Goal: Use online tool/utility: Use online tool/utility

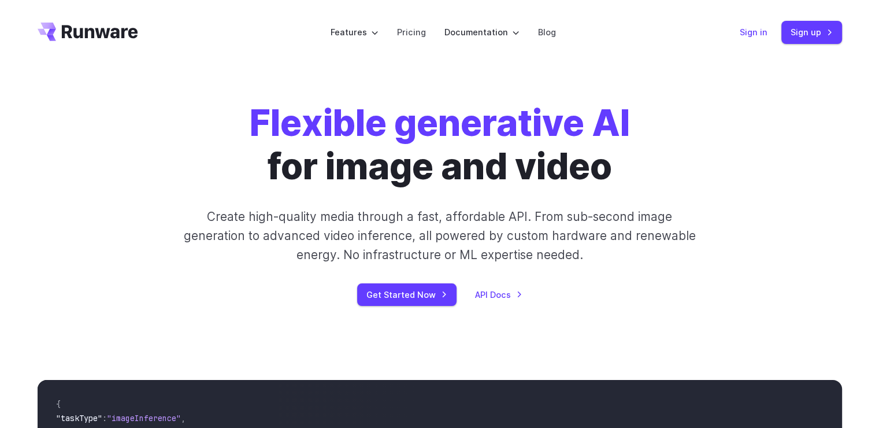
click at [761, 28] on link "Sign in" at bounding box center [754, 31] width 28 height 13
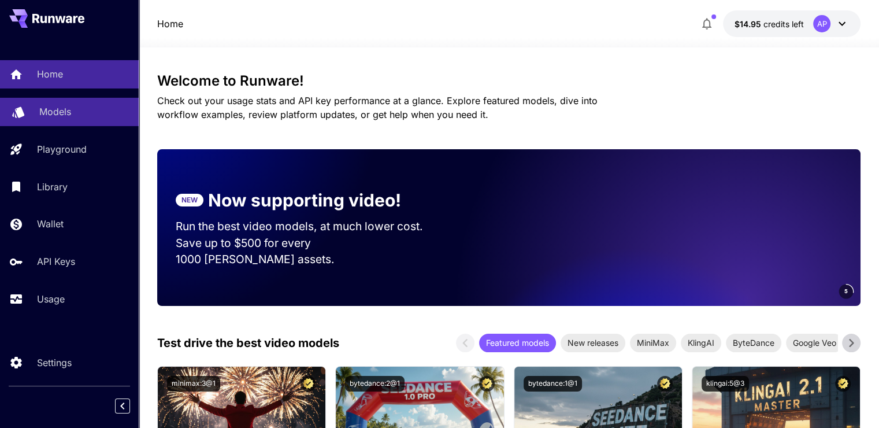
click at [67, 120] on link "Models" at bounding box center [69, 112] width 139 height 28
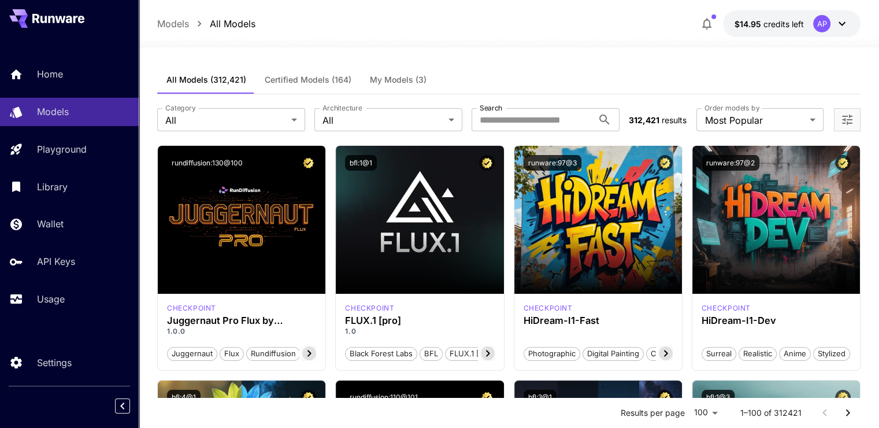
click at [372, 83] on span "My Models (3)" at bounding box center [398, 80] width 57 height 10
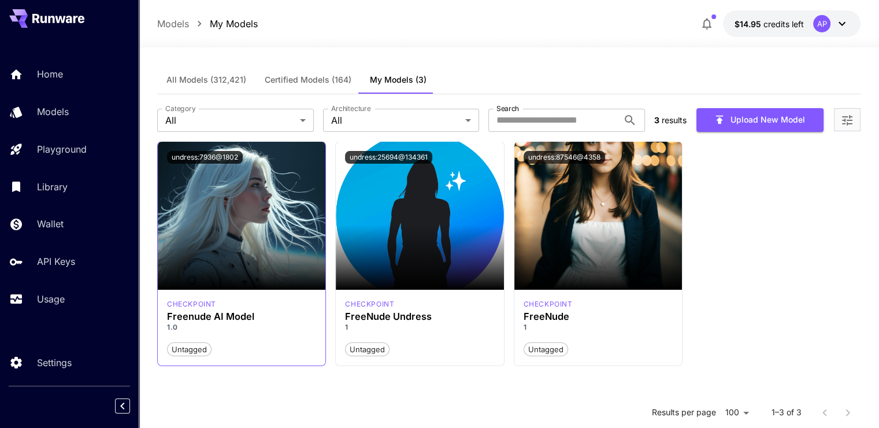
click at [213, 160] on button "undress:7936@1802" at bounding box center [205, 157] width 76 height 13
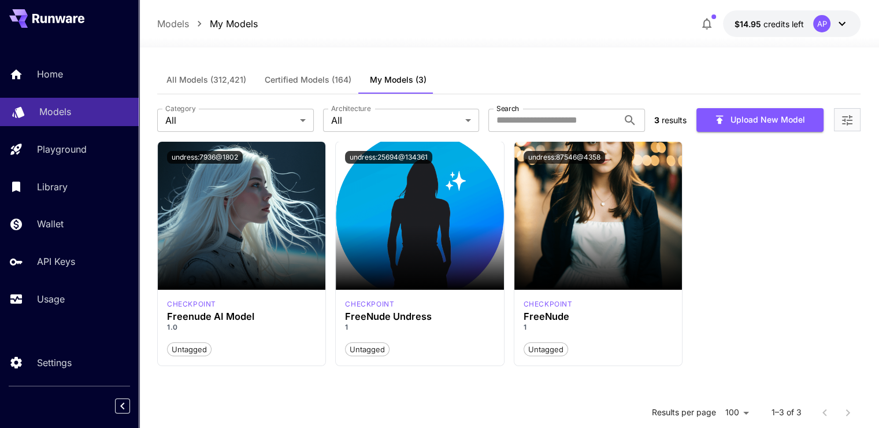
click at [68, 125] on link "Models" at bounding box center [69, 112] width 139 height 28
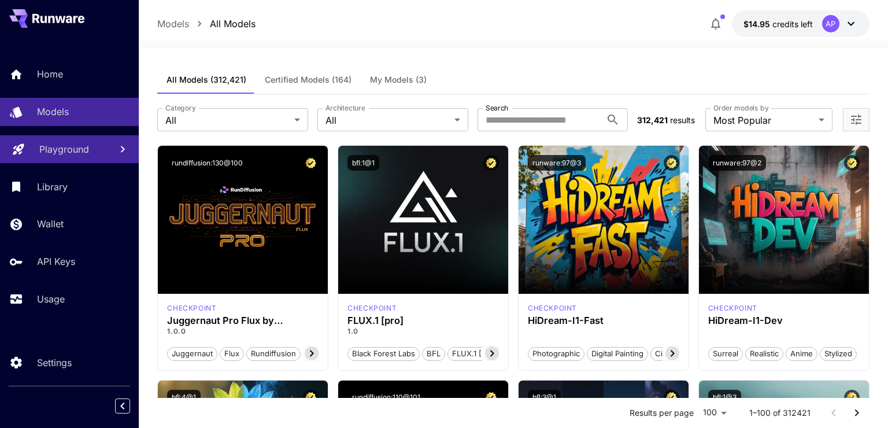
click at [83, 143] on p "Playground" at bounding box center [64, 149] width 50 height 14
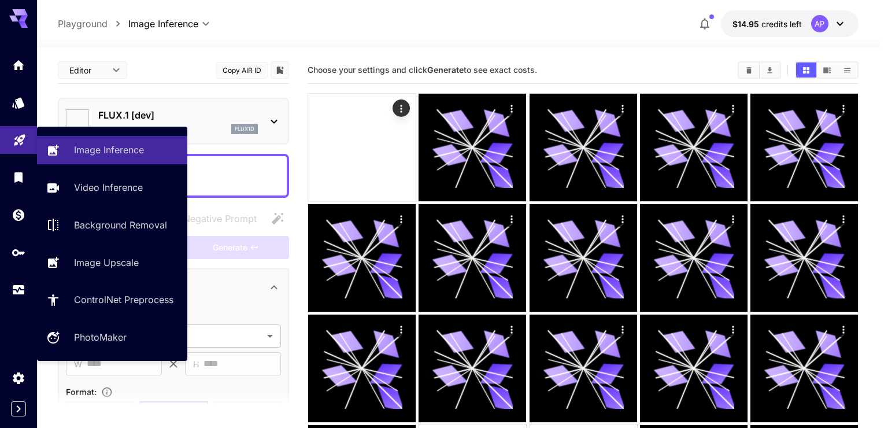
type input "**********"
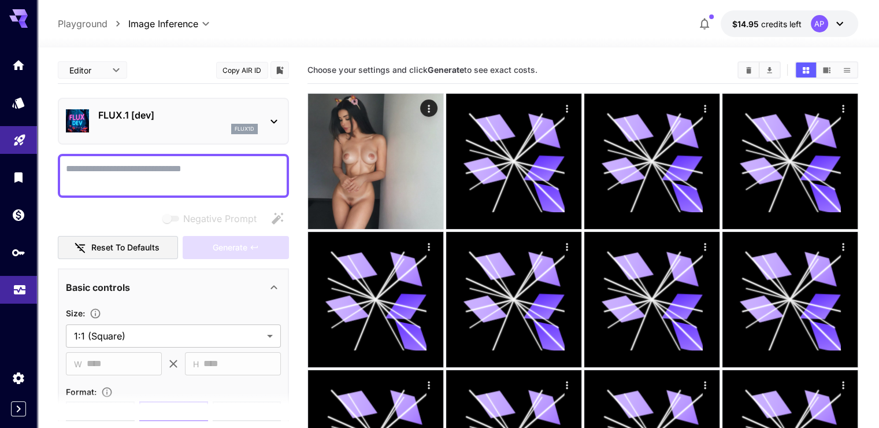
click at [31, 291] on link at bounding box center [18, 290] width 37 height 28
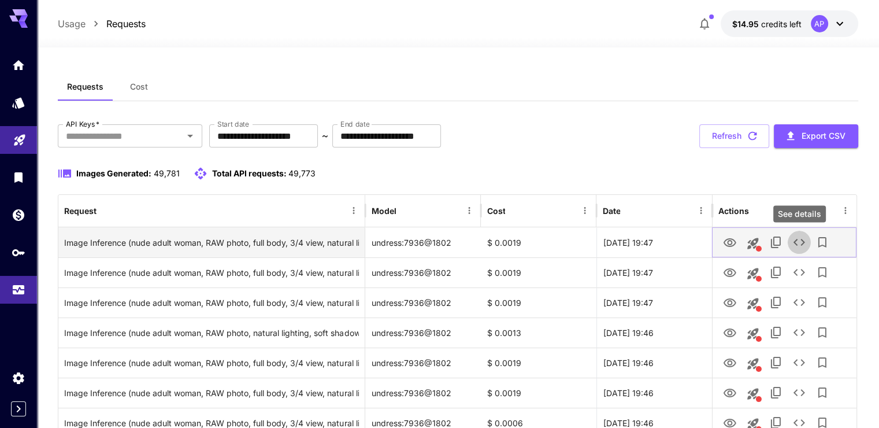
click at [791, 237] on button "See details" at bounding box center [799, 242] width 23 height 23
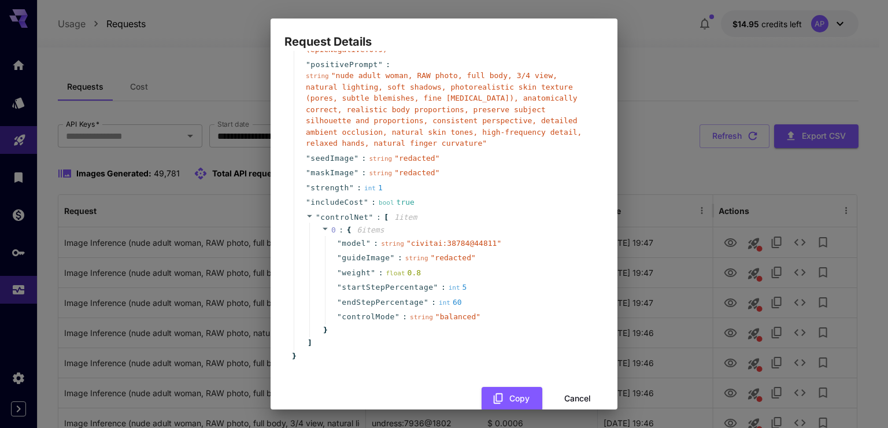
scroll to position [351, 0]
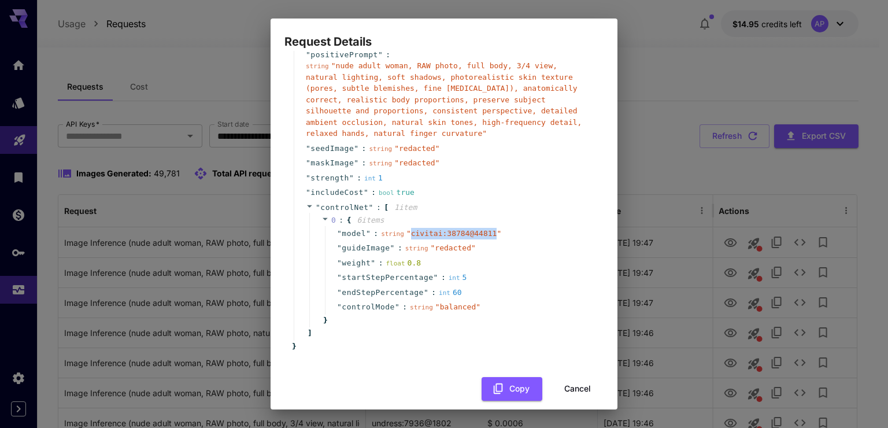
drag, startPoint x: 404, startPoint y: 221, endPoint x: 482, endPoint y: 222, distance: 78.0
click at [482, 229] on span "" civitai:38784@44811 "" at bounding box center [453, 233] width 95 height 9
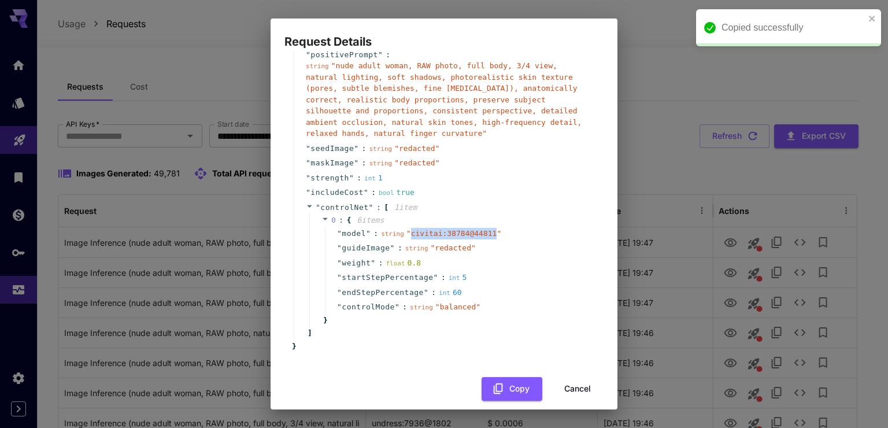
copy span "civitai:38784@44811"
click at [673, 259] on div "Request Details { 19 item s " taskType " : string " imageInference " " taskUUID…" at bounding box center [444, 214] width 888 height 428
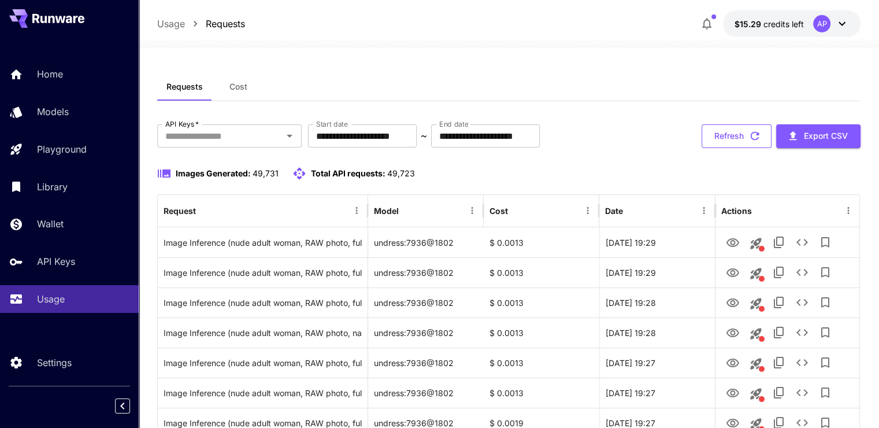
click at [731, 136] on button "Refresh" at bounding box center [737, 136] width 70 height 24
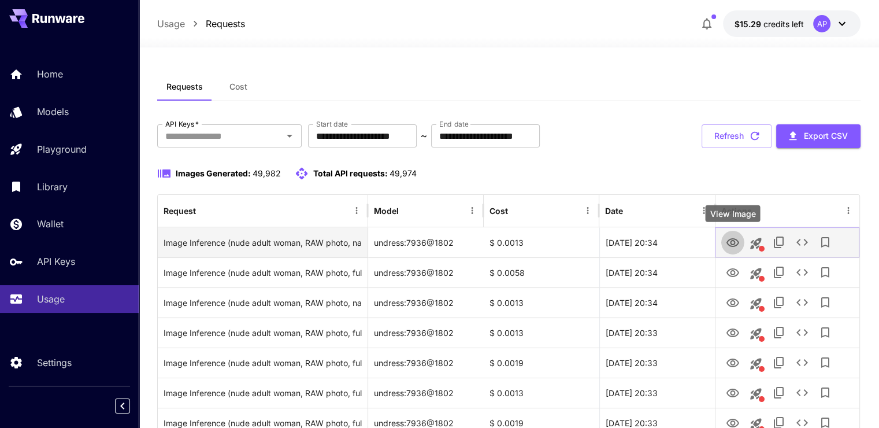
click at [731, 240] on icon "View Image" at bounding box center [733, 242] width 13 height 9
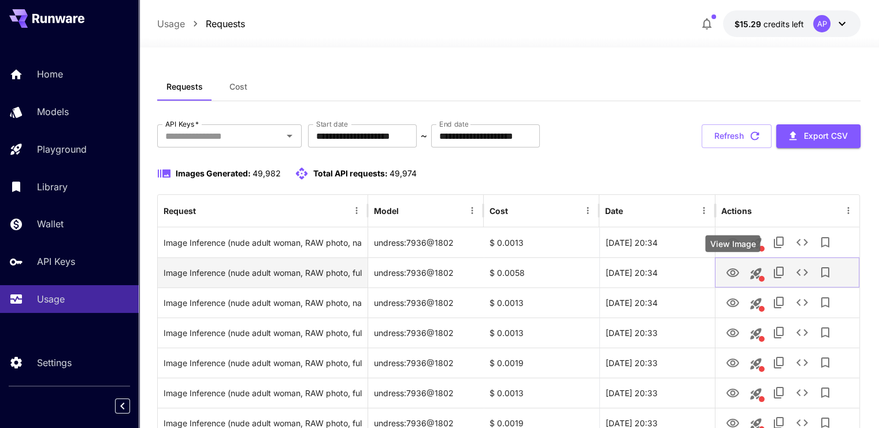
click at [738, 269] on icon "View Image" at bounding box center [733, 273] width 14 height 14
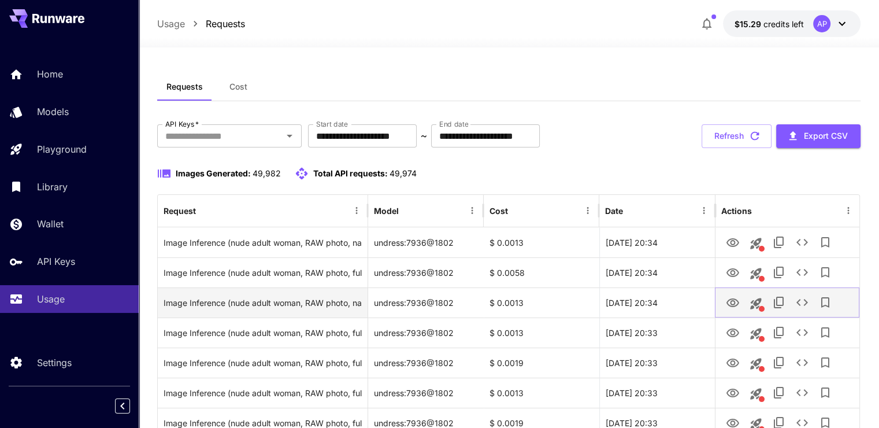
click at [730, 295] on link "View Image" at bounding box center [733, 302] width 14 height 14
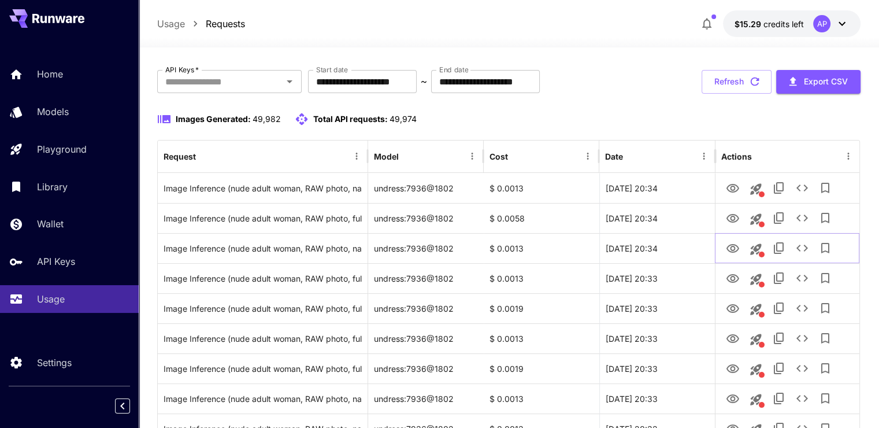
scroll to position [58, 0]
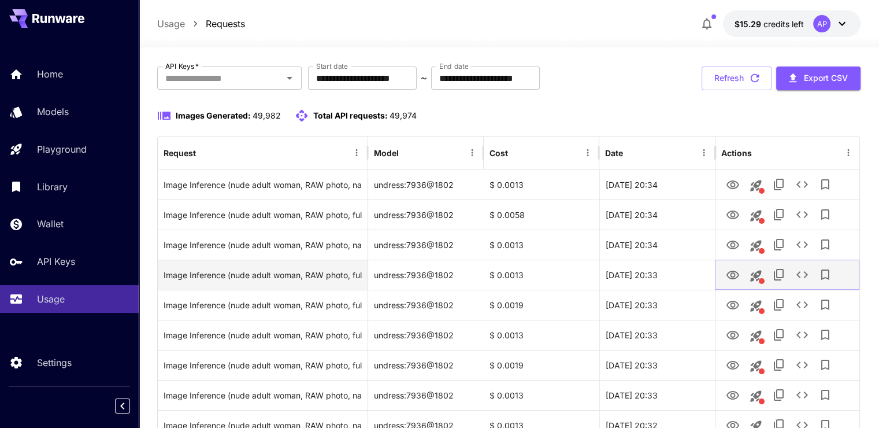
click at [728, 272] on icon "View Image" at bounding box center [733, 275] width 13 height 9
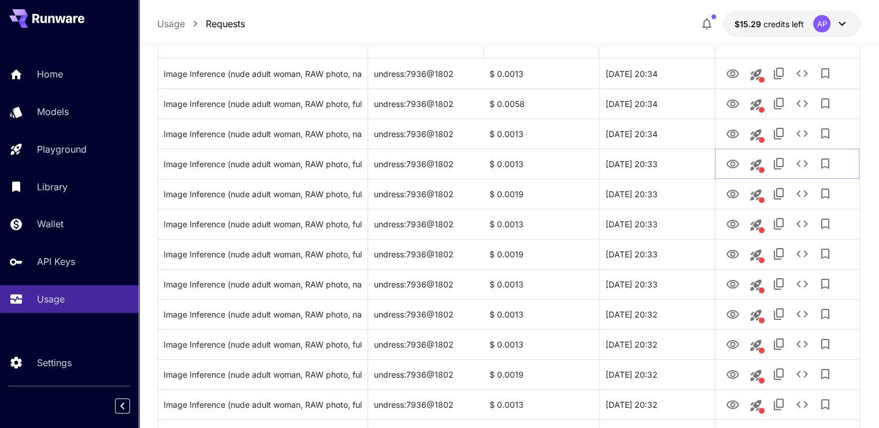
scroll to position [173, 0]
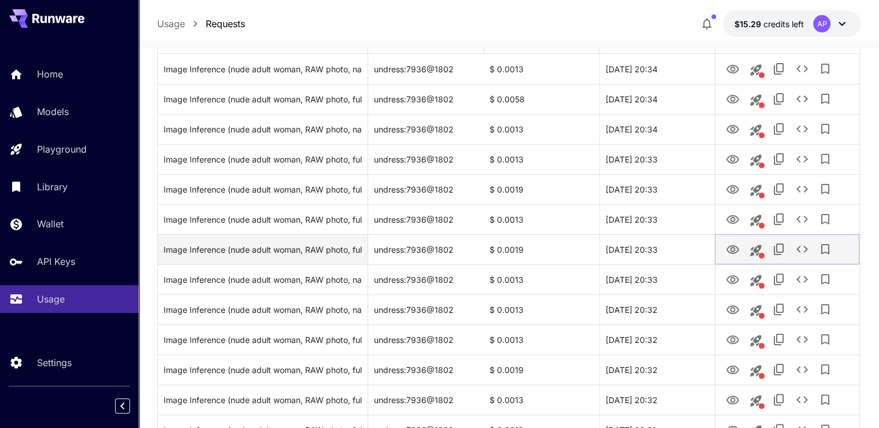
click at [728, 247] on icon "View Image" at bounding box center [733, 250] width 14 height 14
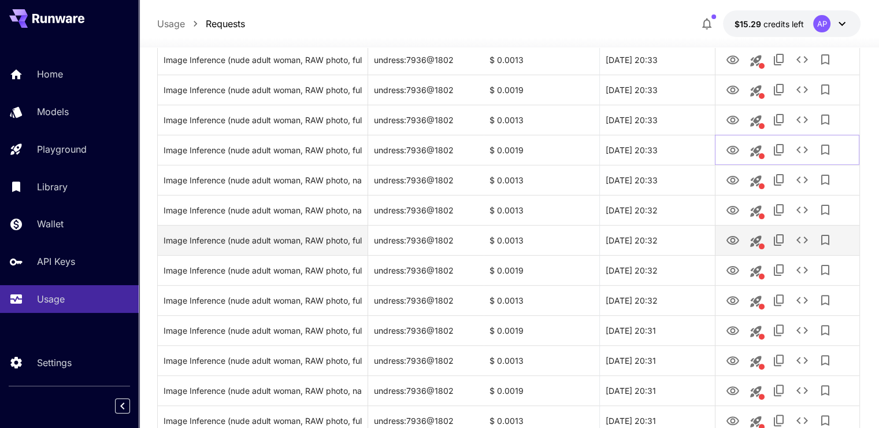
scroll to position [289, 0]
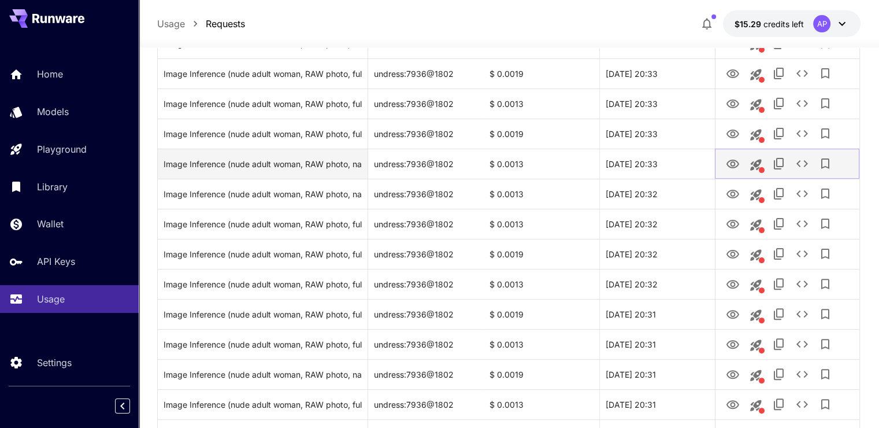
click at [731, 165] on icon "View Image" at bounding box center [733, 164] width 13 height 9
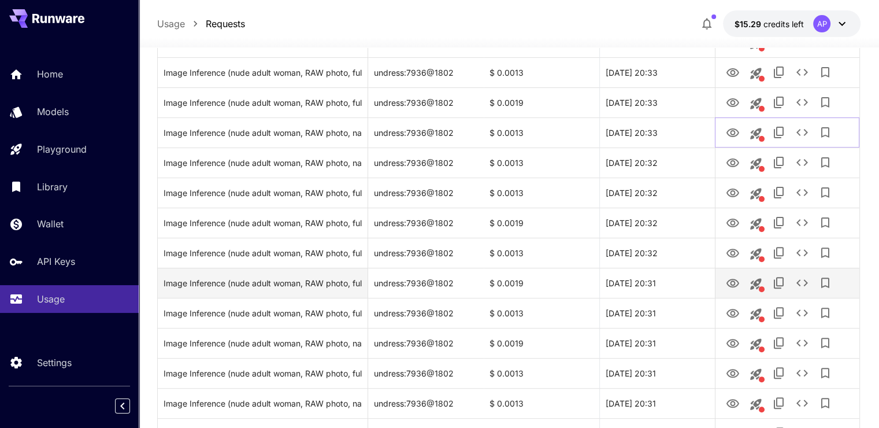
scroll to position [405, 0]
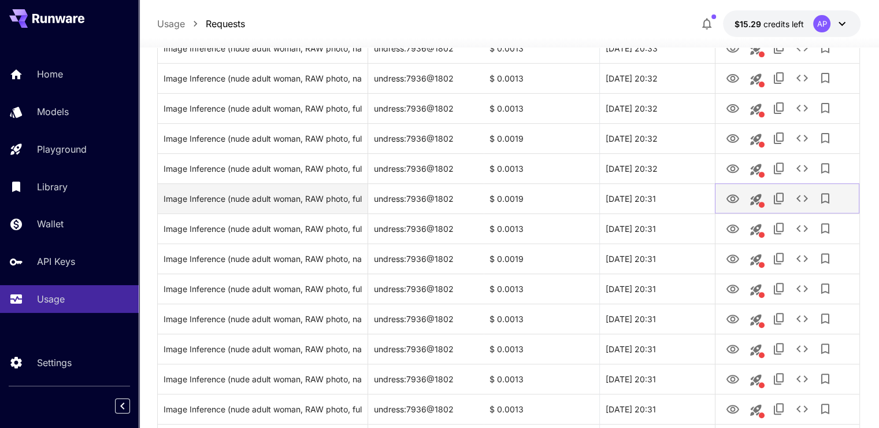
click at [725, 201] on button "View Image" at bounding box center [732, 198] width 23 height 24
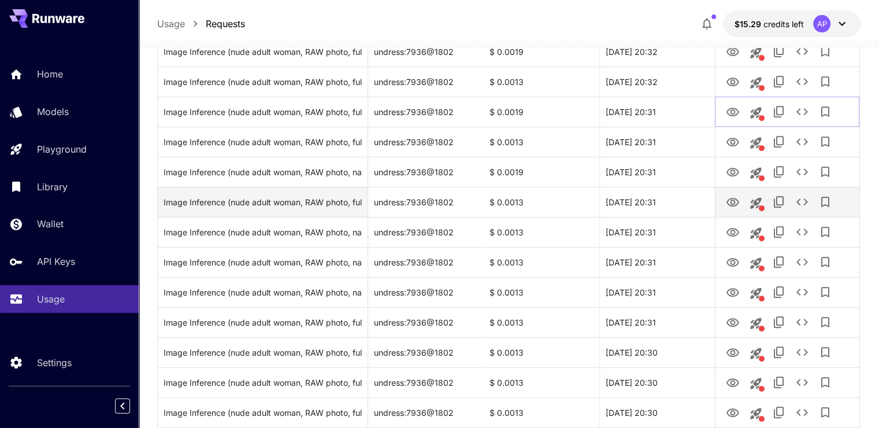
scroll to position [636, 0]
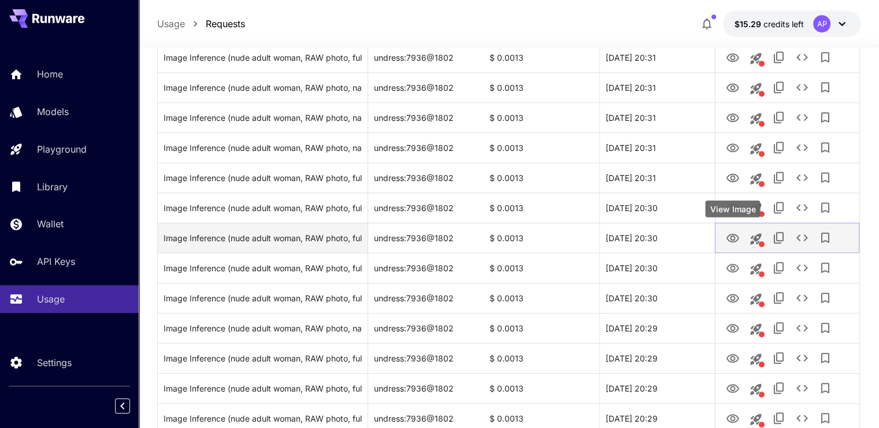
click at [729, 235] on icon "View Image" at bounding box center [733, 238] width 13 height 9
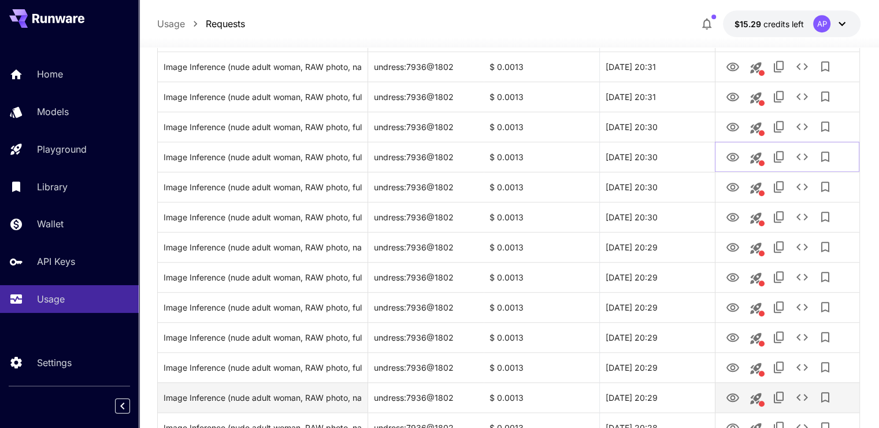
scroll to position [867, 0]
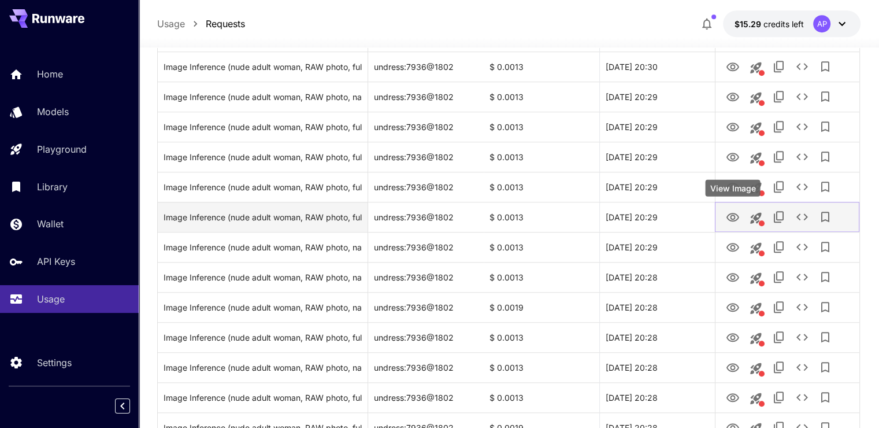
click at [724, 217] on button "View Image" at bounding box center [732, 217] width 23 height 24
click at [732, 216] on icon "View Image" at bounding box center [733, 217] width 14 height 14
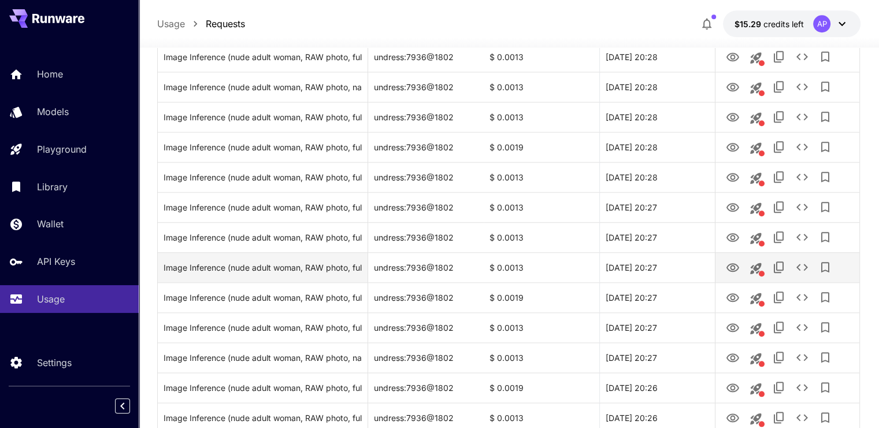
scroll to position [1156, 0]
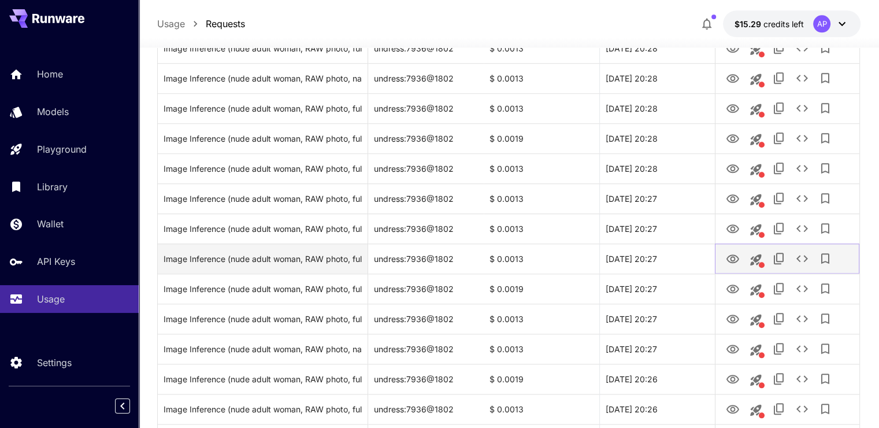
click at [727, 250] on button "View Image" at bounding box center [732, 258] width 23 height 24
click at [731, 256] on icon "View Image" at bounding box center [733, 259] width 14 height 14
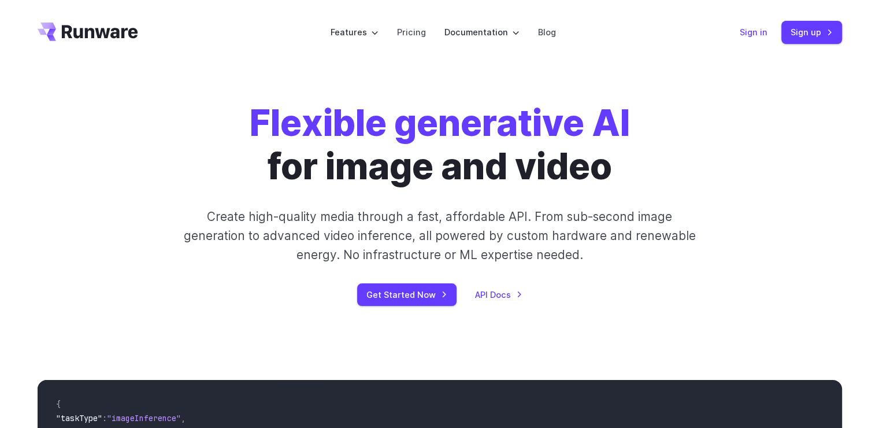
click at [746, 34] on link "Sign in" at bounding box center [754, 31] width 28 height 13
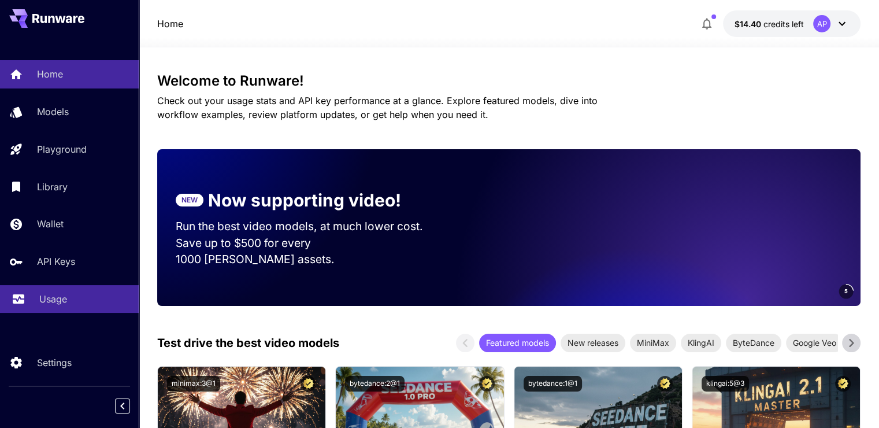
click at [75, 292] on link "Usage" at bounding box center [69, 299] width 139 height 28
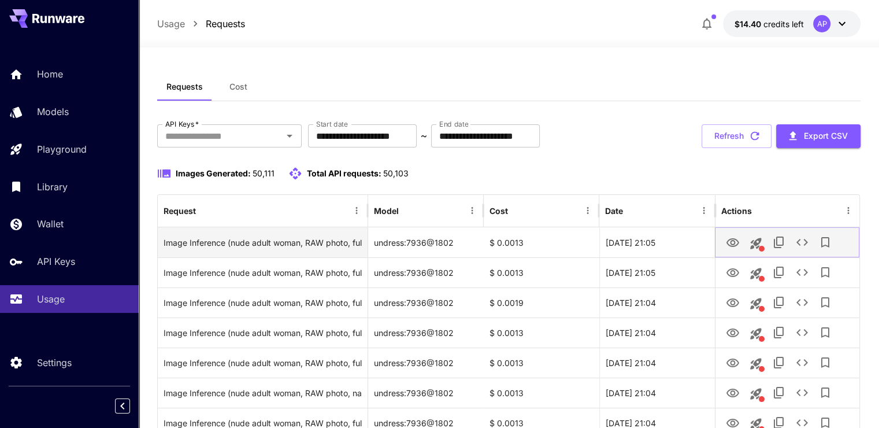
click at [725, 244] on button "View Image" at bounding box center [732, 242] width 23 height 24
click at [733, 246] on icon "View Image" at bounding box center [733, 242] width 13 height 9
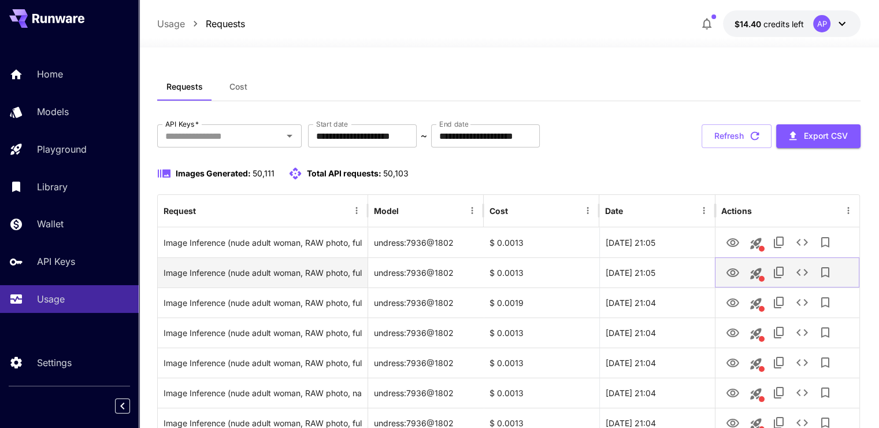
click at [727, 268] on icon "View Image" at bounding box center [733, 273] width 14 height 14
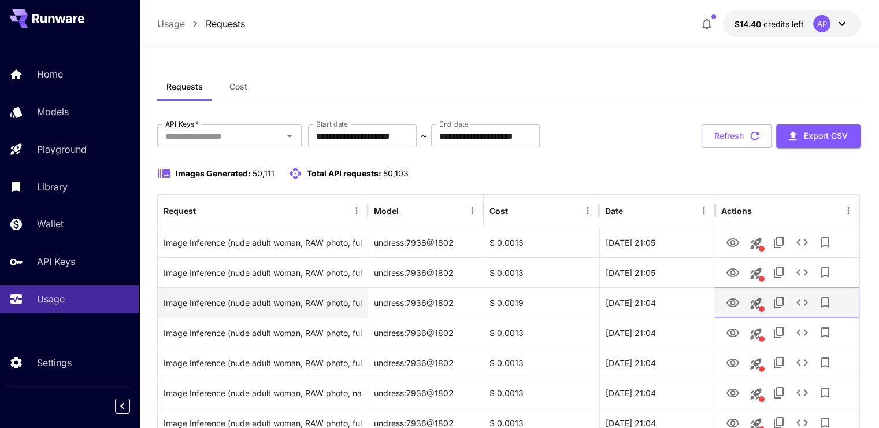
click at [731, 310] on button "View Image" at bounding box center [732, 302] width 23 height 24
click at [733, 297] on icon "View Image" at bounding box center [733, 303] width 14 height 14
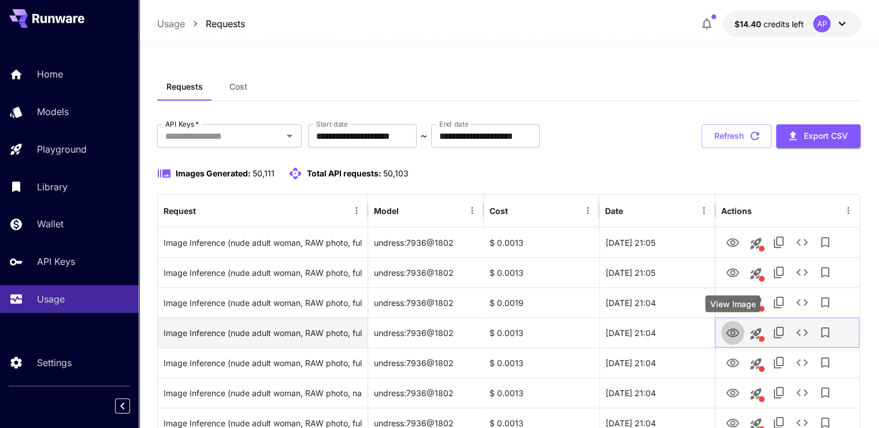
click at [730, 332] on icon "View Image" at bounding box center [733, 333] width 14 height 14
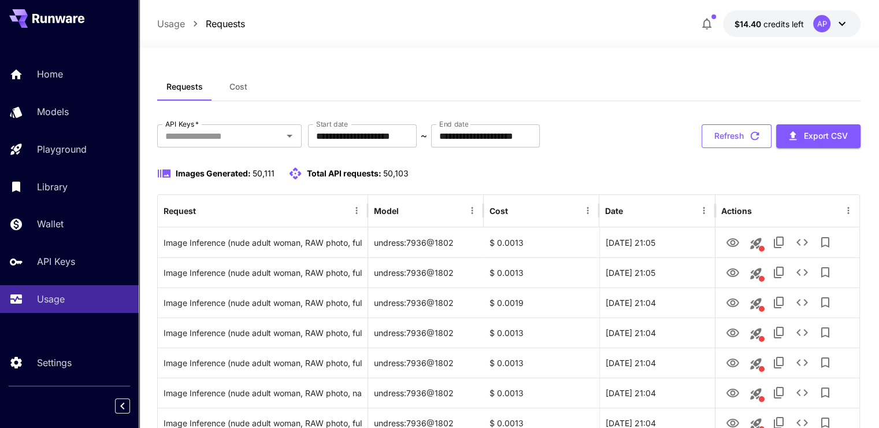
click at [733, 134] on button "Refresh" at bounding box center [737, 136] width 70 height 24
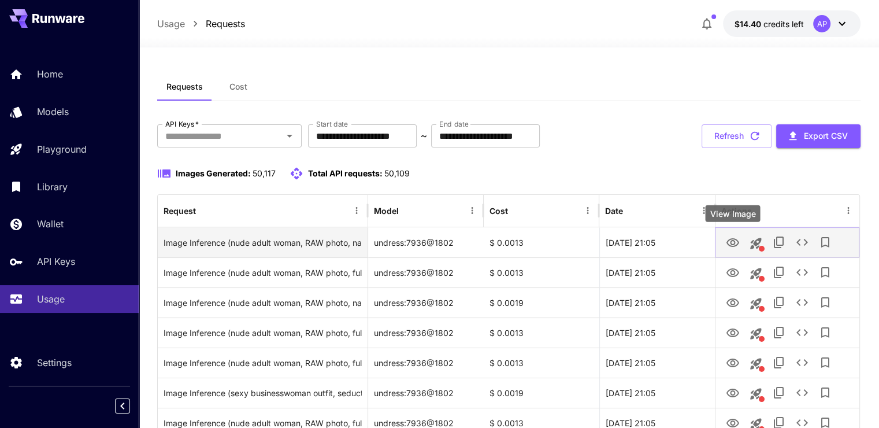
click at [732, 240] on icon "View Image" at bounding box center [733, 242] width 13 height 9
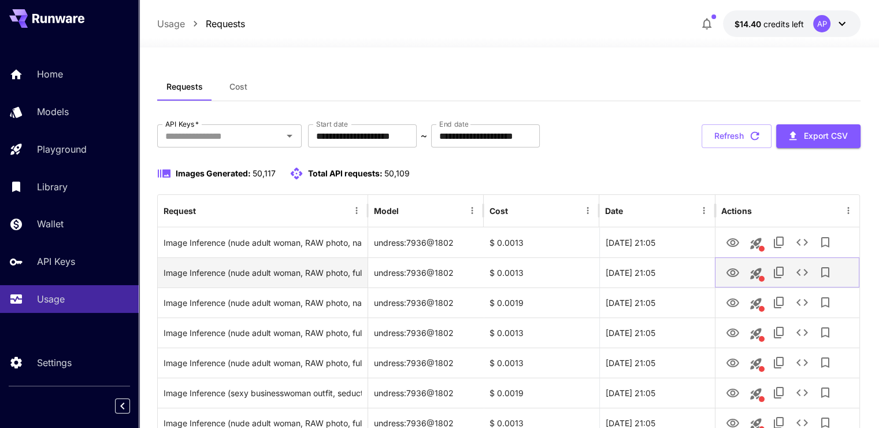
click at [726, 271] on icon "View Image" at bounding box center [733, 273] width 14 height 14
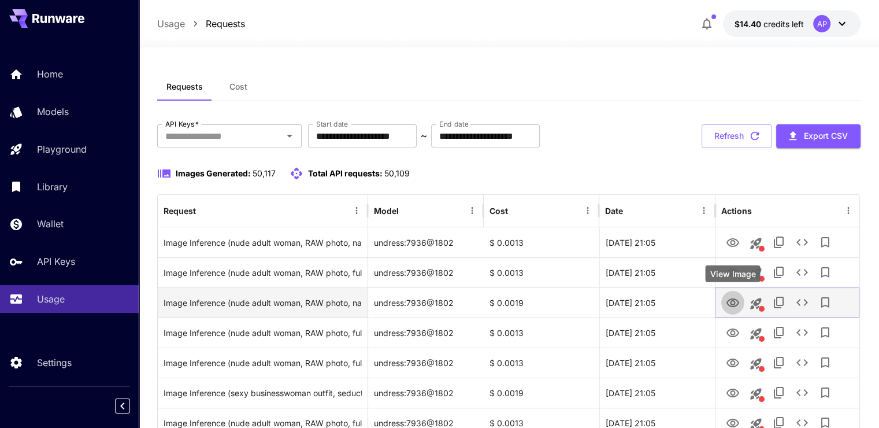
click at [729, 305] on icon "View Image" at bounding box center [733, 302] width 13 height 9
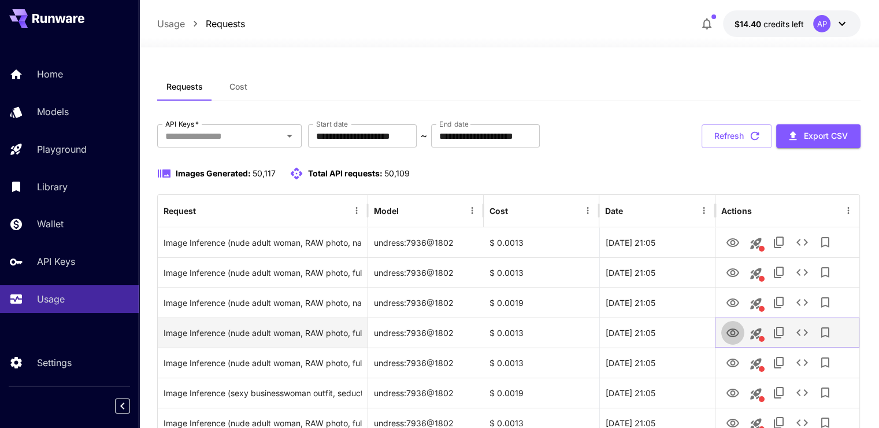
click at [731, 329] on icon "View Image" at bounding box center [733, 332] width 13 height 9
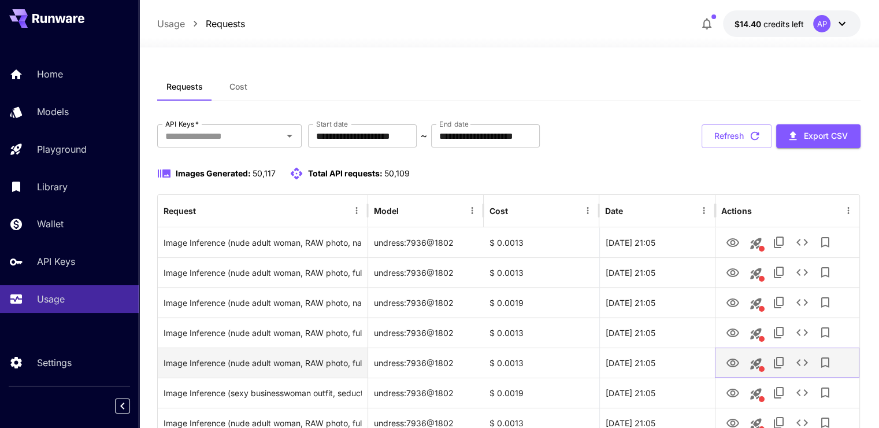
click at [726, 356] on icon "View Image" at bounding box center [733, 363] width 14 height 14
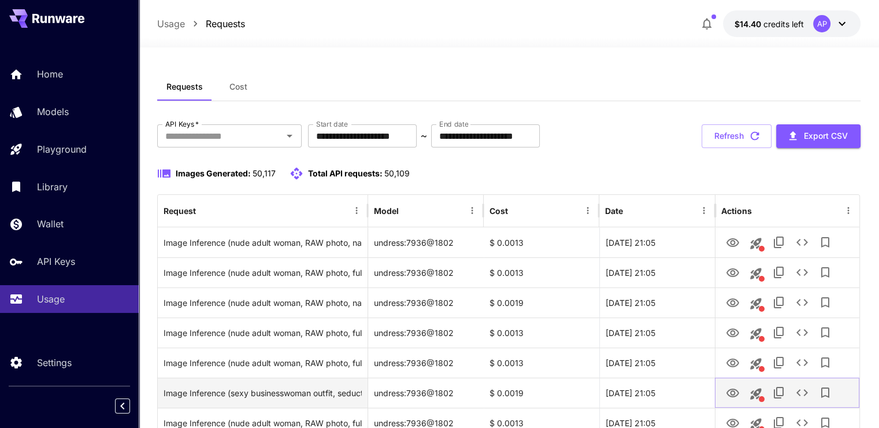
click at [732, 385] on link "View Image" at bounding box center [733, 392] width 14 height 14
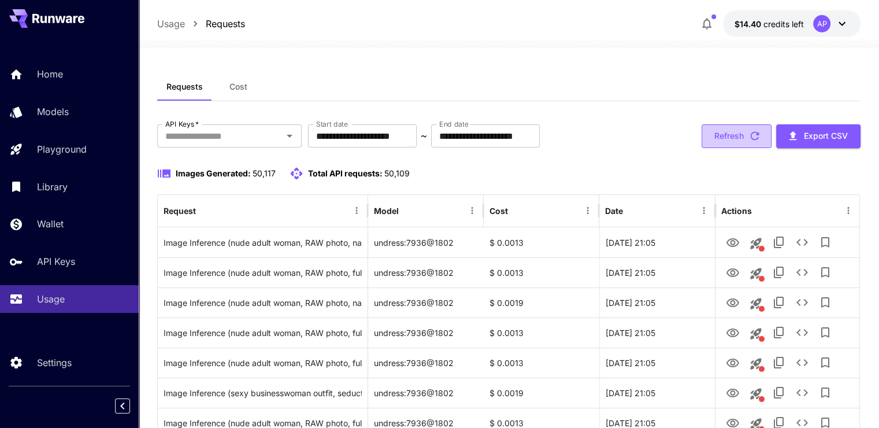
click at [739, 139] on button "Refresh" at bounding box center [737, 136] width 70 height 24
click at [749, 136] on icon "button" at bounding box center [755, 135] width 13 height 13
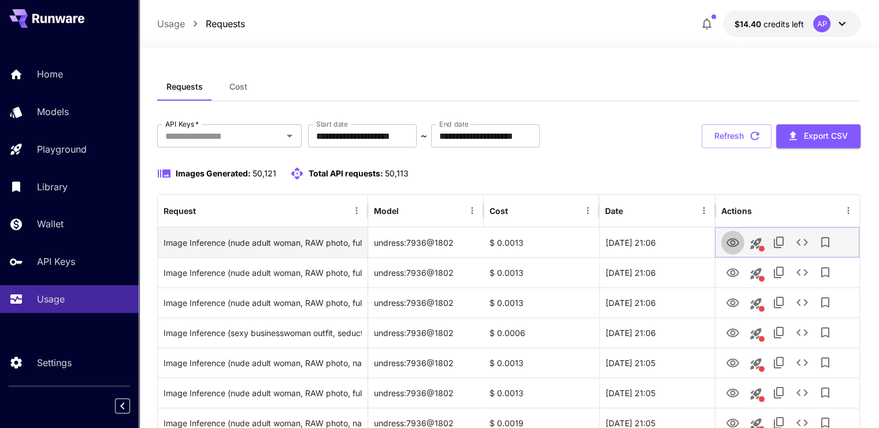
click at [730, 242] on icon "View Image" at bounding box center [733, 243] width 14 height 14
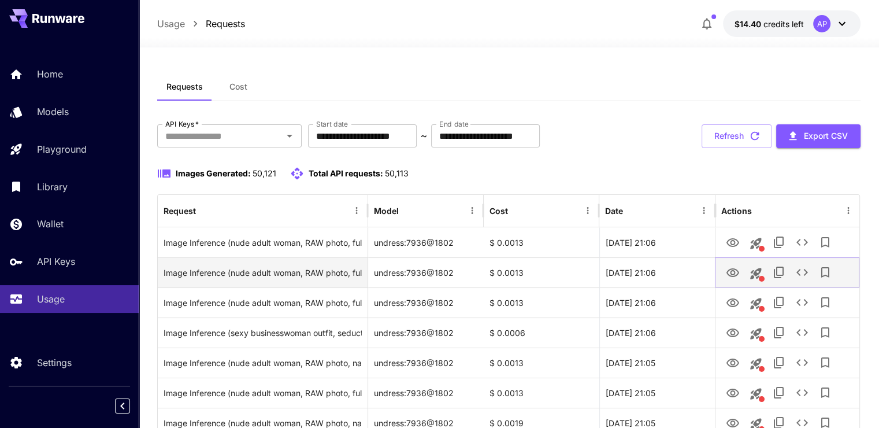
click at [738, 268] on icon "View Image" at bounding box center [733, 273] width 14 height 14
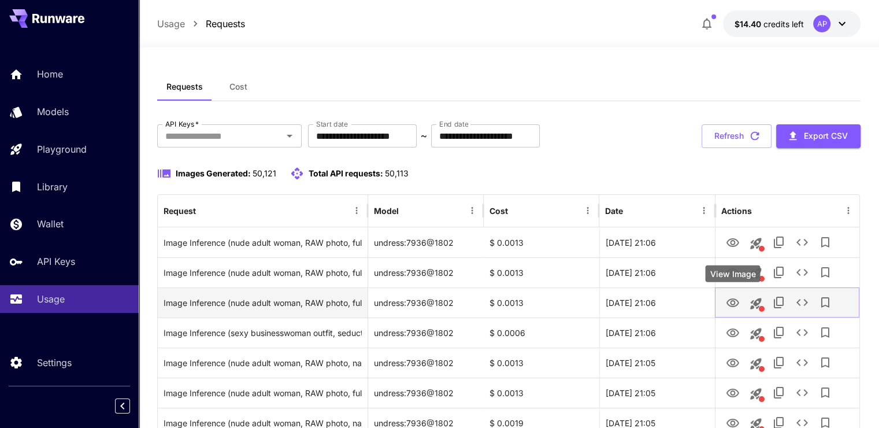
click at [732, 310] on button "View Image" at bounding box center [732, 302] width 23 height 24
click at [723, 311] on div at bounding box center [787, 302] width 132 height 29
click at [727, 303] on icon "View Image" at bounding box center [733, 302] width 13 height 9
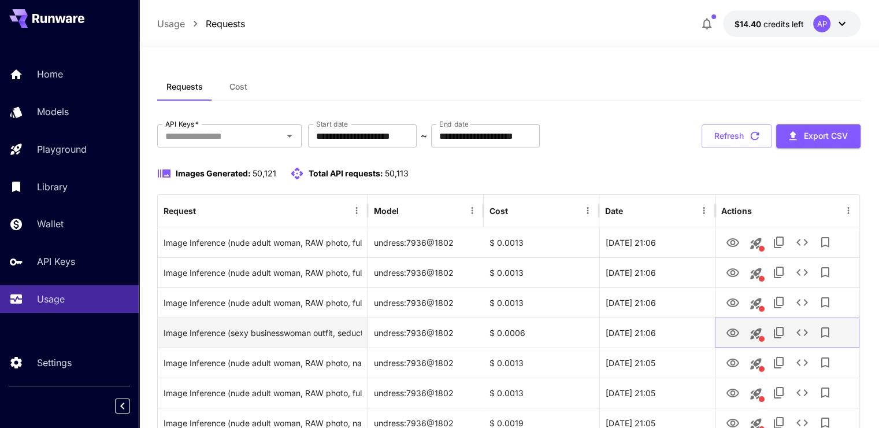
click at [734, 330] on icon "View Image" at bounding box center [733, 333] width 14 height 14
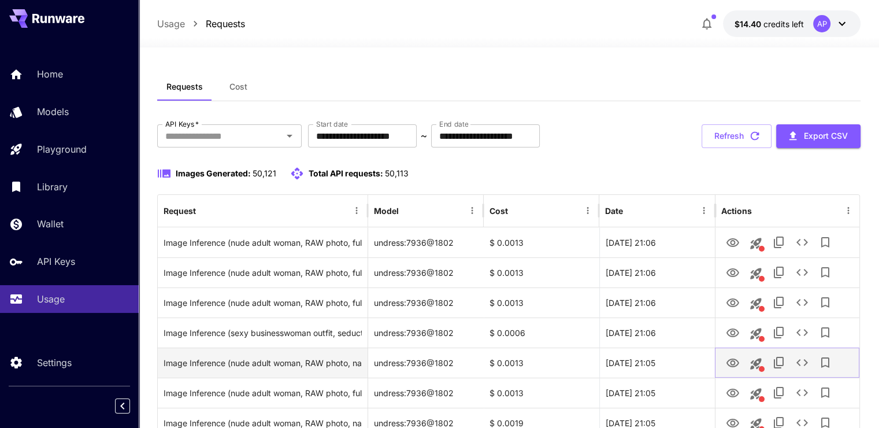
click at [735, 362] on icon "View Image" at bounding box center [733, 362] width 13 height 9
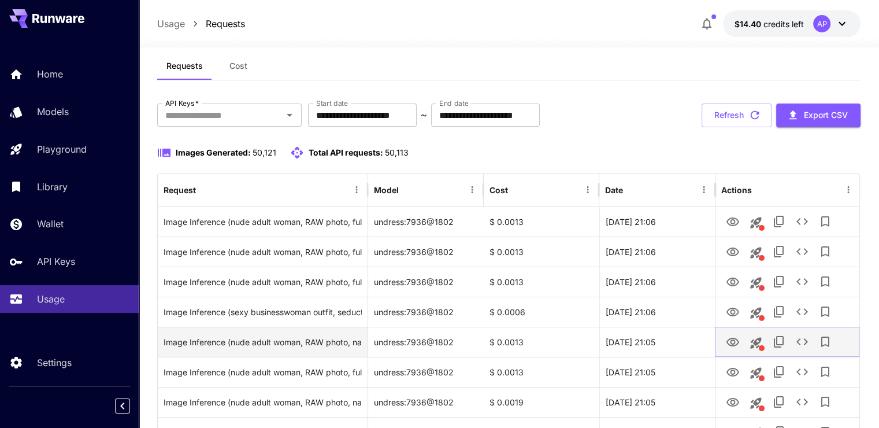
scroll to position [58, 0]
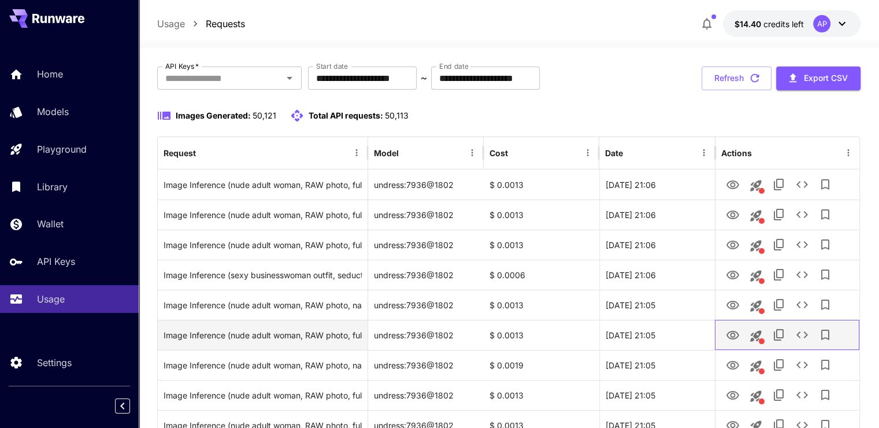
click at [722, 327] on div at bounding box center [787, 334] width 132 height 29
click at [732, 328] on icon "View Image" at bounding box center [733, 335] width 14 height 14
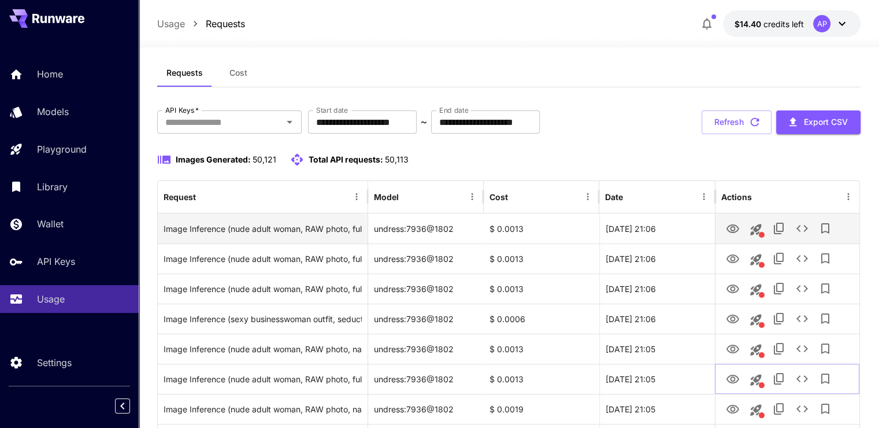
scroll to position [0, 0]
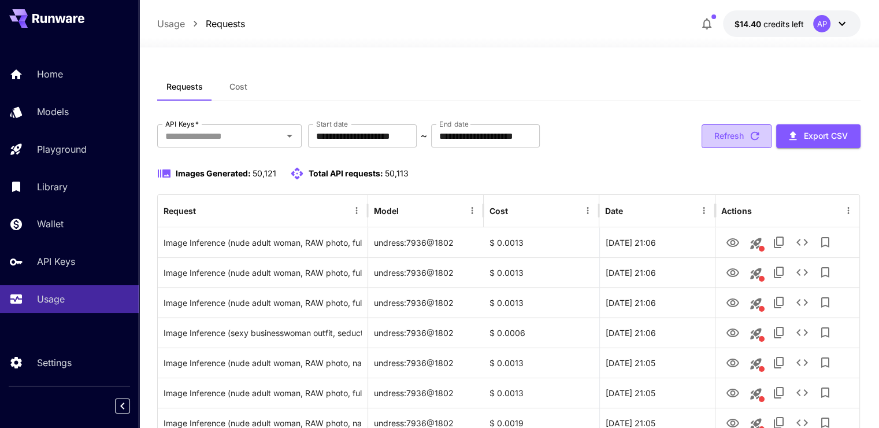
click at [746, 129] on button "Refresh" at bounding box center [737, 136] width 70 height 24
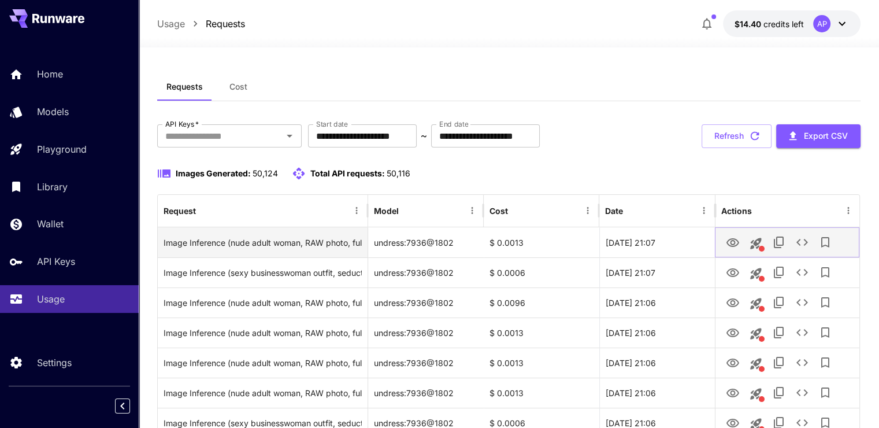
click at [735, 243] on icon "View Image" at bounding box center [733, 242] width 13 height 9
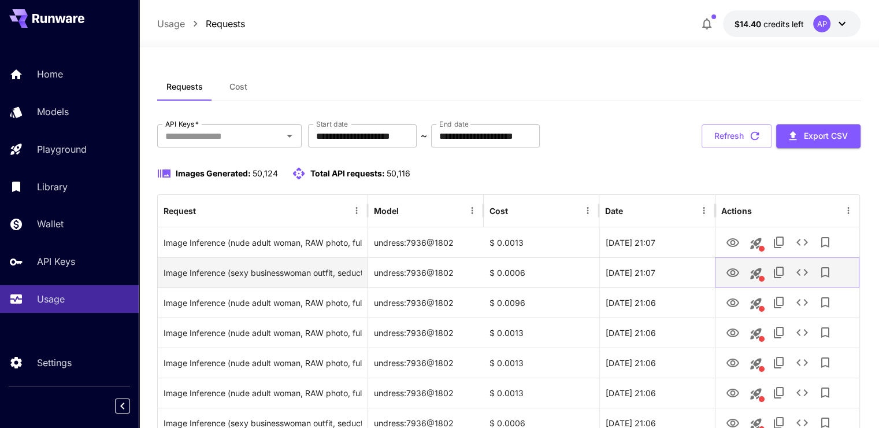
click at [735, 268] on icon "View Image" at bounding box center [733, 273] width 14 height 14
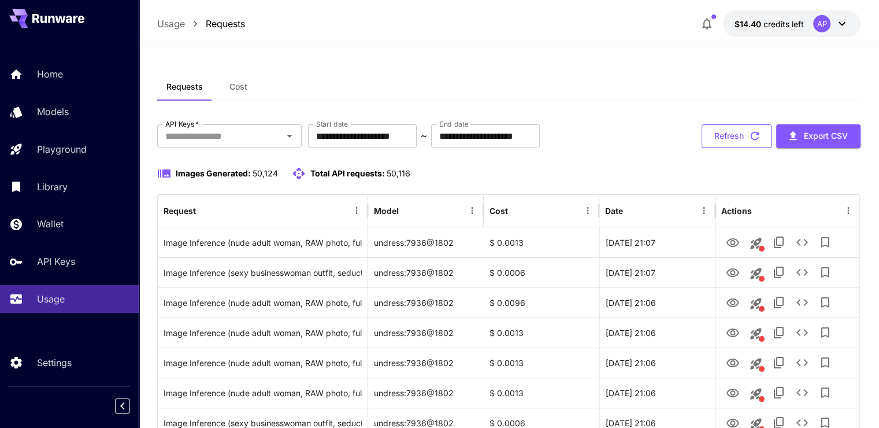
click at [754, 132] on icon "button" at bounding box center [755, 135] width 13 height 13
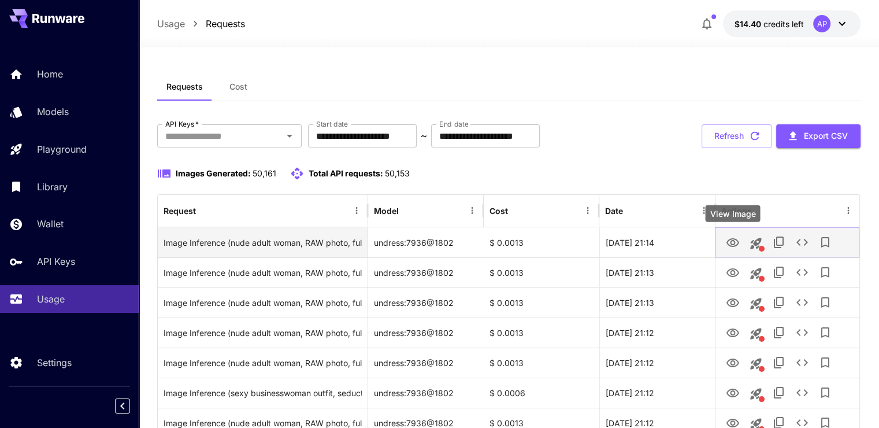
drag, startPoint x: 731, startPoint y: 232, endPoint x: 731, endPoint y: 241, distance: 9.2
click at [731, 241] on icon "View Image" at bounding box center [733, 242] width 13 height 9
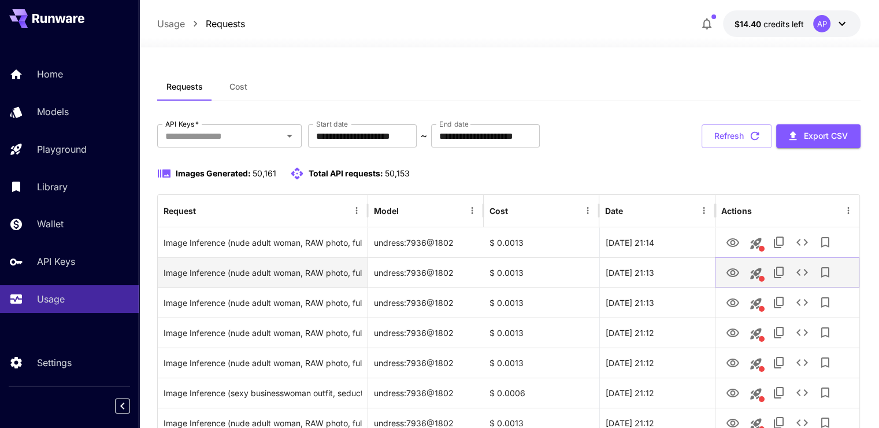
click at [736, 270] on icon "View Image" at bounding box center [733, 272] width 13 height 9
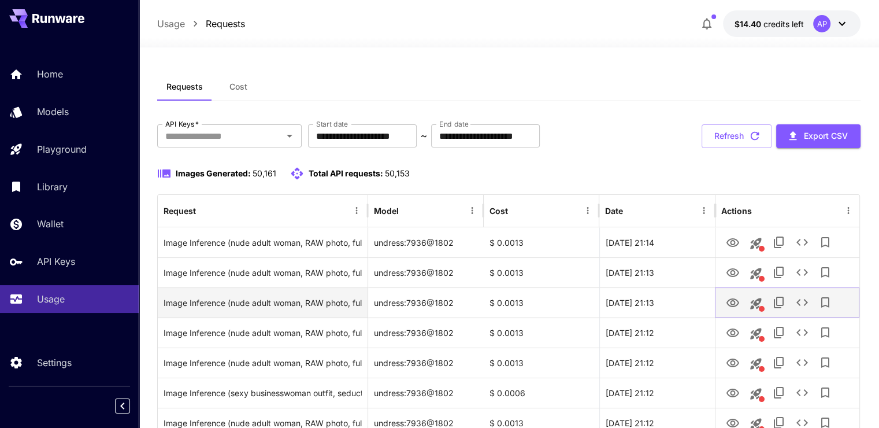
click at [738, 297] on icon "View Image" at bounding box center [733, 303] width 14 height 14
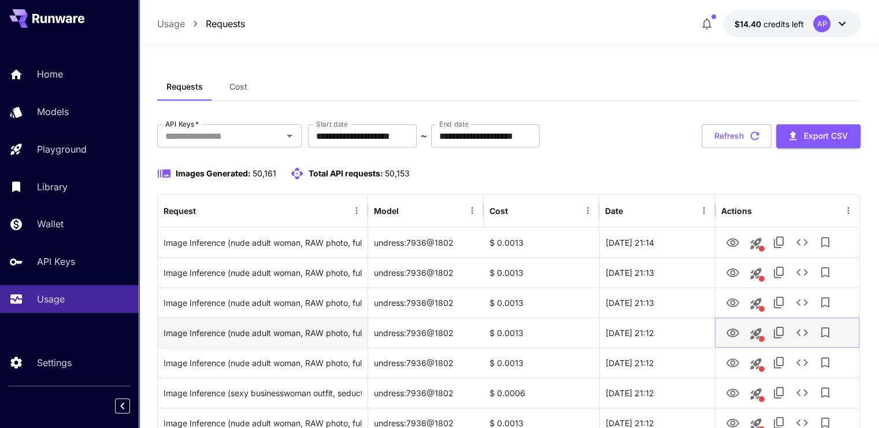
click at [731, 328] on icon "View Image" at bounding box center [733, 332] width 13 height 9
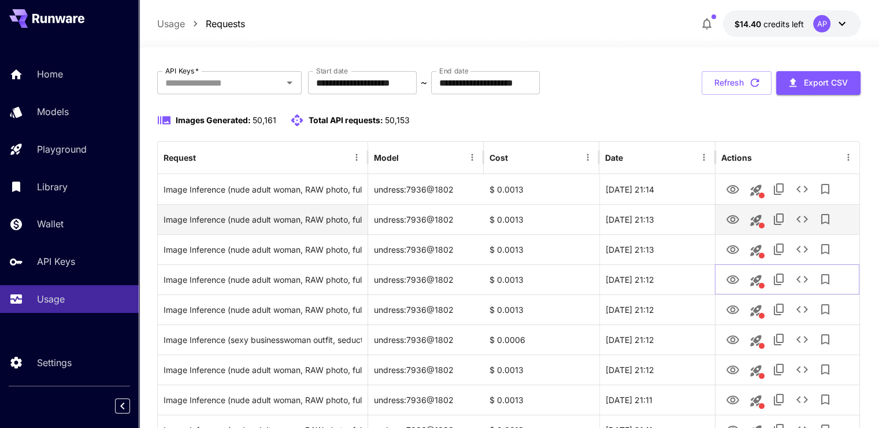
scroll to position [58, 0]
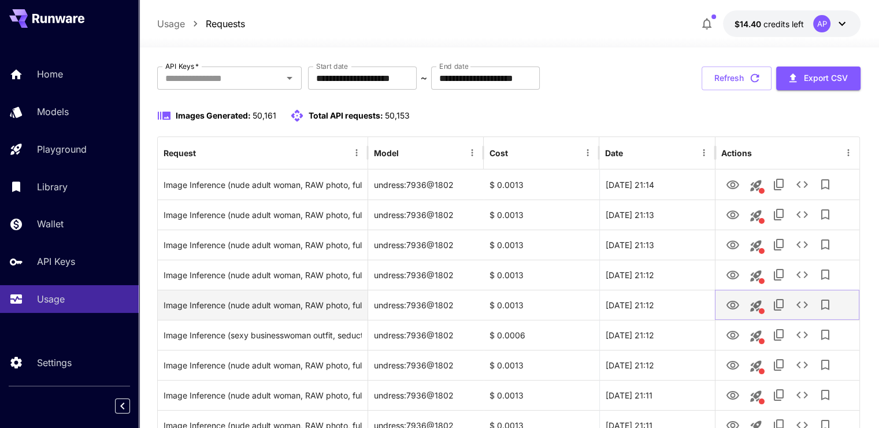
click at [735, 310] on icon "View Image" at bounding box center [733, 305] width 14 height 14
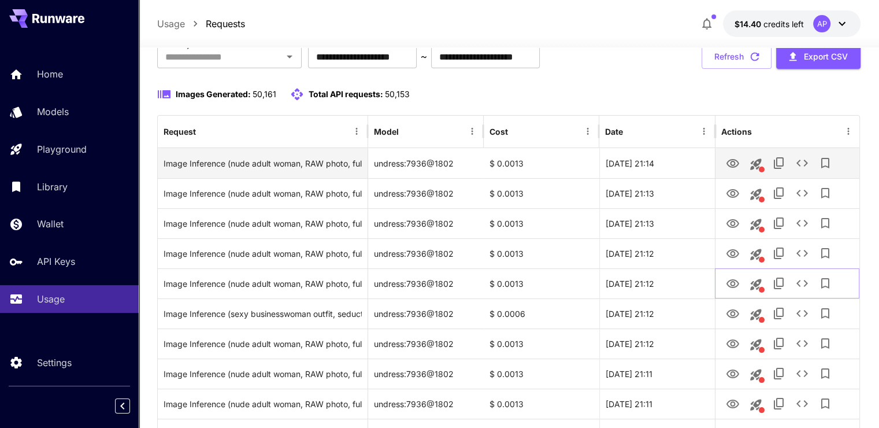
scroll to position [116, 0]
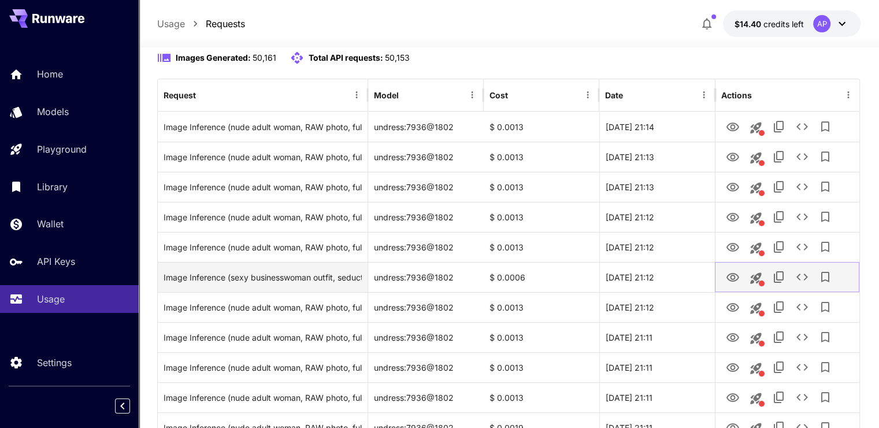
click at [732, 273] on icon "View Image" at bounding box center [733, 277] width 13 height 9
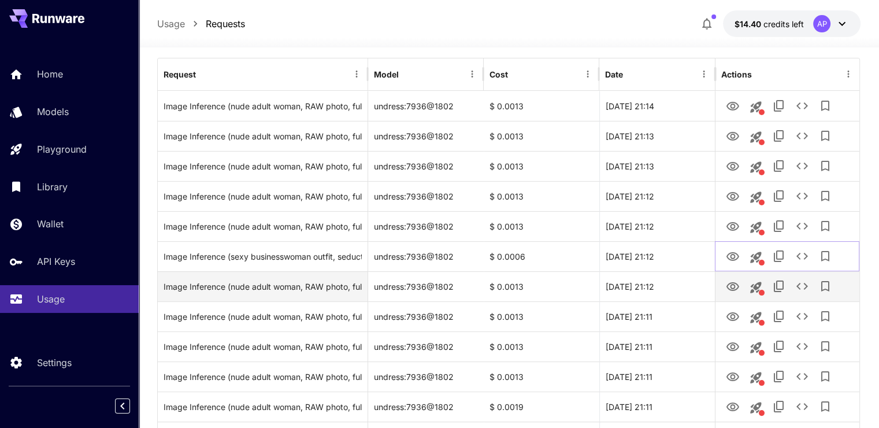
scroll to position [173, 0]
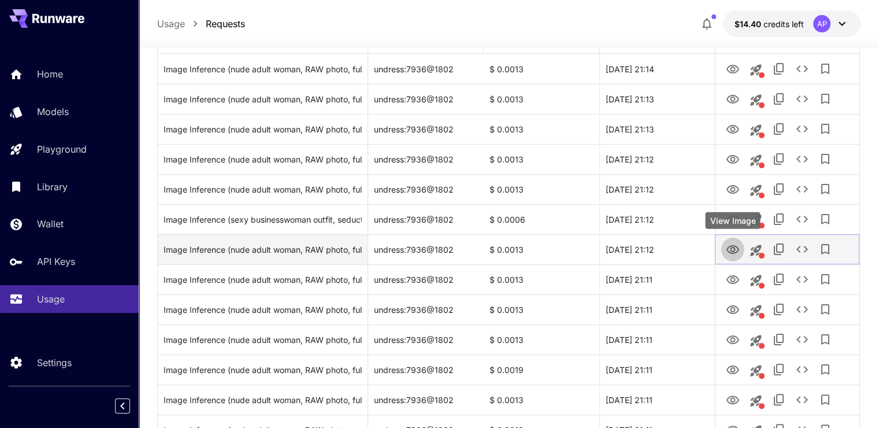
click at [732, 246] on icon "View Image" at bounding box center [733, 250] width 14 height 14
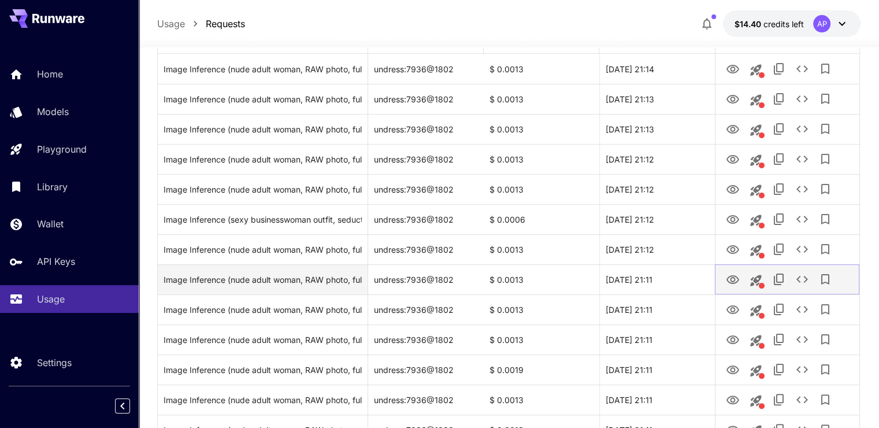
click at [732, 284] on icon "View Image" at bounding box center [733, 280] width 14 height 14
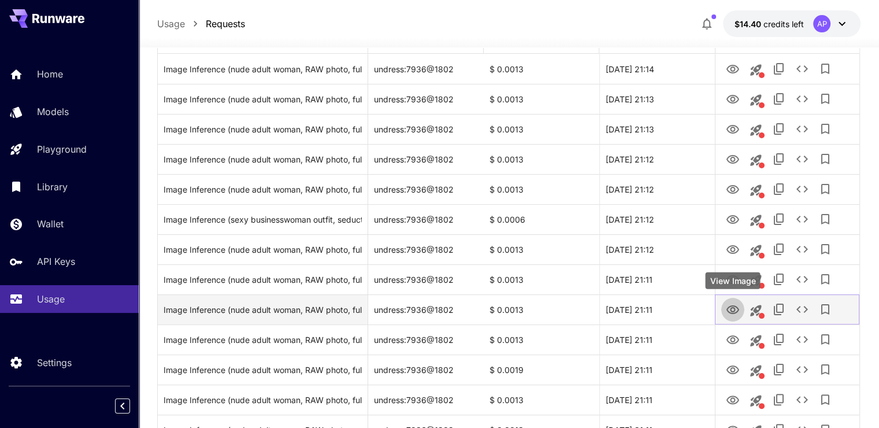
click at [736, 316] on icon "View Image" at bounding box center [733, 310] width 14 height 14
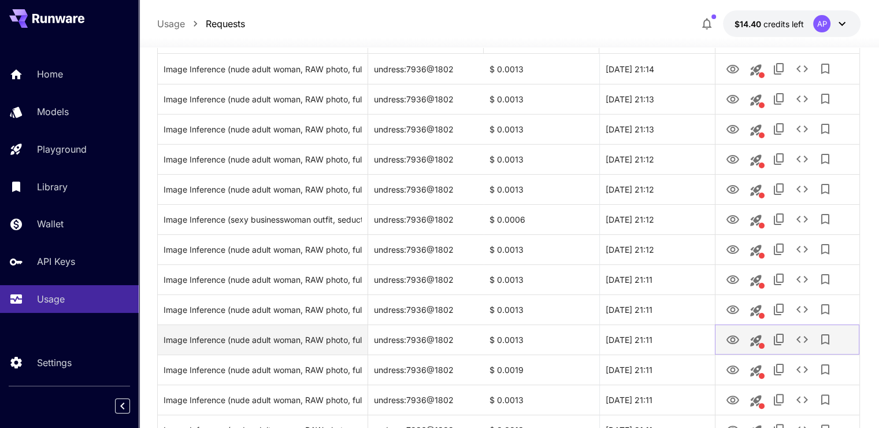
click at [732, 343] on icon "View Image" at bounding box center [733, 339] width 13 height 9
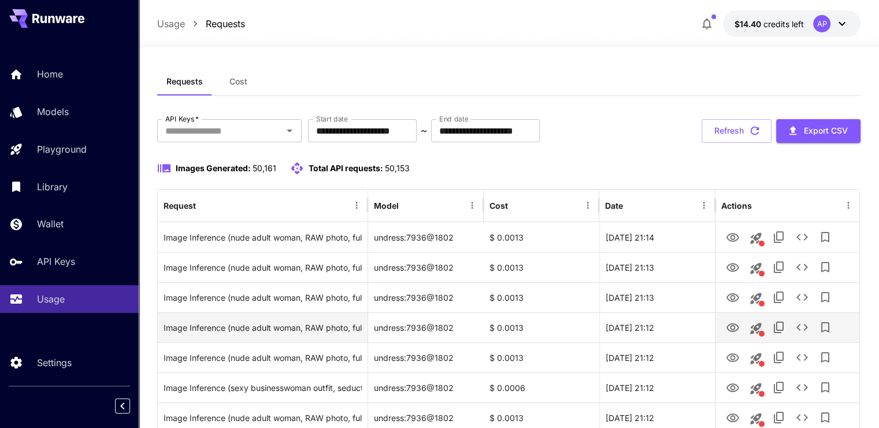
scroll to position [0, 0]
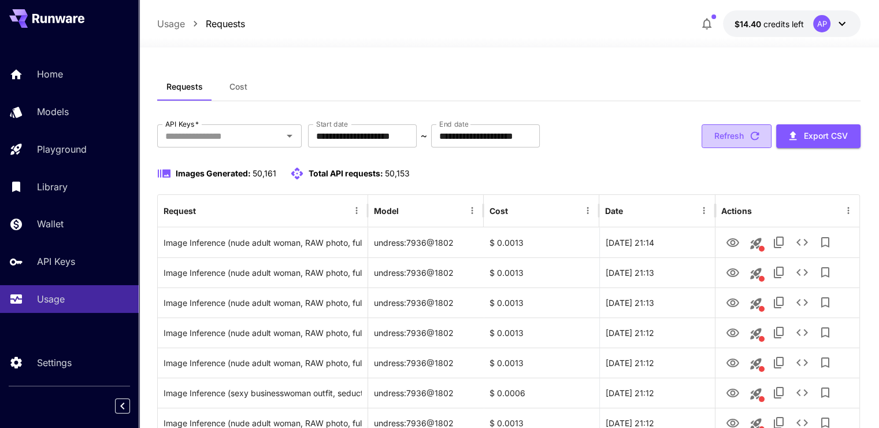
click at [728, 141] on button "Refresh" at bounding box center [737, 136] width 70 height 24
click at [717, 142] on button "Refresh" at bounding box center [737, 136] width 70 height 24
click at [742, 132] on button "Refresh" at bounding box center [737, 136] width 70 height 24
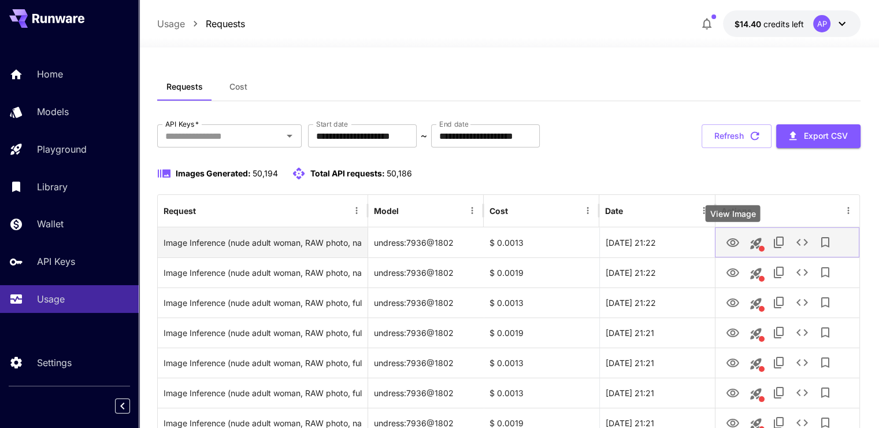
click at [728, 242] on icon "View Image" at bounding box center [733, 243] width 14 height 14
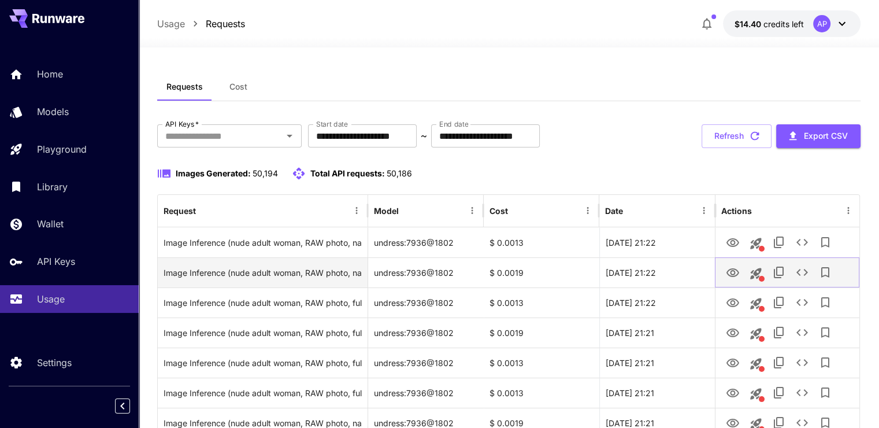
click at [730, 272] on icon "View Image" at bounding box center [733, 272] width 13 height 9
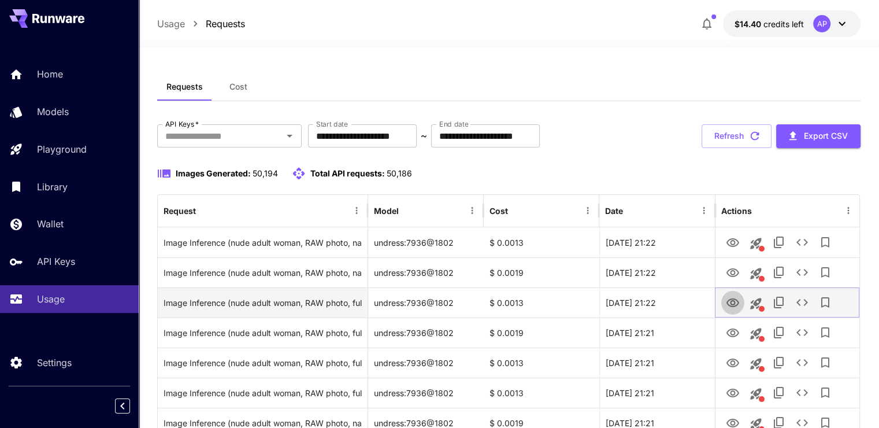
click at [731, 298] on icon "View Image" at bounding box center [733, 303] width 14 height 14
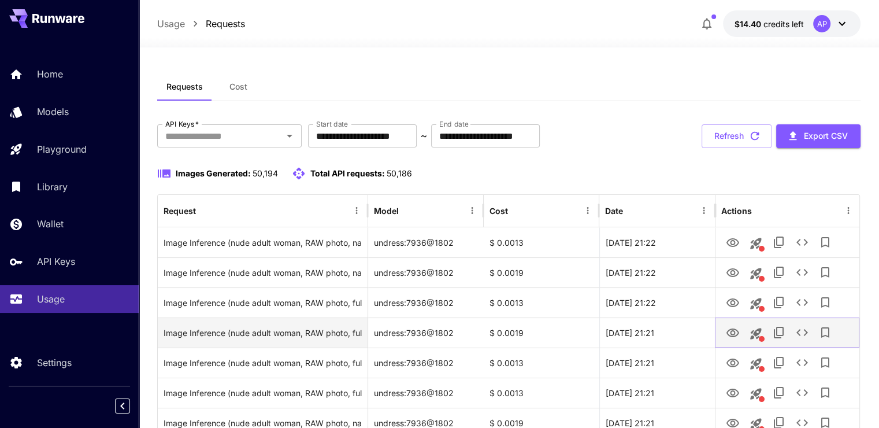
click at [734, 324] on button "View Image" at bounding box center [732, 332] width 23 height 24
click at [728, 328] on icon "View Image" at bounding box center [733, 333] width 14 height 14
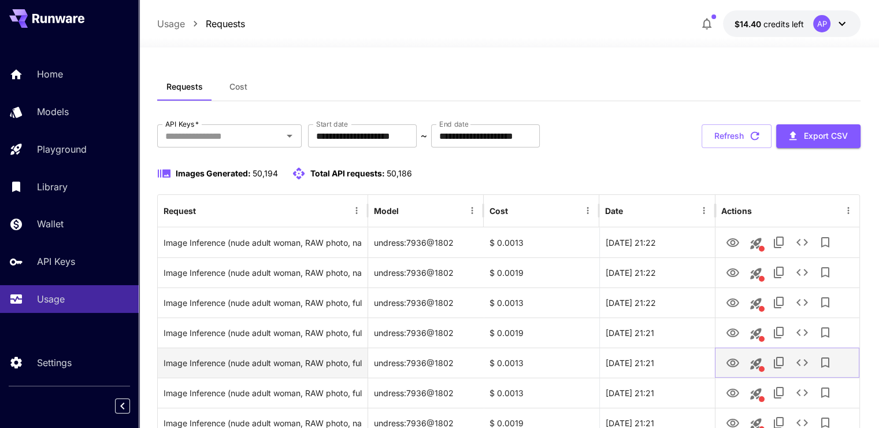
click at [733, 365] on icon "View Image" at bounding box center [733, 363] width 14 height 14
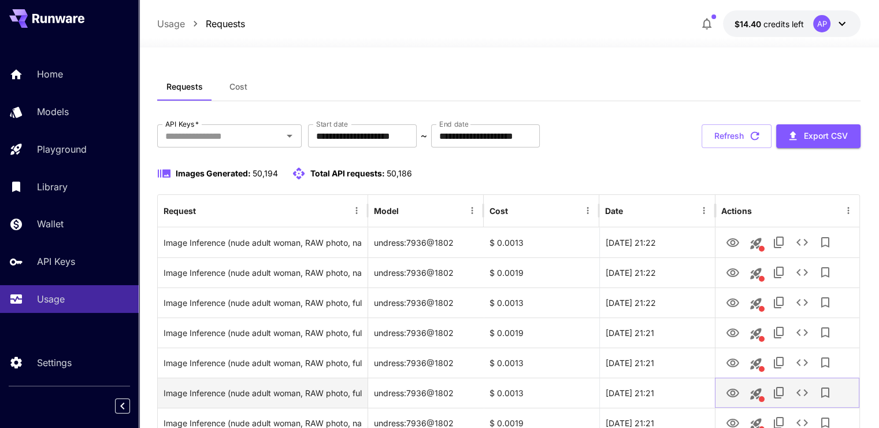
click at [737, 390] on icon "View Image" at bounding box center [733, 392] width 13 height 9
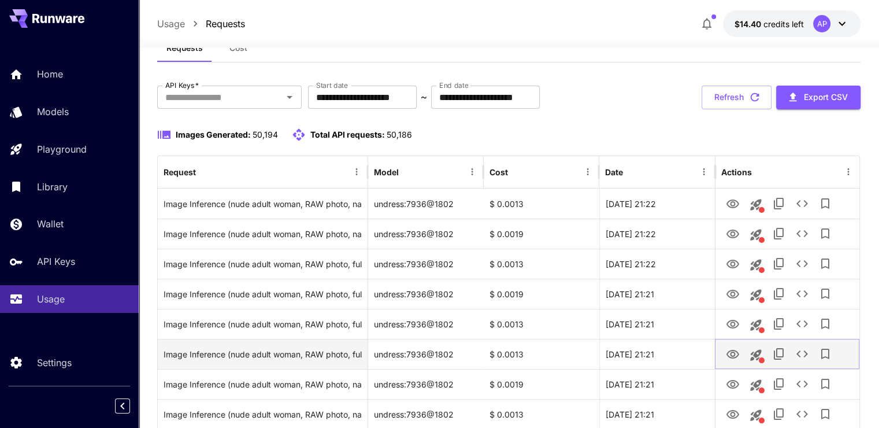
scroll to position [58, 0]
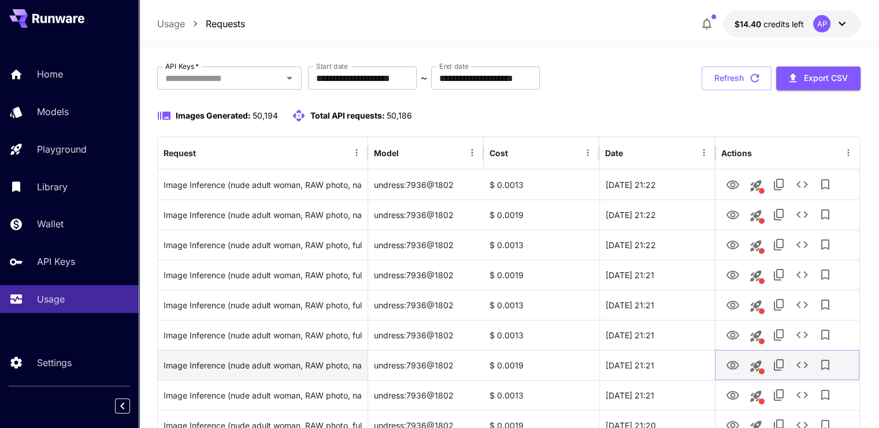
click at [729, 361] on icon "View Image" at bounding box center [733, 365] width 14 height 14
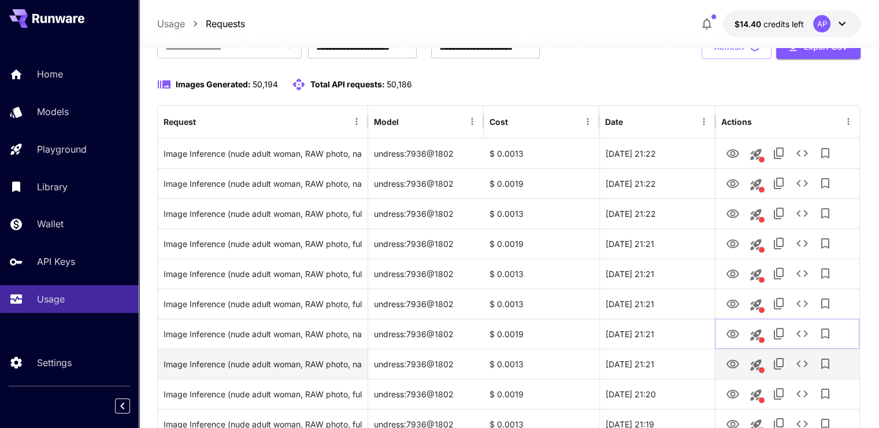
scroll to position [116, 0]
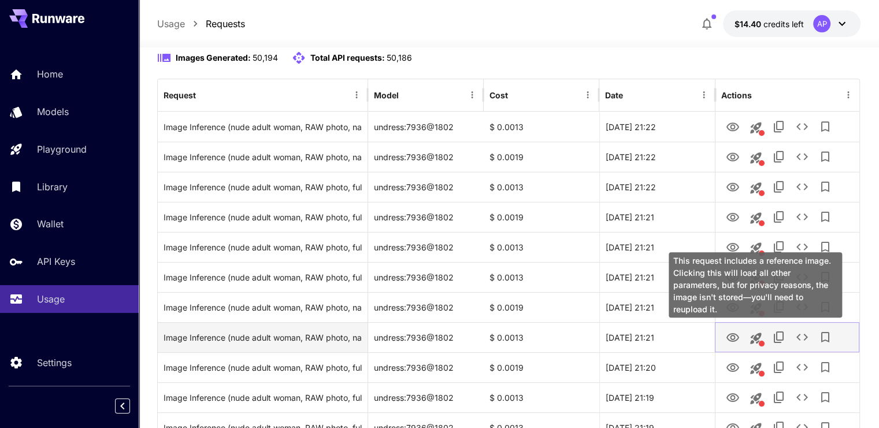
click at [736, 343] on icon "View Image" at bounding box center [733, 338] width 14 height 14
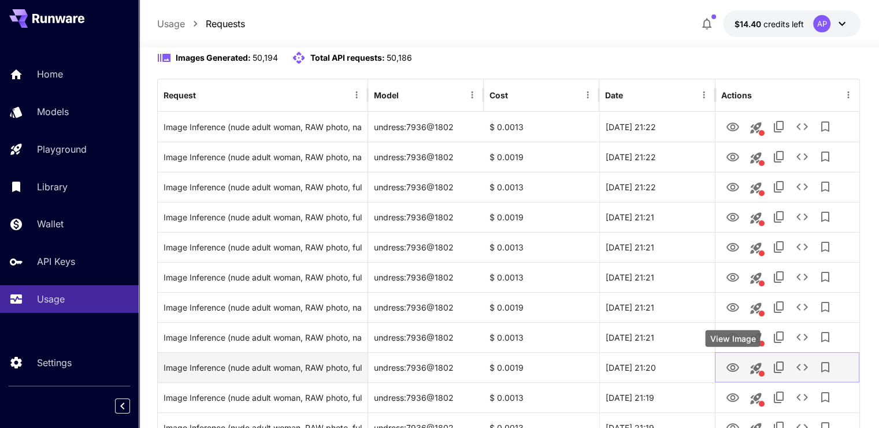
click at [738, 372] on icon "View Image" at bounding box center [733, 368] width 14 height 14
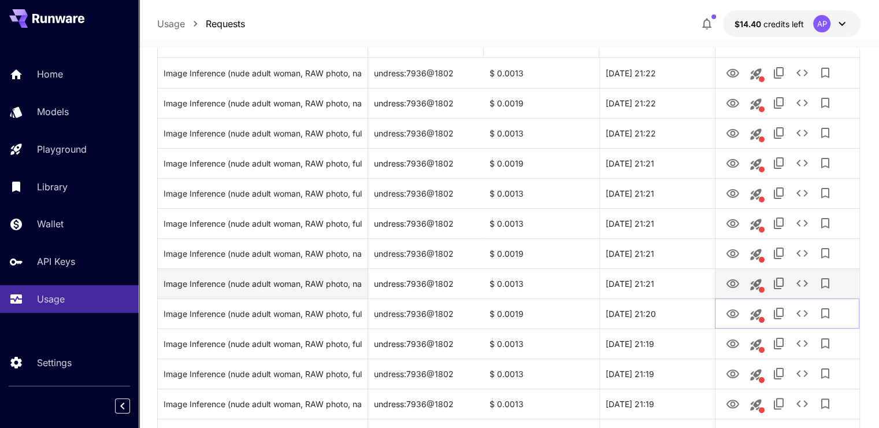
scroll to position [173, 0]
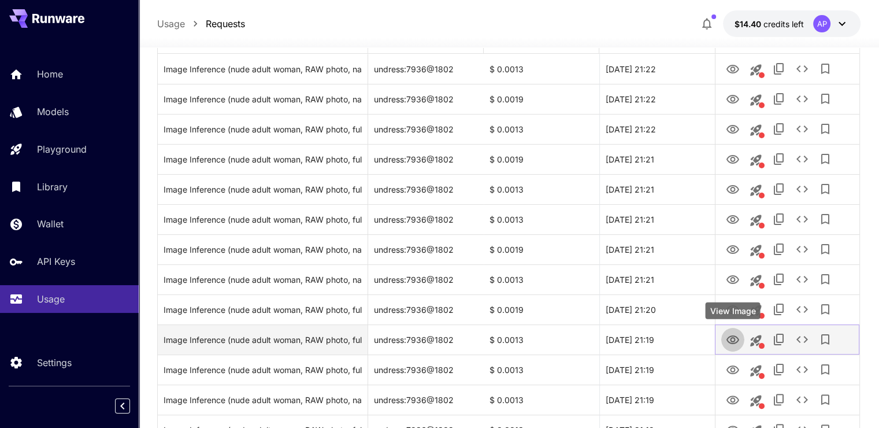
click at [731, 332] on link "View Image" at bounding box center [733, 339] width 14 height 14
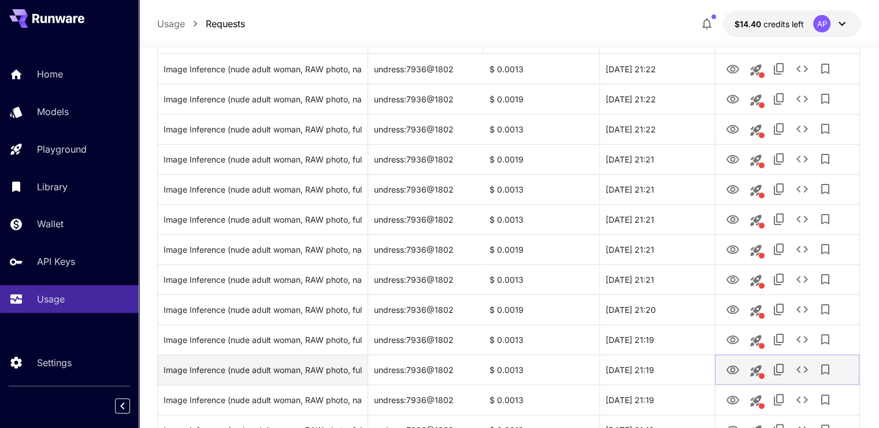
click at [738, 367] on icon "View Image" at bounding box center [733, 370] width 14 height 14
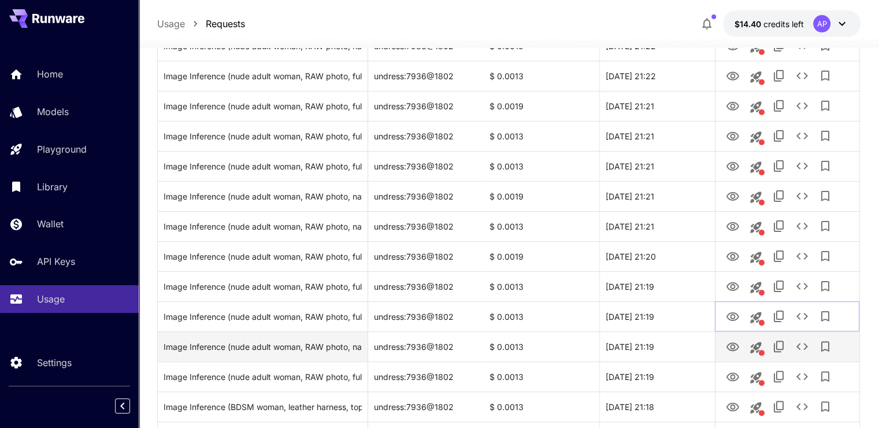
scroll to position [231, 0]
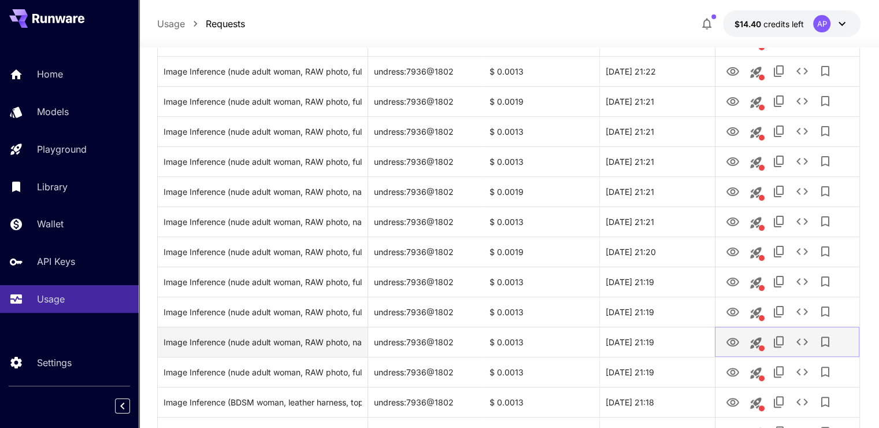
click at [721, 339] on button "View Image" at bounding box center [732, 342] width 23 height 24
click at [728, 341] on icon "View Image" at bounding box center [733, 342] width 14 height 14
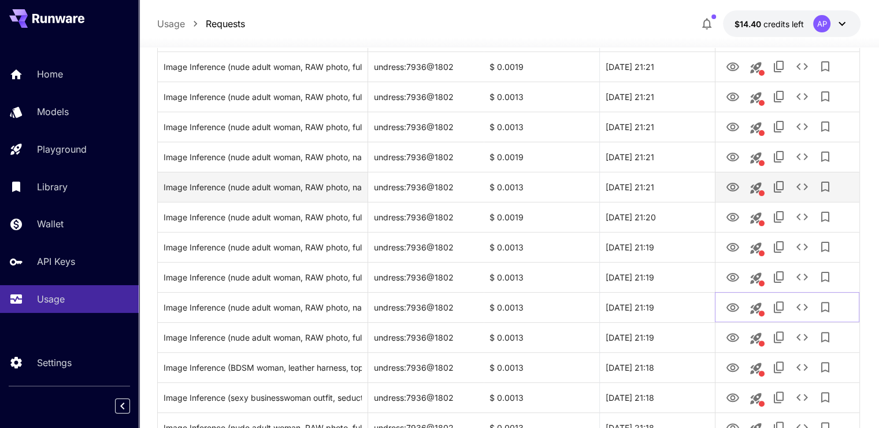
scroll to position [347, 0]
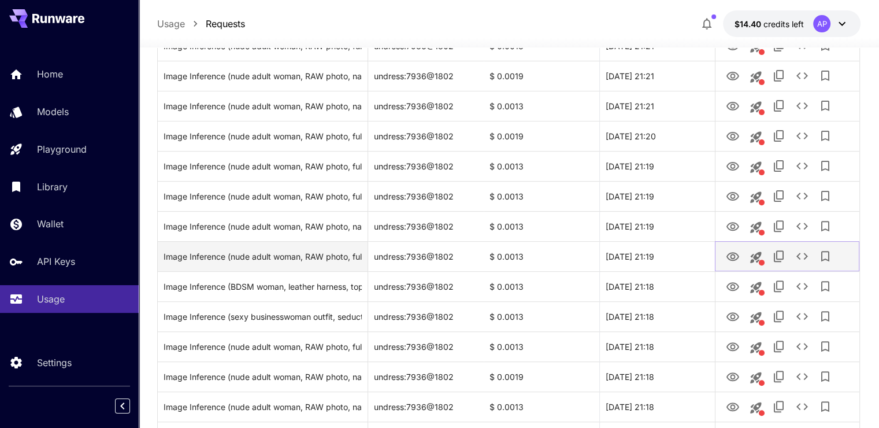
click at [730, 256] on icon "View Image" at bounding box center [733, 257] width 14 height 14
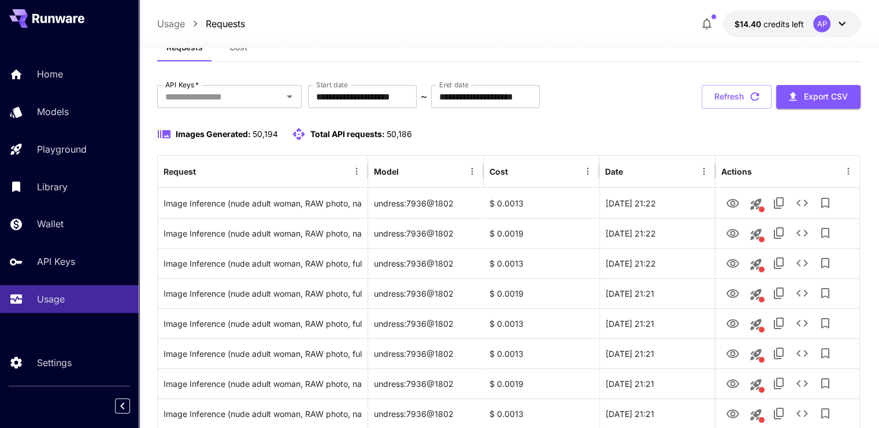
scroll to position [0, 0]
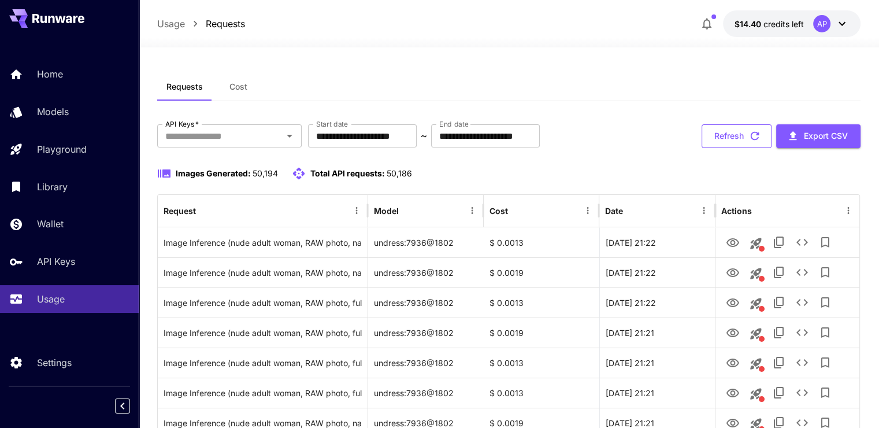
click at [715, 131] on button "Refresh" at bounding box center [737, 136] width 70 height 24
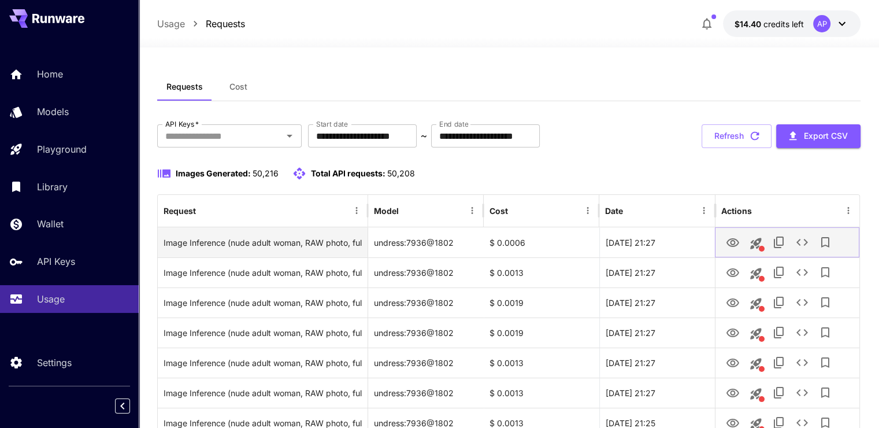
click at [724, 237] on button "View Image" at bounding box center [732, 242] width 23 height 24
click at [729, 237] on icon "View Image" at bounding box center [733, 243] width 14 height 14
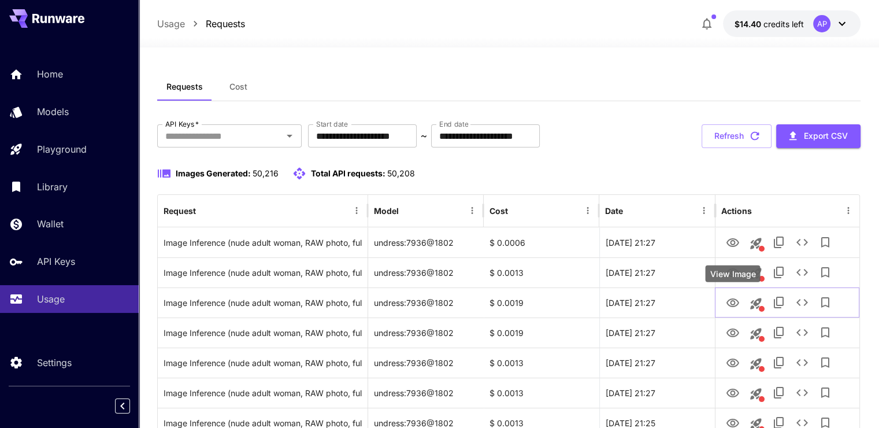
click at [730, 275] on div "View Image" at bounding box center [732, 273] width 55 height 17
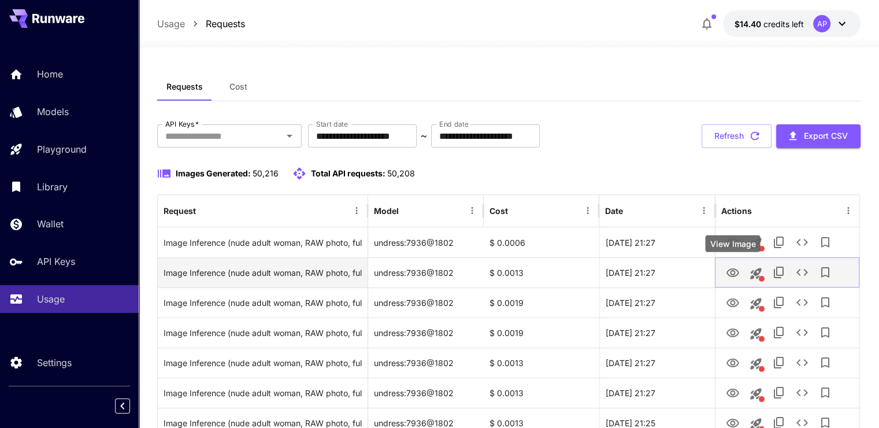
click at [731, 271] on icon "View Image" at bounding box center [733, 273] width 14 height 14
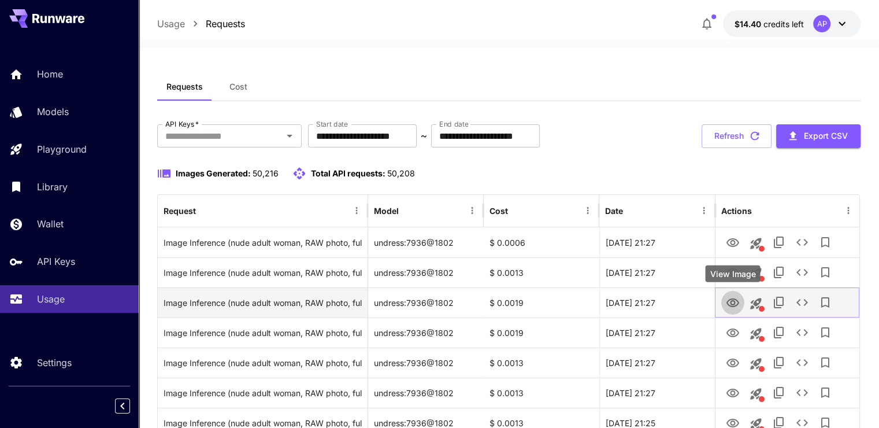
click at [733, 305] on icon "View Image" at bounding box center [733, 303] width 14 height 14
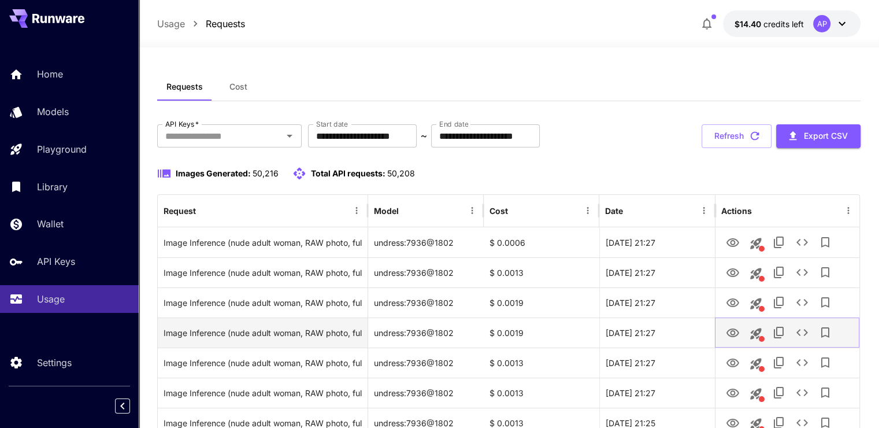
click at [729, 333] on icon "View Image" at bounding box center [733, 333] width 14 height 14
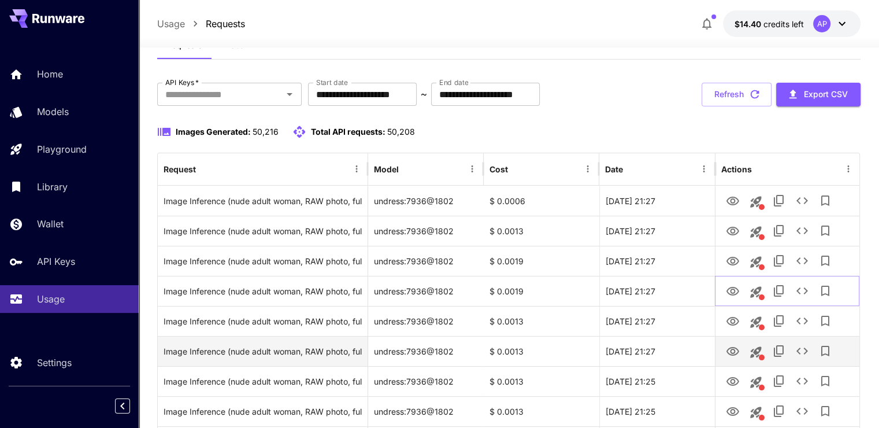
scroll to position [116, 0]
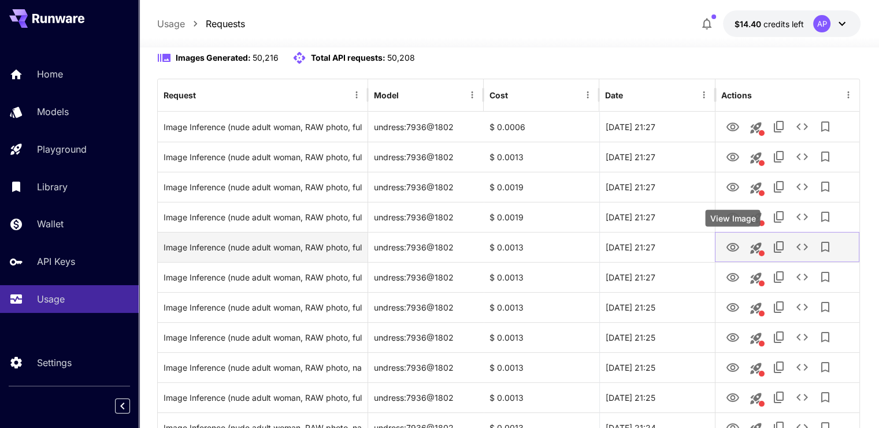
click at [732, 247] on icon "View Image" at bounding box center [733, 247] width 14 height 14
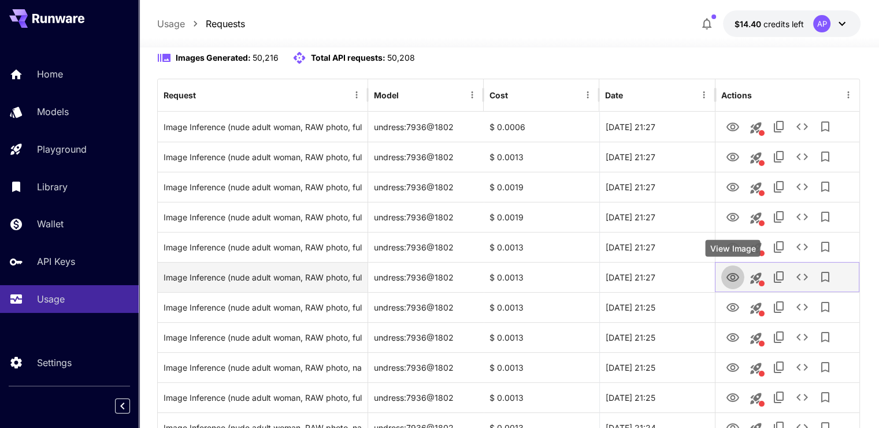
click at [727, 280] on icon "View Image" at bounding box center [733, 278] width 14 height 14
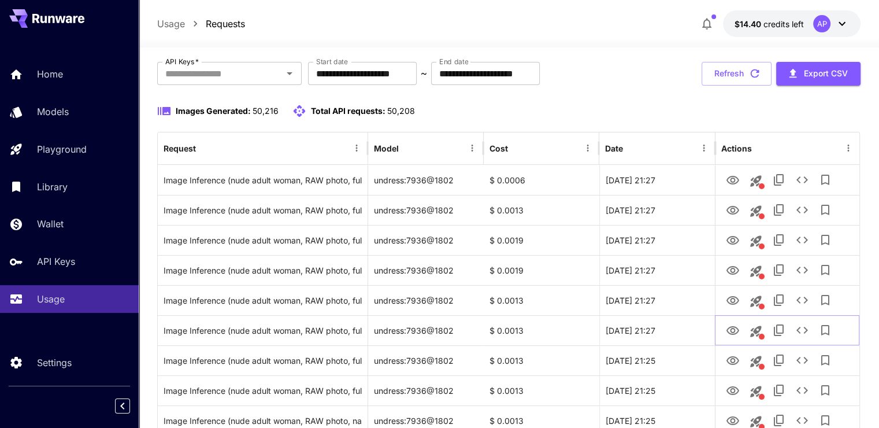
scroll to position [58, 0]
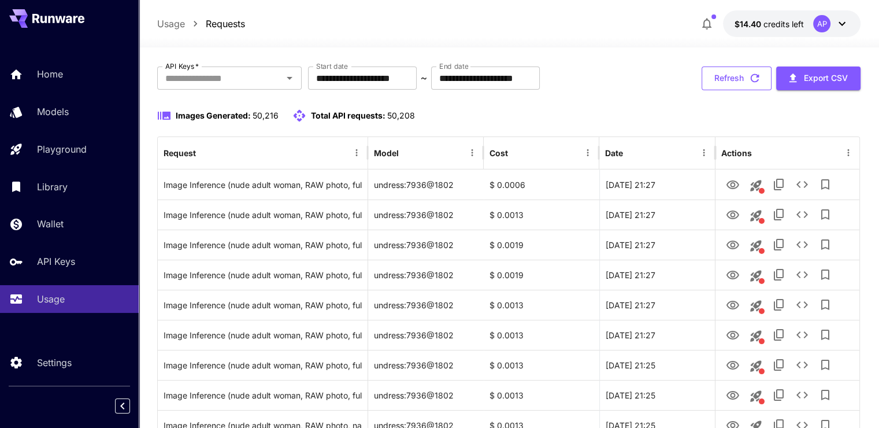
click at [731, 78] on button "Refresh" at bounding box center [737, 78] width 70 height 24
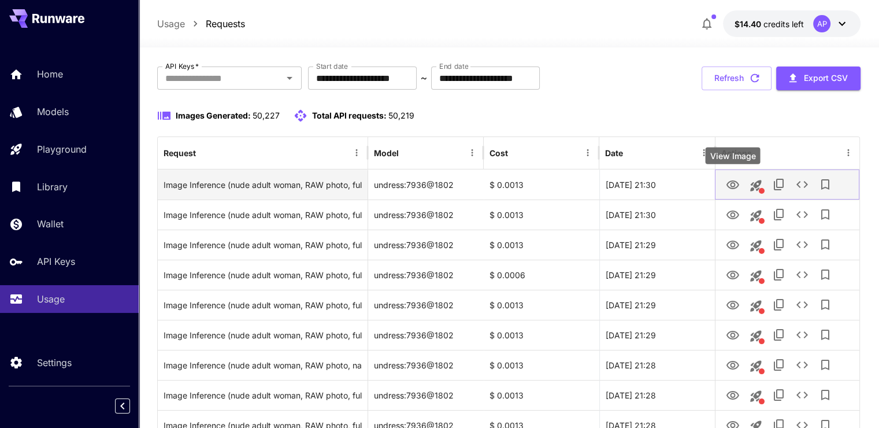
click at [729, 182] on icon "View Image" at bounding box center [733, 184] width 13 height 9
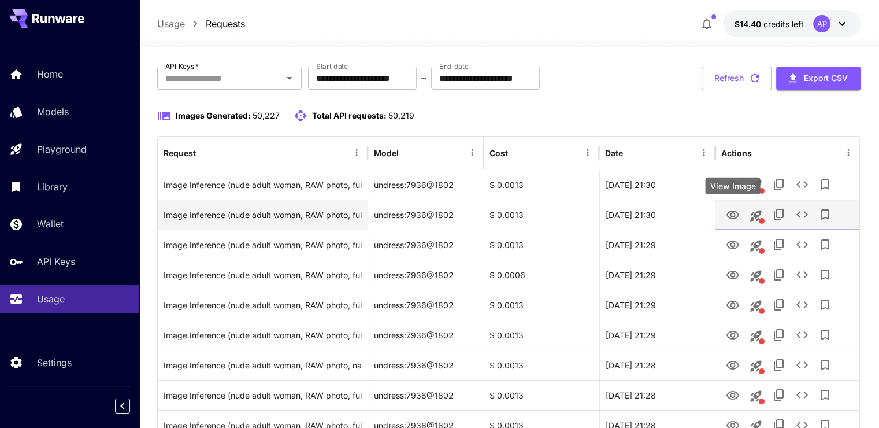
click at [734, 212] on icon "View Image" at bounding box center [733, 215] width 14 height 14
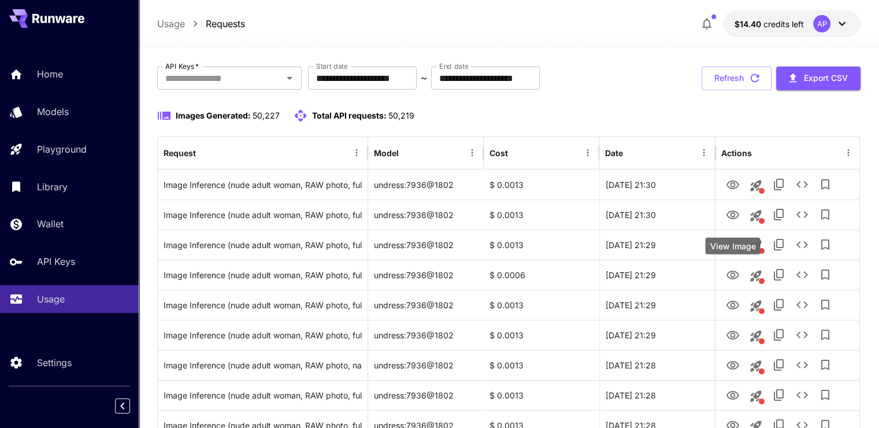
click at [731, 240] on div "View Image" at bounding box center [732, 246] width 55 height 17
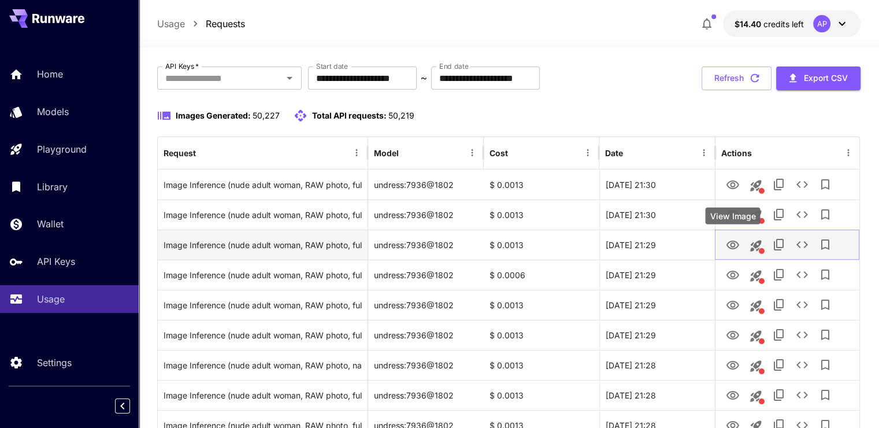
click at [732, 243] on icon "View Image" at bounding box center [733, 244] width 13 height 9
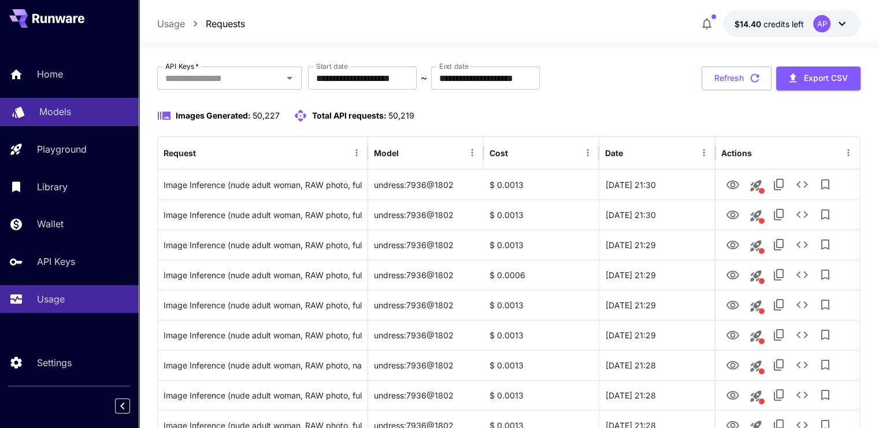
click at [59, 75] on p "Home" at bounding box center [50, 74] width 26 height 14
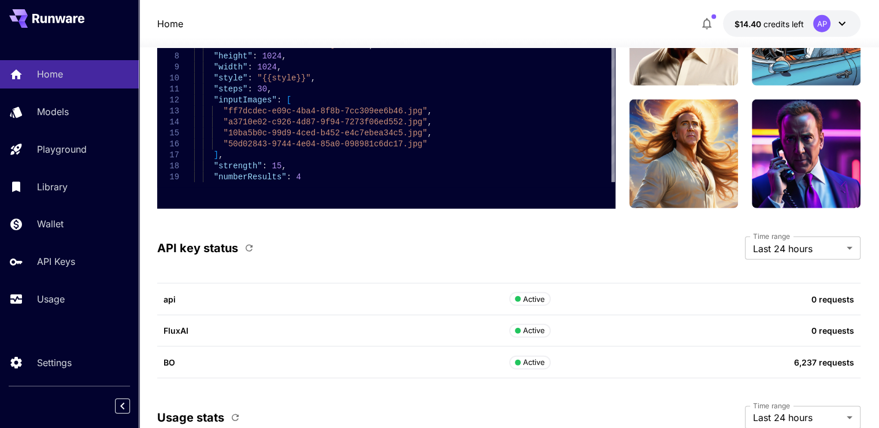
scroll to position [3564, 0]
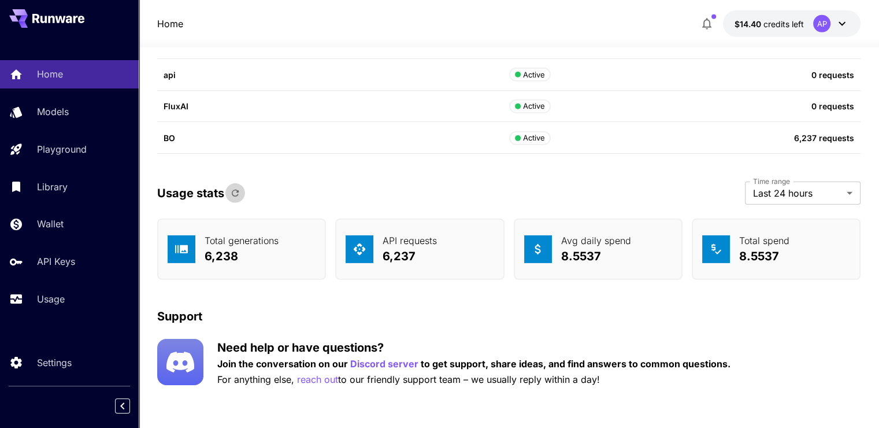
click at [240, 192] on button "button" at bounding box center [235, 193] width 20 height 20
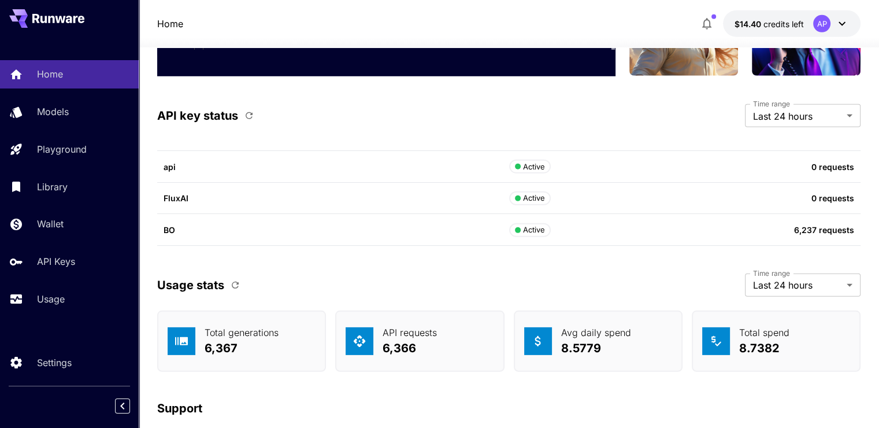
scroll to position [3448, 0]
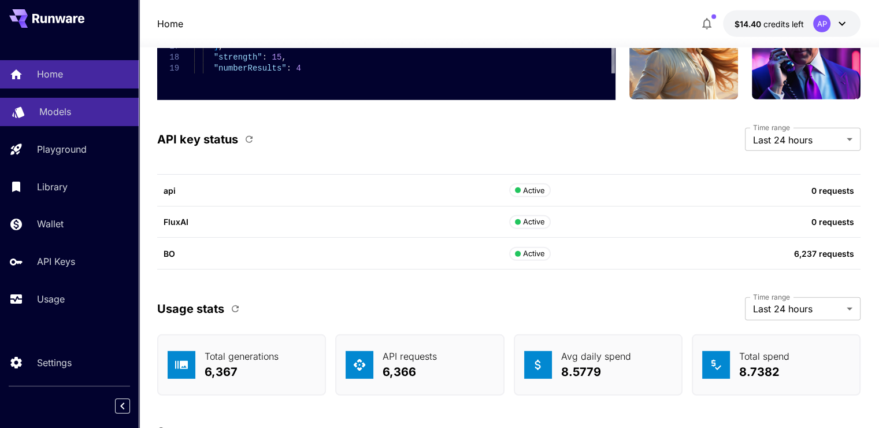
click at [82, 117] on div "Models" at bounding box center [84, 112] width 90 height 14
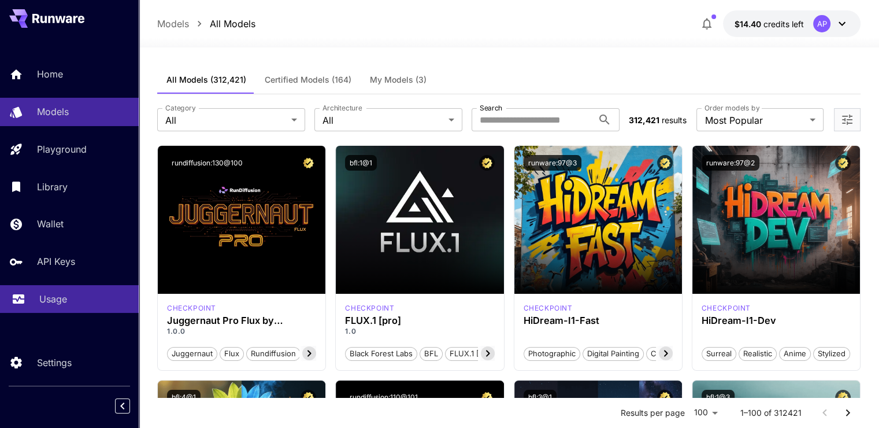
click at [61, 302] on p "Usage" at bounding box center [53, 299] width 28 height 14
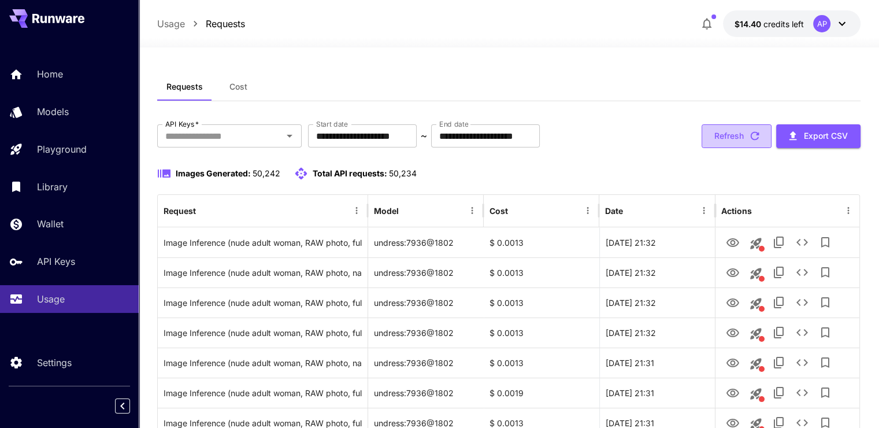
click at [742, 129] on button "Refresh" at bounding box center [737, 136] width 70 height 24
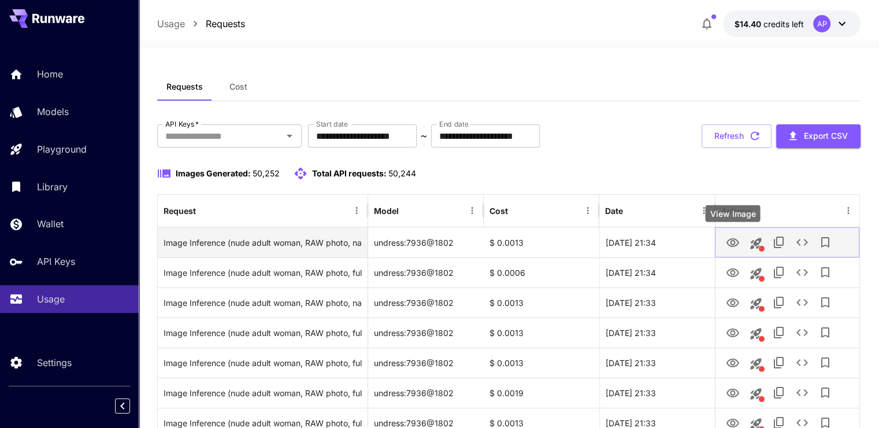
click at [737, 240] on icon "View Image" at bounding box center [733, 242] width 13 height 9
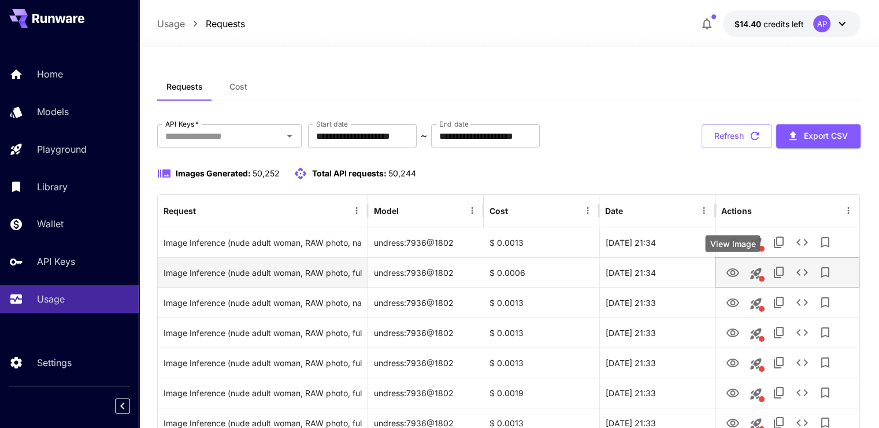
click at [729, 268] on icon "View Image" at bounding box center [733, 273] width 14 height 14
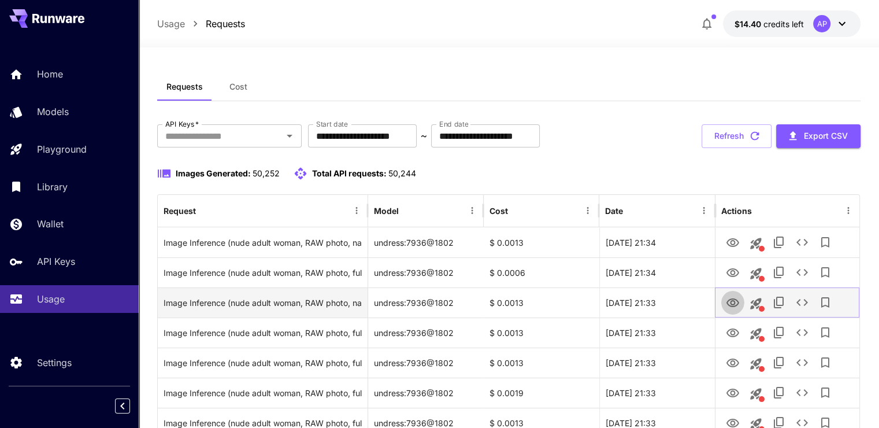
click at [739, 308] on icon "View Image" at bounding box center [733, 303] width 14 height 14
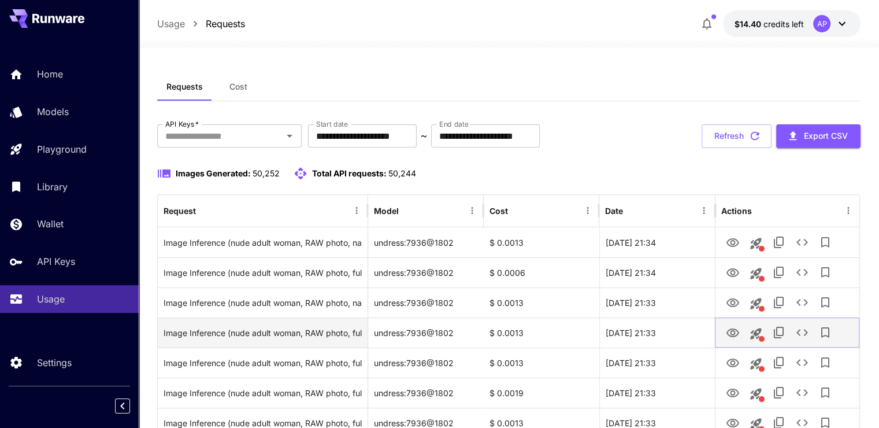
click at [731, 327] on icon "View Image" at bounding box center [733, 333] width 14 height 14
click at [732, 325] on link "View Image" at bounding box center [733, 332] width 14 height 14
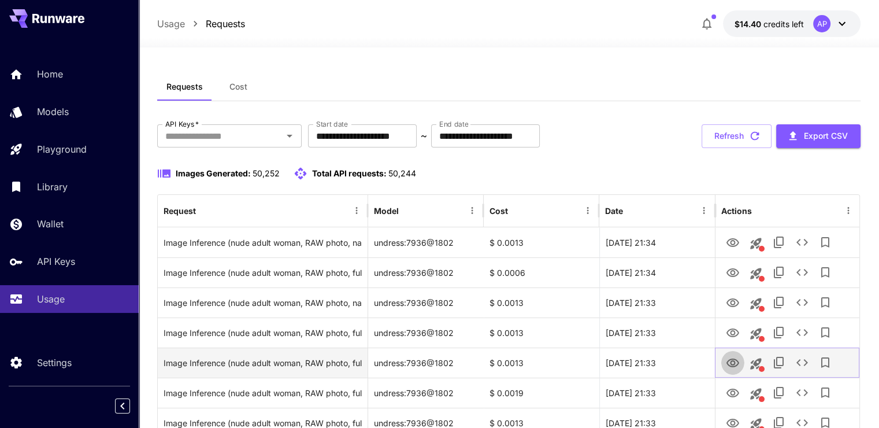
click at [735, 358] on icon "View Image" at bounding box center [733, 362] width 13 height 9
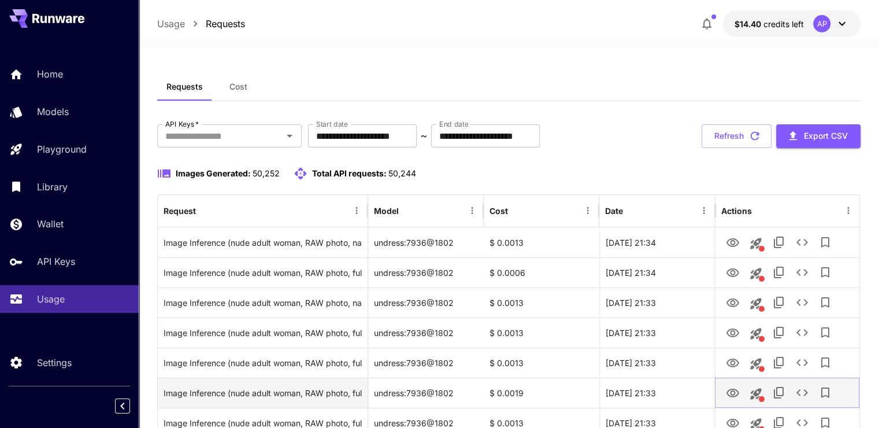
click at [732, 395] on icon "View Image" at bounding box center [733, 393] width 14 height 14
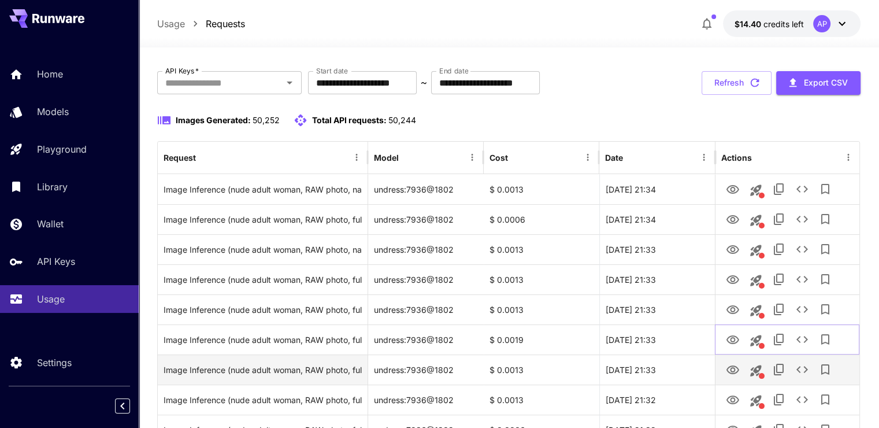
scroll to position [58, 0]
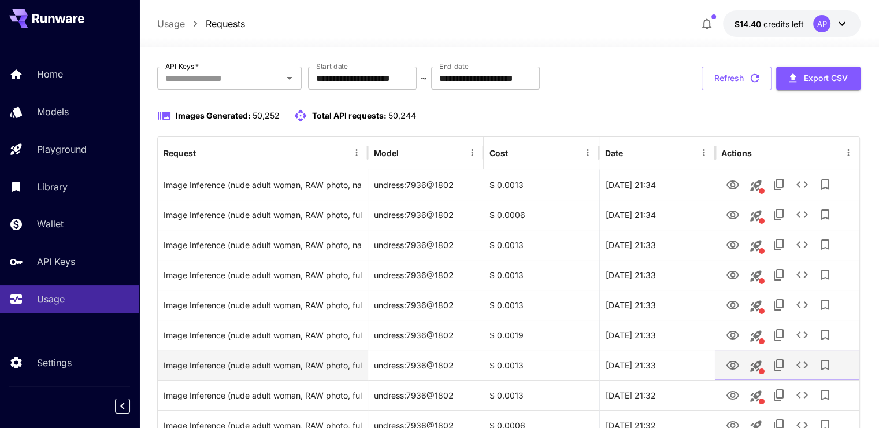
click at [732, 359] on icon "View Image" at bounding box center [733, 365] width 14 height 14
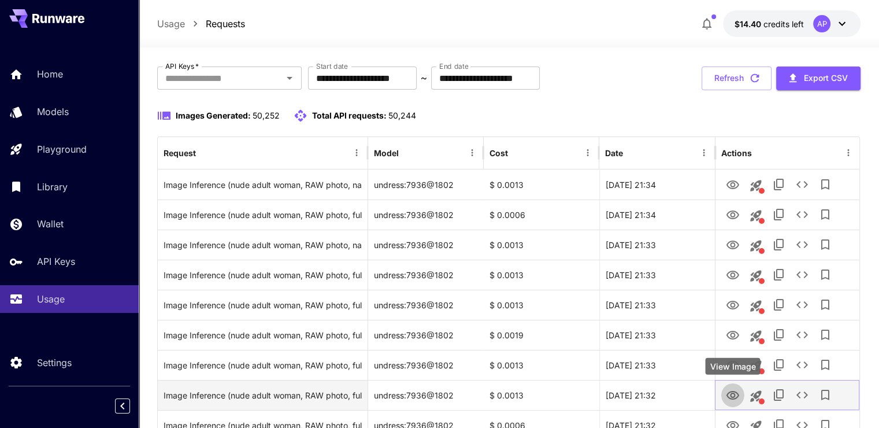
click at [731, 388] on icon "View Image" at bounding box center [733, 395] width 14 height 14
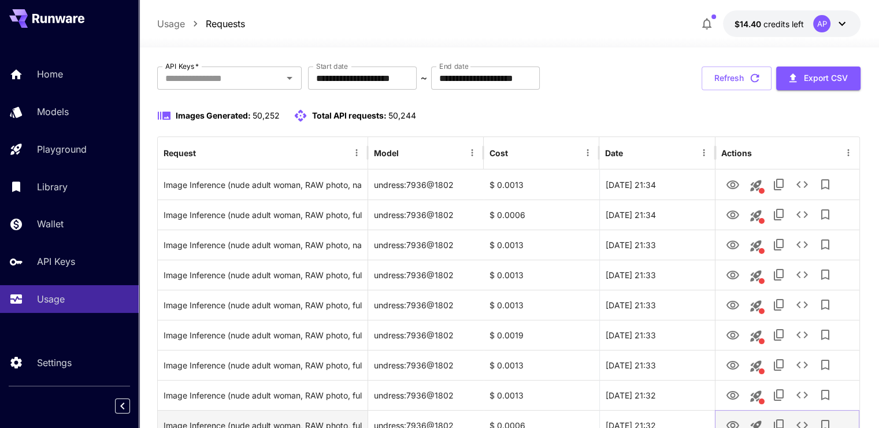
click at [726, 417] on link "View Image" at bounding box center [733, 424] width 14 height 14
click at [736, 81] on button "Refresh" at bounding box center [737, 78] width 70 height 24
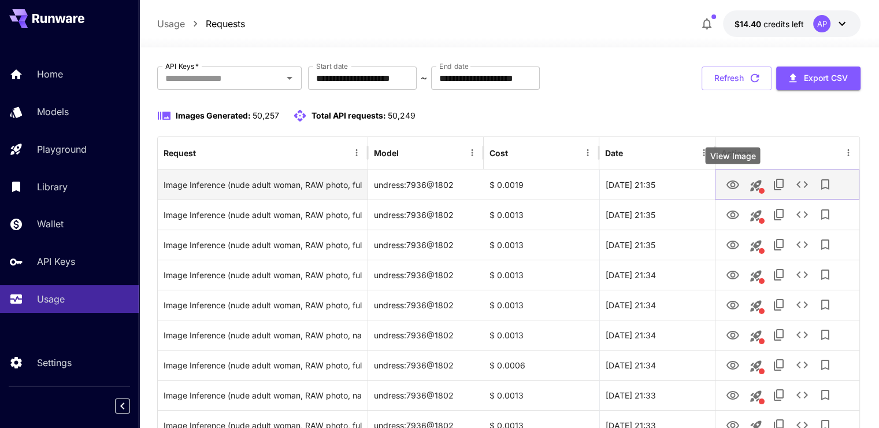
click at [731, 180] on icon "View Image" at bounding box center [733, 184] width 13 height 9
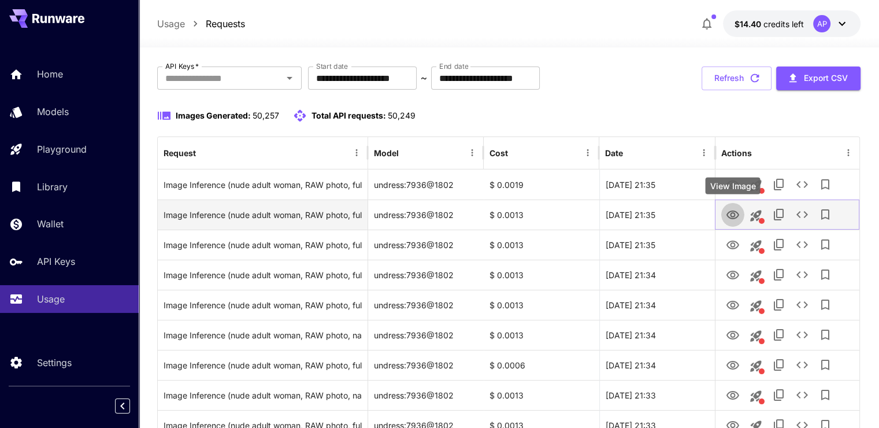
click at [732, 207] on link "View Image" at bounding box center [733, 214] width 14 height 14
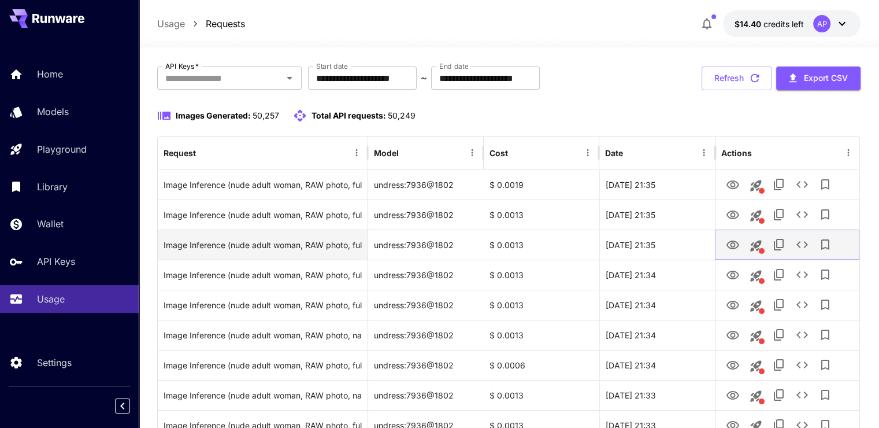
click at [735, 246] on icon "View Image" at bounding box center [733, 245] width 14 height 14
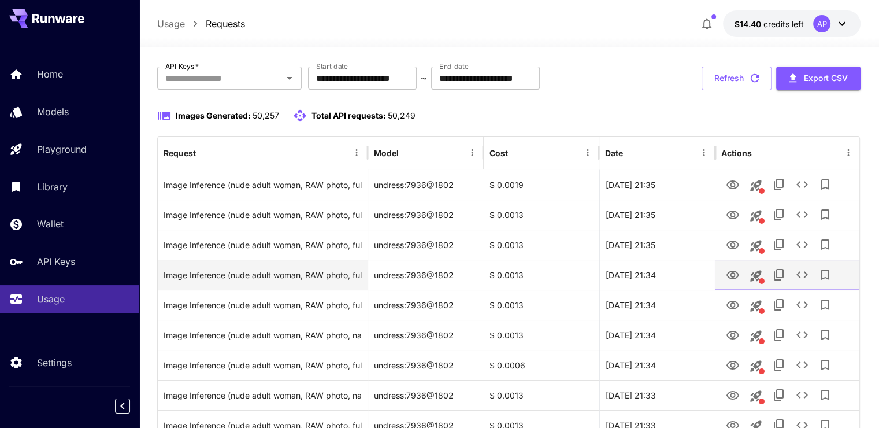
click at [732, 278] on icon "View Image" at bounding box center [733, 275] width 13 height 9
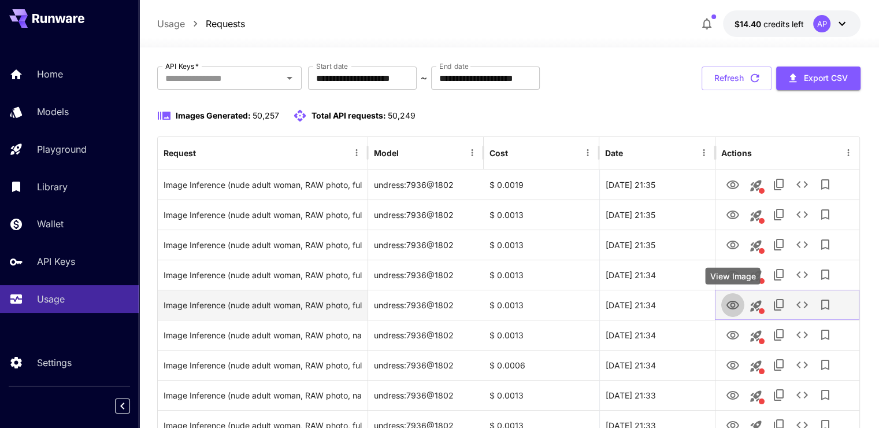
click at [731, 301] on icon "View Image" at bounding box center [733, 305] width 13 height 9
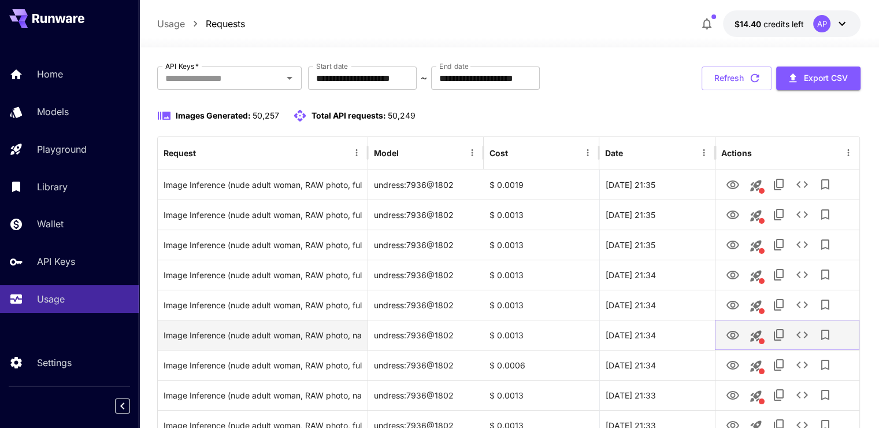
click at [737, 341] on icon "View Image" at bounding box center [733, 335] width 14 height 14
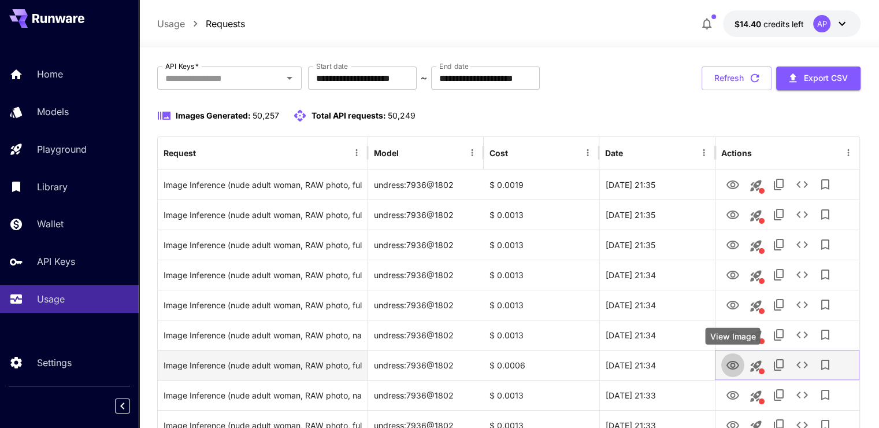
click at [737, 369] on icon "View Image" at bounding box center [733, 365] width 14 height 14
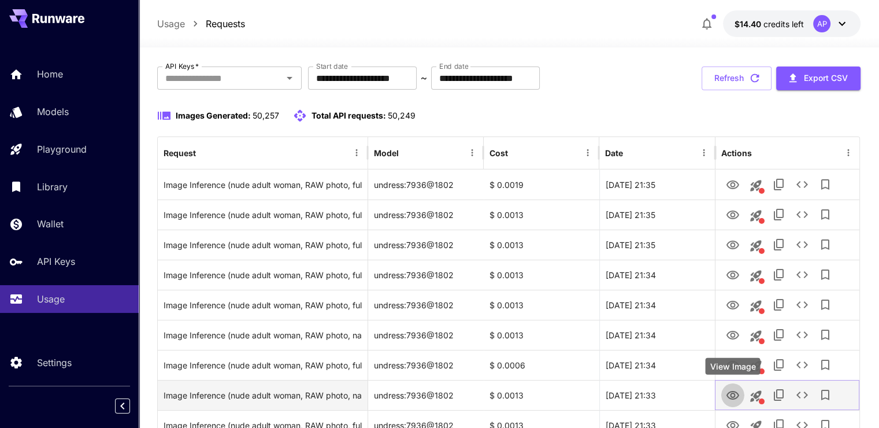
click at [731, 386] on button "View Image" at bounding box center [732, 395] width 23 height 24
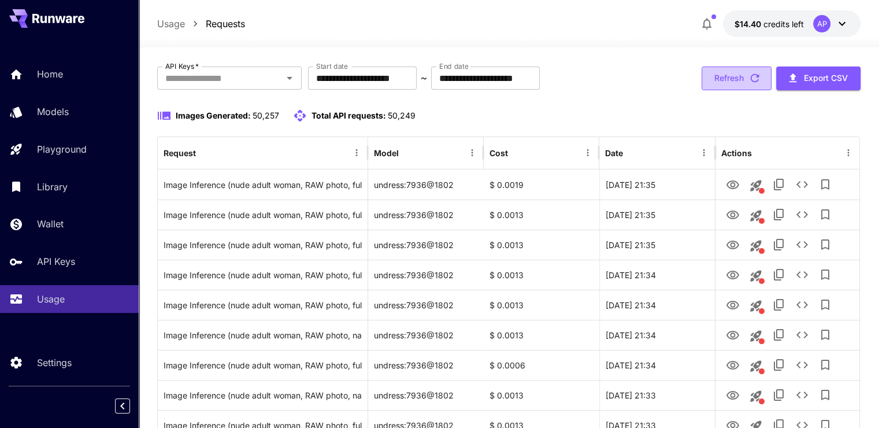
click at [740, 83] on button "Refresh" at bounding box center [737, 78] width 70 height 24
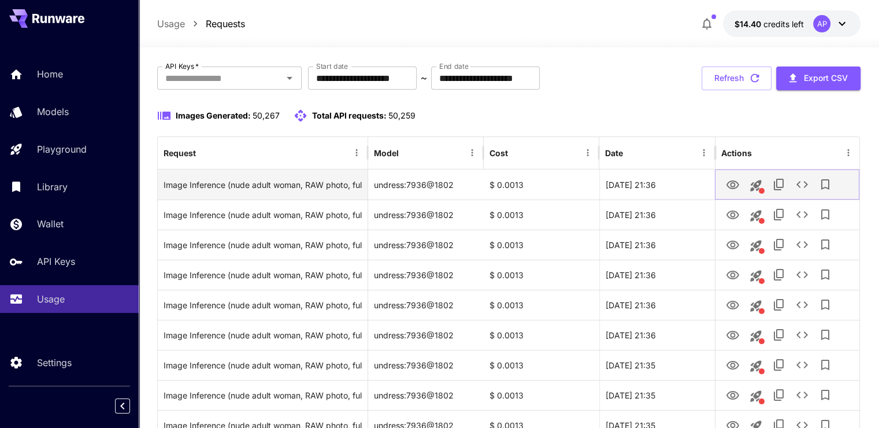
click at [737, 184] on icon "View Image" at bounding box center [733, 185] width 14 height 14
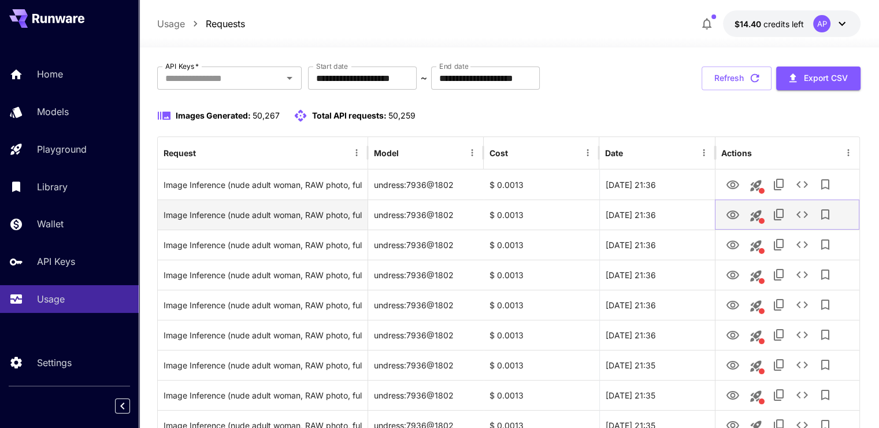
click at [738, 210] on icon "View Image" at bounding box center [733, 215] width 14 height 14
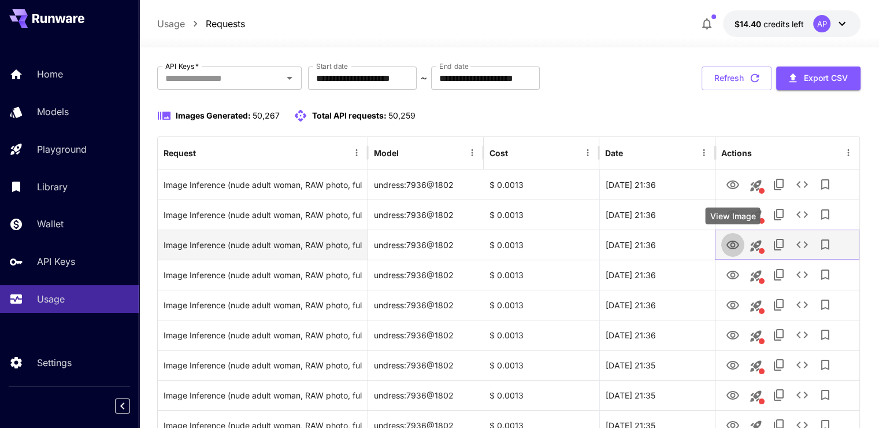
click at [739, 252] on button "View Image" at bounding box center [732, 244] width 23 height 24
click at [737, 249] on icon "View Image" at bounding box center [733, 245] width 14 height 14
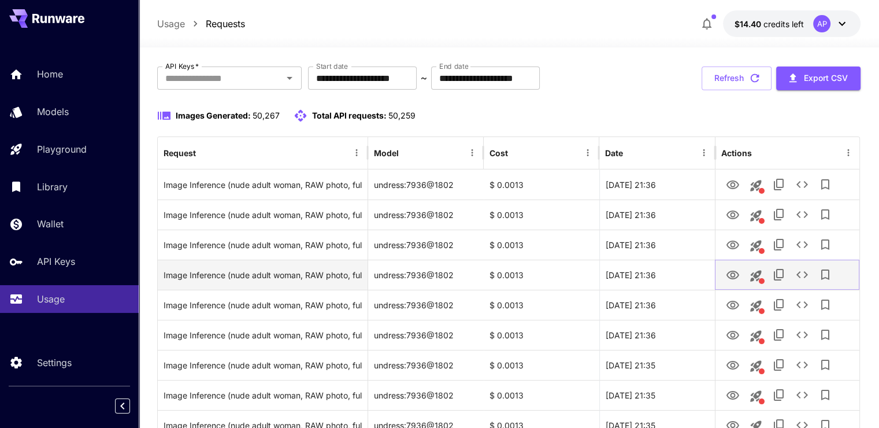
click at [734, 274] on icon "View Image" at bounding box center [733, 275] width 14 height 14
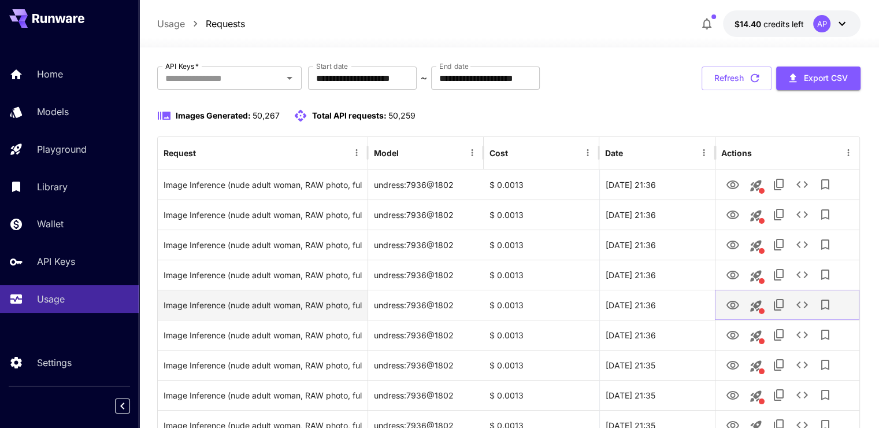
click at [741, 307] on button "View Image" at bounding box center [732, 305] width 23 height 24
click at [735, 302] on icon "View Image" at bounding box center [733, 305] width 14 height 14
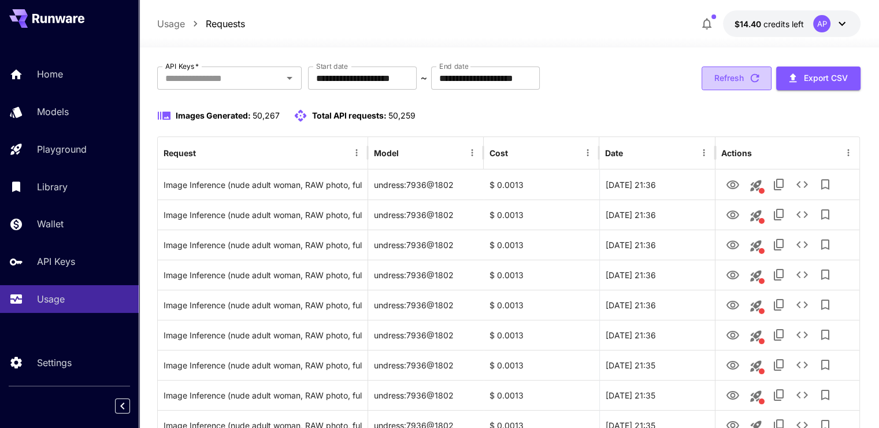
click at [710, 83] on button "Refresh" at bounding box center [737, 78] width 70 height 24
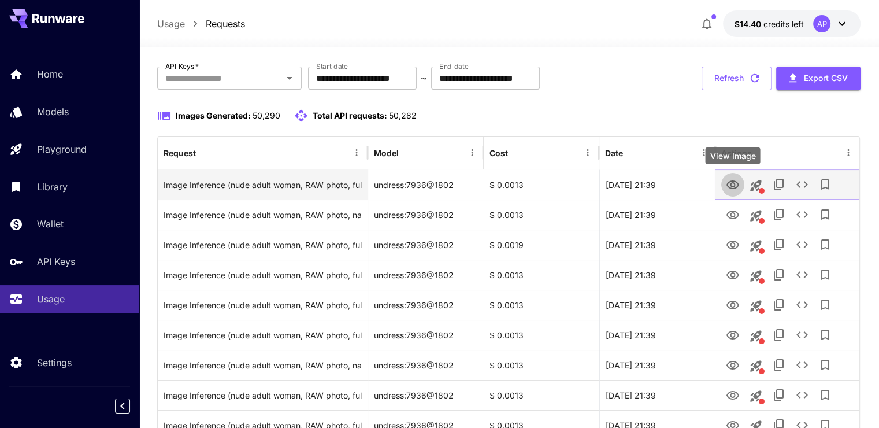
click at [731, 184] on icon "View Image" at bounding box center [733, 185] width 14 height 14
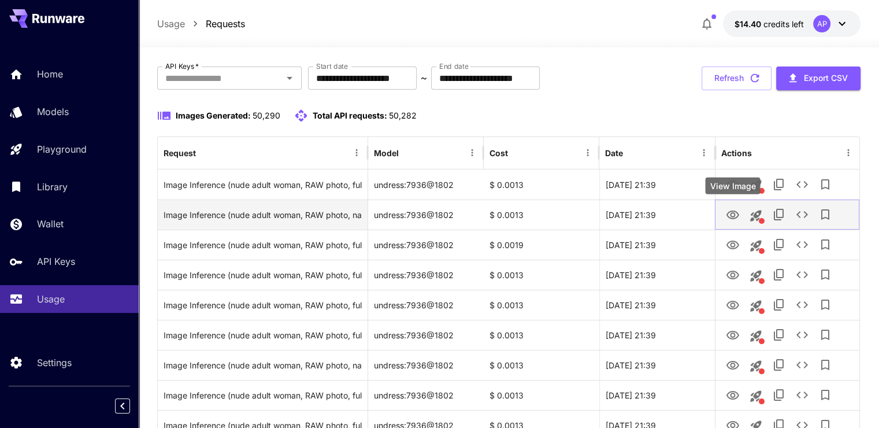
click at [727, 212] on icon "View Image" at bounding box center [733, 215] width 14 height 14
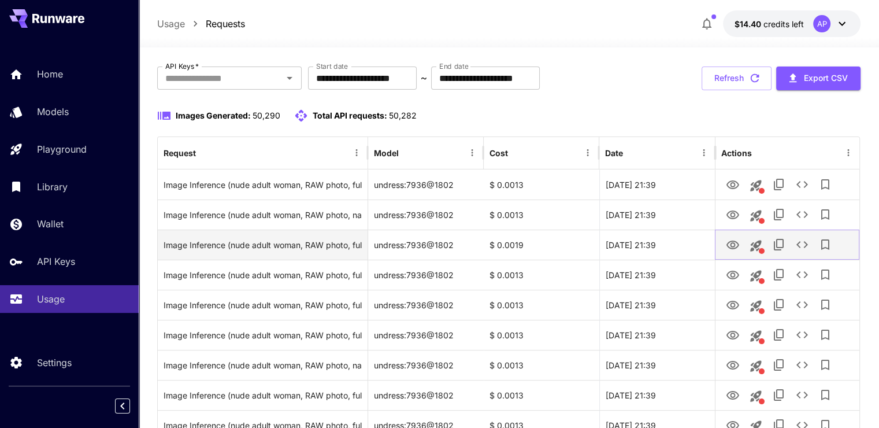
click at [735, 243] on icon "View Image" at bounding box center [733, 245] width 14 height 14
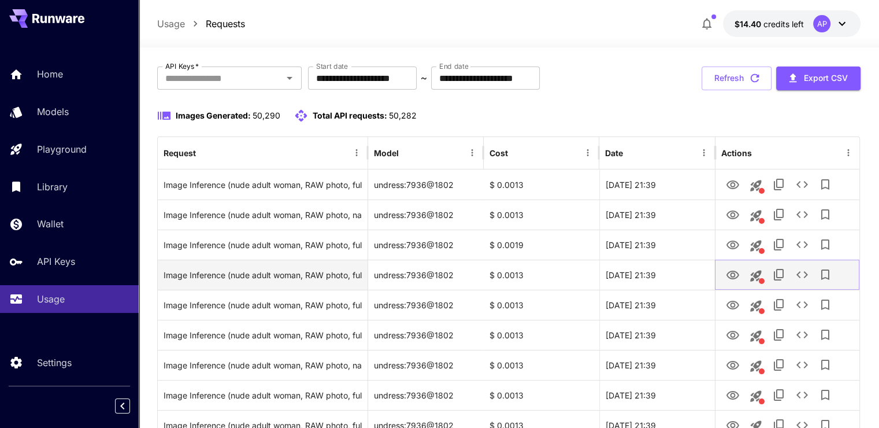
click at [733, 272] on icon "View Image" at bounding box center [733, 275] width 14 height 14
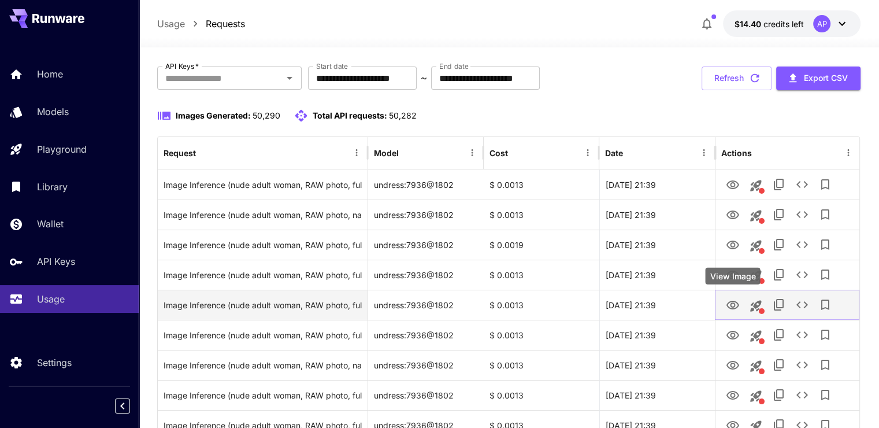
click at [733, 291] on div "View Image" at bounding box center [732, 280] width 57 height 26
click at [735, 295] on button "View Image" at bounding box center [732, 305] width 23 height 24
click at [726, 301] on icon "View Image" at bounding box center [733, 305] width 14 height 14
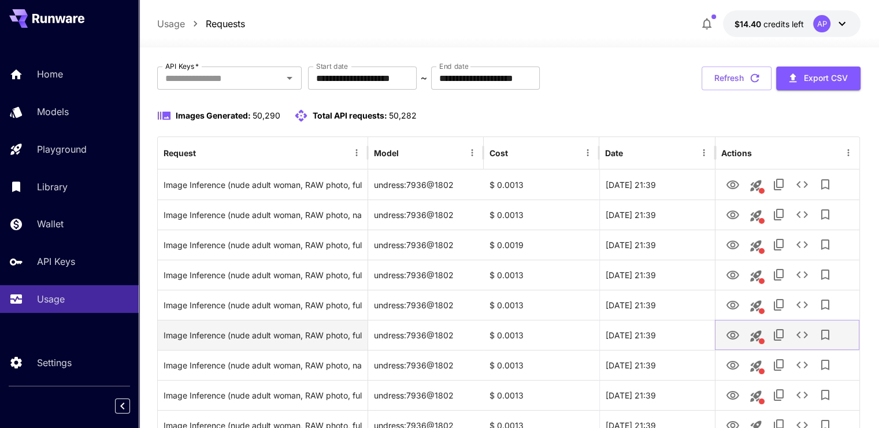
click at [732, 327] on link "View Image" at bounding box center [733, 334] width 14 height 14
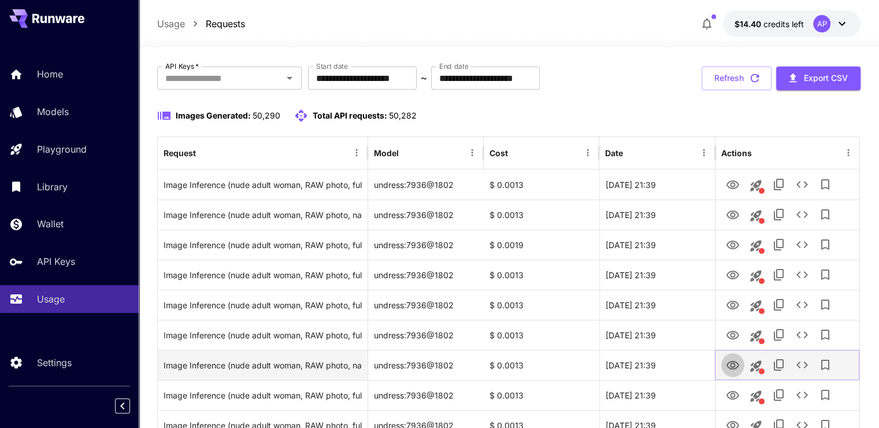
click at [732, 364] on icon "View Image" at bounding box center [733, 365] width 14 height 14
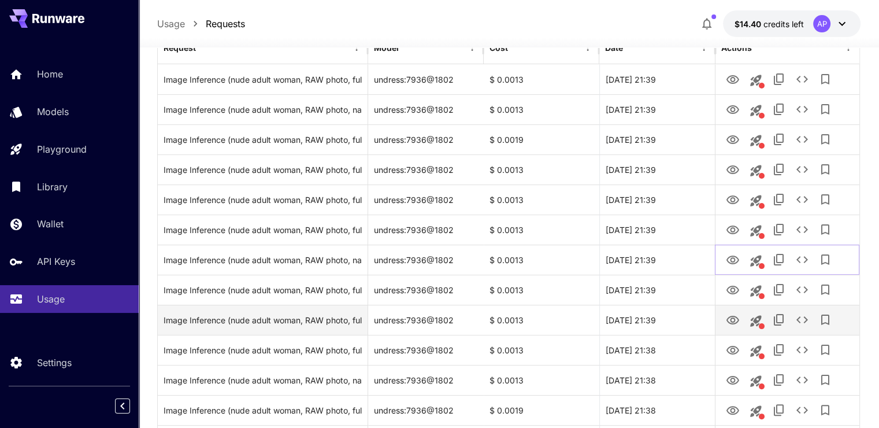
scroll to position [173, 0]
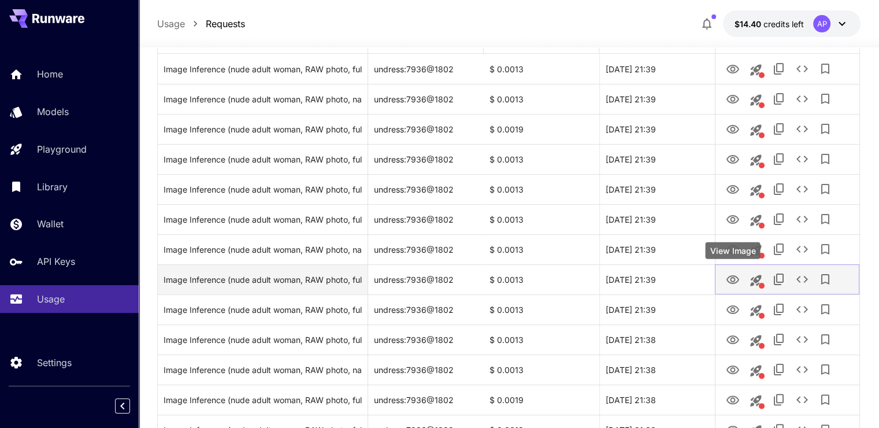
click at [729, 281] on icon "View Image" at bounding box center [733, 280] width 14 height 14
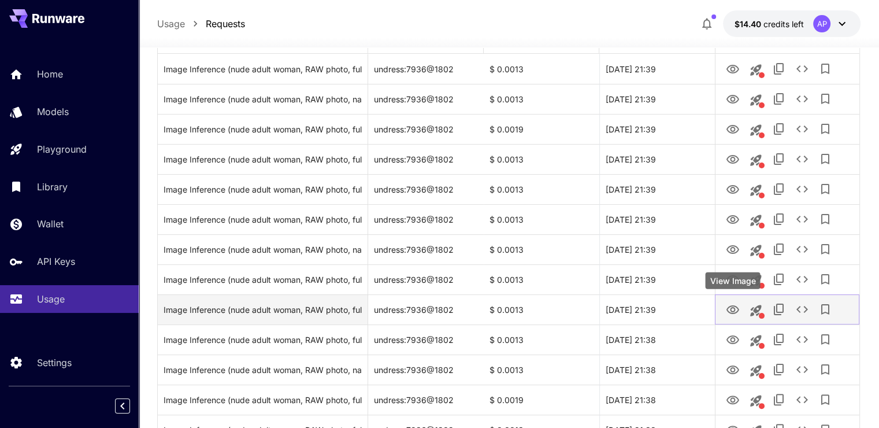
click at [728, 309] on icon "View Image" at bounding box center [733, 310] width 14 height 14
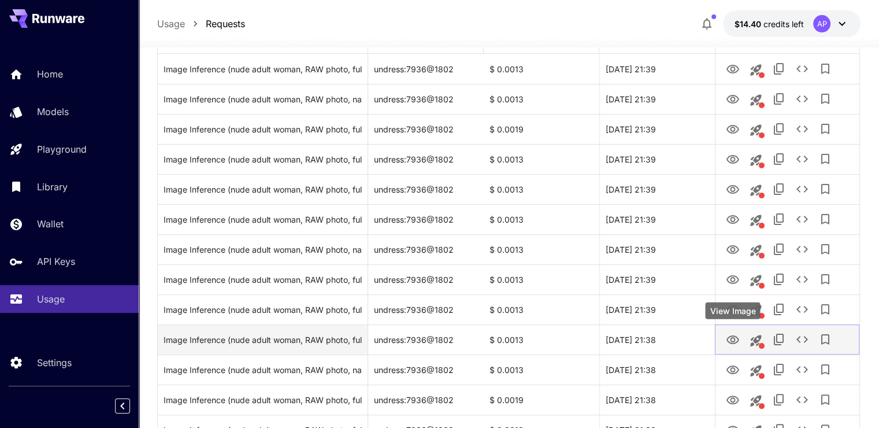
click at [727, 335] on icon "View Image" at bounding box center [733, 340] width 14 height 14
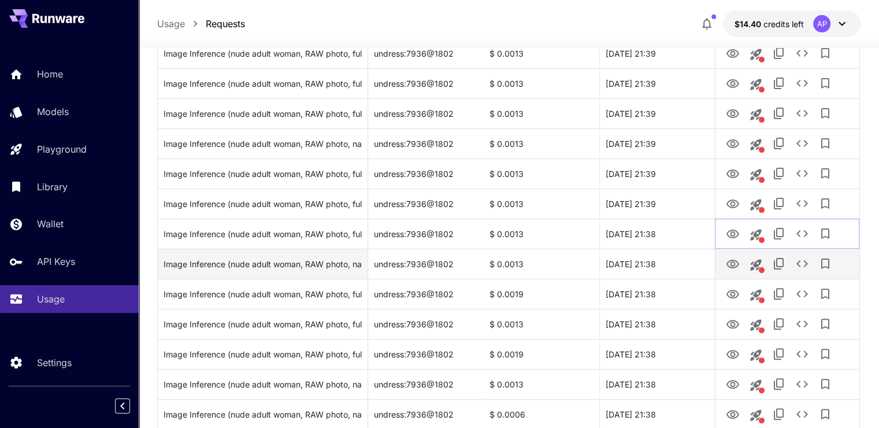
scroll to position [289, 0]
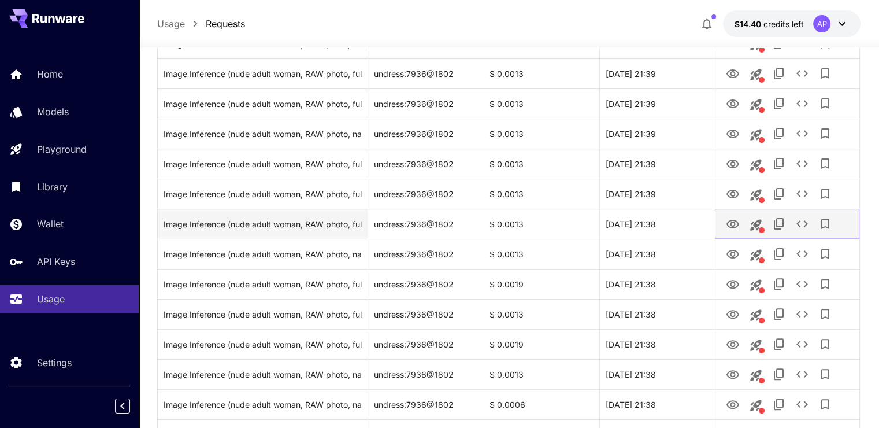
click at [734, 232] on button "View Image" at bounding box center [732, 224] width 23 height 24
click at [735, 228] on icon "View Image" at bounding box center [733, 224] width 14 height 14
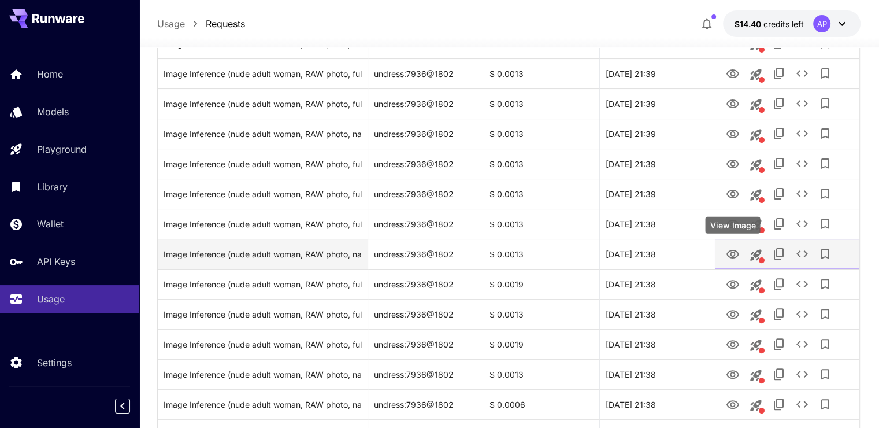
click at [732, 246] on link "View Image" at bounding box center [733, 253] width 14 height 14
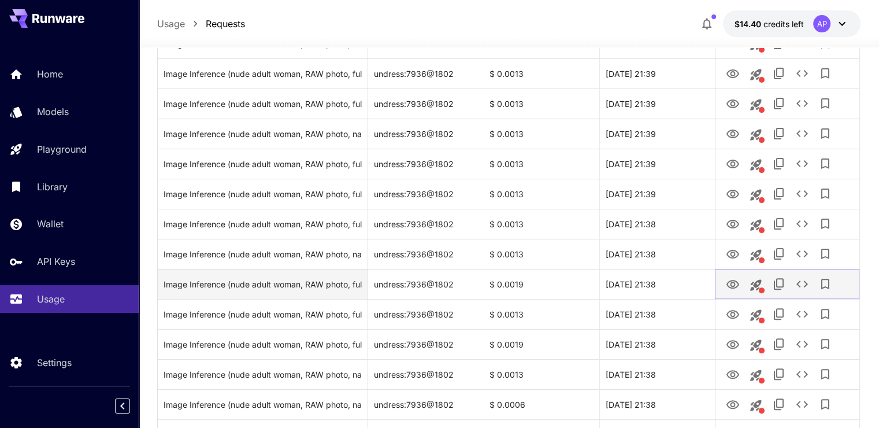
click at [734, 284] on icon "View Image" at bounding box center [733, 284] width 14 height 14
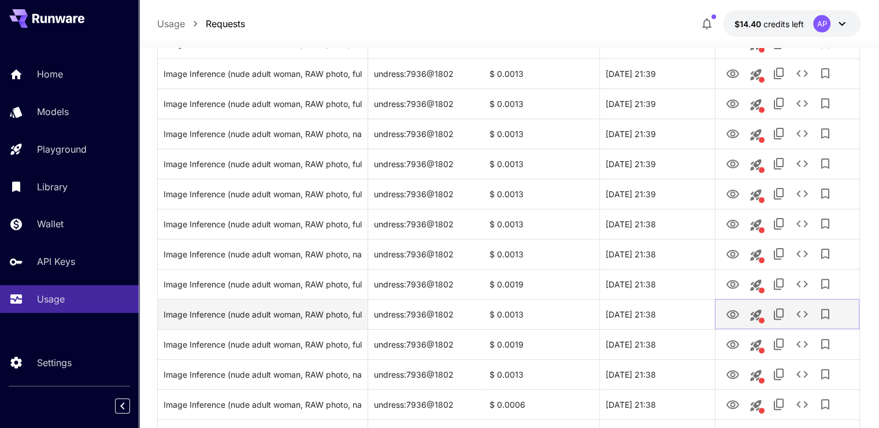
click at [731, 309] on icon "View Image" at bounding box center [733, 315] width 14 height 14
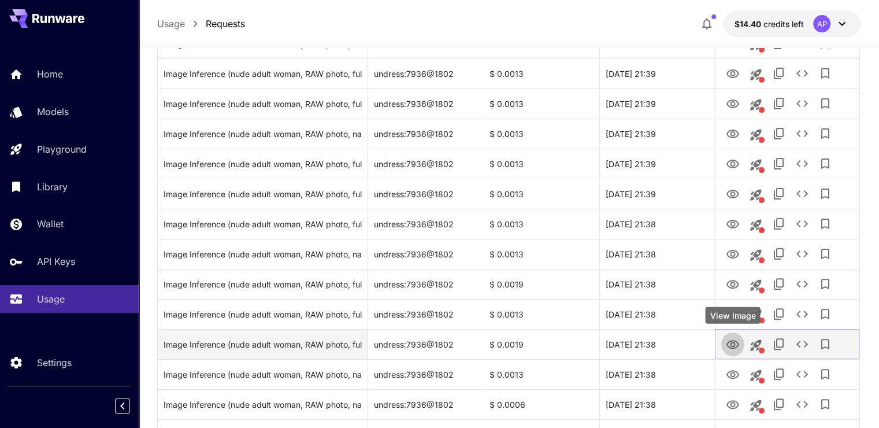
click at [726, 340] on icon "View Image" at bounding box center [733, 345] width 14 height 14
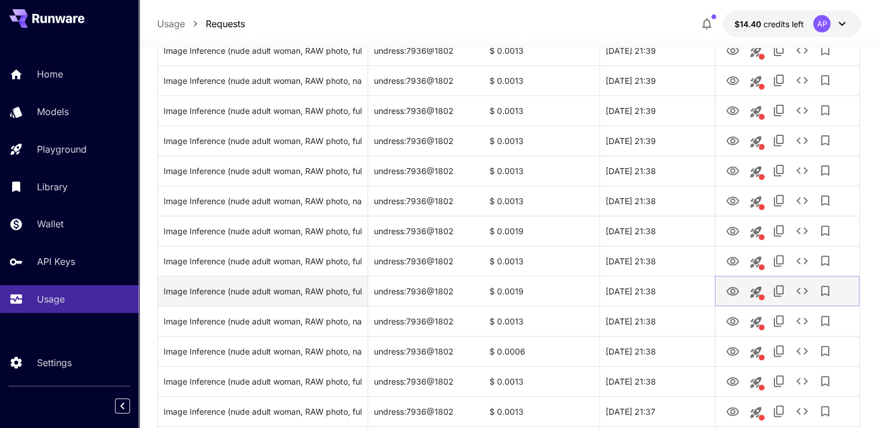
scroll to position [347, 0]
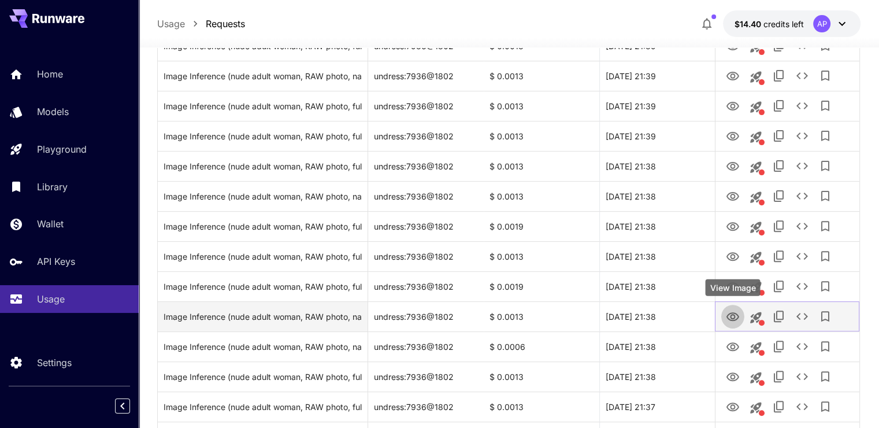
click at [729, 310] on icon "View Image" at bounding box center [733, 317] width 14 height 14
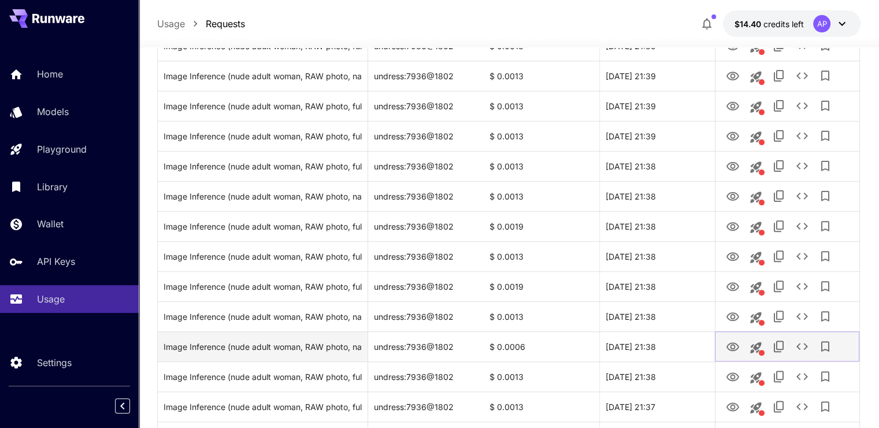
click at [742, 344] on button "View Image" at bounding box center [732, 346] width 23 height 24
click at [735, 354] on button "View Image" at bounding box center [732, 346] width 23 height 24
click at [734, 349] on icon "View Image" at bounding box center [733, 347] width 14 height 14
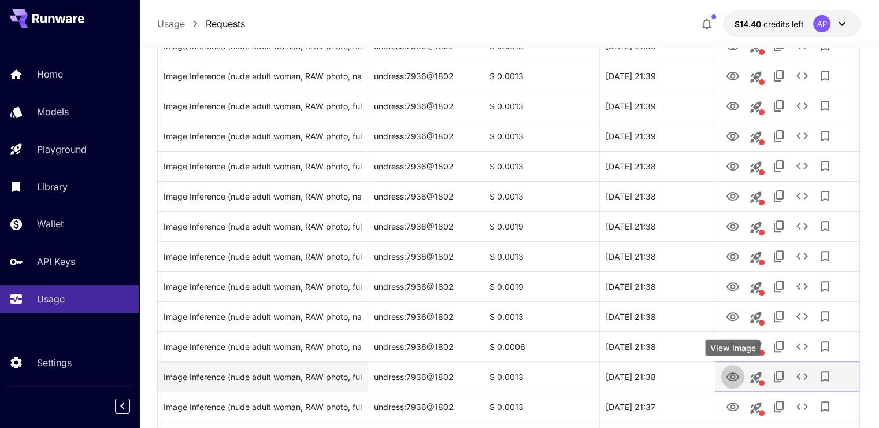
click at [730, 369] on link "View Image" at bounding box center [733, 376] width 14 height 14
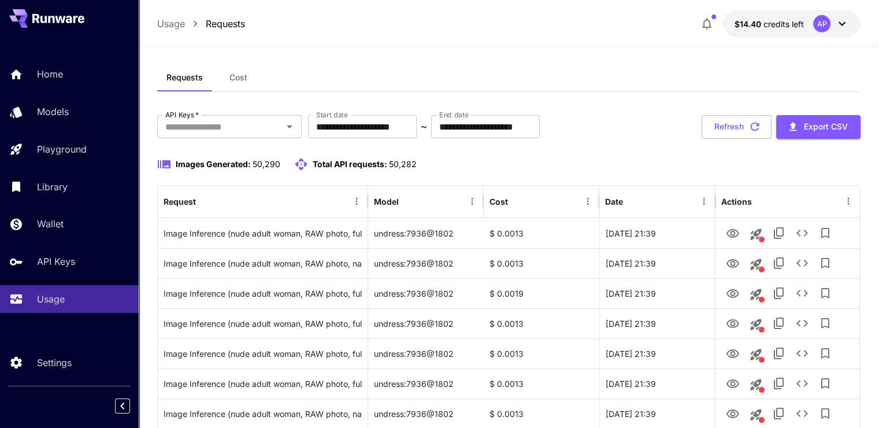
scroll to position [0, 0]
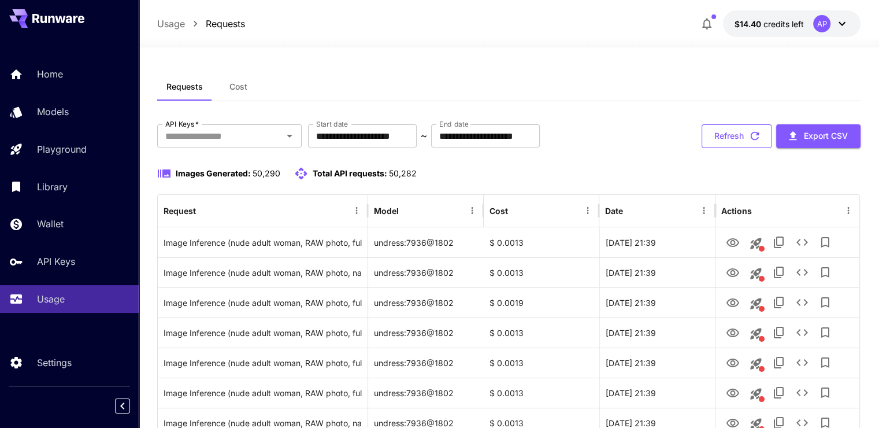
click at [724, 130] on button "Refresh" at bounding box center [737, 136] width 70 height 24
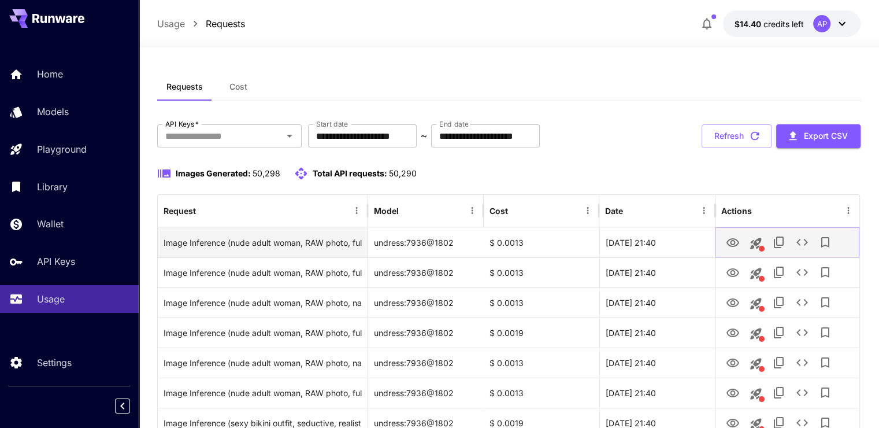
click at [732, 240] on icon "View Image" at bounding box center [733, 242] width 13 height 9
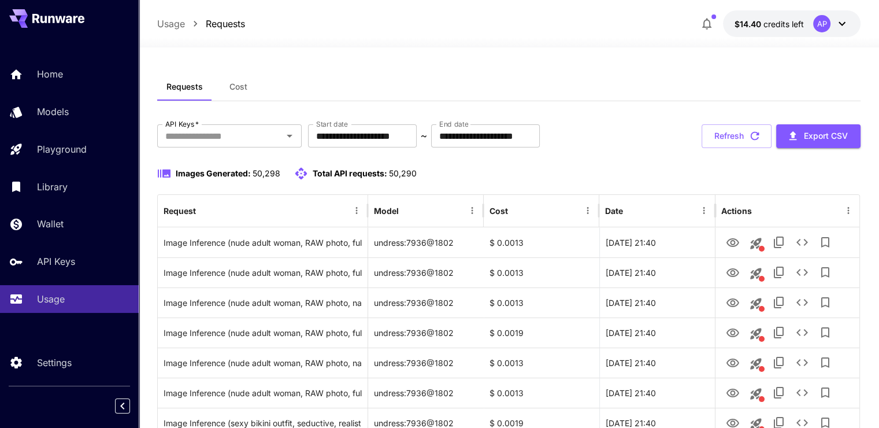
click at [726, 135] on button "Refresh" at bounding box center [737, 136] width 70 height 24
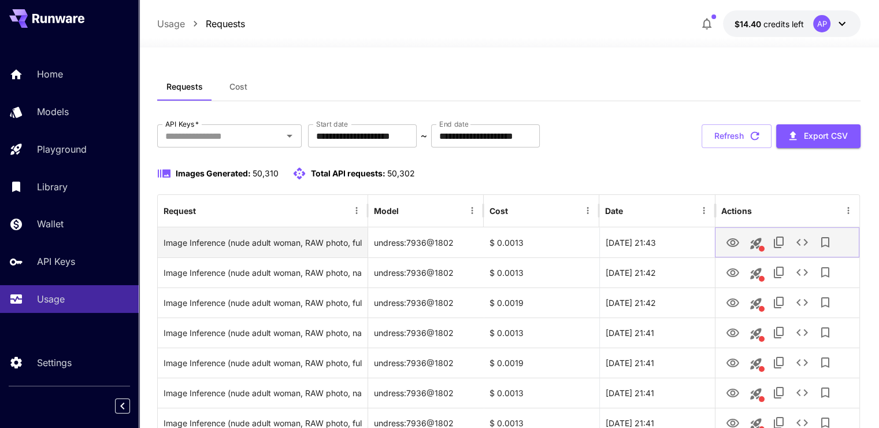
click at [726, 236] on icon "View Image" at bounding box center [733, 243] width 14 height 14
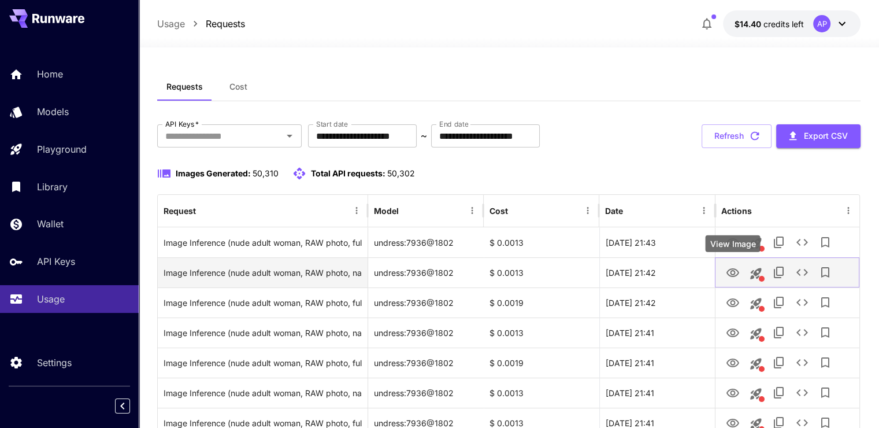
click at [738, 265] on link "View Image" at bounding box center [733, 272] width 14 height 14
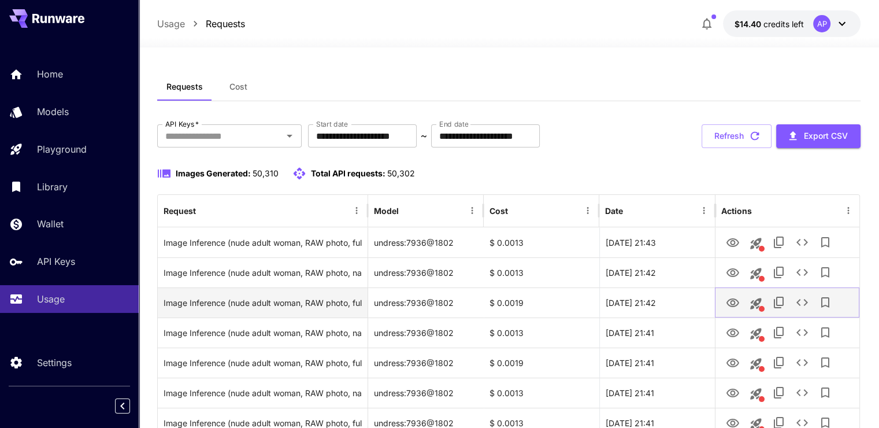
click at [724, 305] on button "View Image" at bounding box center [732, 302] width 23 height 24
click at [728, 307] on icon "View Image" at bounding box center [733, 303] width 14 height 14
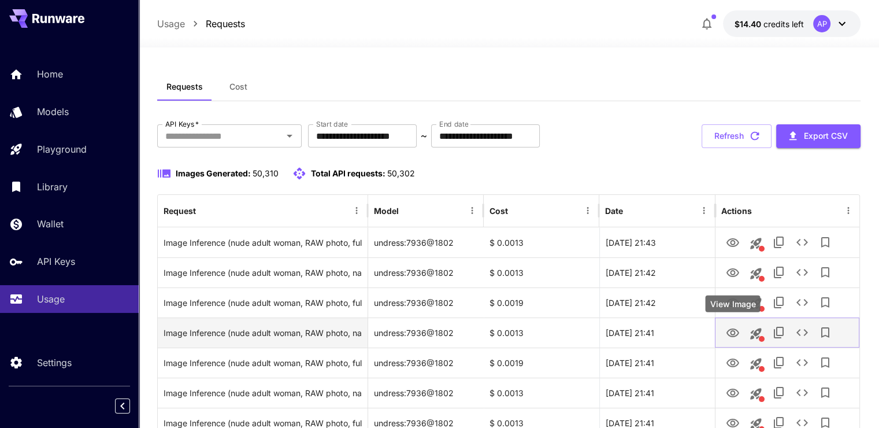
click at [729, 328] on icon "View Image" at bounding box center [733, 333] width 14 height 14
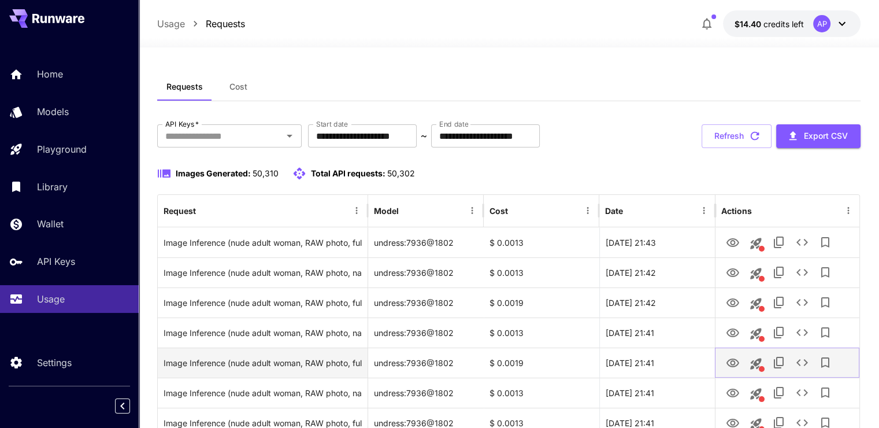
click at [728, 358] on icon "View Image" at bounding box center [733, 363] width 14 height 14
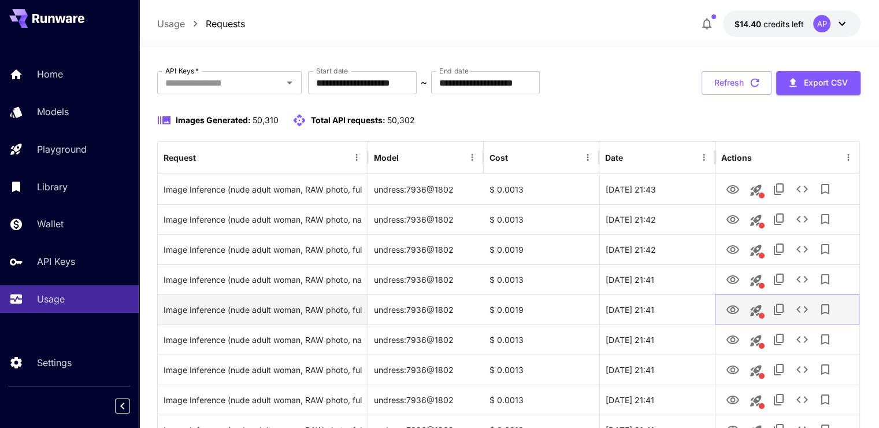
scroll to position [58, 0]
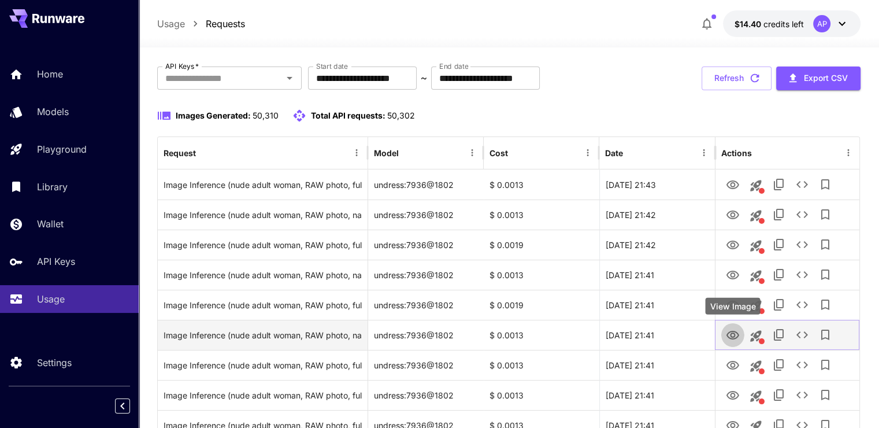
click at [732, 345] on button "View Image" at bounding box center [732, 335] width 23 height 24
click at [732, 339] on icon "View Image" at bounding box center [733, 335] width 13 height 9
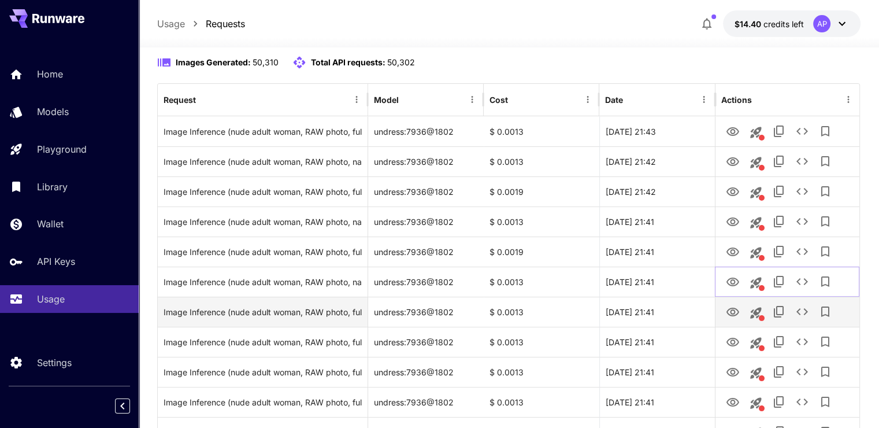
scroll to position [116, 0]
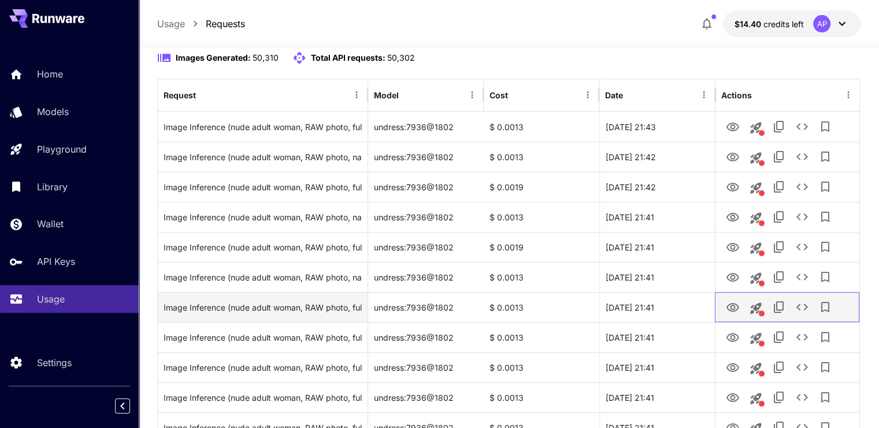
click at [721, 301] on div at bounding box center [787, 307] width 132 height 29
click at [728, 302] on icon "View Image" at bounding box center [733, 308] width 14 height 14
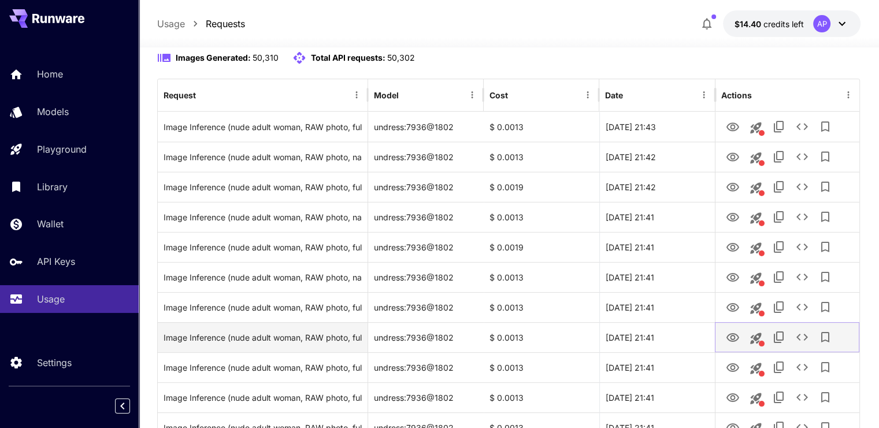
click at [733, 335] on icon "View Image" at bounding box center [733, 337] width 13 height 9
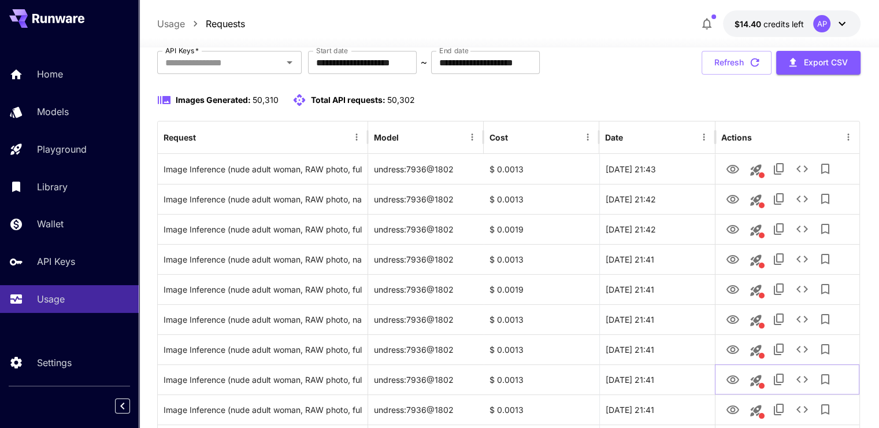
scroll to position [0, 0]
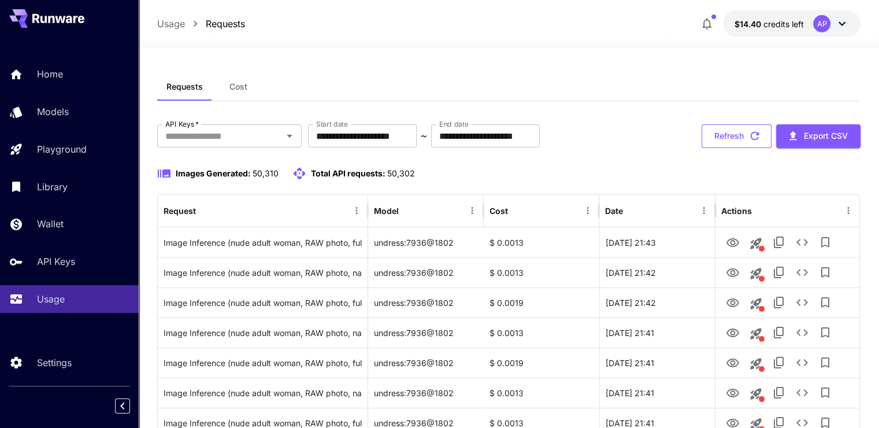
click at [712, 127] on button "Refresh" at bounding box center [737, 136] width 70 height 24
drag, startPoint x: 67, startPoint y: 53, endPoint x: 65, endPoint y: 79, distance: 26.1
click at [67, 58] on div "Home Models Playground Library Wallet API Keys Usage" at bounding box center [69, 186] width 139 height 299
click at [65, 80] on div "Home" at bounding box center [84, 74] width 90 height 14
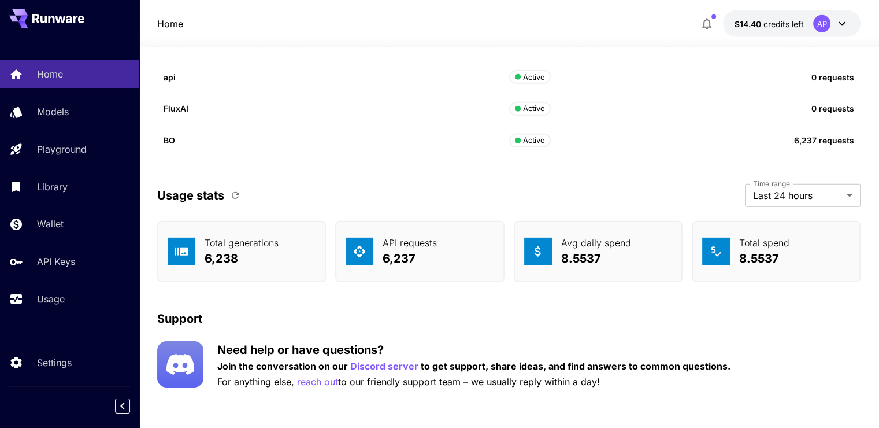
scroll to position [3564, 0]
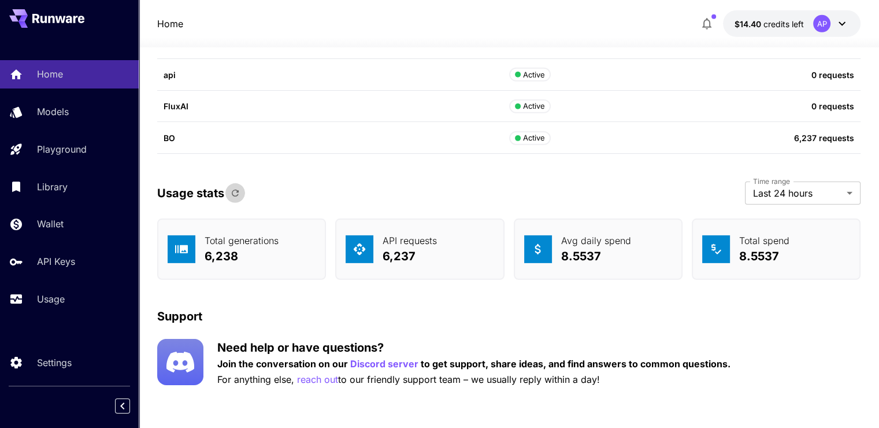
click at [231, 190] on icon "button" at bounding box center [235, 193] width 10 height 10
click at [49, 83] on link "Home" at bounding box center [69, 74] width 139 height 28
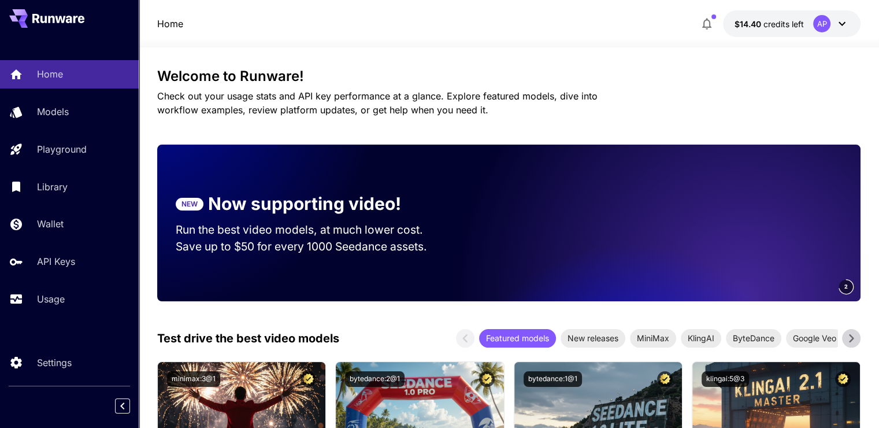
scroll to position [0, 0]
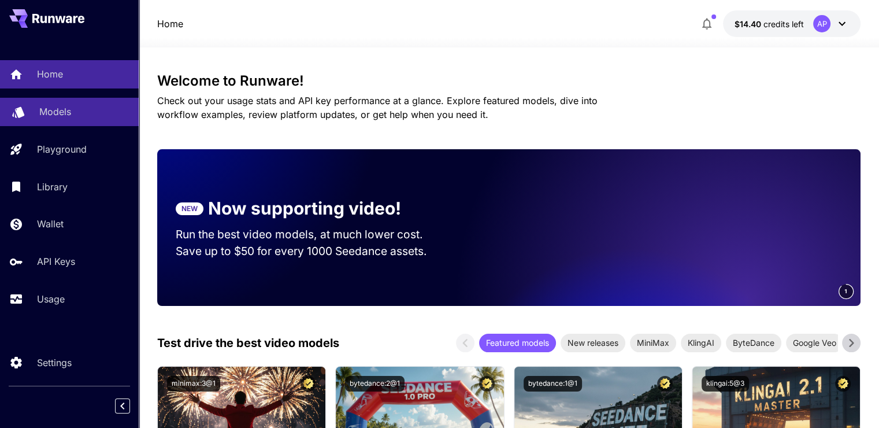
click at [77, 117] on div "Models" at bounding box center [84, 112] width 90 height 14
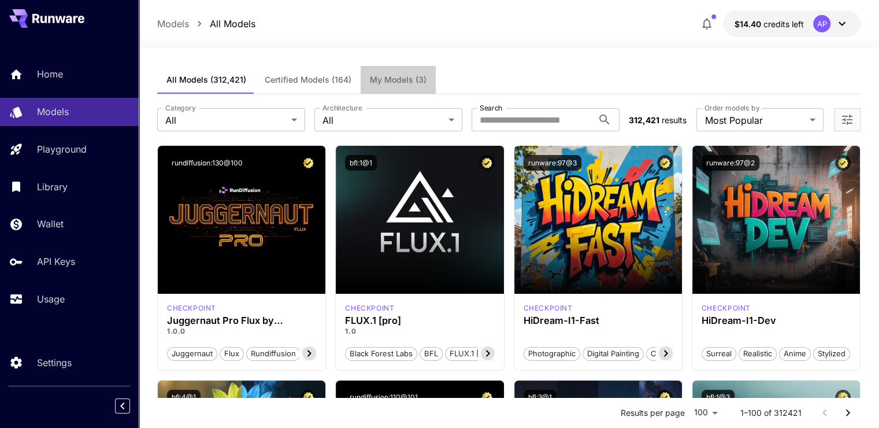
click at [405, 81] on span "My Models (3)" at bounding box center [398, 80] width 57 height 10
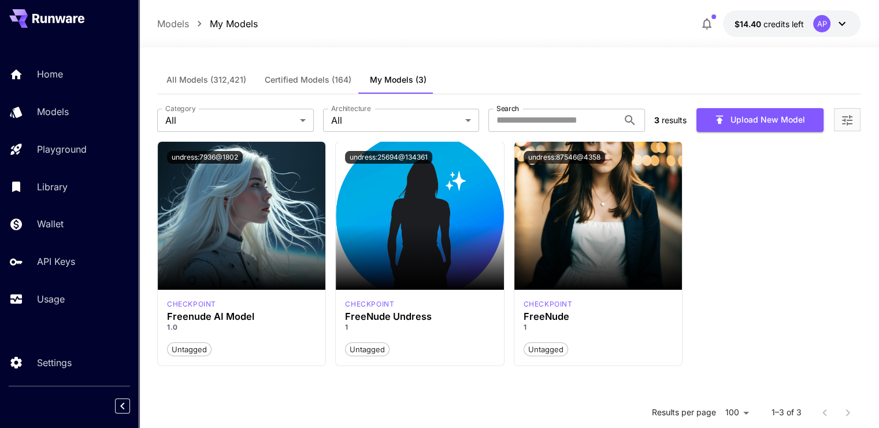
click at [86, 53] on div "Home Models Playground Library Wallet API Keys Usage" at bounding box center [69, 186] width 139 height 299
click at [55, 79] on p "Home" at bounding box center [52, 74] width 26 height 14
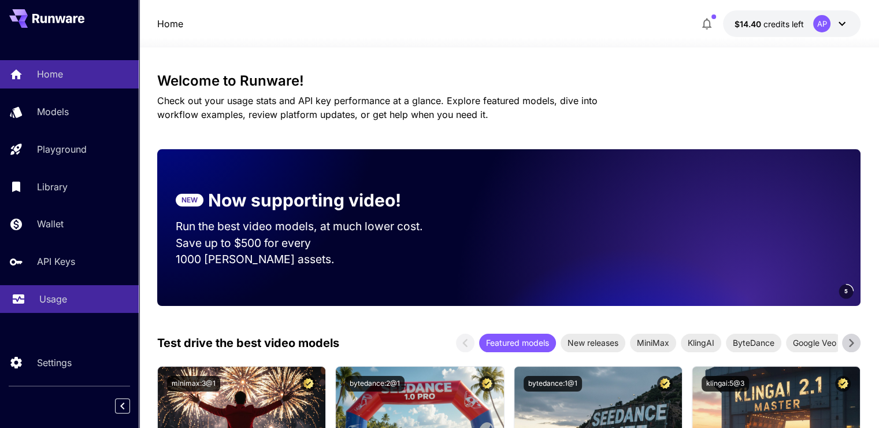
click at [39, 291] on link "Usage" at bounding box center [69, 299] width 139 height 28
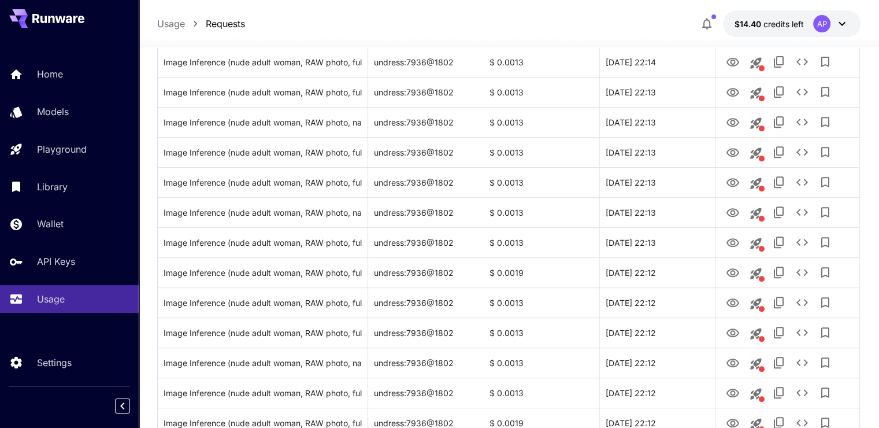
scroll to position [520, 0]
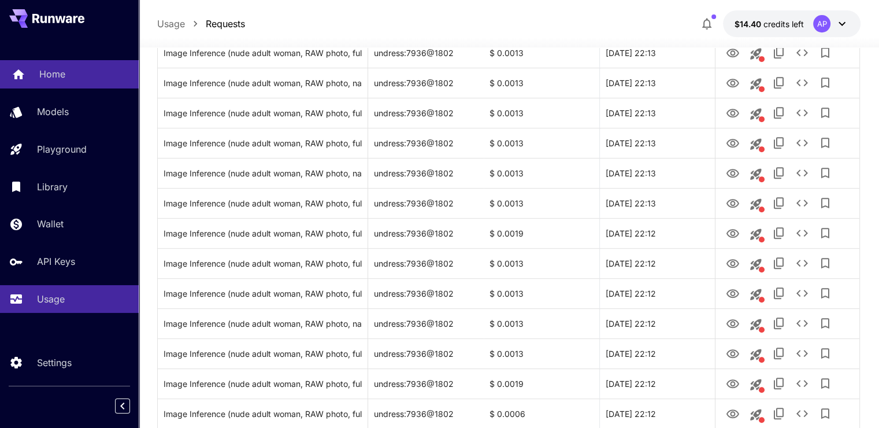
click at [49, 66] on link "Home" at bounding box center [69, 74] width 139 height 28
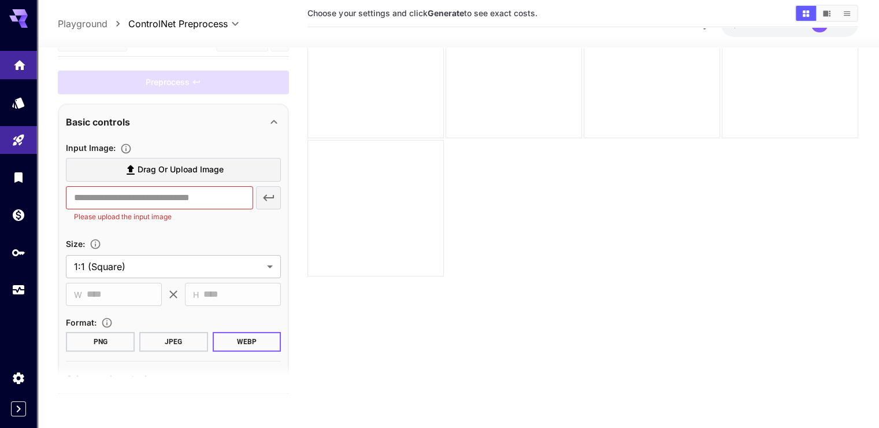
click at [6, 60] on link at bounding box center [18, 65] width 37 height 28
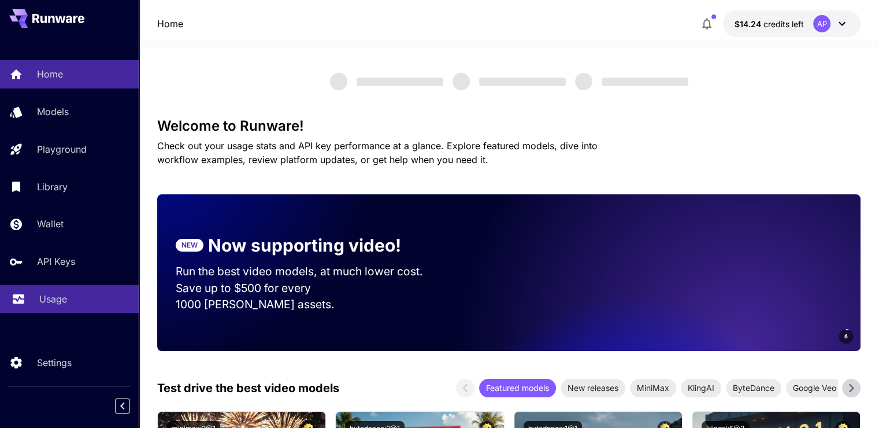
click at [60, 297] on p "Usage" at bounding box center [53, 299] width 28 height 14
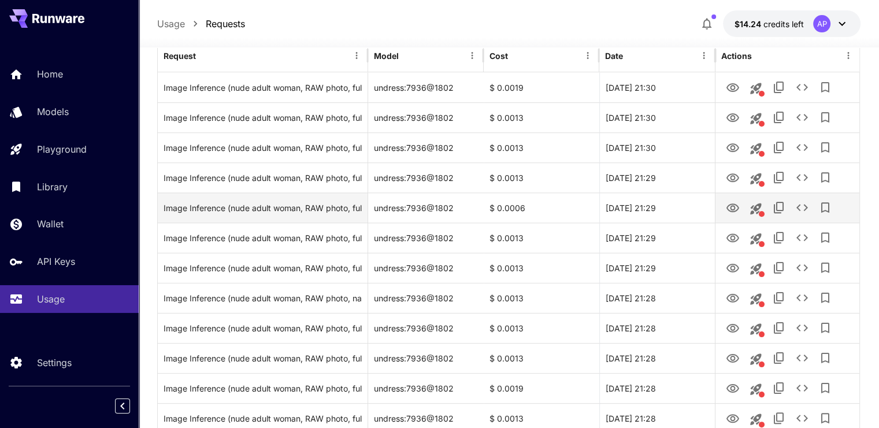
scroll to position [116, 0]
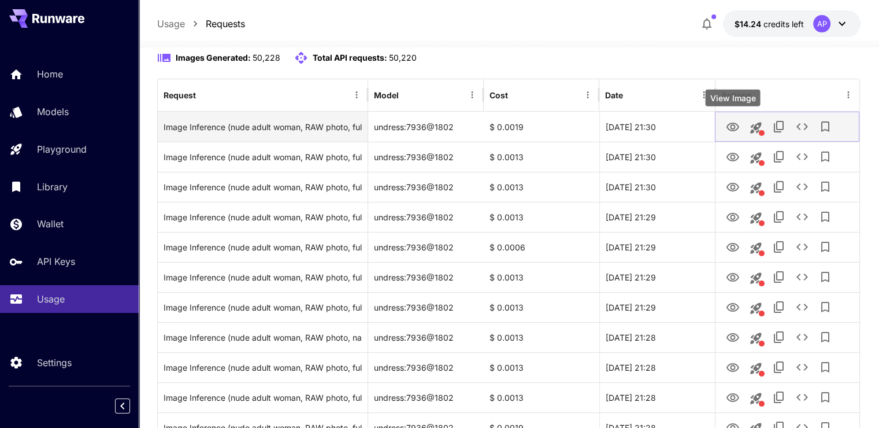
click at [731, 128] on icon "View Image" at bounding box center [733, 127] width 14 height 14
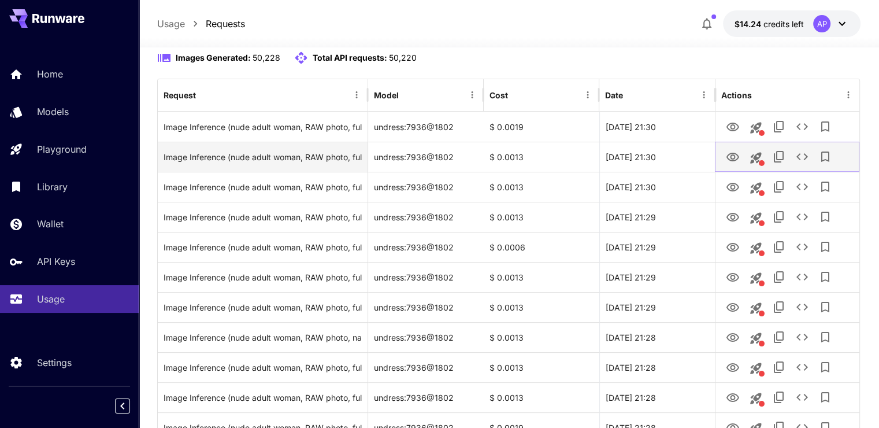
click at [734, 149] on link "View Image" at bounding box center [733, 156] width 14 height 14
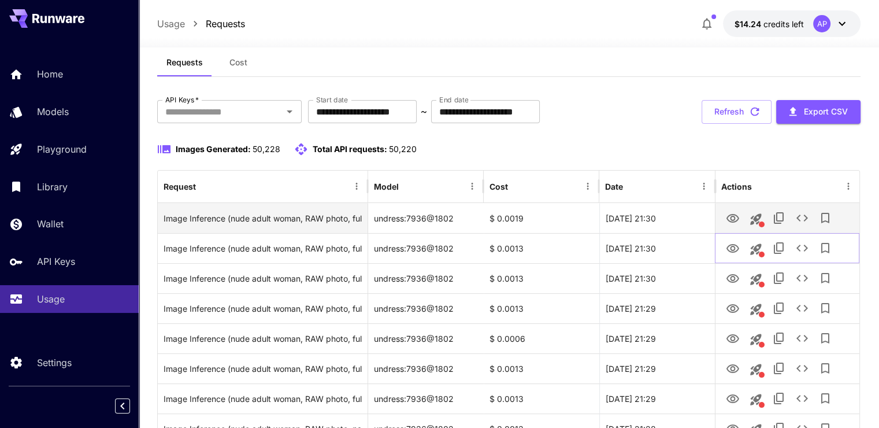
scroll to position [0, 0]
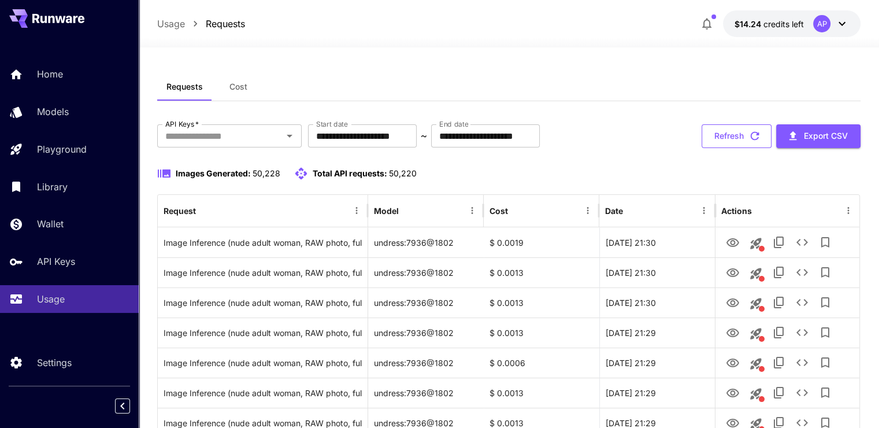
click at [730, 139] on button "Refresh" at bounding box center [737, 136] width 70 height 24
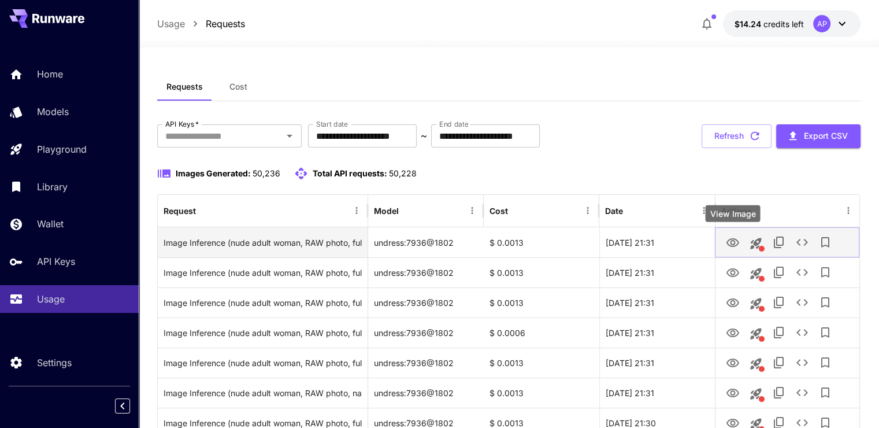
click at [728, 238] on icon "View Image" at bounding box center [733, 243] width 14 height 14
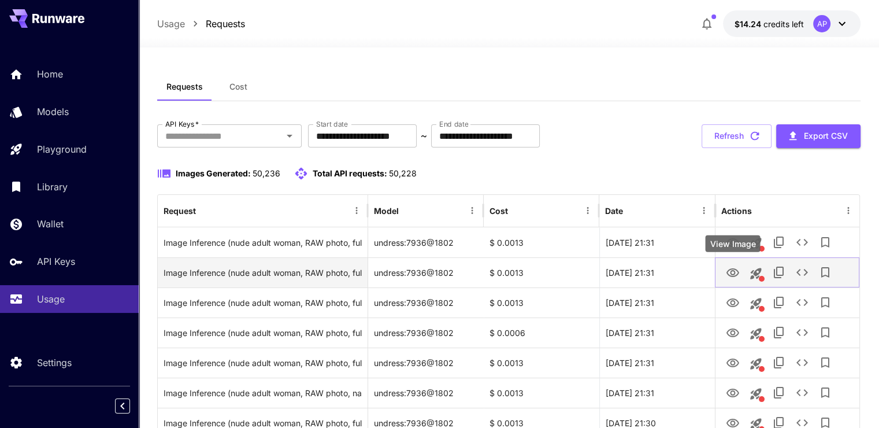
click at [742, 277] on button "View Image" at bounding box center [732, 272] width 23 height 24
click at [732, 268] on icon "View Image" at bounding box center [733, 273] width 14 height 14
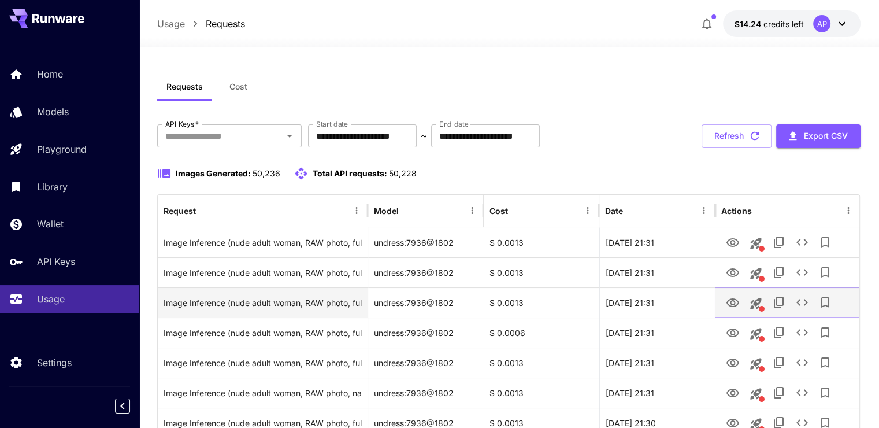
click at [731, 303] on icon "View Image" at bounding box center [733, 302] width 13 height 9
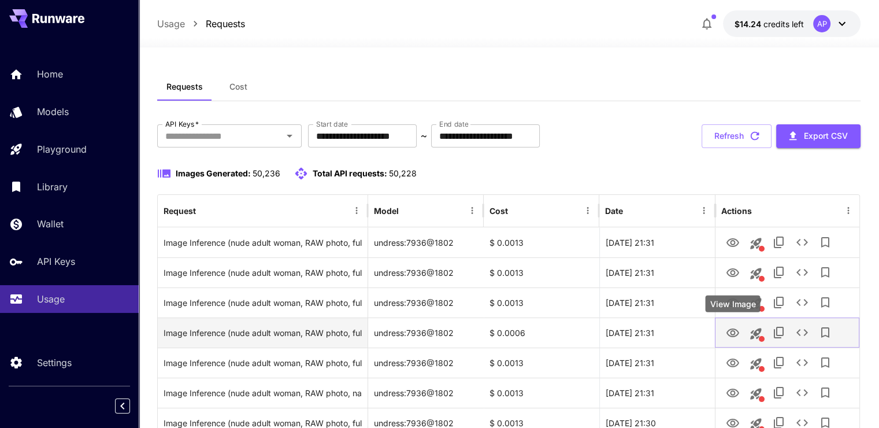
click at [731, 324] on button "View Image" at bounding box center [732, 332] width 23 height 24
click at [732, 330] on icon "View Image" at bounding box center [733, 333] width 14 height 14
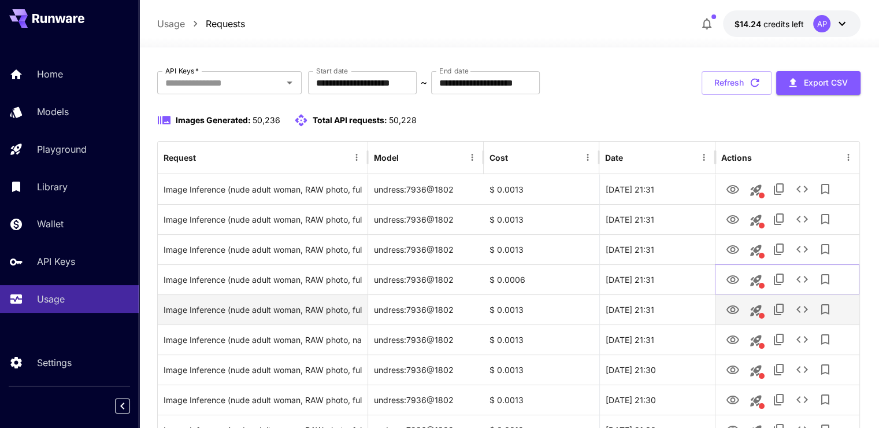
scroll to position [58, 0]
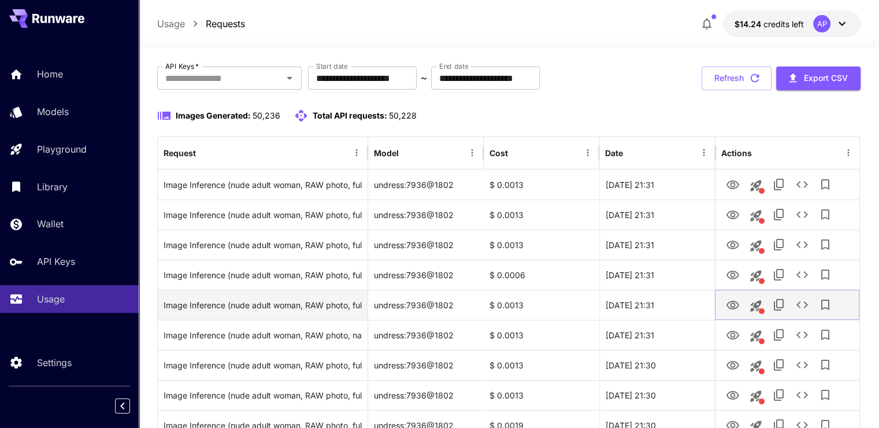
click at [738, 301] on icon "View Image" at bounding box center [733, 305] width 14 height 14
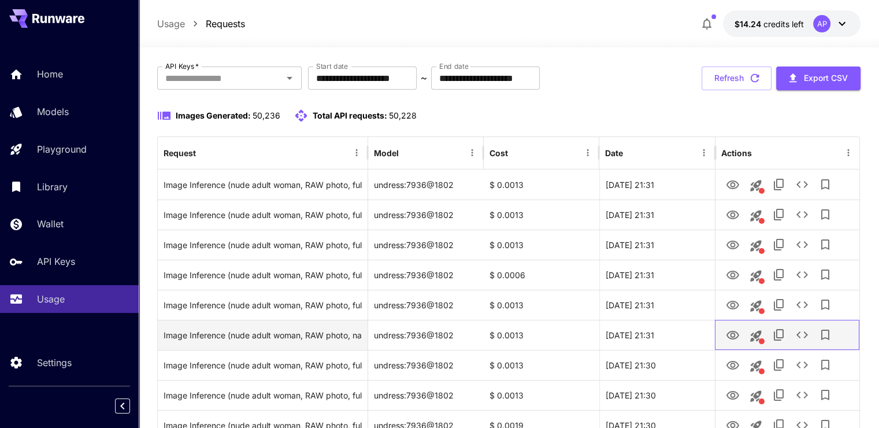
click at [731, 349] on div at bounding box center [787, 334] width 132 height 29
click at [731, 339] on icon "View Image" at bounding box center [733, 335] width 14 height 14
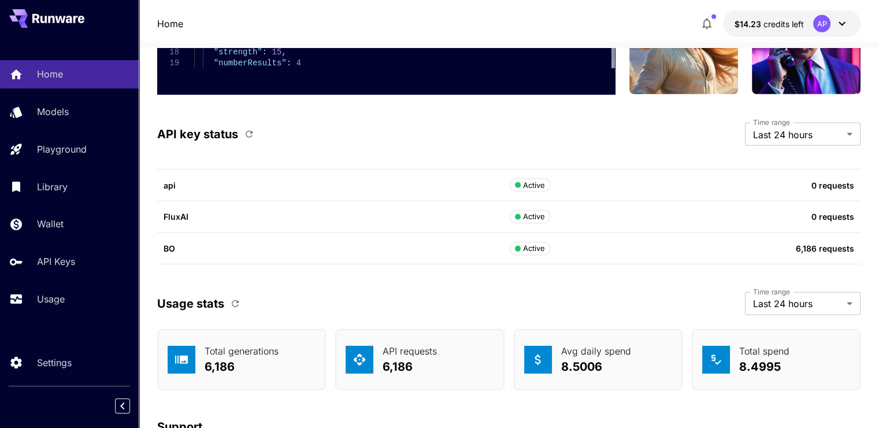
scroll to position [3448, 0]
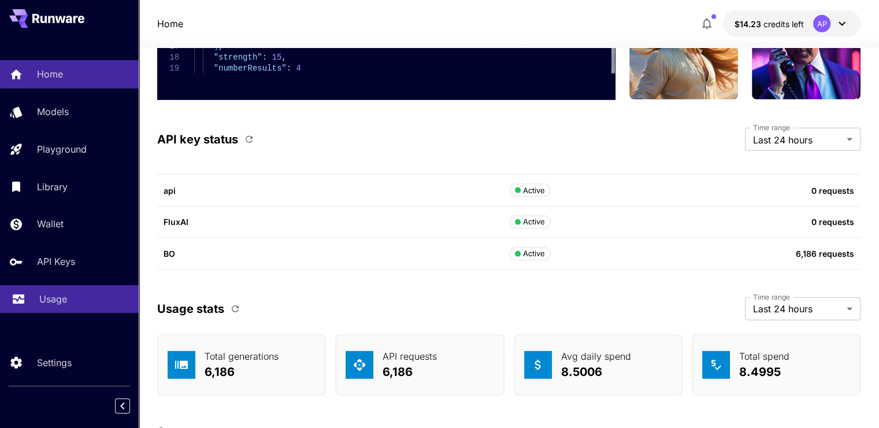
click at [65, 313] on link "Usage" at bounding box center [69, 299] width 139 height 28
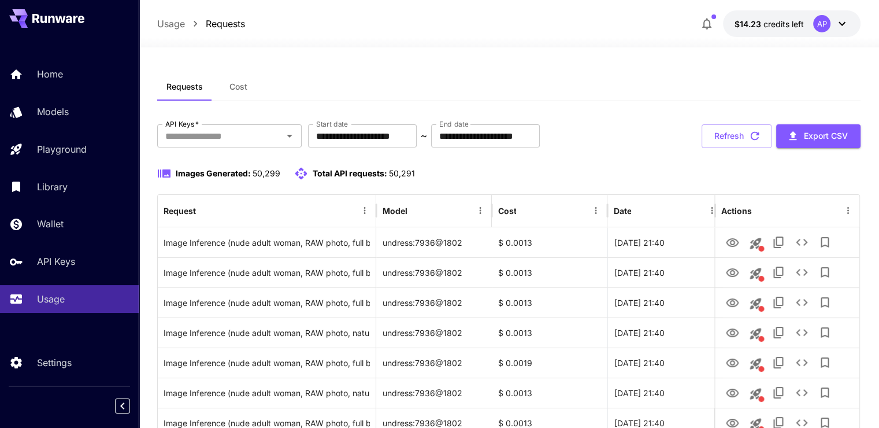
click at [734, 139] on button "Refresh" at bounding box center [737, 136] width 70 height 24
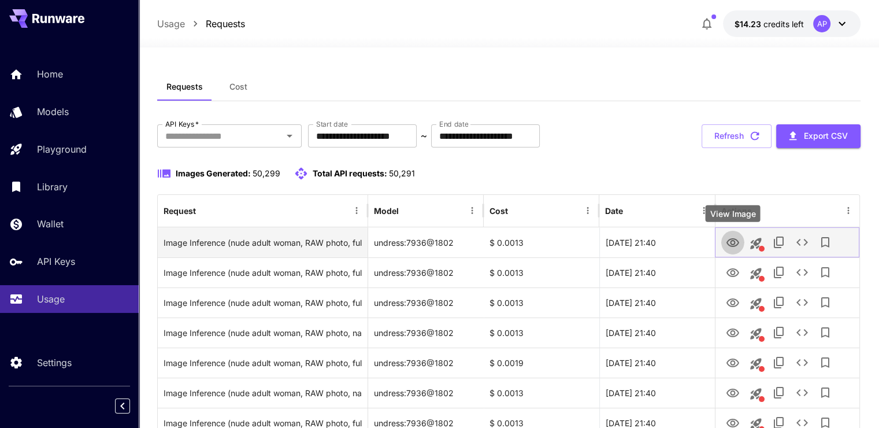
click at [728, 237] on icon "View Image" at bounding box center [733, 243] width 14 height 14
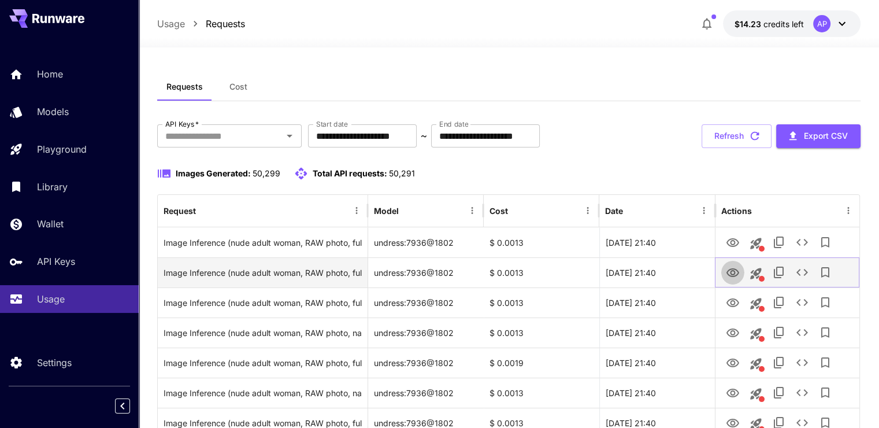
click at [732, 270] on icon "View Image" at bounding box center [733, 272] width 13 height 9
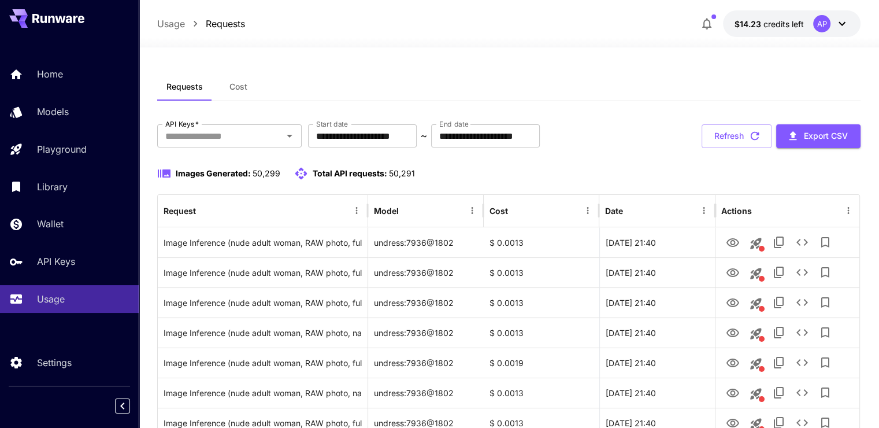
click at [742, 136] on button "Refresh" at bounding box center [737, 136] width 70 height 24
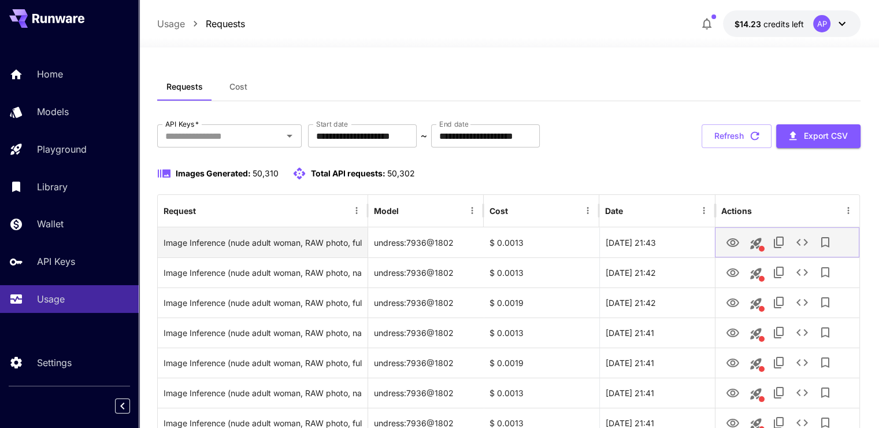
click at [732, 239] on icon "View Image" at bounding box center [733, 243] width 14 height 14
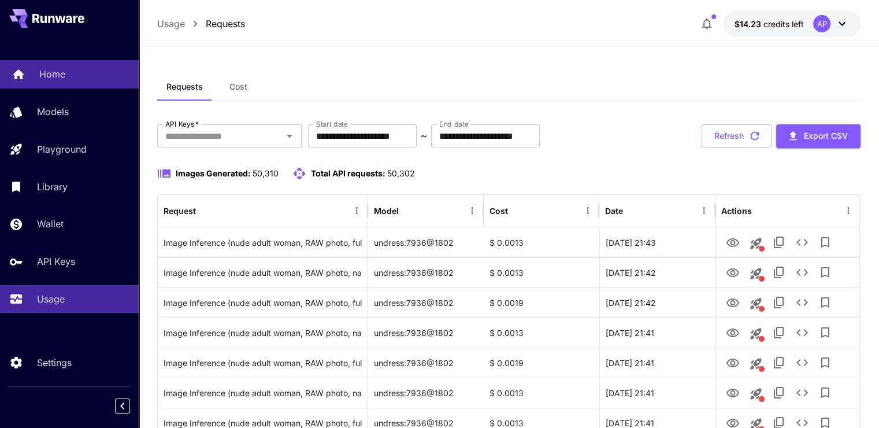
click at [64, 69] on div "Home" at bounding box center [84, 74] width 90 height 14
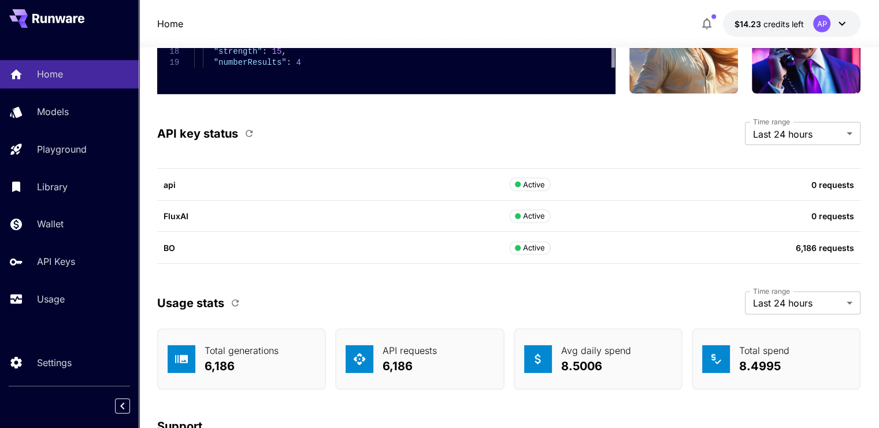
scroll to position [3469, 0]
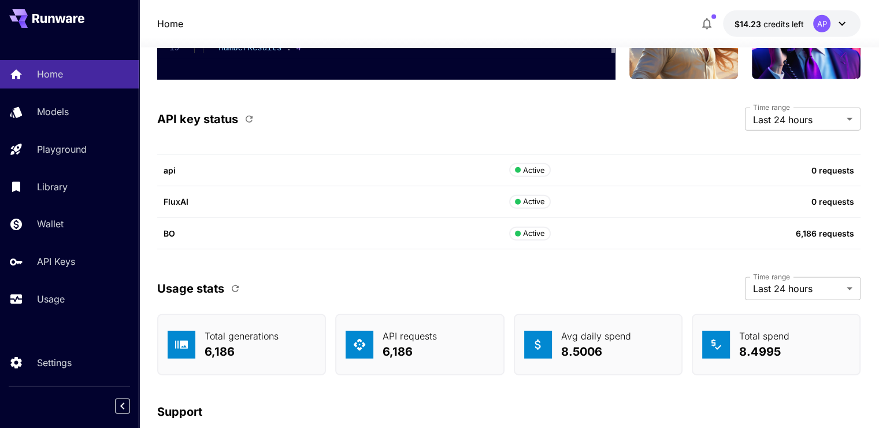
click at [235, 285] on icon "button" at bounding box center [235, 288] width 7 height 7
click at [230, 291] on button "button" at bounding box center [235, 289] width 20 height 20
click at [242, 280] on button "button" at bounding box center [235, 289] width 20 height 20
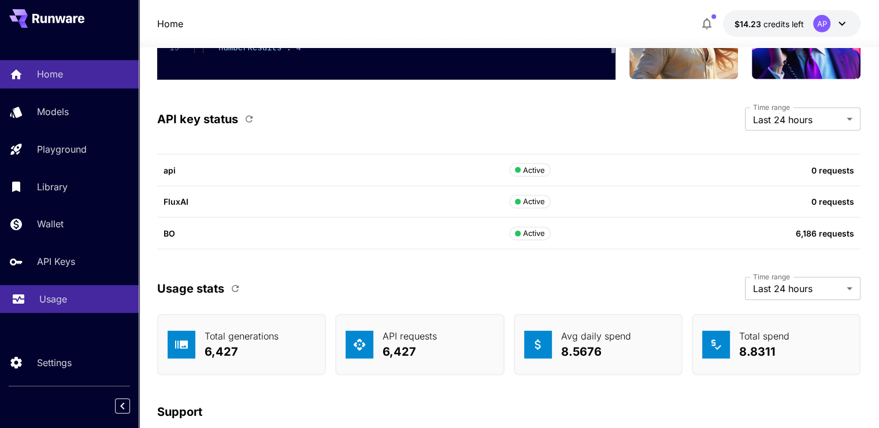
click at [65, 299] on p "Usage" at bounding box center [53, 299] width 28 height 14
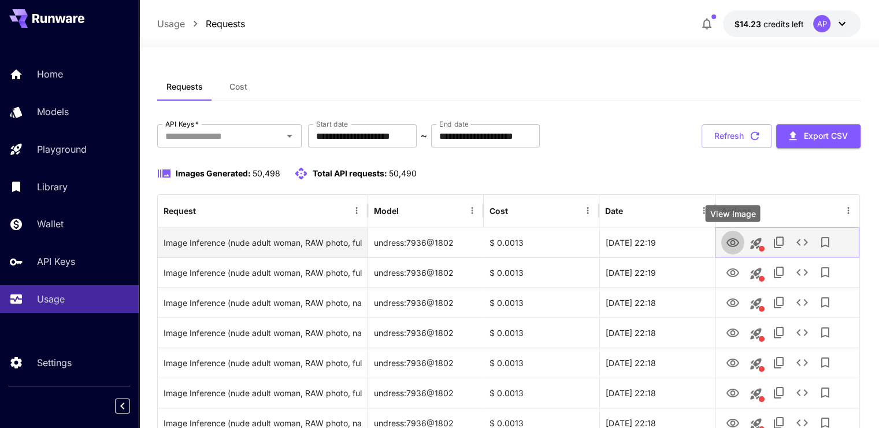
click at [727, 245] on icon "View Image" at bounding box center [733, 243] width 14 height 14
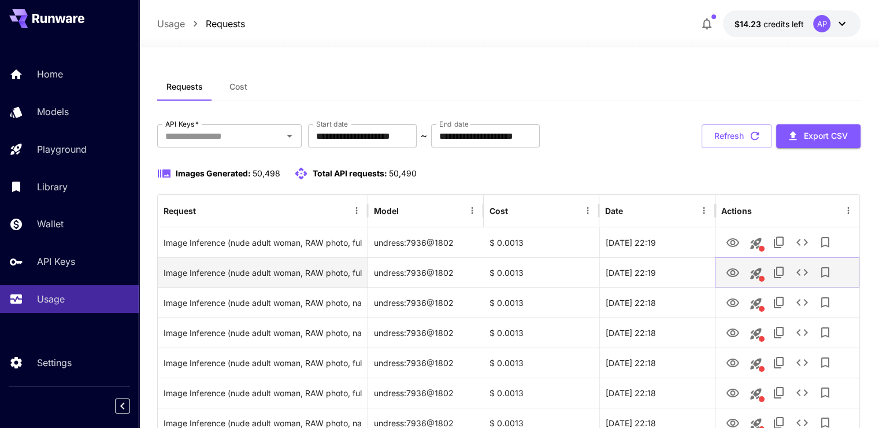
click at [734, 270] on icon "View Image" at bounding box center [733, 272] width 13 height 9
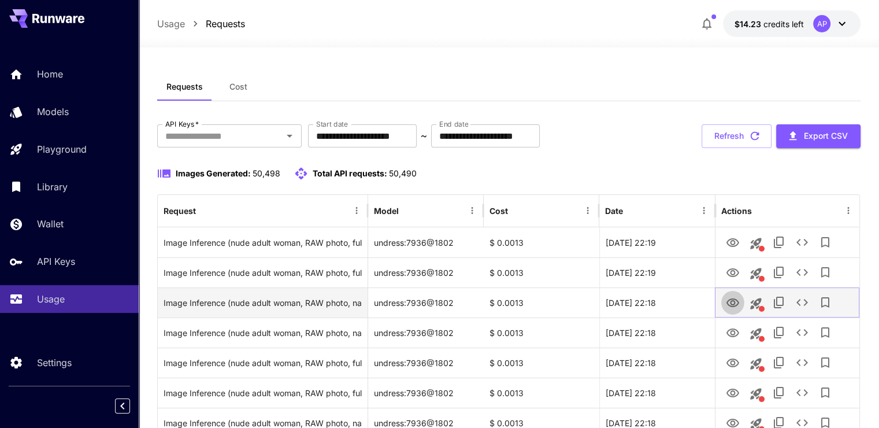
click at [739, 306] on icon "View Image" at bounding box center [733, 303] width 14 height 14
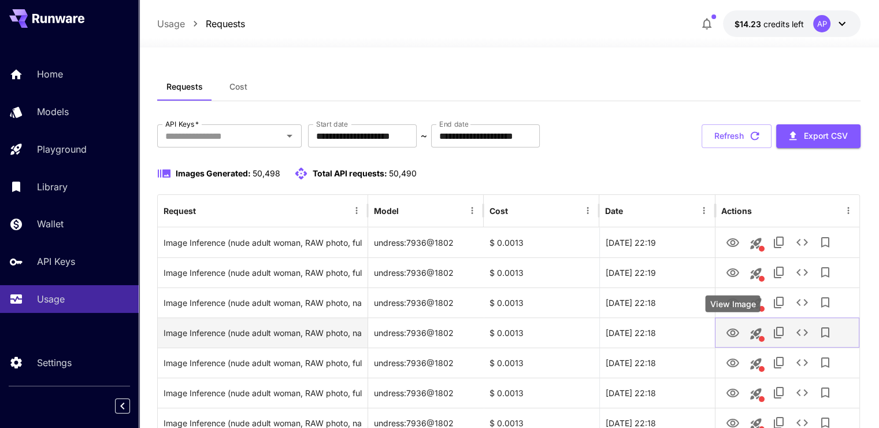
click at [738, 331] on icon "View Image" at bounding box center [733, 333] width 14 height 14
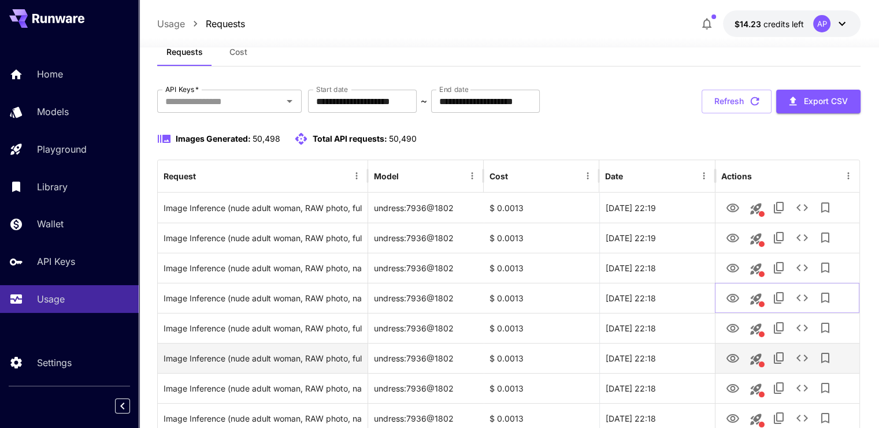
scroll to position [58, 0]
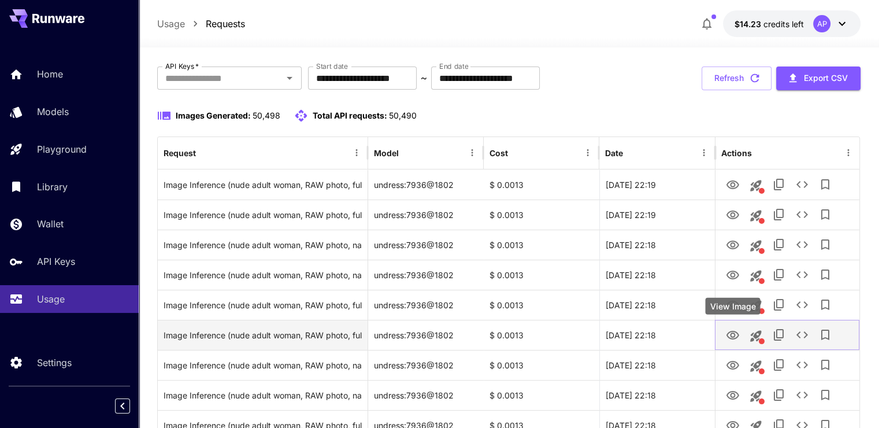
click at [733, 312] on div "View Image" at bounding box center [732, 306] width 55 height 17
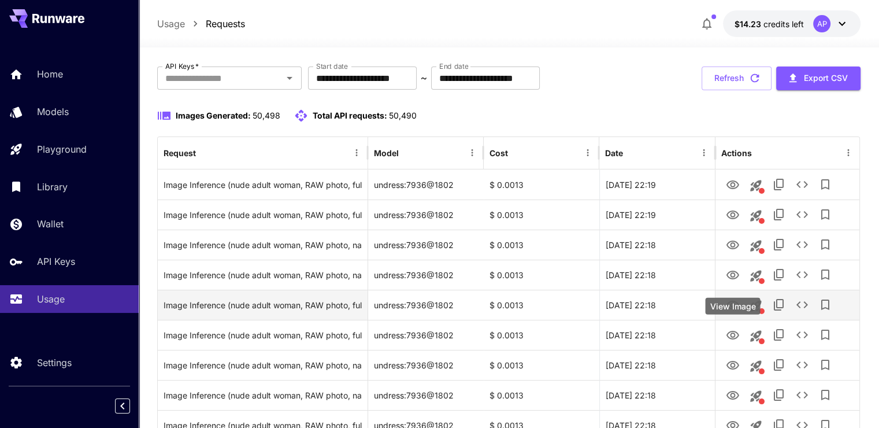
click at [732, 298] on icon "View Image" at bounding box center [733, 305] width 14 height 14
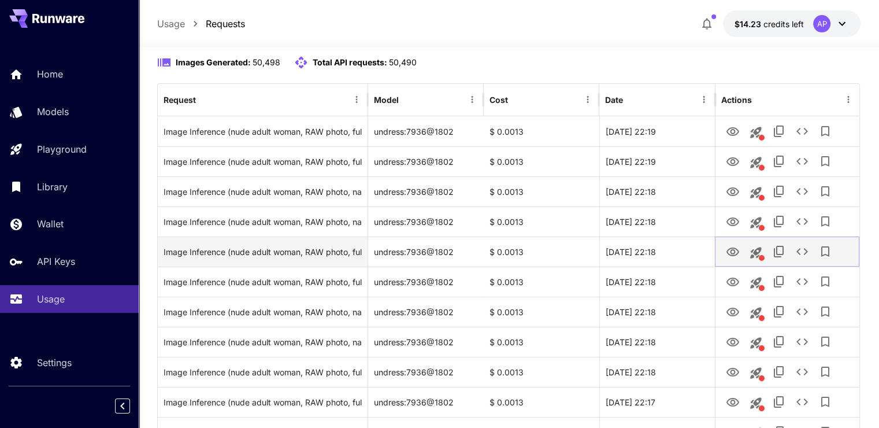
scroll to position [116, 0]
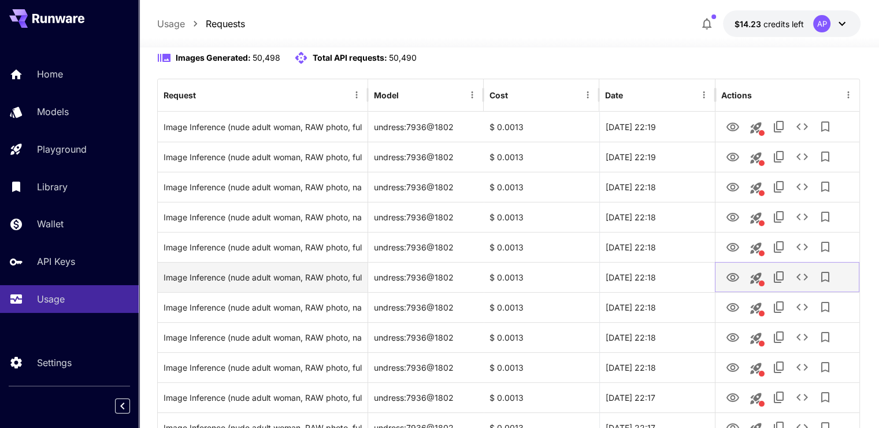
click at [735, 273] on icon "View Image" at bounding box center [733, 277] width 13 height 9
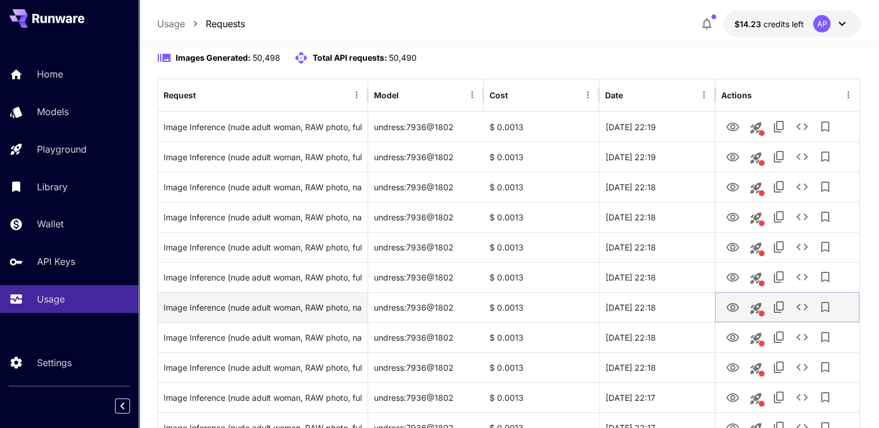
click at [732, 301] on icon "View Image" at bounding box center [733, 308] width 14 height 14
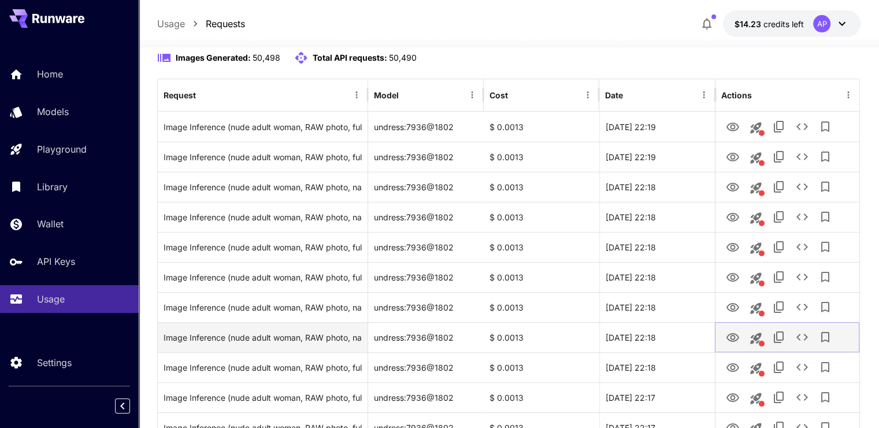
click at [723, 339] on button "View Image" at bounding box center [732, 337] width 23 height 24
click at [732, 330] on link "View Image" at bounding box center [733, 337] width 14 height 14
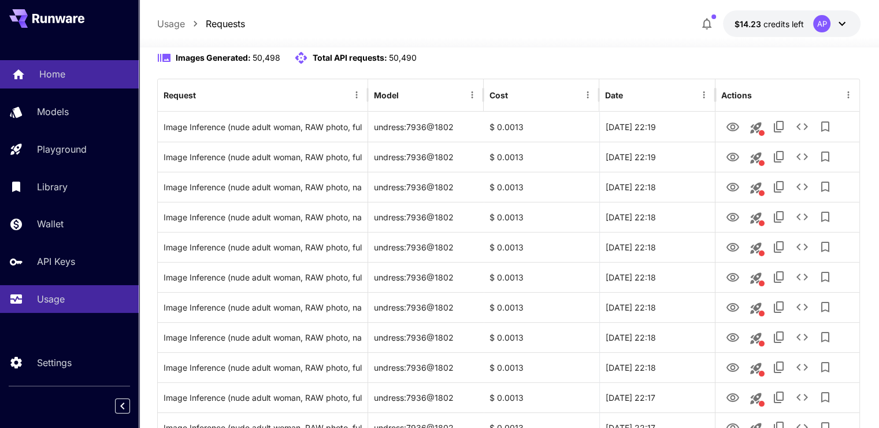
click at [32, 82] on link "Home" at bounding box center [69, 74] width 139 height 28
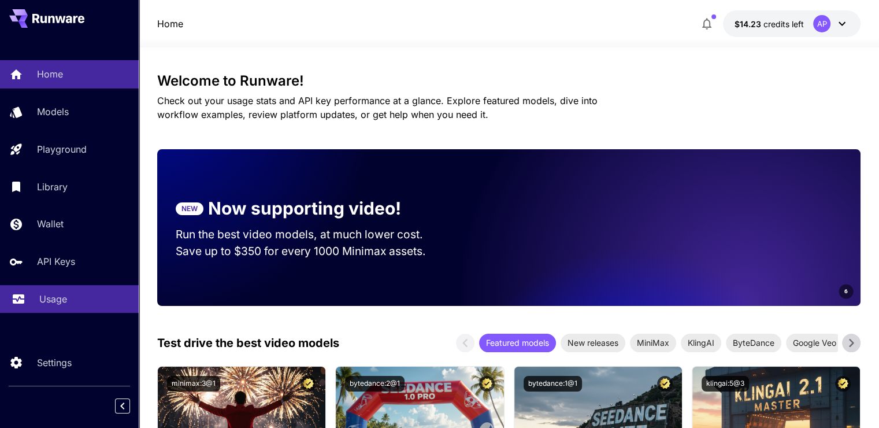
click at [50, 301] on p "Usage" at bounding box center [53, 299] width 28 height 14
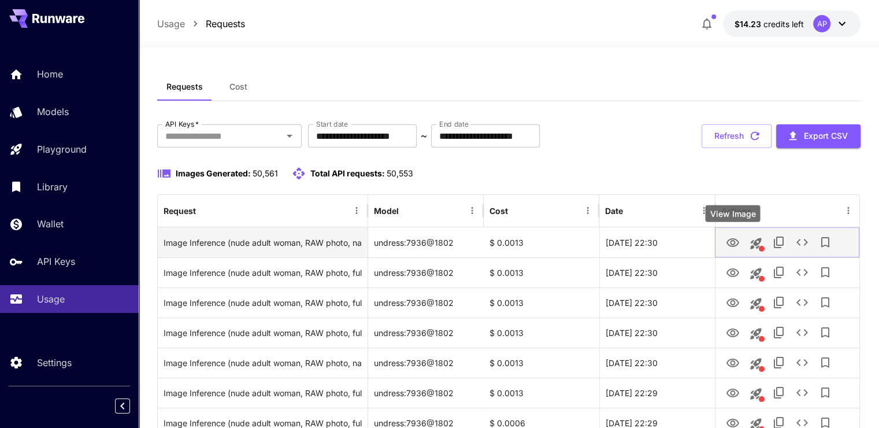
click at [731, 239] on icon "View Image" at bounding box center [733, 242] width 13 height 9
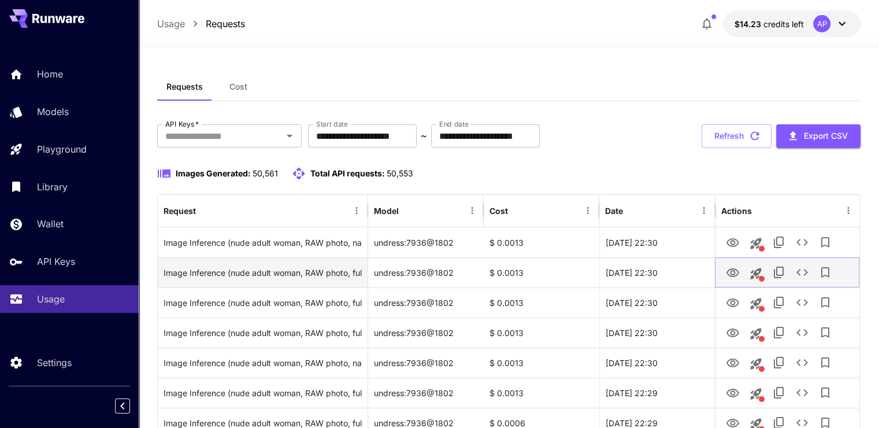
click at [738, 269] on icon "View Image" at bounding box center [733, 273] width 14 height 14
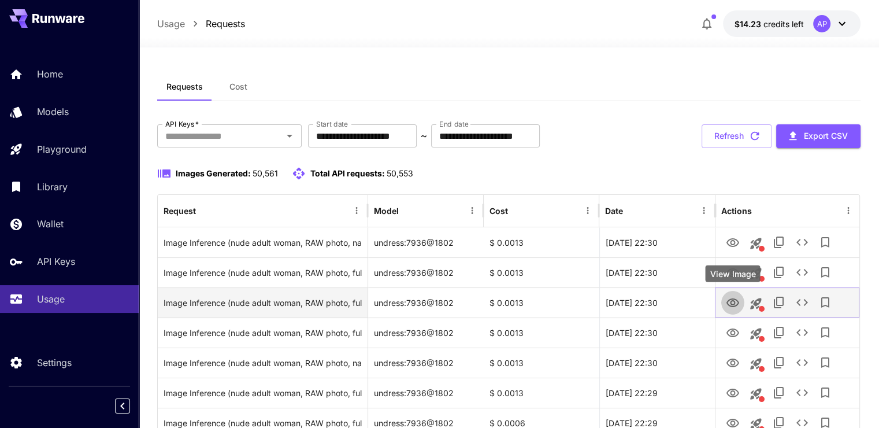
click at [732, 299] on icon "View Image" at bounding box center [733, 303] width 14 height 14
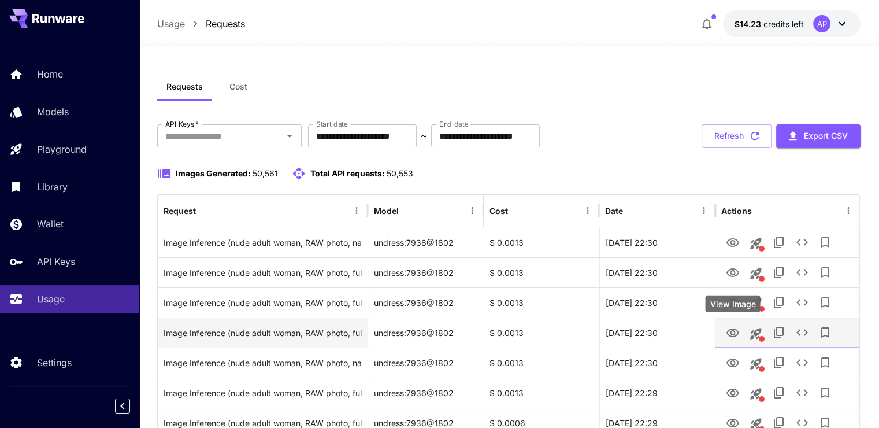
click at [737, 328] on icon "View Image" at bounding box center [733, 333] width 14 height 14
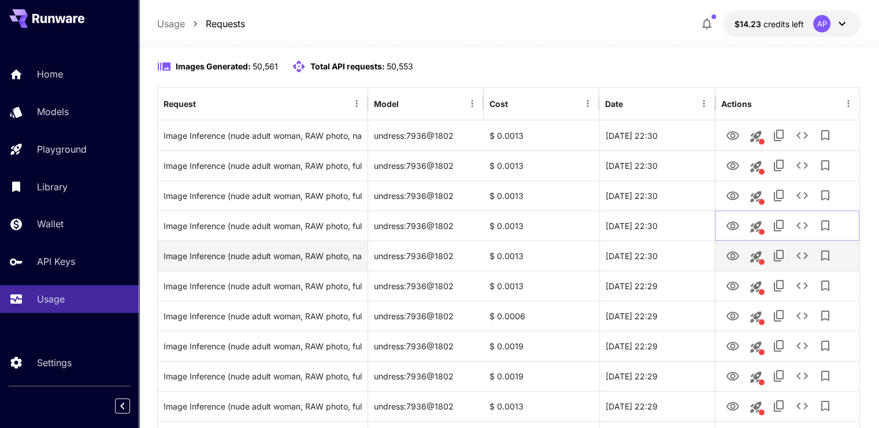
scroll to position [116, 0]
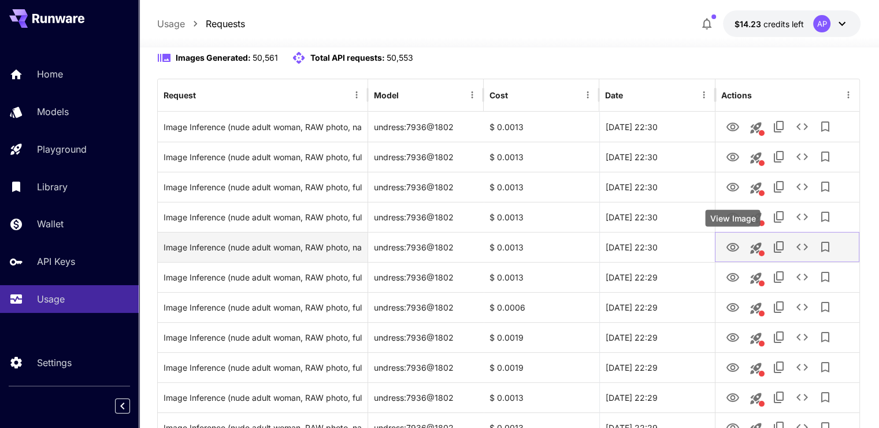
click at [730, 243] on icon "View Image" at bounding box center [733, 247] width 14 height 14
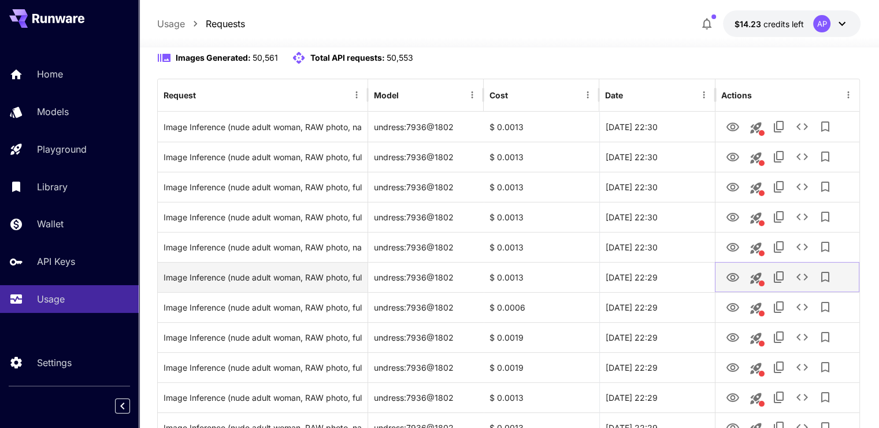
click at [732, 271] on icon "View Image" at bounding box center [733, 278] width 14 height 14
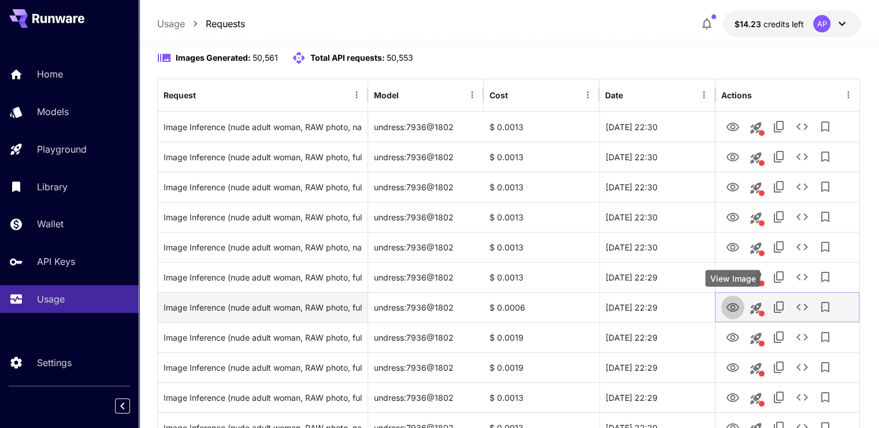
click at [739, 301] on icon "View Image" at bounding box center [733, 308] width 14 height 14
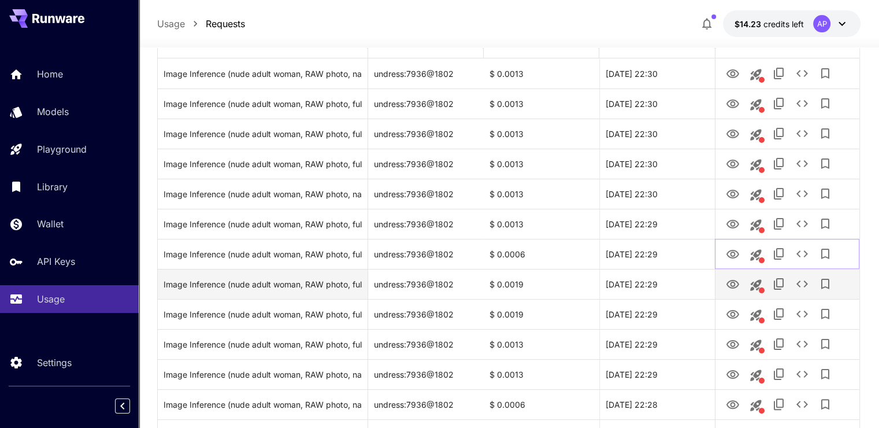
scroll to position [173, 0]
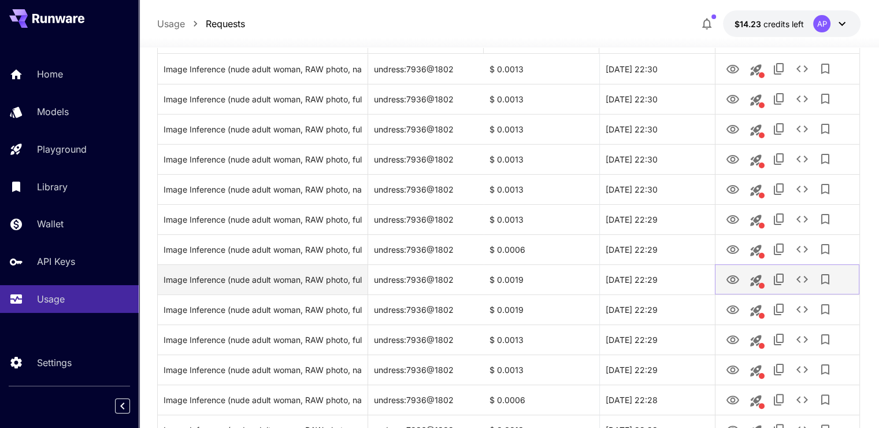
click at [731, 280] on icon "View Image" at bounding box center [733, 279] width 13 height 9
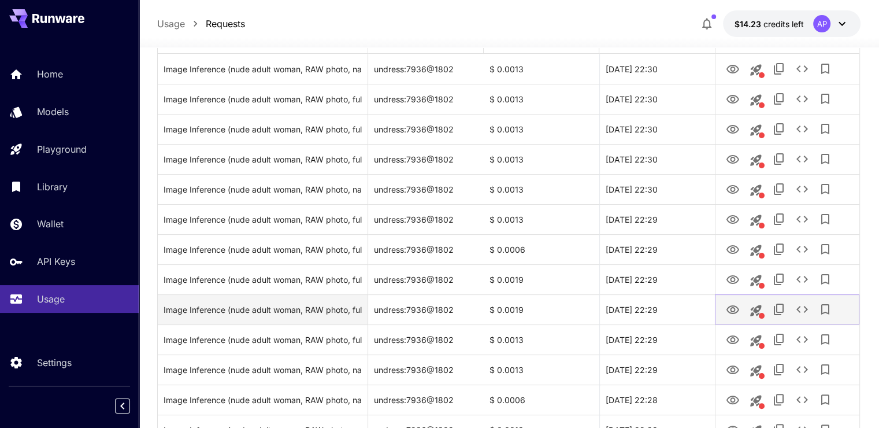
click at [734, 298] on button "View Image" at bounding box center [732, 309] width 23 height 24
click at [727, 309] on icon "View Image" at bounding box center [733, 309] width 13 height 9
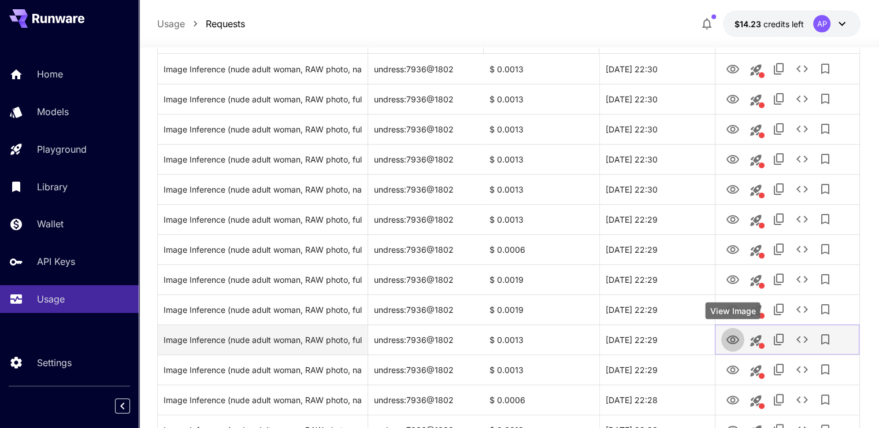
click at [728, 336] on icon "View Image" at bounding box center [733, 340] width 14 height 14
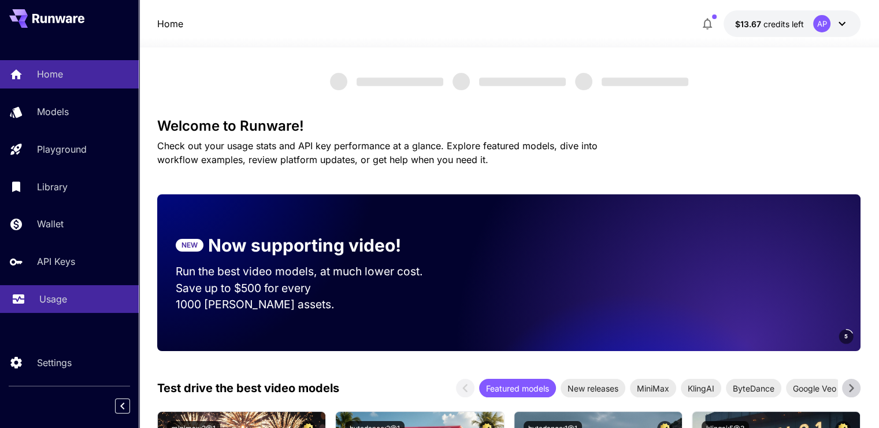
click at [74, 304] on div "Usage" at bounding box center [84, 299] width 90 height 14
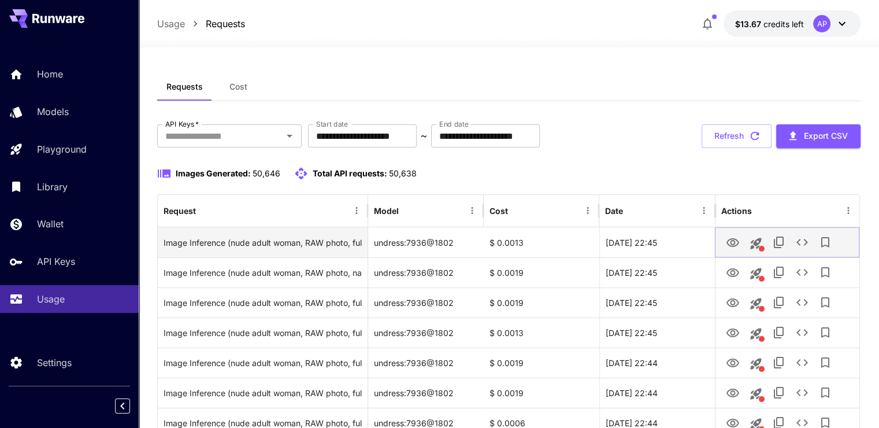
click at [734, 240] on icon "View Image" at bounding box center [733, 243] width 14 height 14
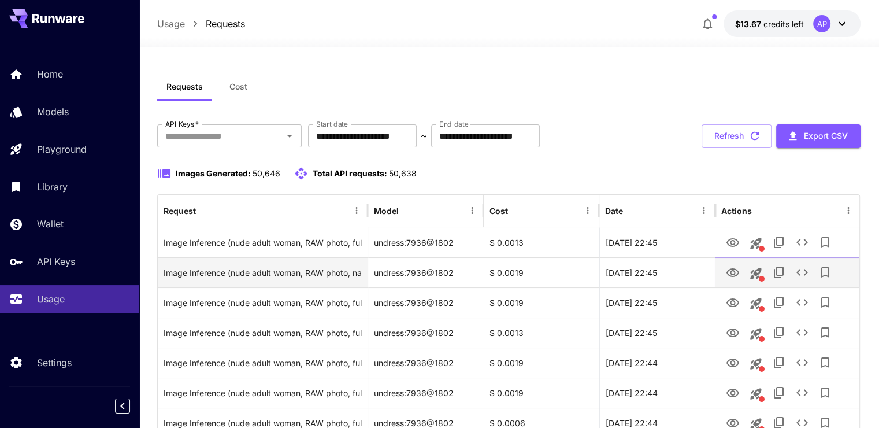
click at [725, 279] on button "View Image" at bounding box center [732, 272] width 23 height 24
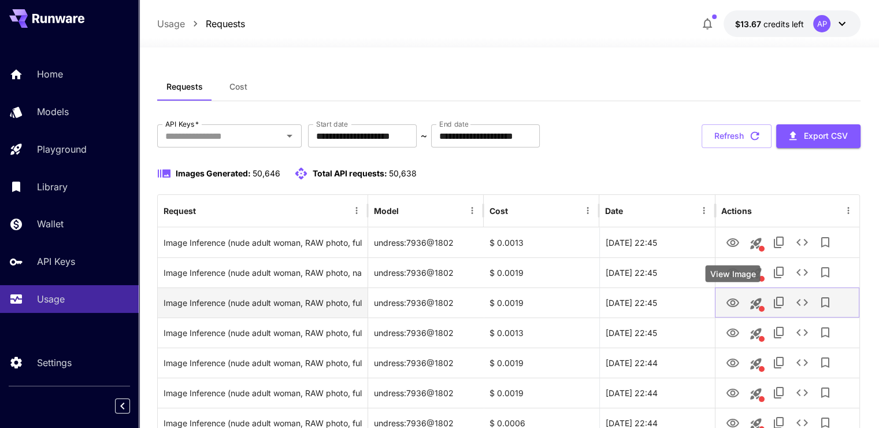
click at [733, 295] on link "View Image" at bounding box center [733, 302] width 14 height 14
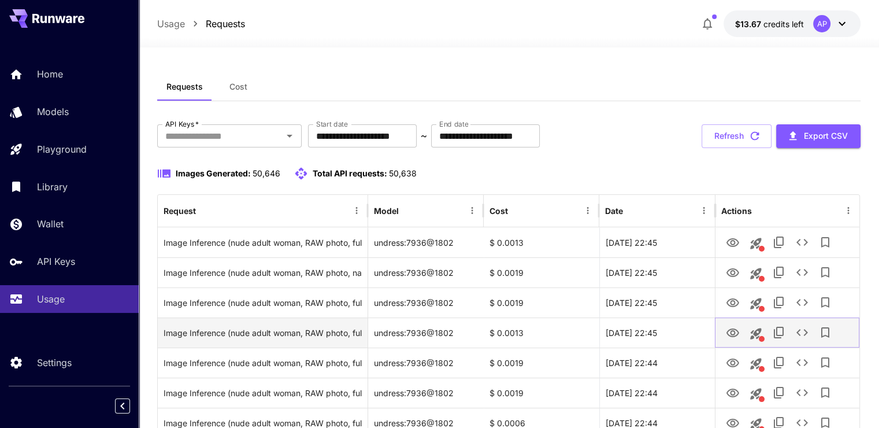
click at [731, 325] on link "View Image" at bounding box center [733, 332] width 14 height 14
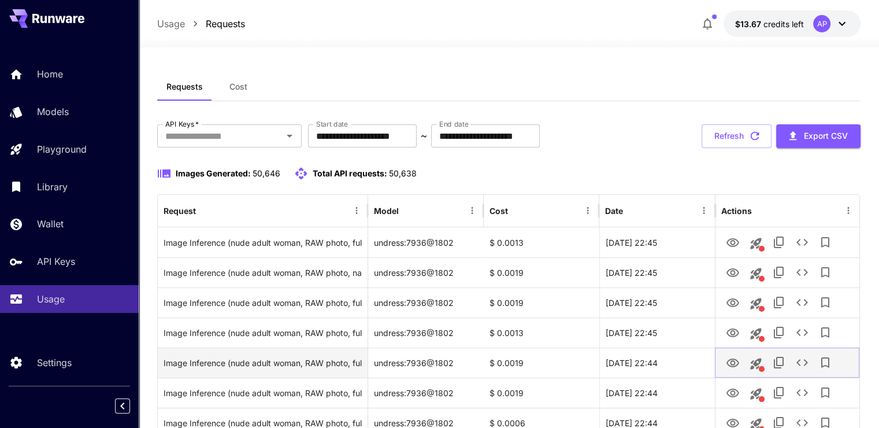
click at [736, 367] on icon "View Image" at bounding box center [733, 363] width 14 height 14
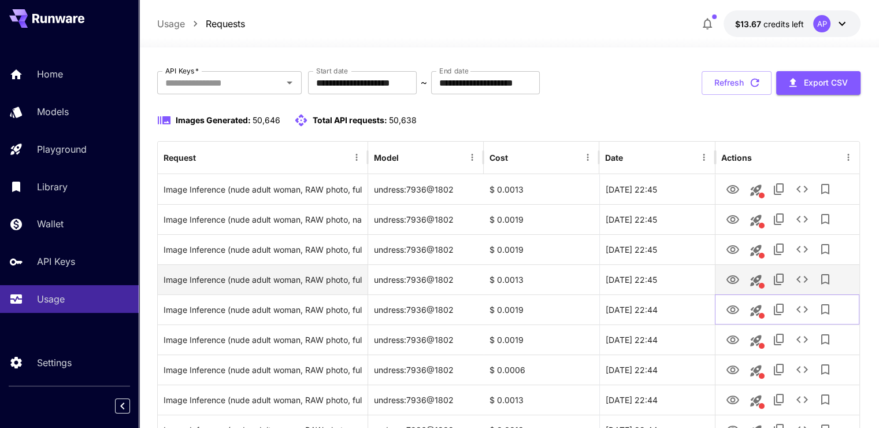
scroll to position [58, 0]
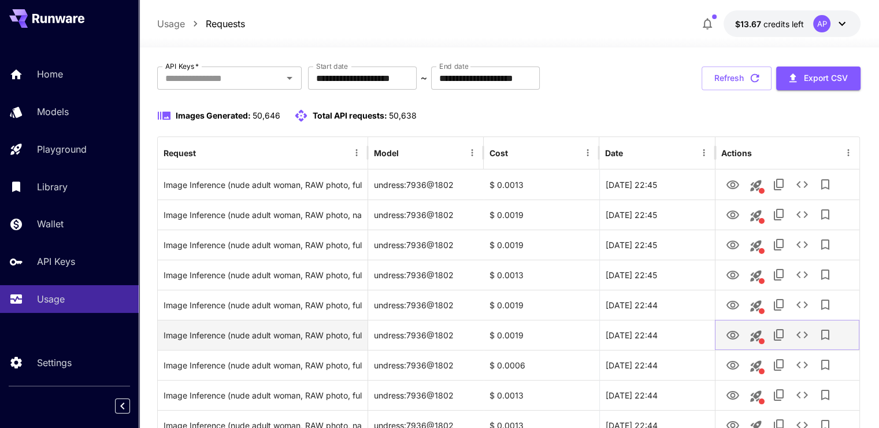
click at [731, 326] on button "View Image" at bounding box center [732, 335] width 23 height 24
click at [734, 330] on icon "View Image" at bounding box center [733, 335] width 14 height 14
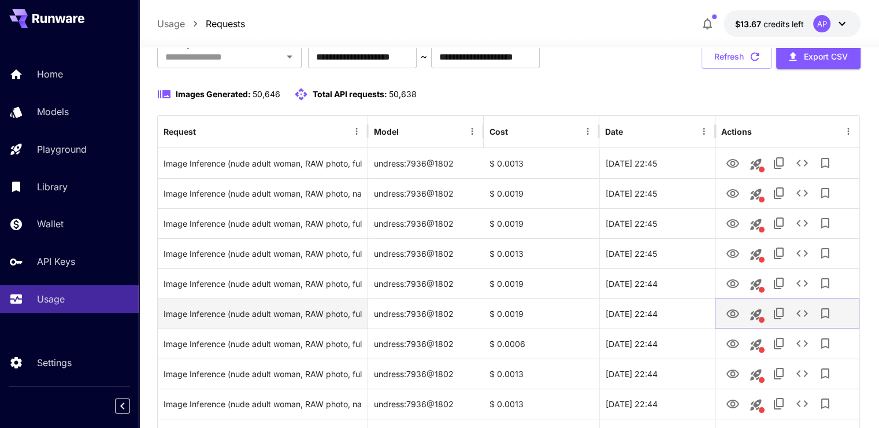
scroll to position [116, 0]
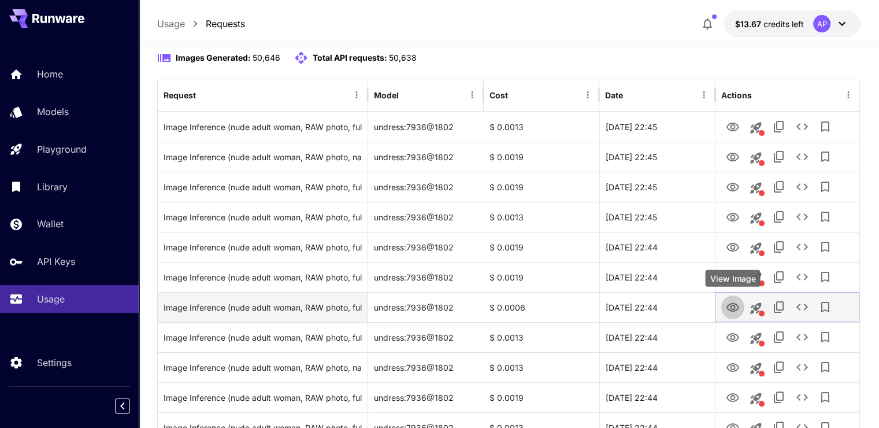
click at [731, 301] on icon "View Image" at bounding box center [733, 308] width 14 height 14
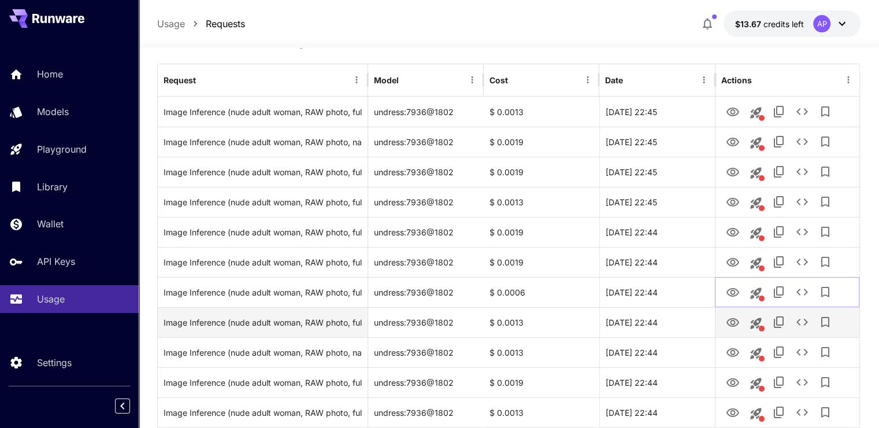
scroll to position [173, 0]
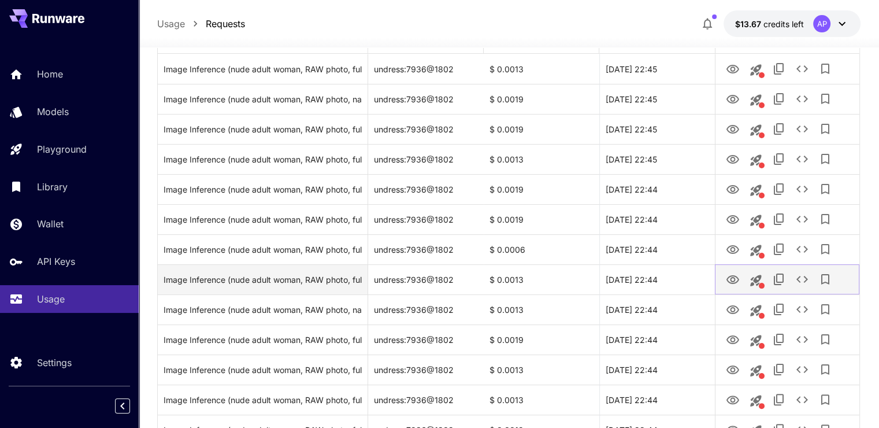
click at [722, 274] on button "View Image" at bounding box center [732, 279] width 23 height 24
click at [731, 280] on icon "View Image" at bounding box center [733, 279] width 13 height 9
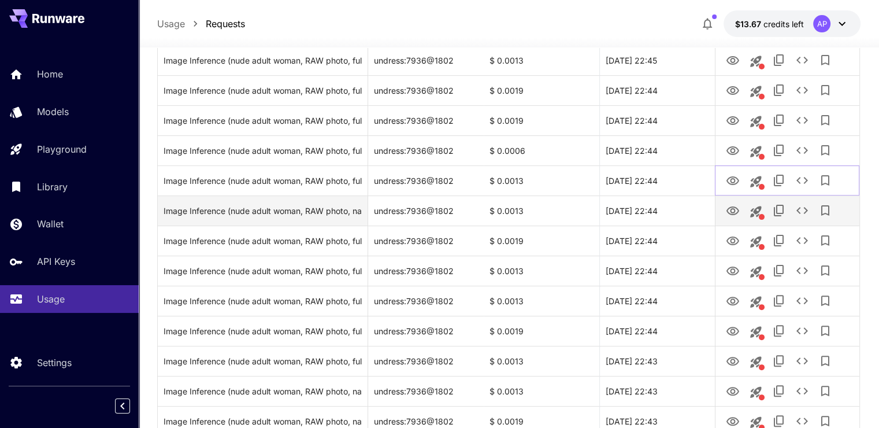
scroll to position [289, 0]
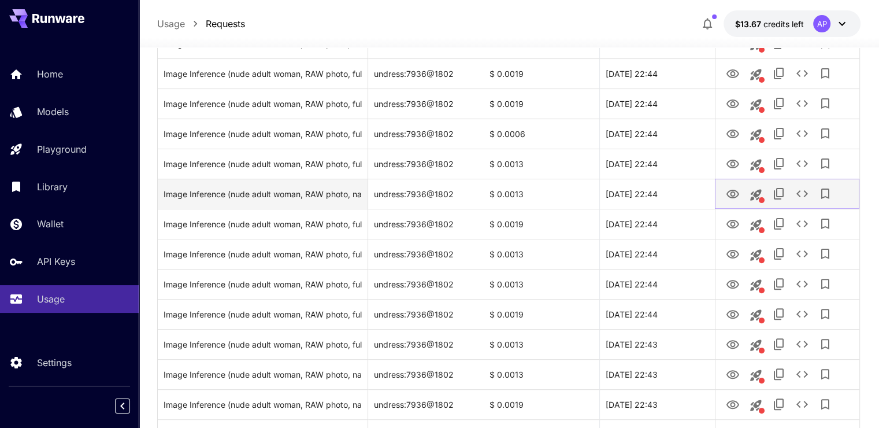
click at [730, 190] on icon "View Image" at bounding box center [733, 194] width 14 height 14
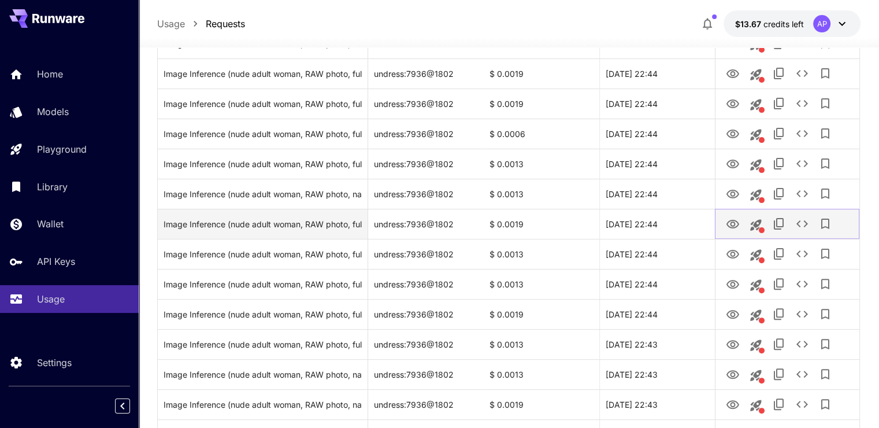
click at [736, 223] on icon "View Image" at bounding box center [733, 224] width 14 height 14
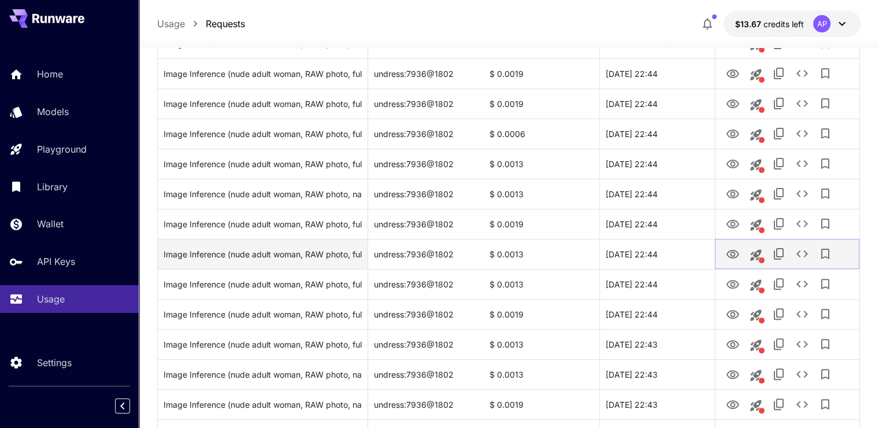
click at [732, 254] on icon "View Image" at bounding box center [733, 254] width 14 height 14
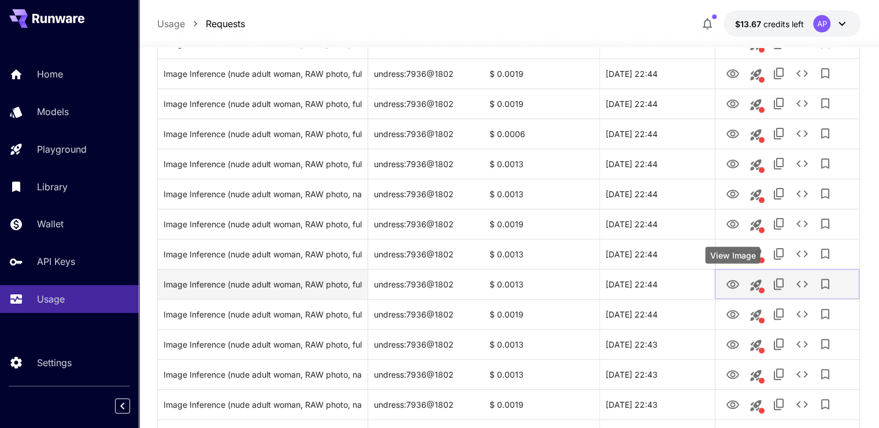
click at [738, 277] on icon "View Image" at bounding box center [733, 284] width 14 height 14
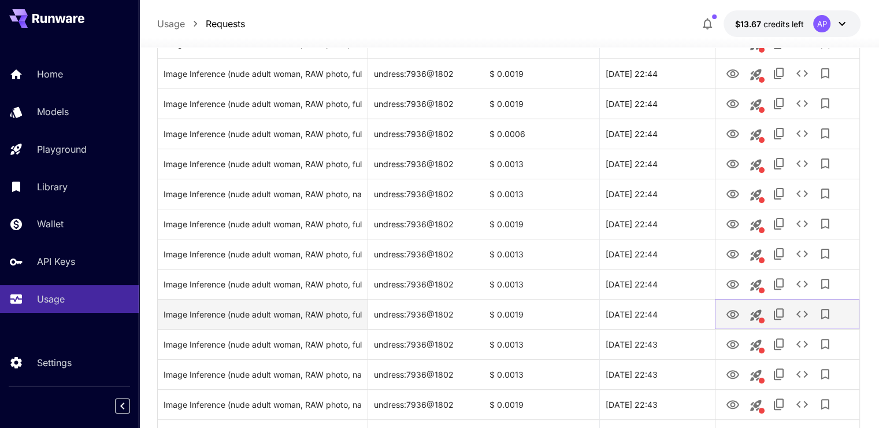
click at [726, 316] on icon "View Image" at bounding box center [733, 315] width 14 height 14
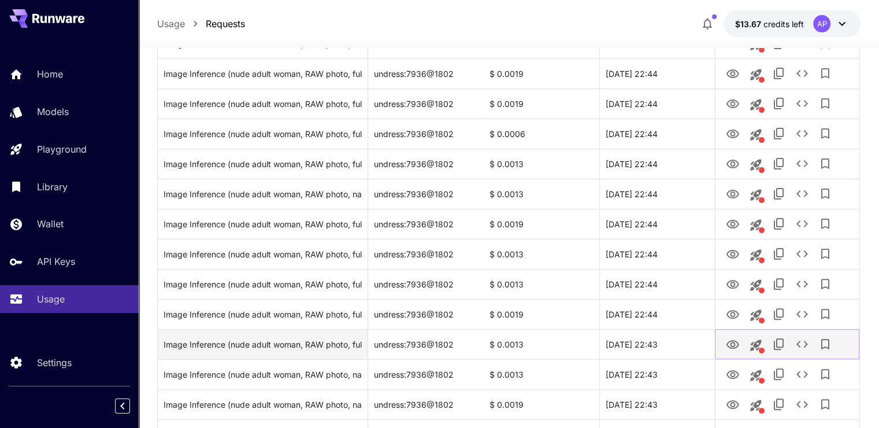
click at [734, 351] on button "View Image" at bounding box center [732, 344] width 23 height 24
click at [732, 341] on icon "View Image" at bounding box center [733, 345] width 14 height 14
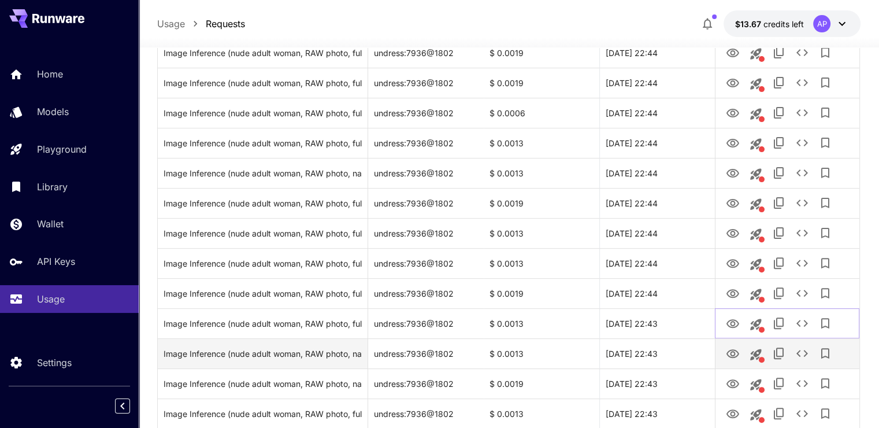
scroll to position [347, 0]
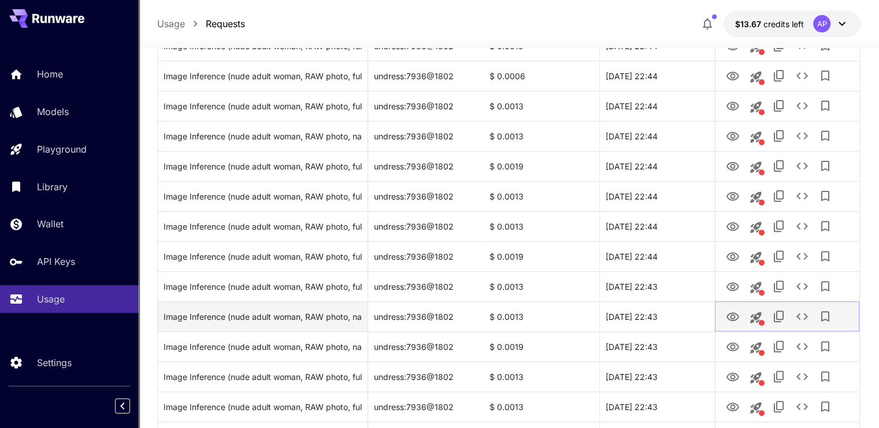
click at [739, 317] on icon "View Image" at bounding box center [733, 317] width 14 height 14
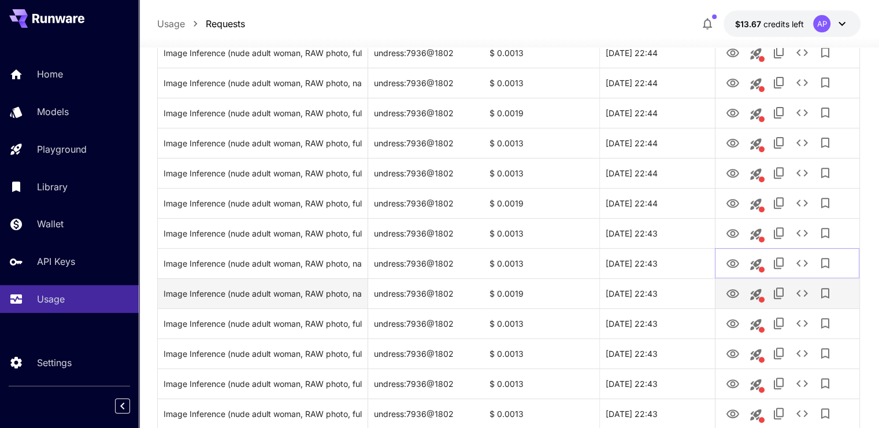
scroll to position [405, 0]
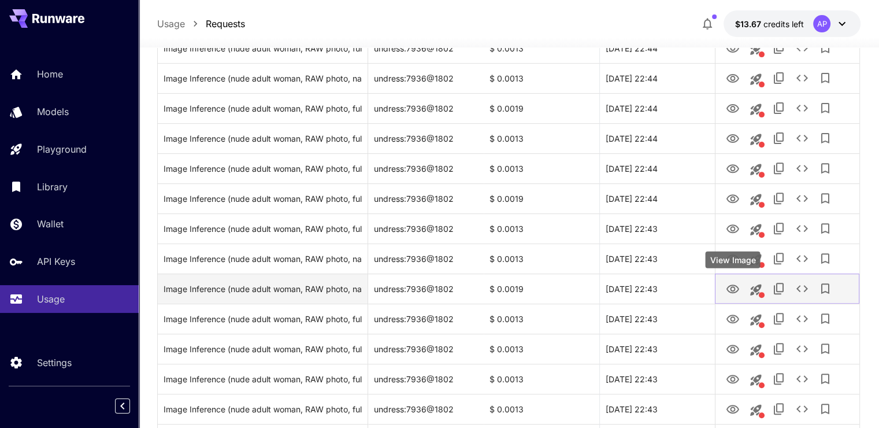
click at [725, 294] on button "View Image" at bounding box center [732, 288] width 23 height 24
click at [726, 293] on icon "View Image" at bounding box center [733, 289] width 14 height 14
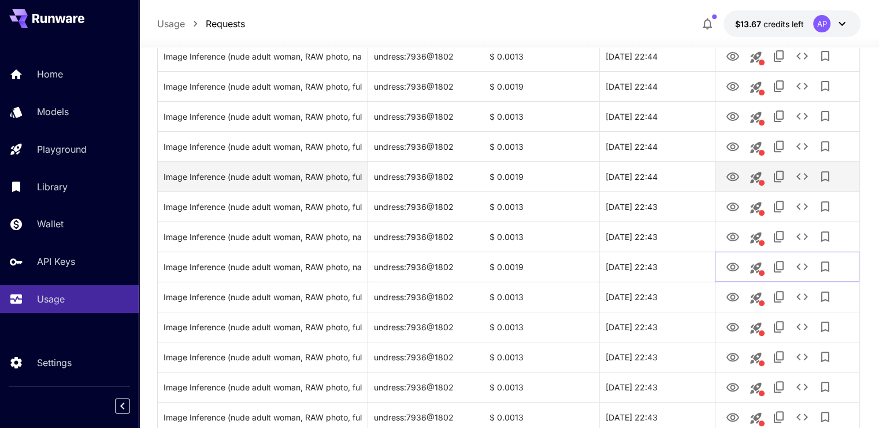
scroll to position [462, 0]
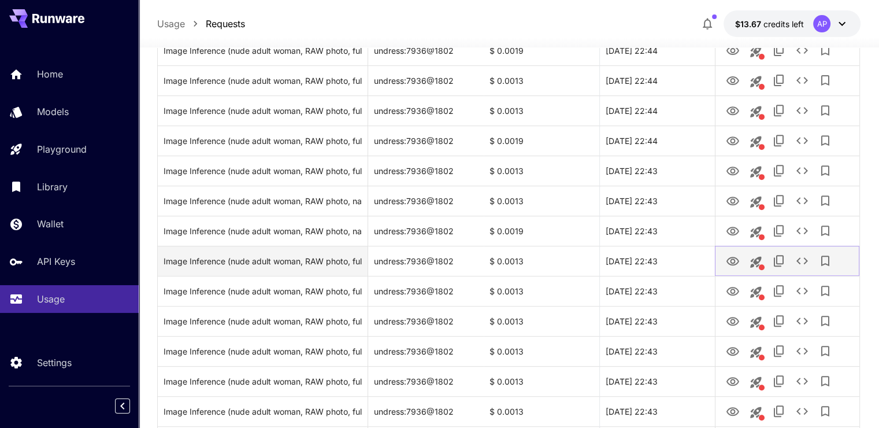
click at [726, 259] on icon "View Image" at bounding box center [733, 261] width 14 height 14
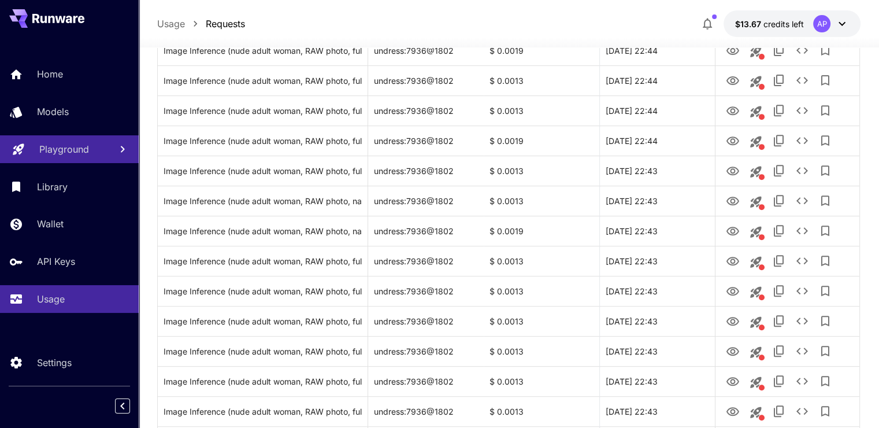
click at [55, 139] on link "Playground" at bounding box center [69, 149] width 139 height 28
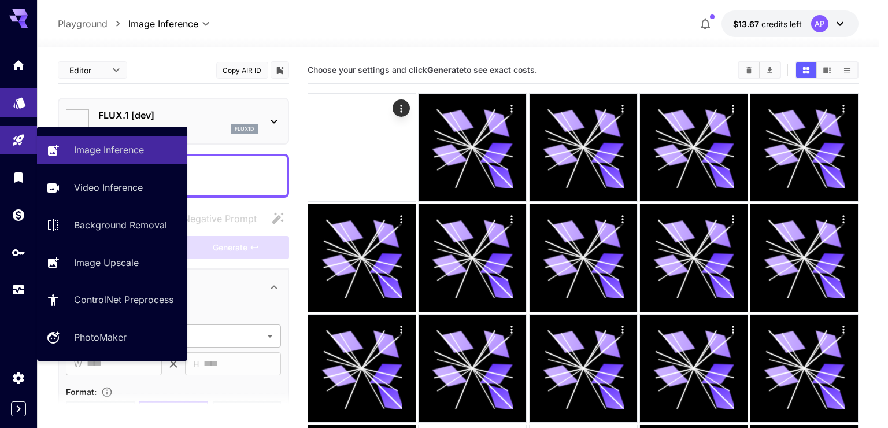
type input "**********"
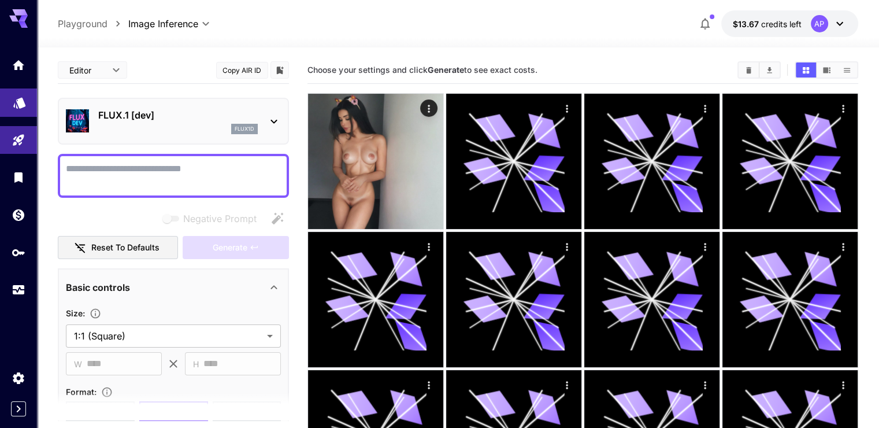
click at [29, 106] on link at bounding box center [18, 102] width 37 height 28
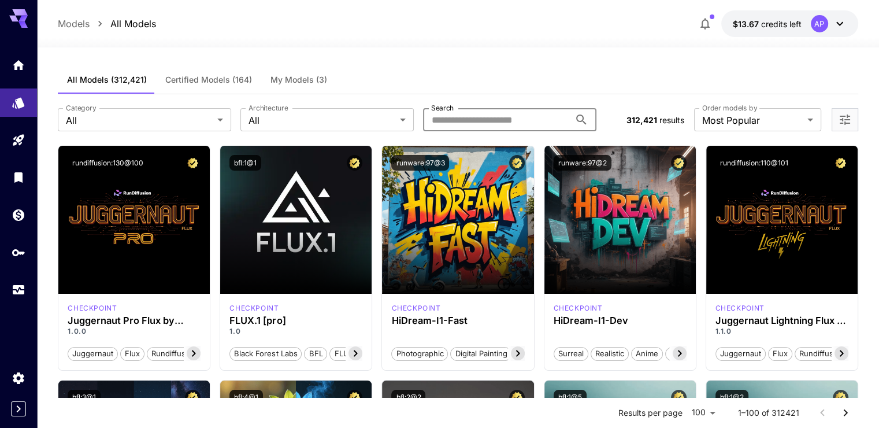
paste input "**********"
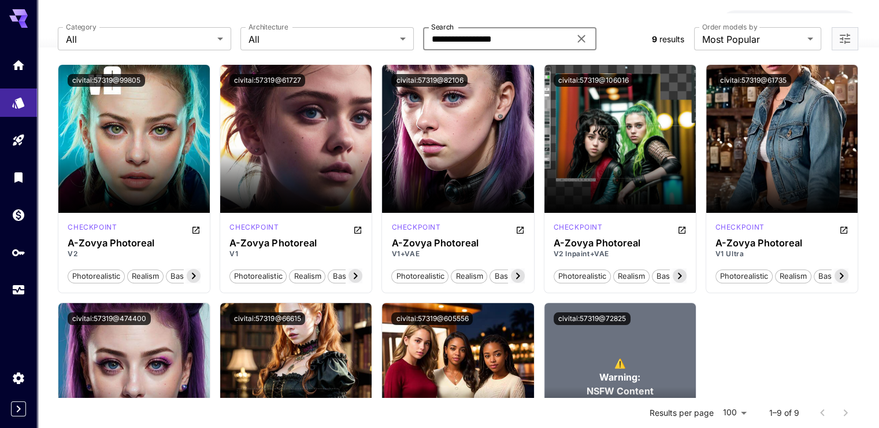
scroll to position [32, 0]
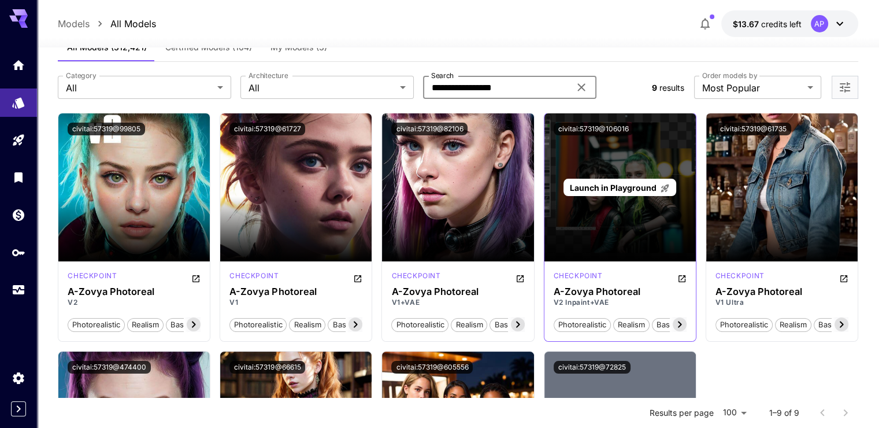
type input "**********"
click at [632, 186] on span "Launch in Playground" at bounding box center [613, 188] width 87 height 10
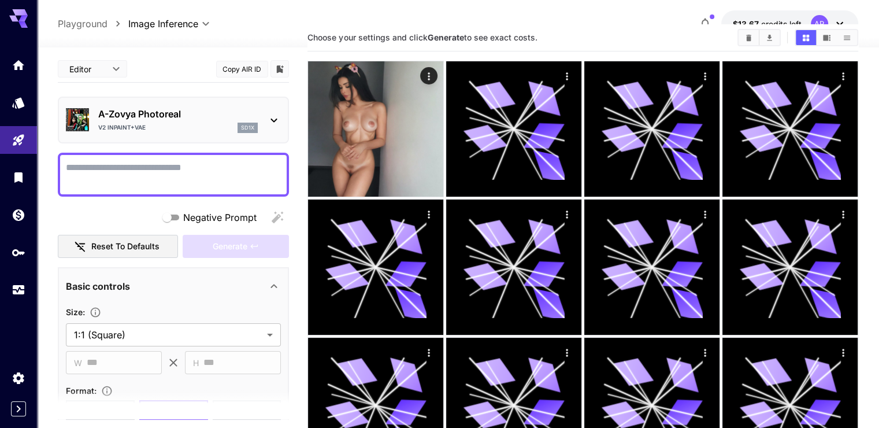
scroll to position [347, 0]
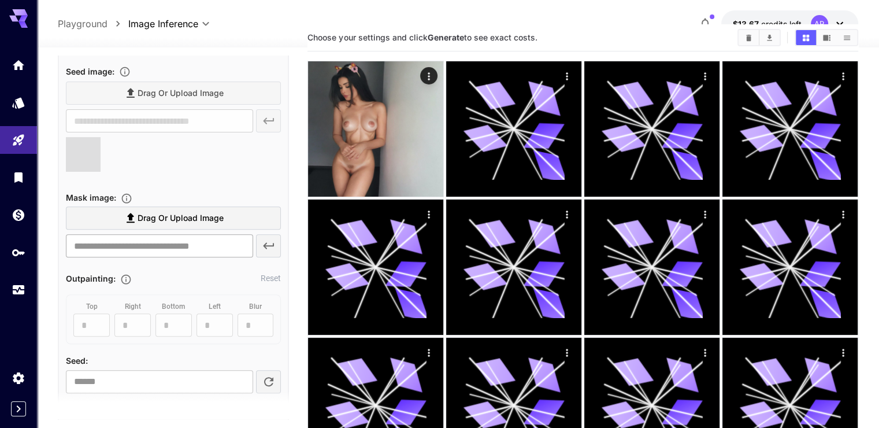
type input "**********"
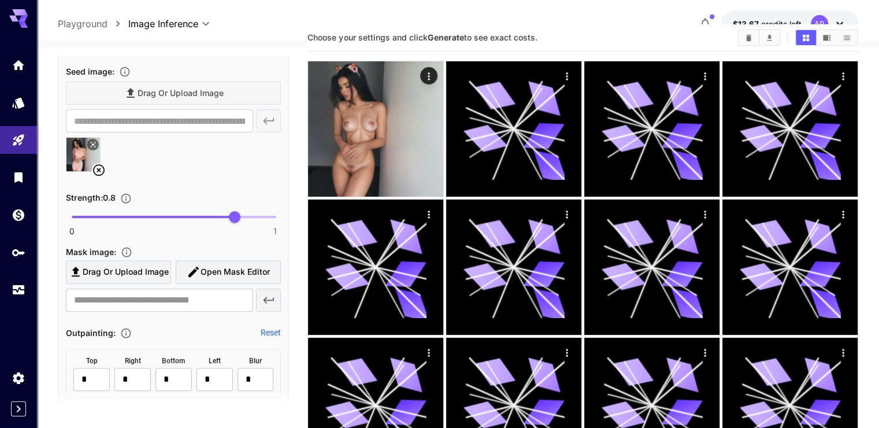
scroll to position [462, 0]
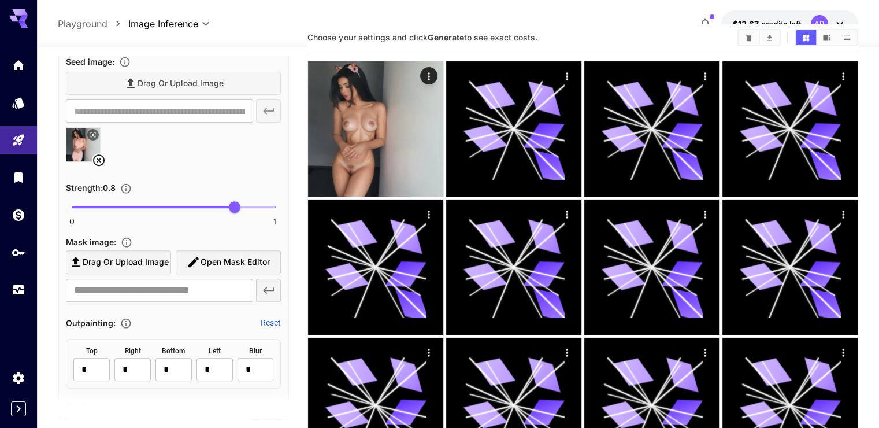
click at [139, 258] on span "Drag or upload image" at bounding box center [126, 262] width 86 height 14
click at [0, 0] on input "Drag or upload image" at bounding box center [0, 0] width 0 height 0
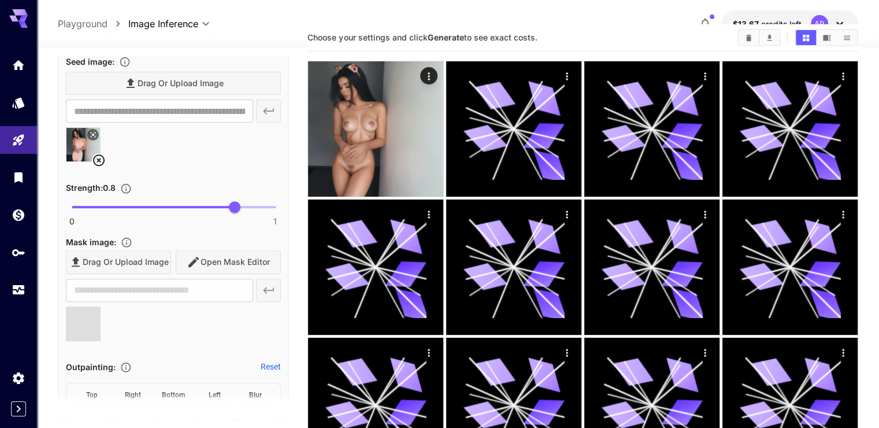
type input "**********"
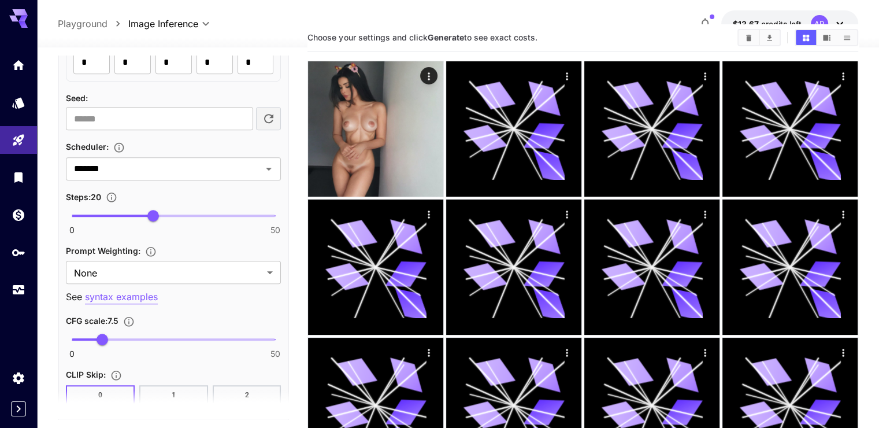
scroll to position [809, 0]
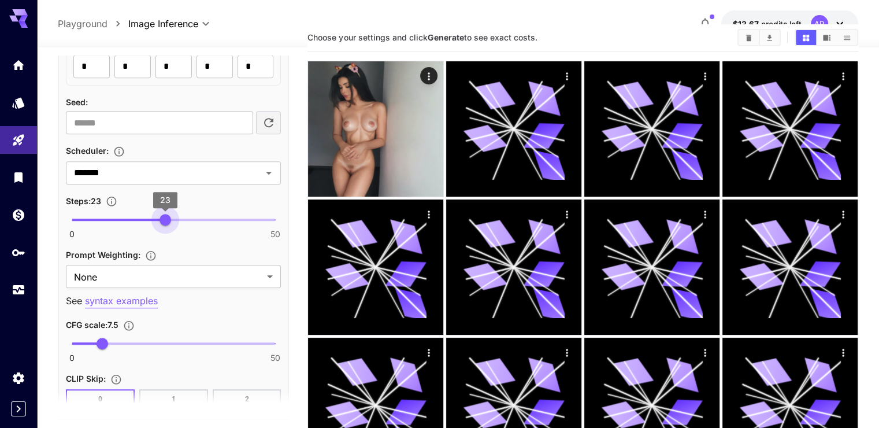
type input "**"
drag, startPoint x: 166, startPoint y: 216, endPoint x: 173, endPoint y: 216, distance: 6.9
click at [173, 216] on span "25" at bounding box center [174, 220] width 12 height 12
type input "*"
drag, startPoint x: 98, startPoint y: 331, endPoint x: 92, endPoint y: 330, distance: 6.0
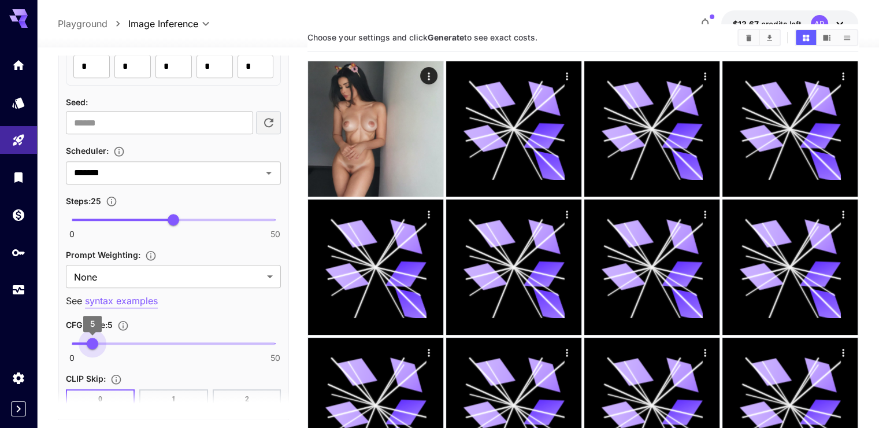
click at [92, 338] on span "5" at bounding box center [93, 344] width 12 height 12
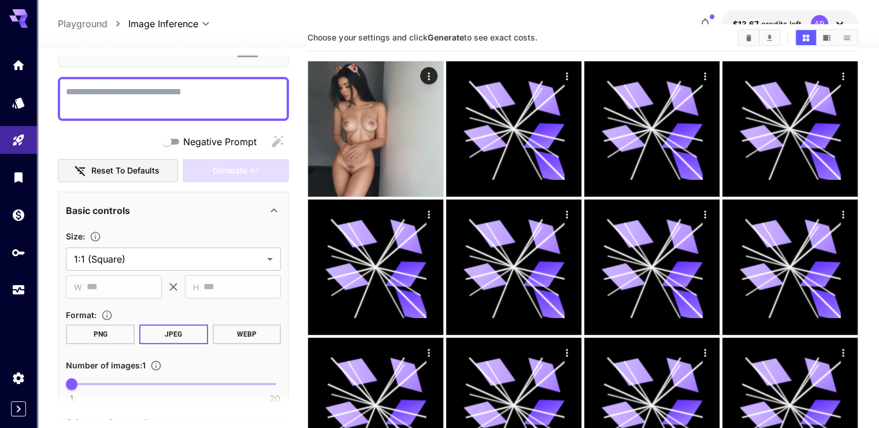
scroll to position [0, 0]
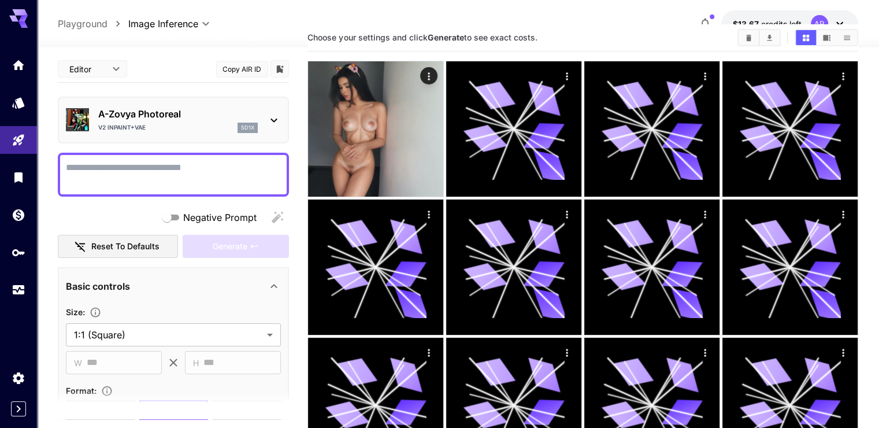
click at [187, 171] on textarea "Negative Prompt" at bounding box center [173, 175] width 215 height 28
click at [199, 180] on textarea "Negative Prompt" at bounding box center [173, 175] width 215 height 28
paste textarea "**********"
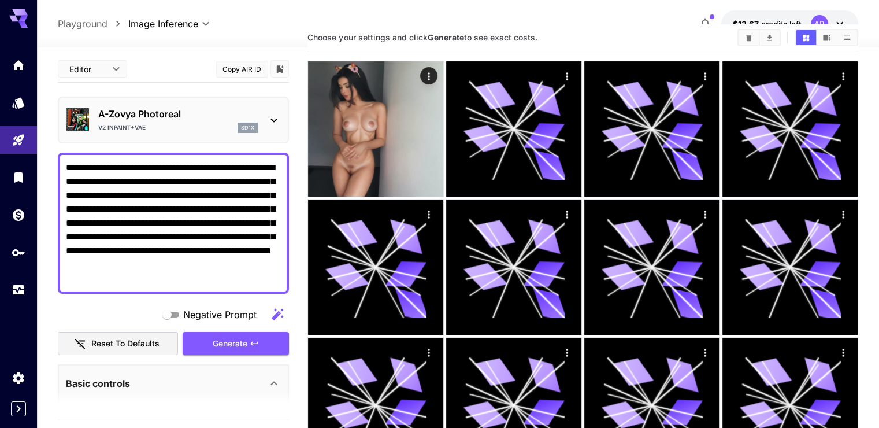
type textarea "**********"
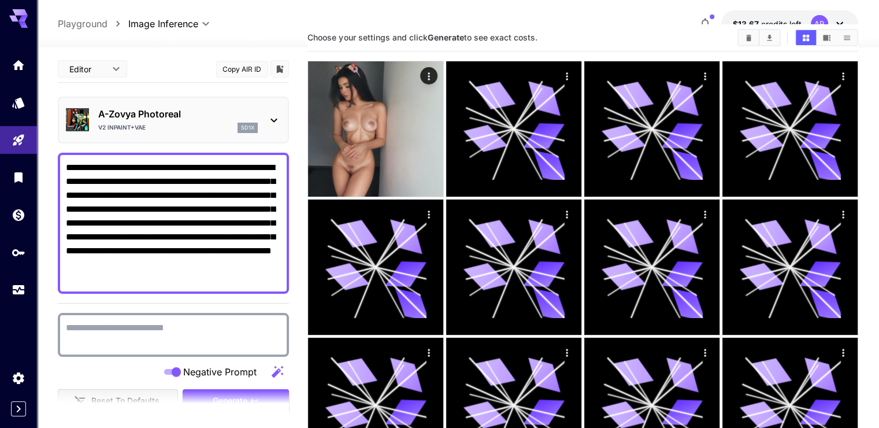
click at [125, 336] on textarea "Negative Prompt" at bounding box center [173, 335] width 215 height 28
paste textarea "**********"
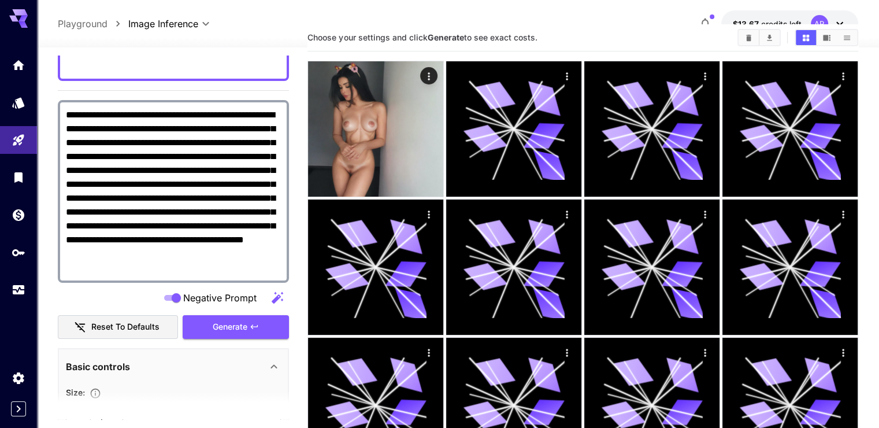
scroll to position [297, 0]
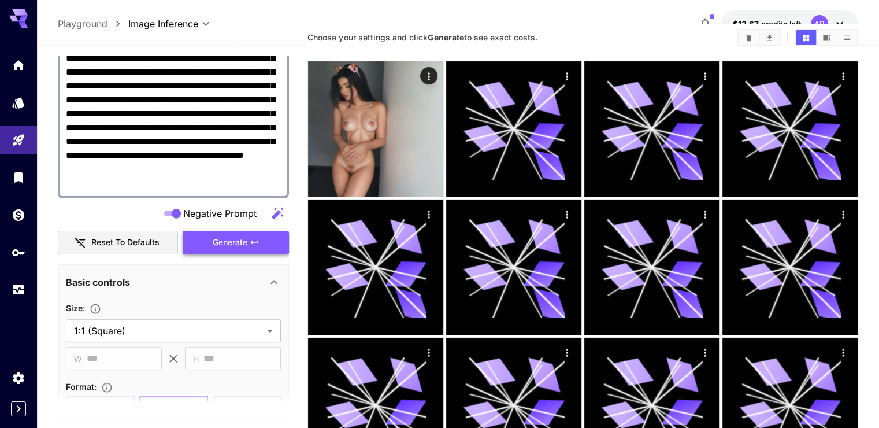
type textarea "**********"
click at [256, 232] on button "Generate" at bounding box center [236, 243] width 106 height 24
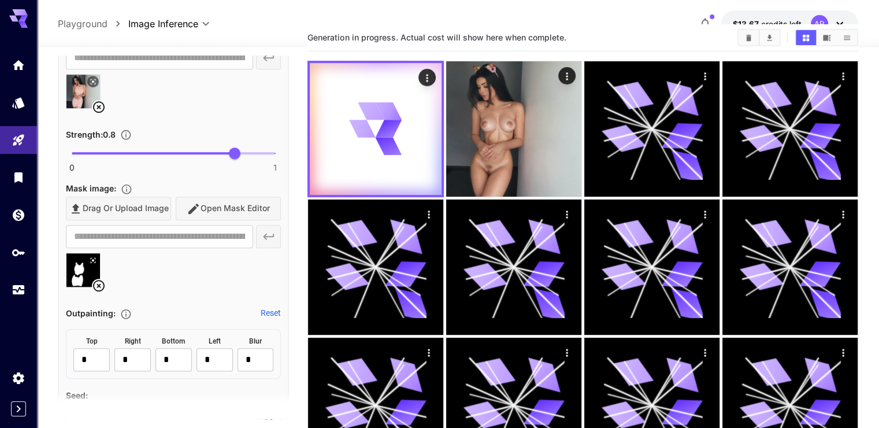
scroll to position [817, 0]
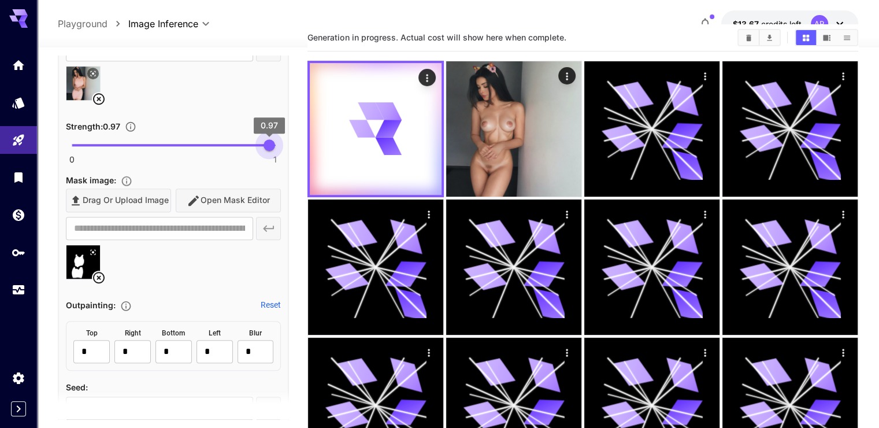
type input "*"
drag, startPoint x: 240, startPoint y: 144, endPoint x: 290, endPoint y: 143, distance: 49.7
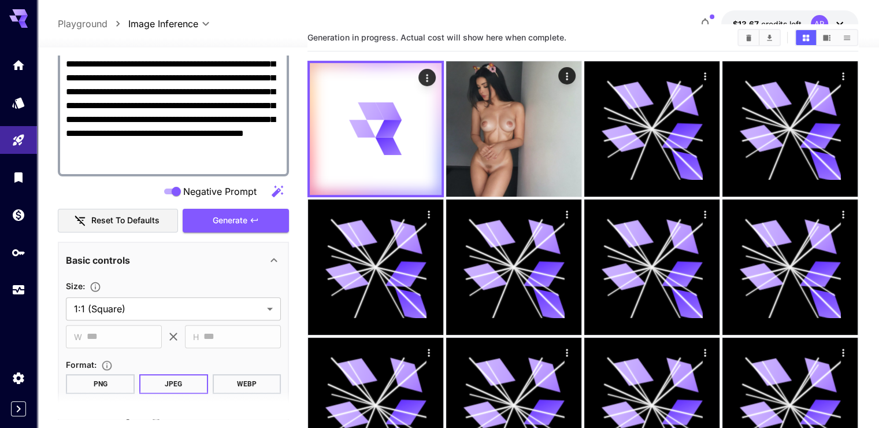
scroll to position [297, 0]
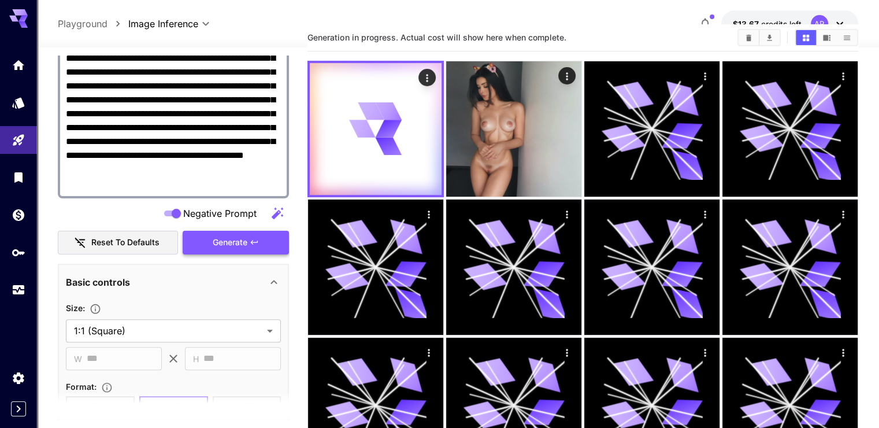
click at [228, 243] on span "Generate" at bounding box center [230, 242] width 35 height 14
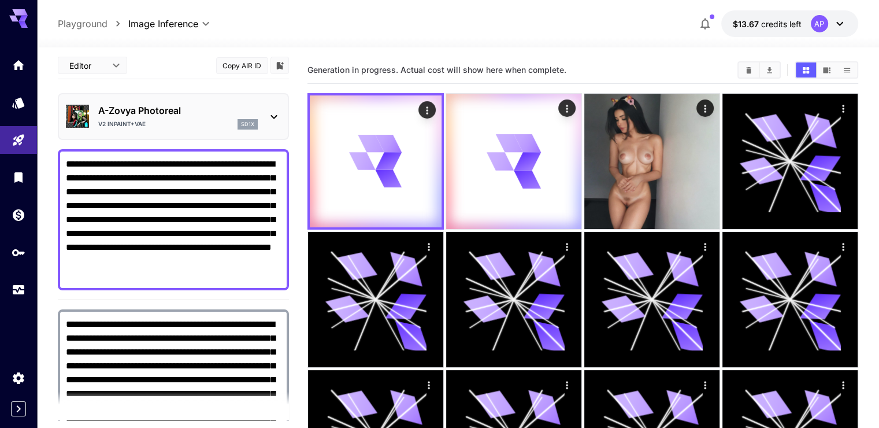
scroll to position [0, 0]
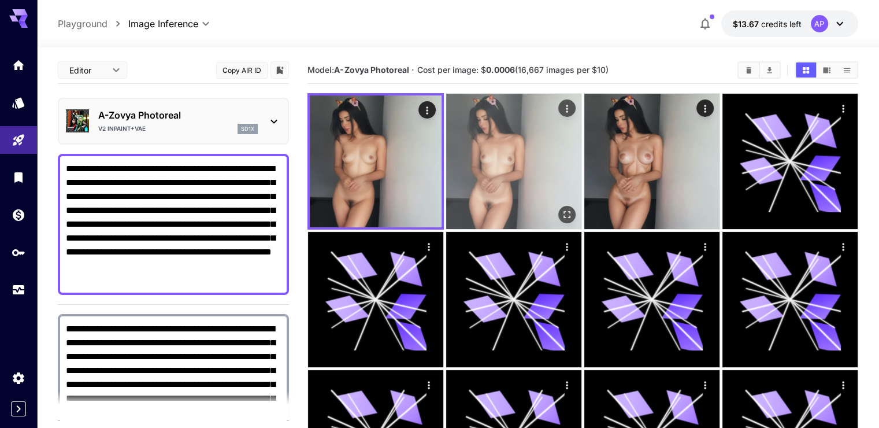
click at [484, 151] on img at bounding box center [513, 161] width 135 height 135
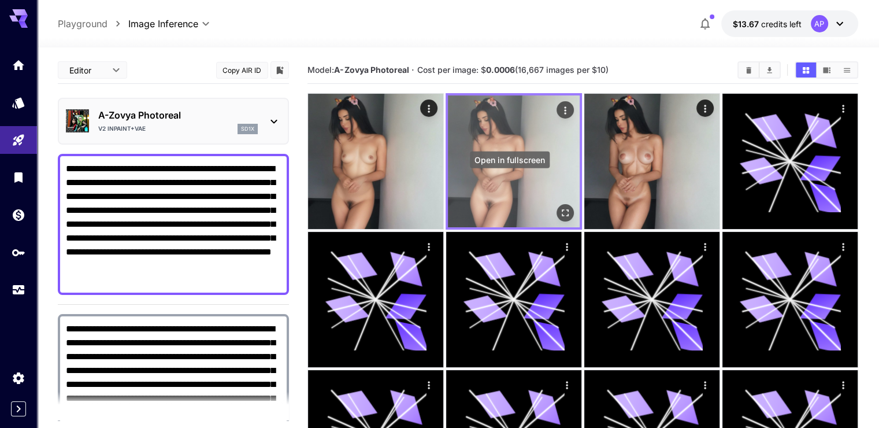
click at [560, 207] on icon "Open in fullscreen" at bounding box center [566, 213] width 12 height 12
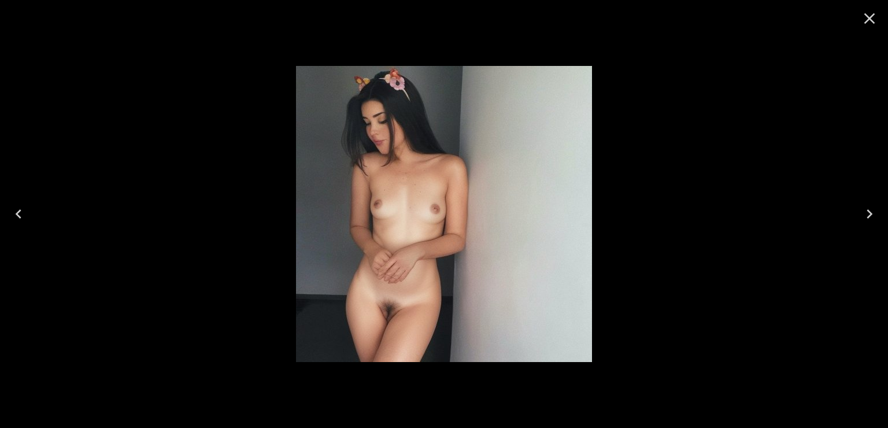
click at [872, 17] on icon "Close" at bounding box center [869, 18] width 18 height 18
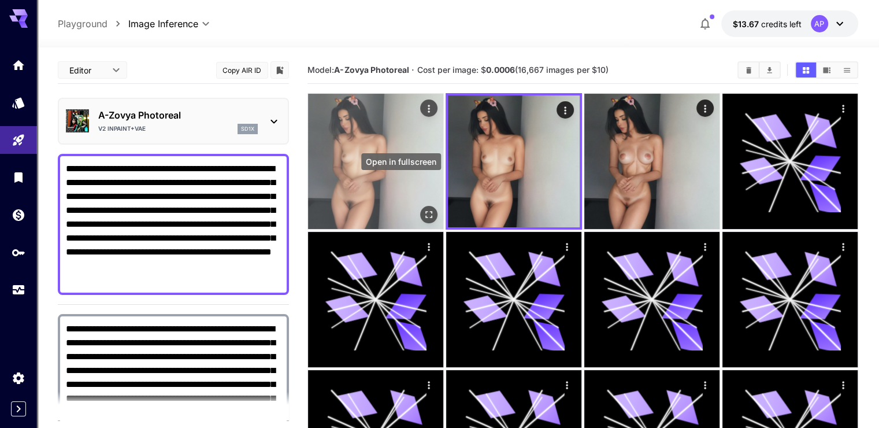
click at [423, 209] on icon "Open in fullscreen" at bounding box center [429, 215] width 12 height 12
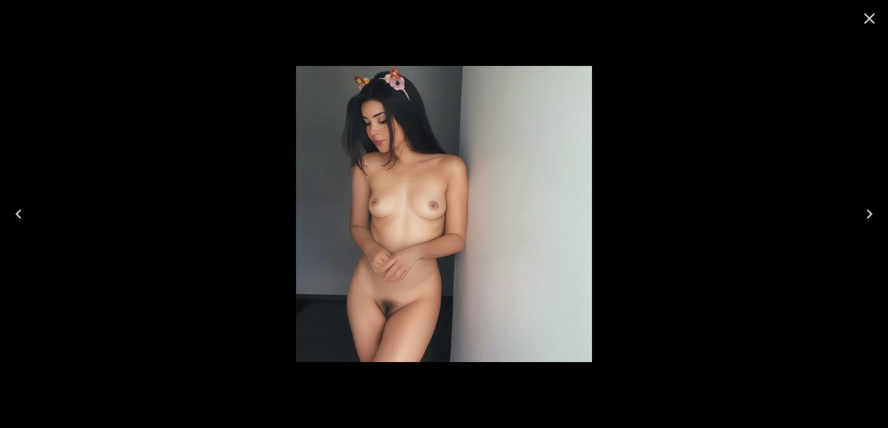
click at [875, 16] on icon "Close" at bounding box center [869, 18] width 18 height 18
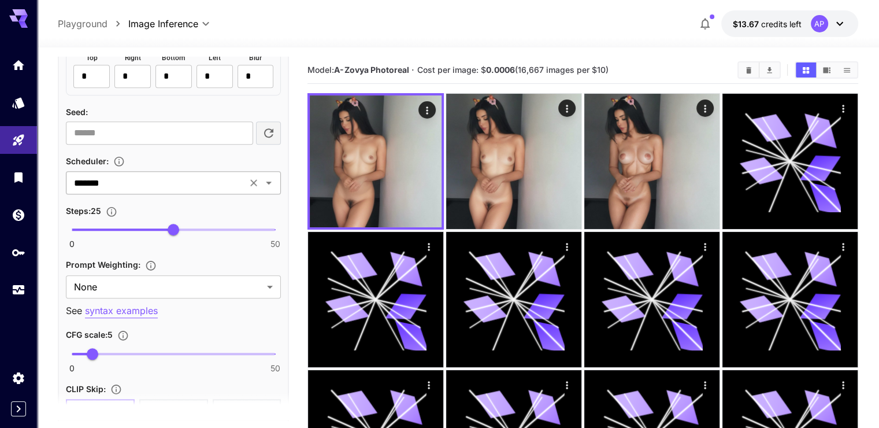
scroll to position [1098, 0]
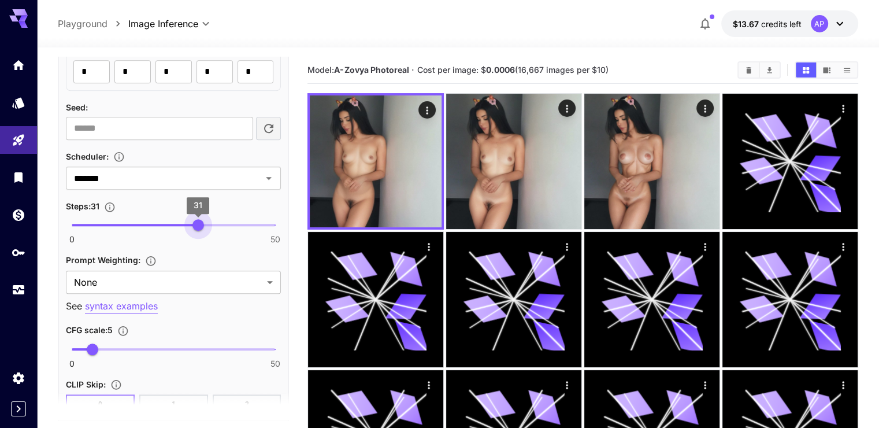
type input "**"
drag, startPoint x: 178, startPoint y: 221, endPoint x: 194, endPoint y: 218, distance: 16.6
click at [194, 219] on span "30" at bounding box center [194, 225] width 12 height 12
type input "***"
drag, startPoint x: 95, startPoint y: 342, endPoint x: 106, endPoint y: 342, distance: 11.6
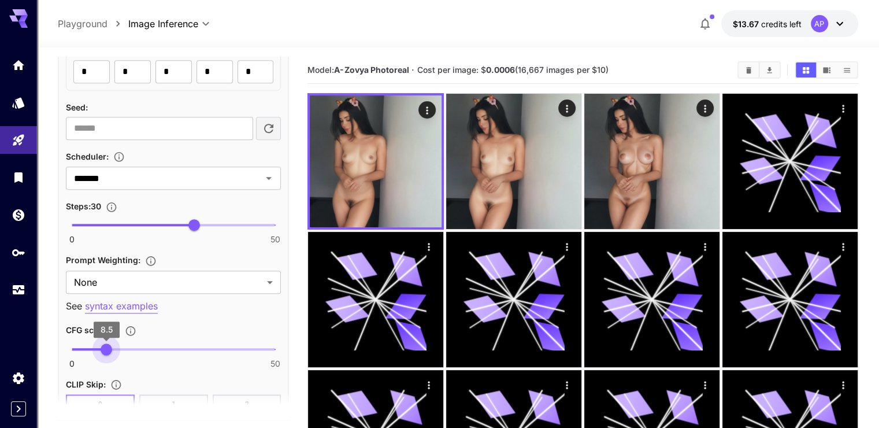
click at [106, 343] on span "8.5" at bounding box center [107, 349] width 12 height 12
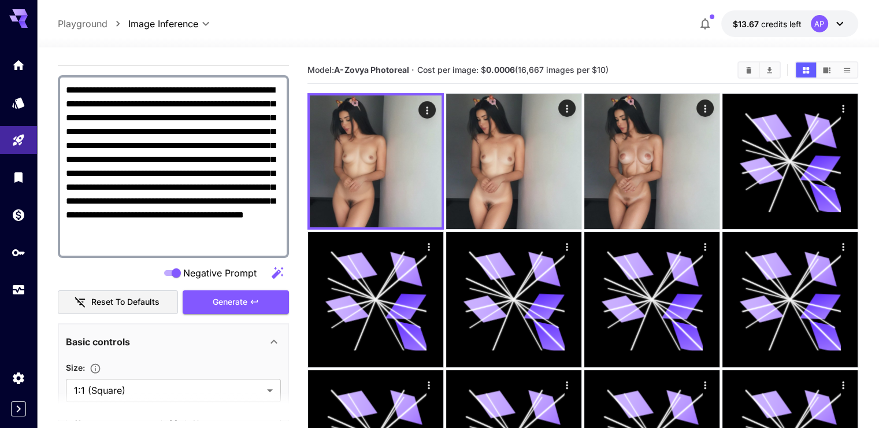
scroll to position [231, 0]
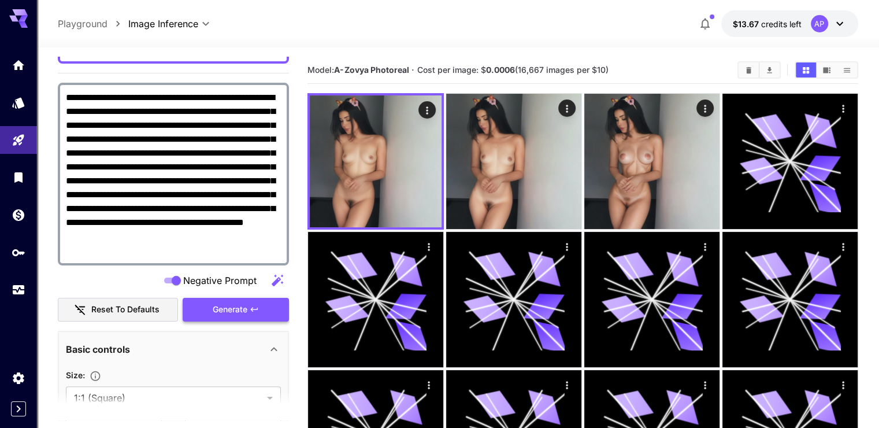
click at [222, 299] on button "Generate" at bounding box center [236, 310] width 106 height 24
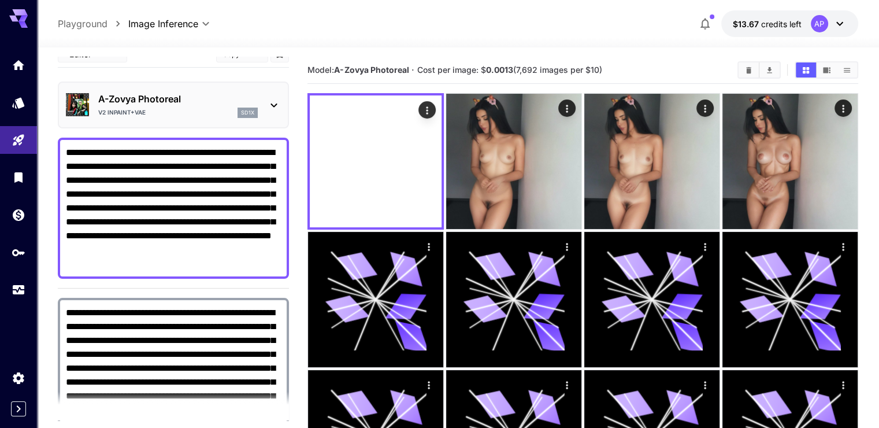
scroll to position [0, 0]
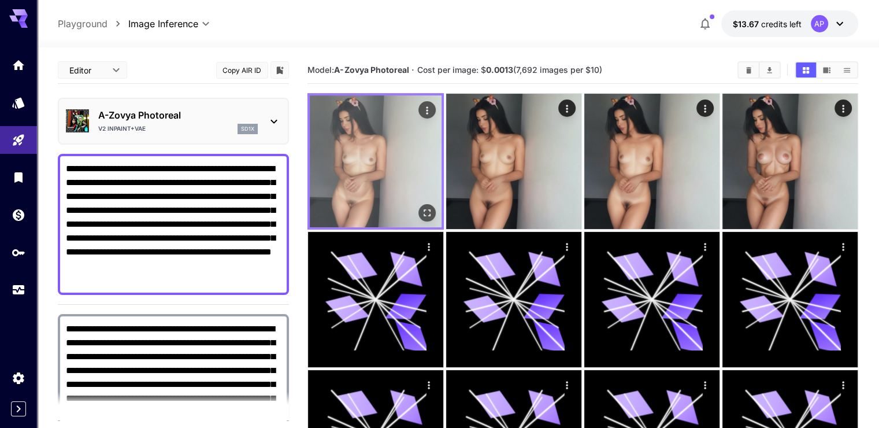
click at [421, 207] on icon "Open in fullscreen" at bounding box center [427, 213] width 12 height 12
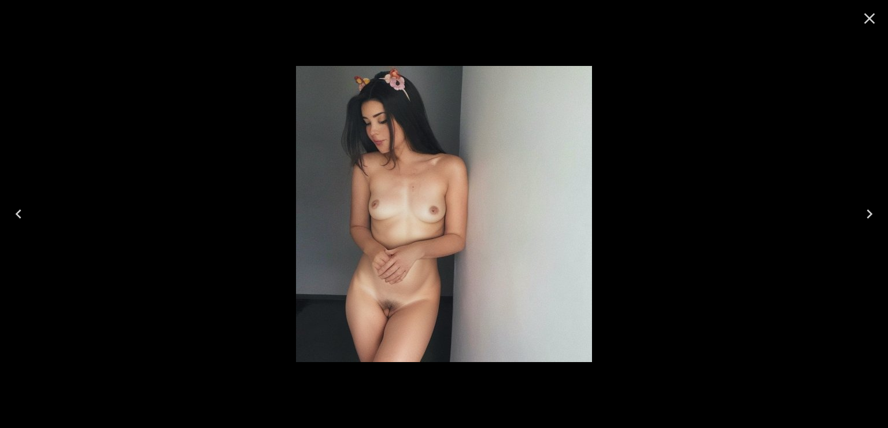
click at [865, 13] on icon "Close" at bounding box center [869, 18] width 11 height 11
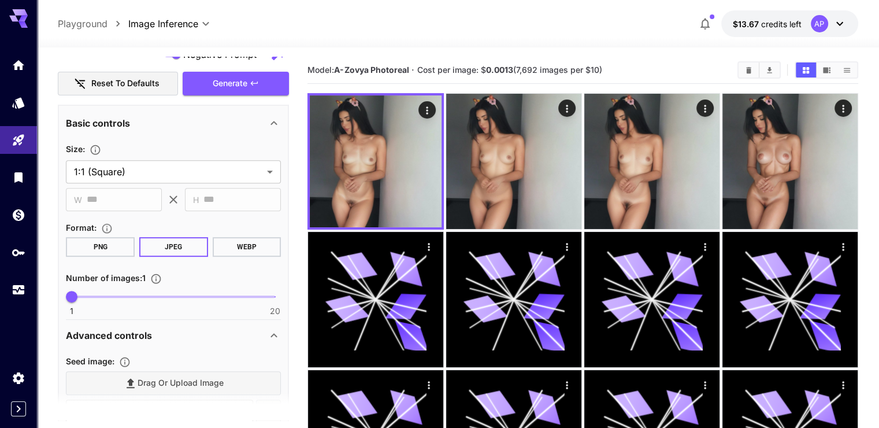
scroll to position [462, 0]
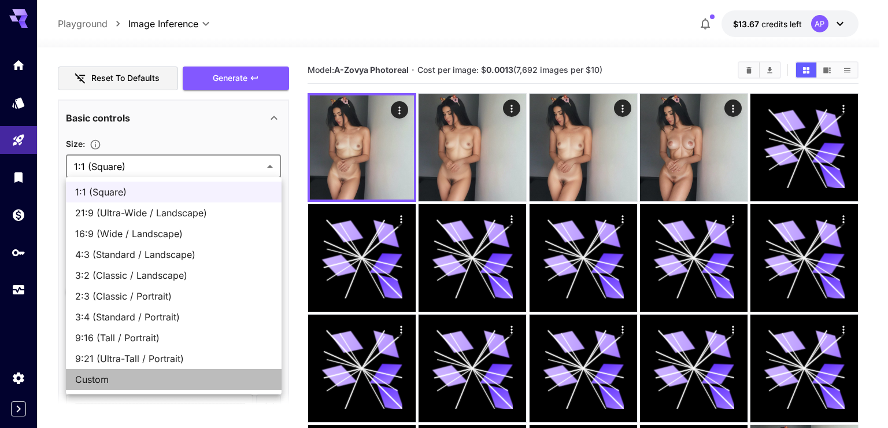
click at [143, 379] on span "Custom" at bounding box center [173, 379] width 197 height 14
type input "******"
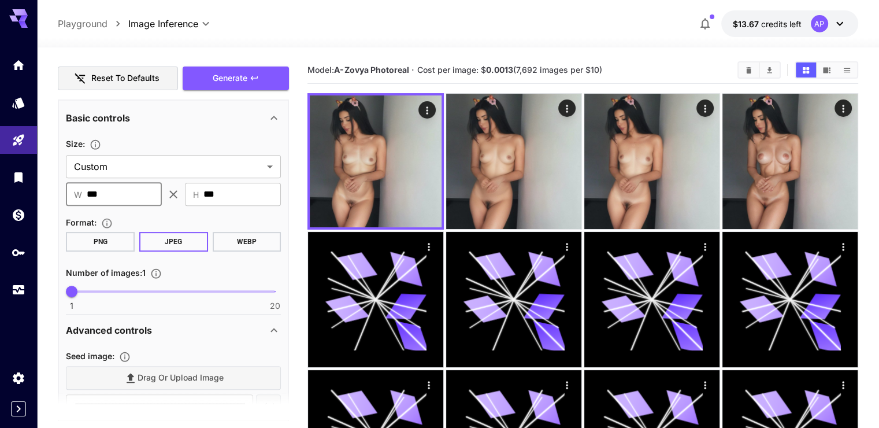
drag, startPoint x: 123, startPoint y: 199, endPoint x: 76, endPoint y: 192, distance: 46.8
click at [76, 192] on div "​ W *** ​" at bounding box center [114, 194] width 96 height 23
type input "****"
drag, startPoint x: 227, startPoint y: 190, endPoint x: 194, endPoint y: 194, distance: 32.6
click at [194, 194] on div "​ H *** ​" at bounding box center [233, 194] width 96 height 23
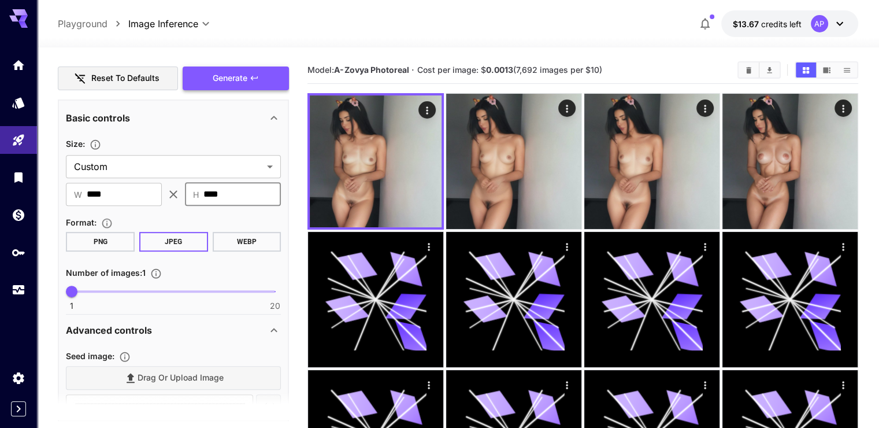
type input "****"
click at [236, 72] on span "Generate" at bounding box center [230, 78] width 35 height 14
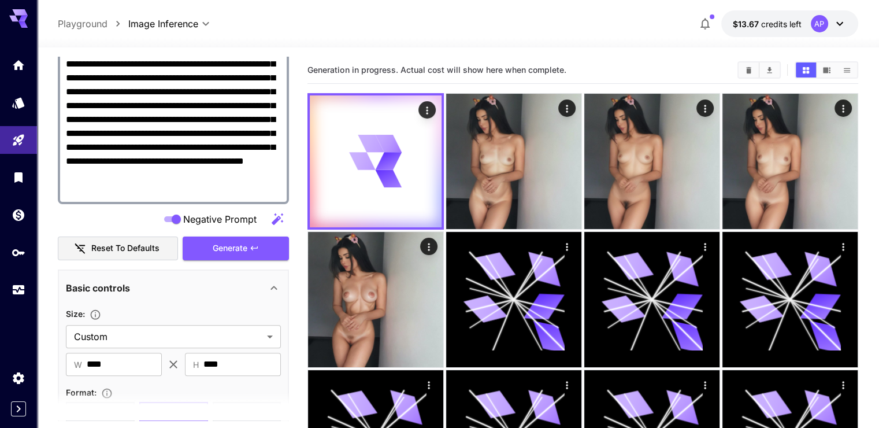
scroll to position [289, 0]
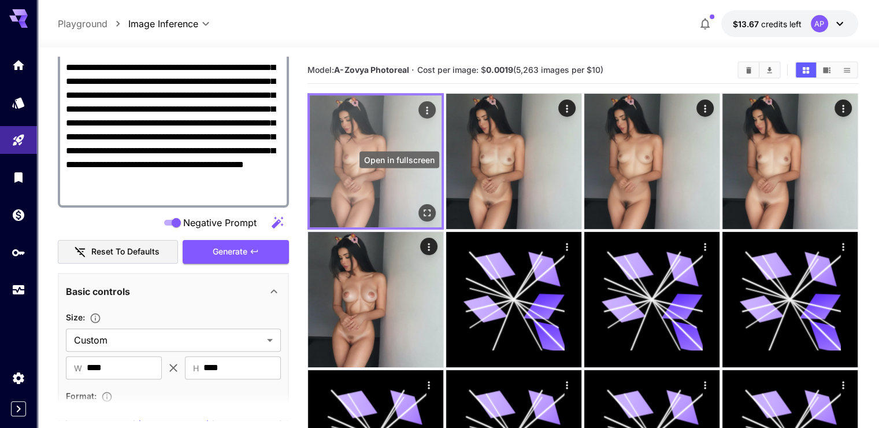
click at [421, 207] on icon "Open in fullscreen" at bounding box center [427, 213] width 12 height 12
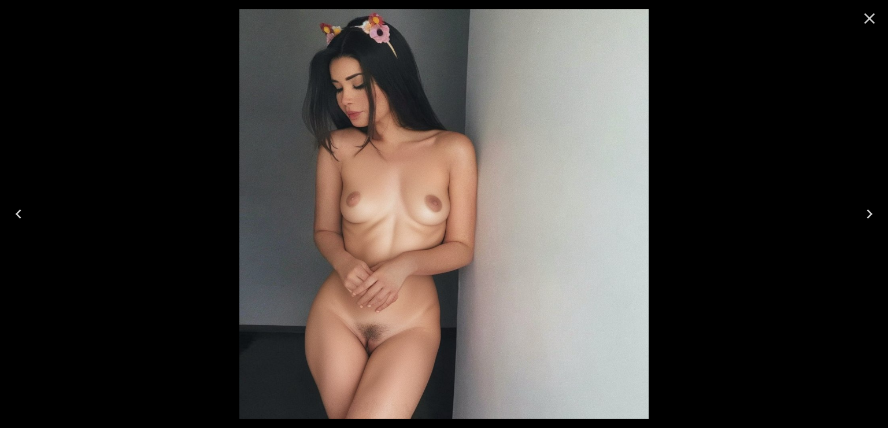
click at [871, 23] on icon "Close" at bounding box center [869, 18] width 18 height 18
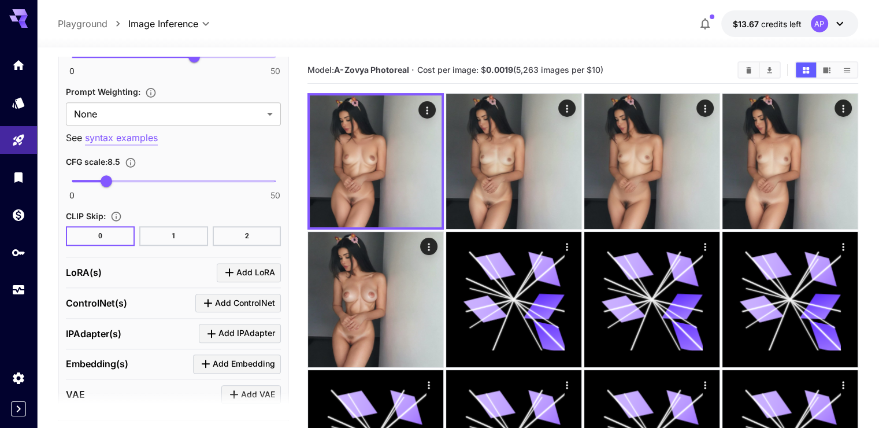
scroll to position [1098, 0]
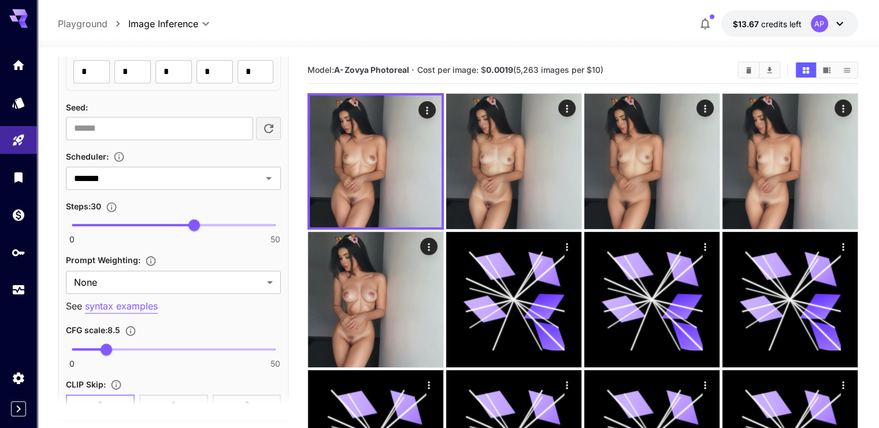
drag, startPoint x: 76, startPoint y: 200, endPoint x: 92, endPoint y: 201, distance: 16.8
click at [92, 201] on div "**********" at bounding box center [173, 53] width 231 height 1179
copy span "Steps :"
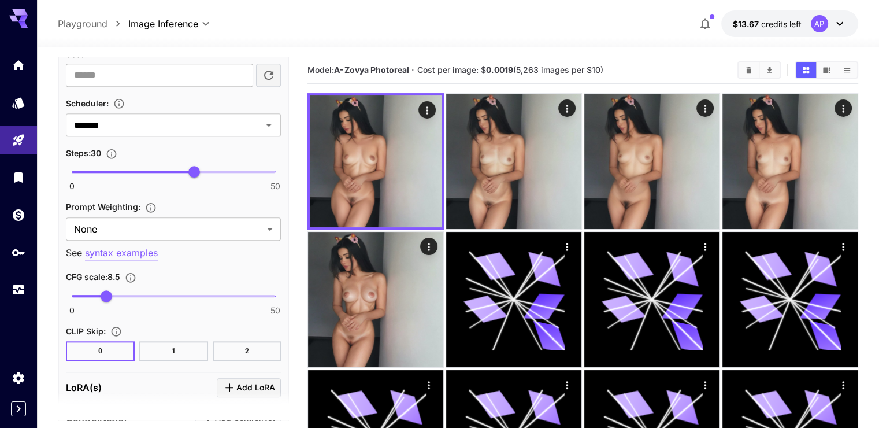
scroll to position [1156, 0]
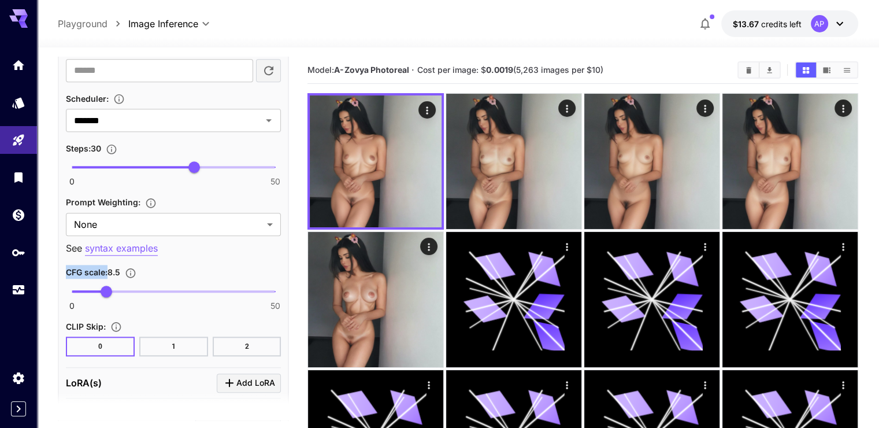
drag, startPoint x: 60, startPoint y: 273, endPoint x: 106, endPoint y: 264, distance: 47.1
copy span "CFG scale :"
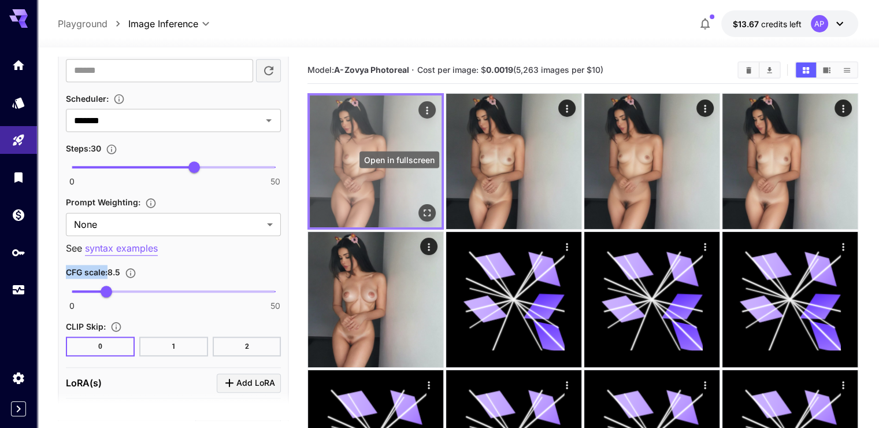
click at [421, 207] on icon "Open in fullscreen" at bounding box center [427, 213] width 12 height 12
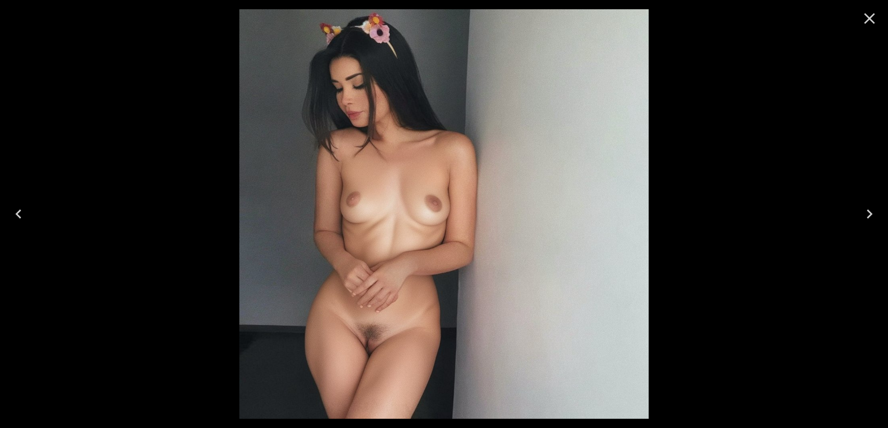
click at [879, 18] on button "Close" at bounding box center [870, 19] width 28 height 28
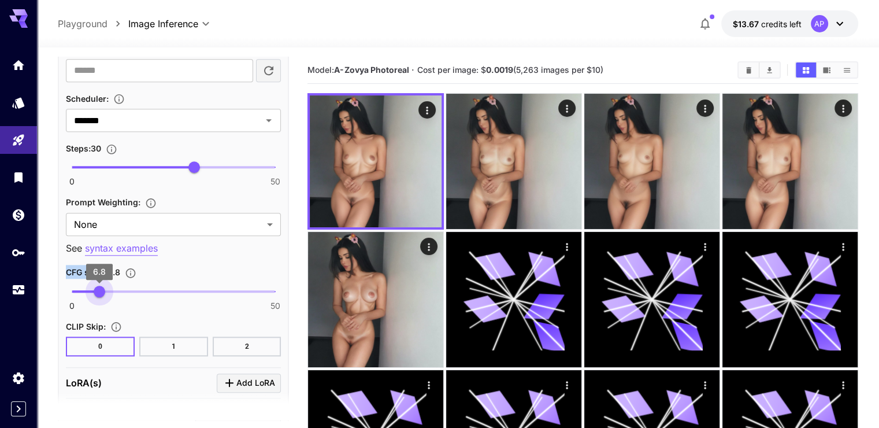
type input "***"
click at [101, 286] on span "7.1" at bounding box center [101, 292] width 12 height 12
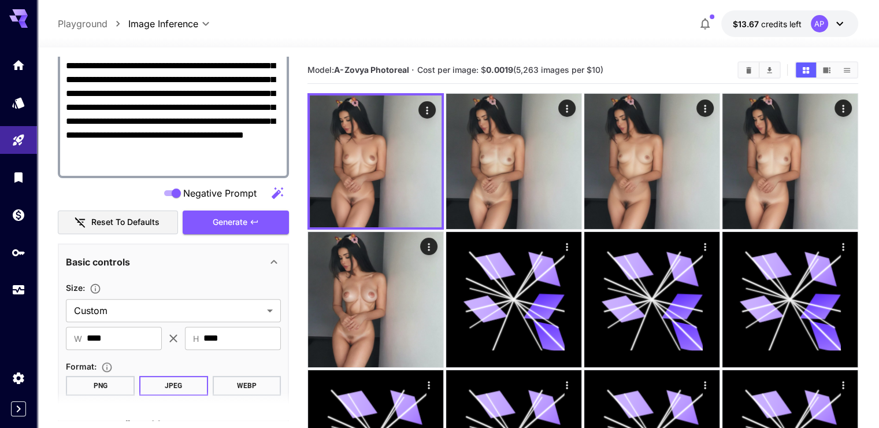
scroll to position [116, 0]
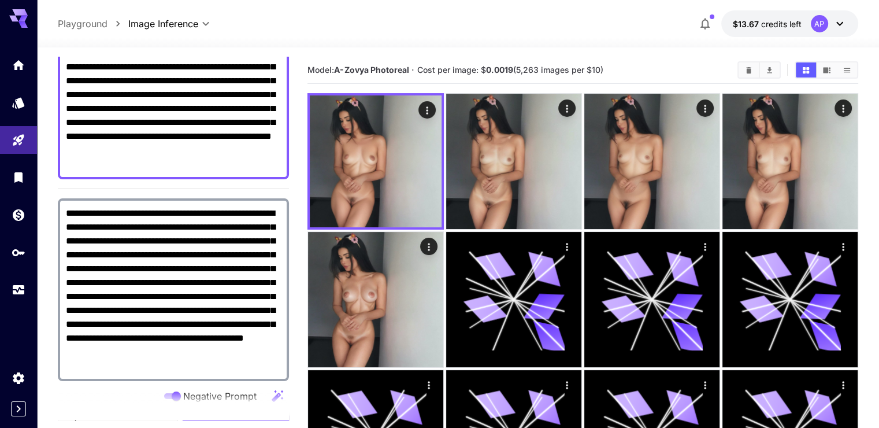
click at [217, 119] on textarea "**********" at bounding box center [173, 108] width 215 height 125
paste textarea
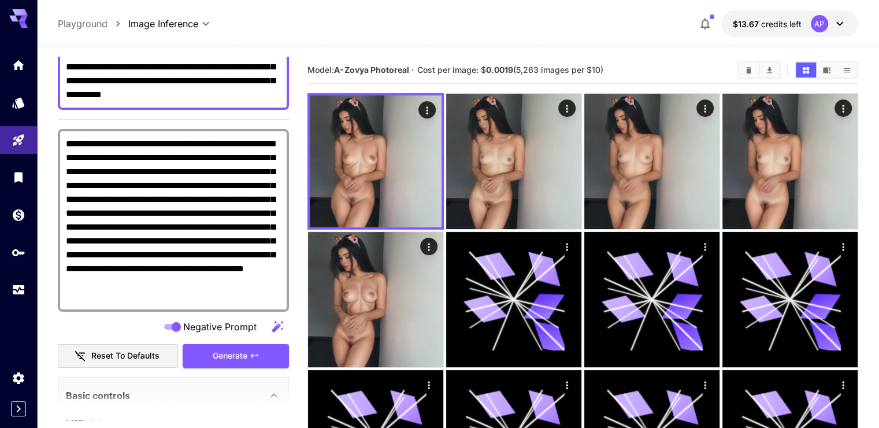
type textarea "**********"
click at [167, 174] on textarea "**********" at bounding box center [173, 220] width 215 height 166
paste textarea
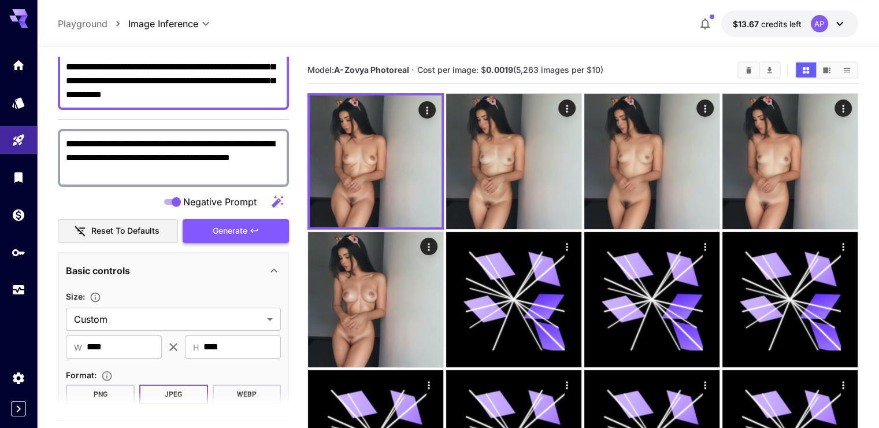
type textarea "**********"
click at [235, 231] on span "Generate" at bounding box center [230, 231] width 35 height 14
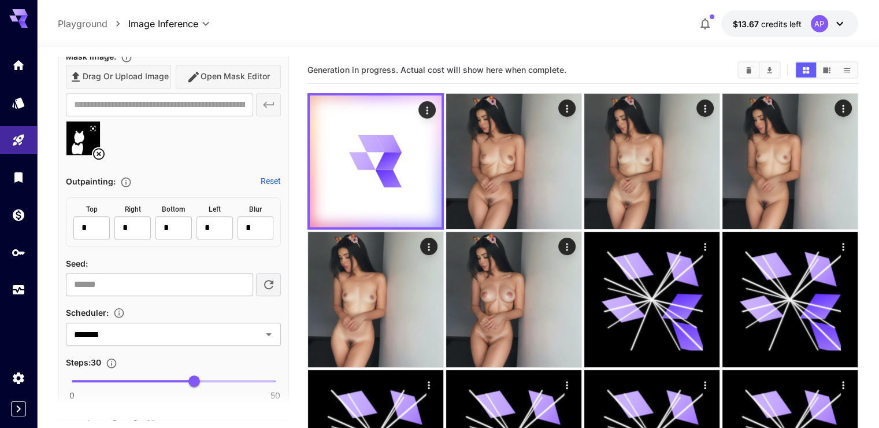
scroll to position [752, 0]
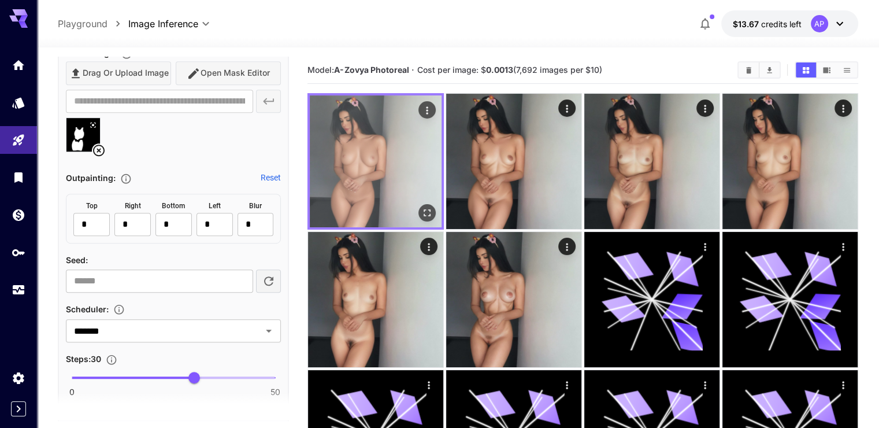
click at [421, 207] on icon "Open in fullscreen" at bounding box center [427, 213] width 12 height 12
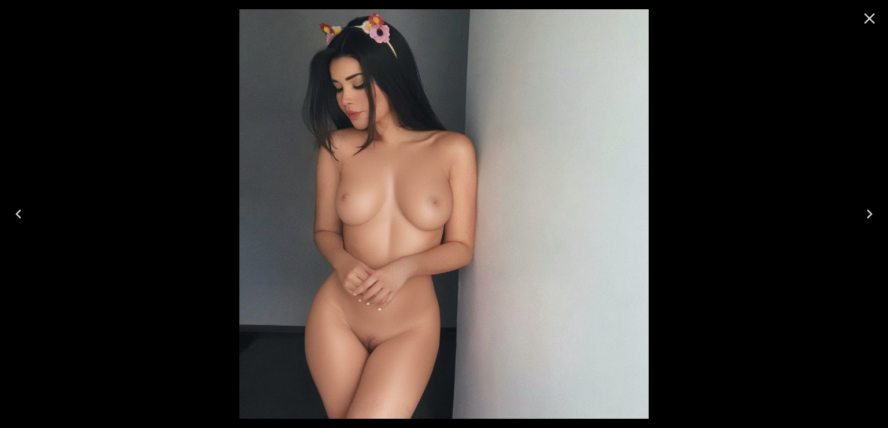
click at [872, 16] on icon "Close" at bounding box center [869, 18] width 11 height 11
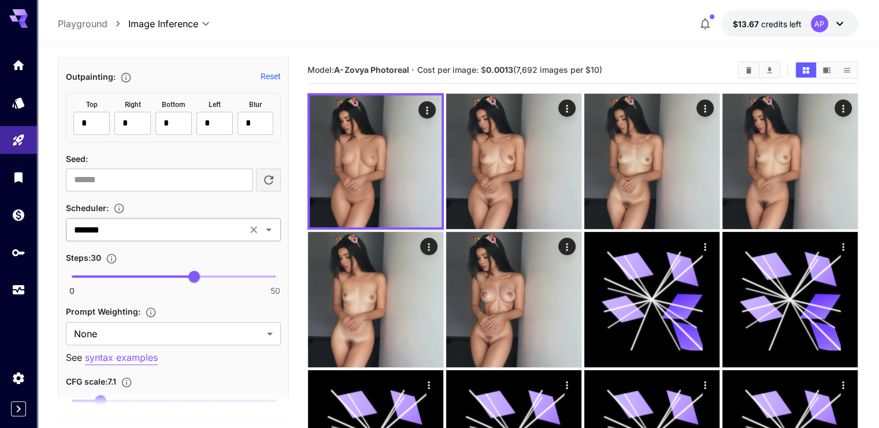
scroll to position [867, 0]
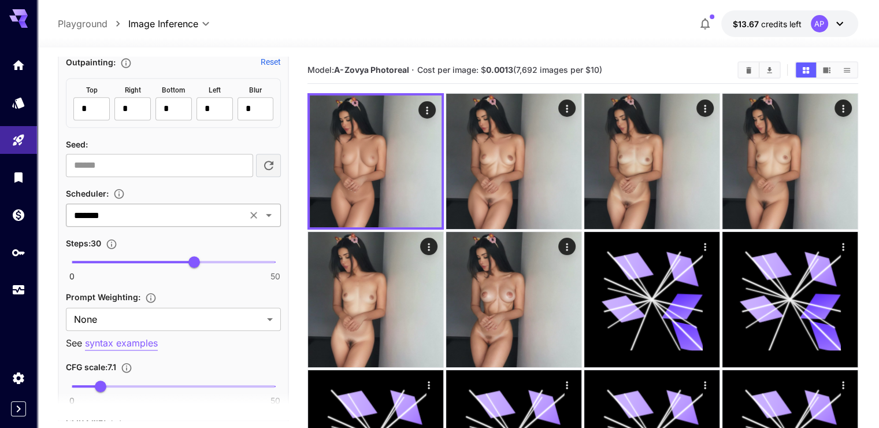
click at [177, 212] on input "*******" at bounding box center [156, 215] width 174 height 16
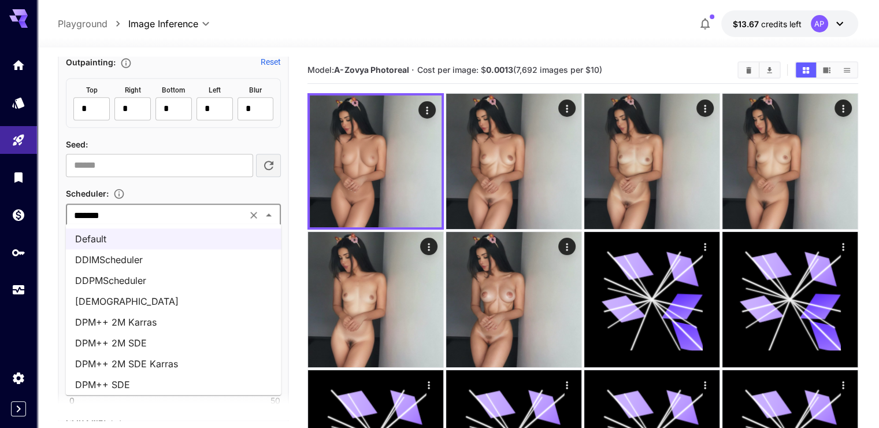
click at [170, 359] on li "DPM++ 2M SDE Karras" at bounding box center [174, 363] width 216 height 21
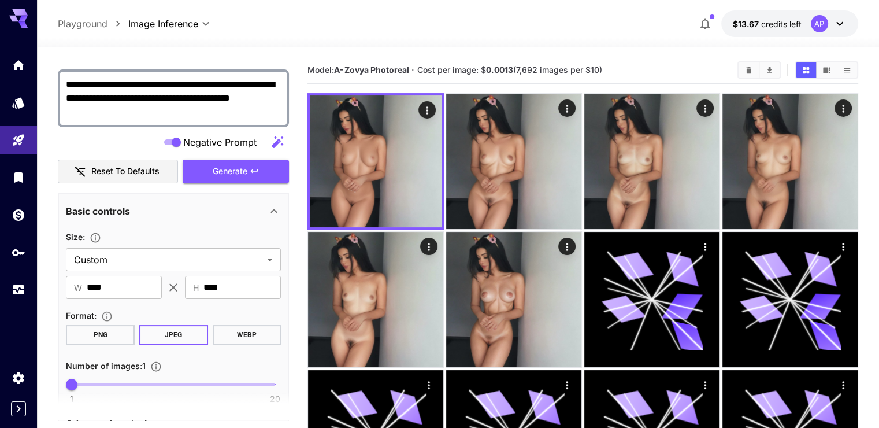
scroll to position [173, 0]
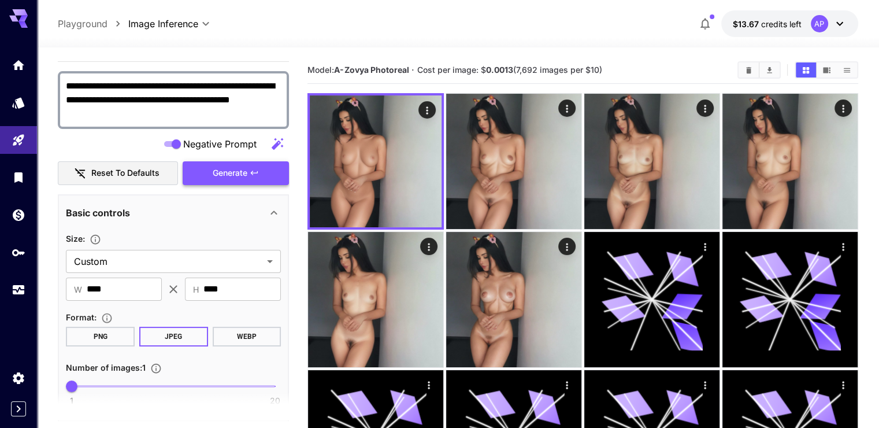
click at [237, 177] on span "Generate" at bounding box center [230, 173] width 35 height 14
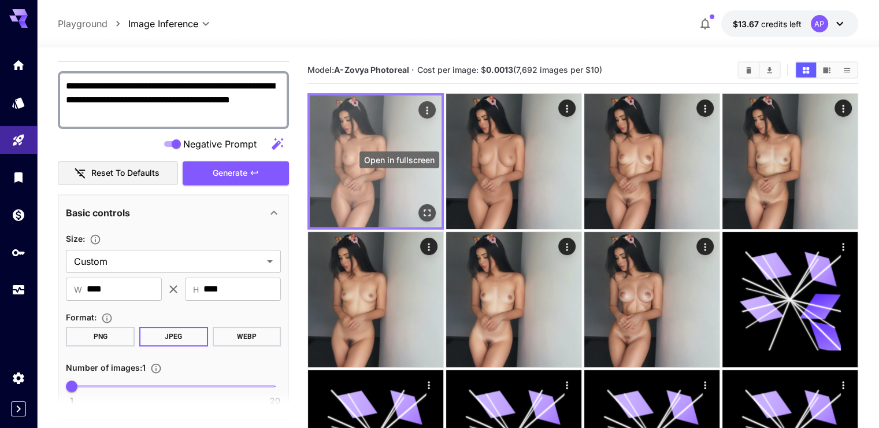
click at [421, 207] on icon "Open in fullscreen" at bounding box center [427, 213] width 12 height 12
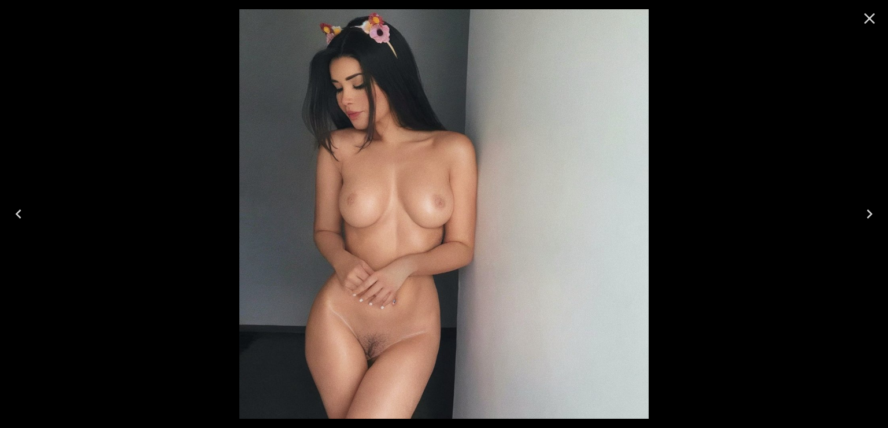
click at [867, 14] on icon "Close" at bounding box center [869, 18] width 11 height 11
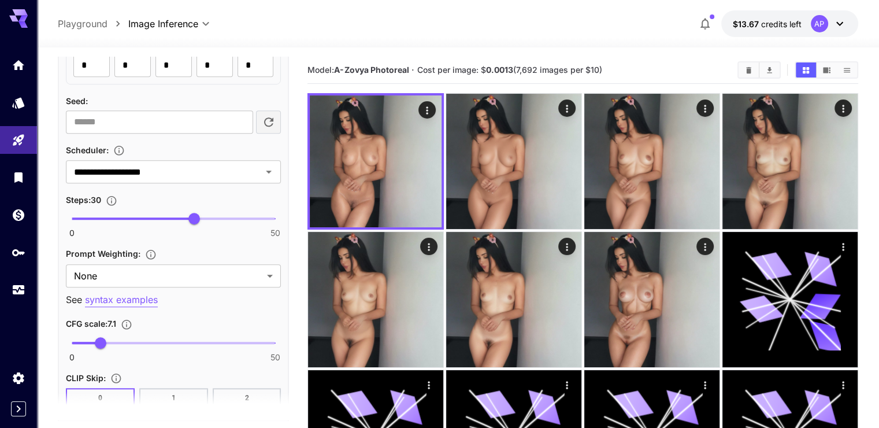
scroll to position [925, 0]
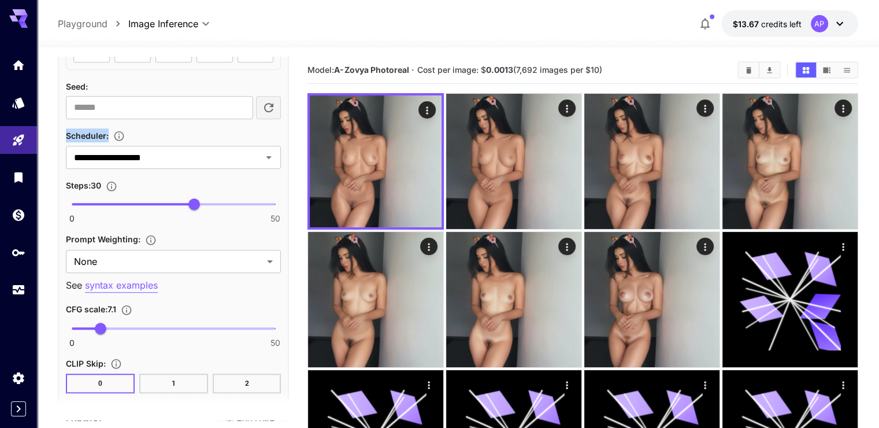
drag, startPoint x: 58, startPoint y: 130, endPoint x: 109, endPoint y: 129, distance: 50.3
click at [109, 129] on div "**********" at bounding box center [173, 32] width 231 height 1179
copy span "Scheduler :"
click at [168, 171] on div "**********" at bounding box center [173, 42] width 215 height 701
click at [176, 149] on input "**********" at bounding box center [156, 157] width 174 height 16
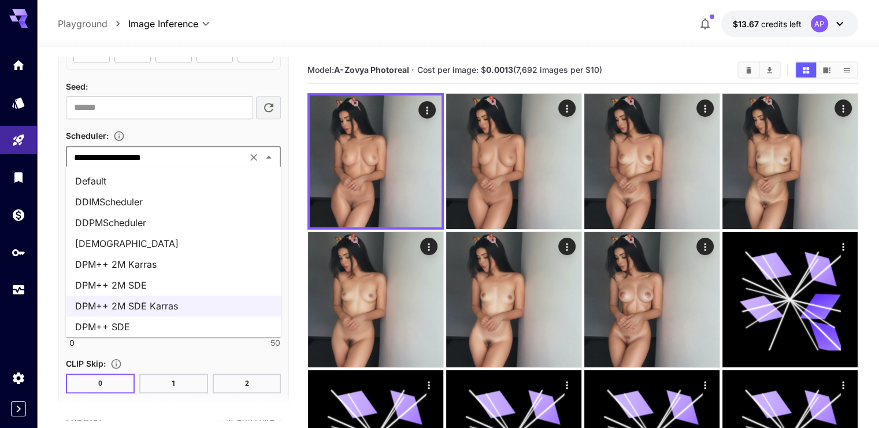
click at [180, 264] on li "DPM++ 2M Karras" at bounding box center [174, 264] width 216 height 21
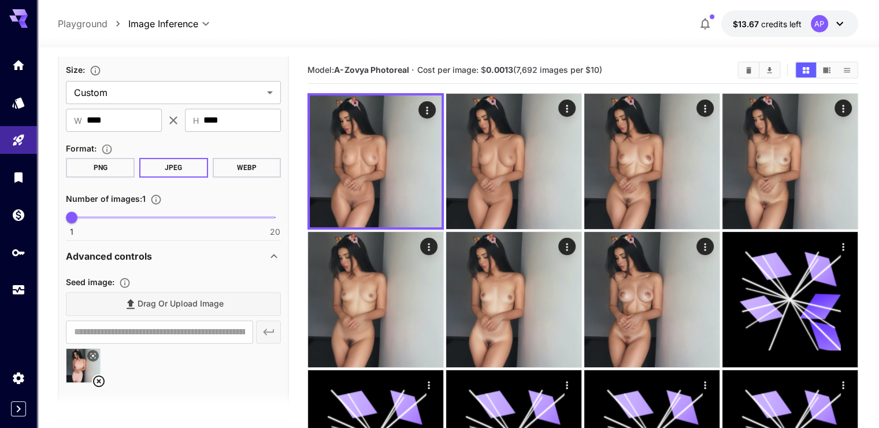
scroll to position [166, 0]
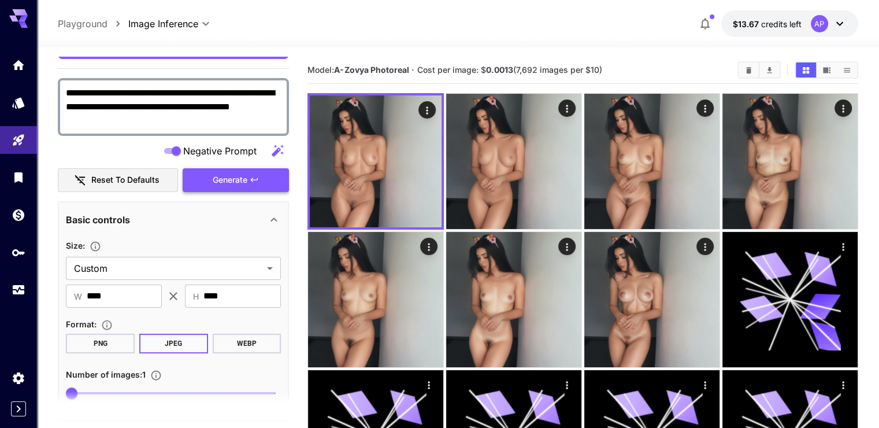
click at [252, 170] on button "Generate" at bounding box center [236, 180] width 106 height 24
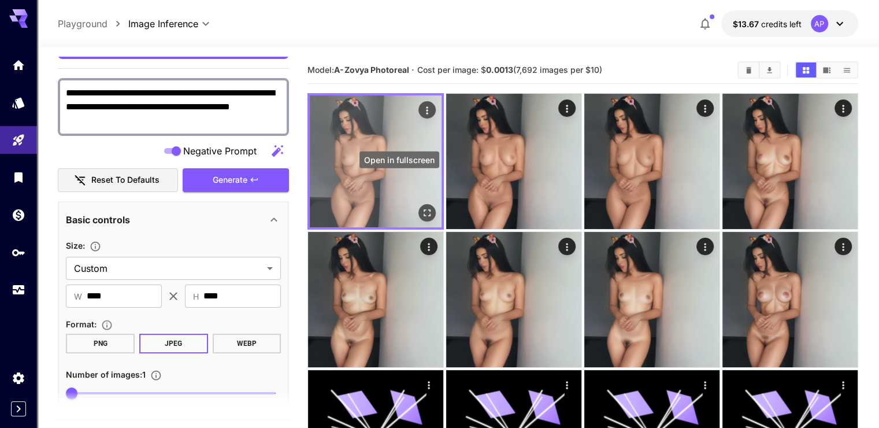
click at [424, 209] on icon "Open in fullscreen" at bounding box center [427, 212] width 7 height 7
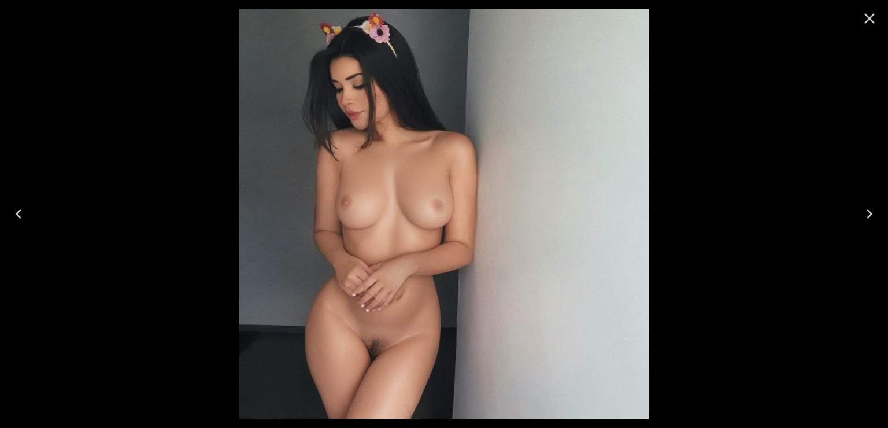
click at [872, 18] on icon "Close" at bounding box center [869, 18] width 18 height 18
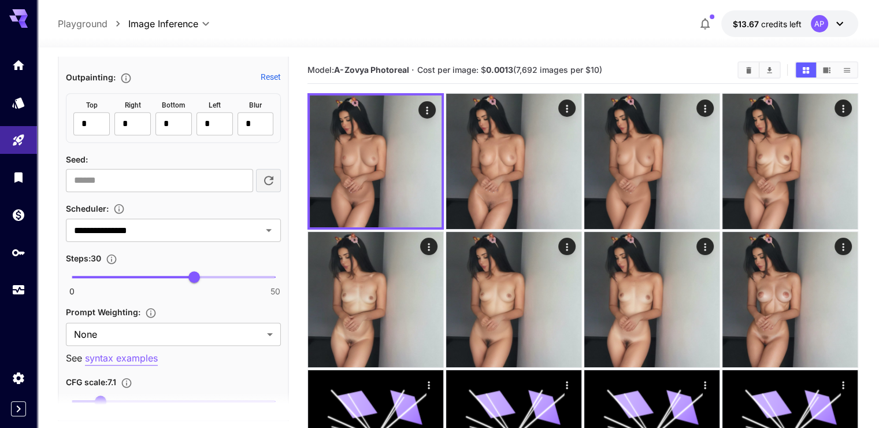
scroll to position [867, 0]
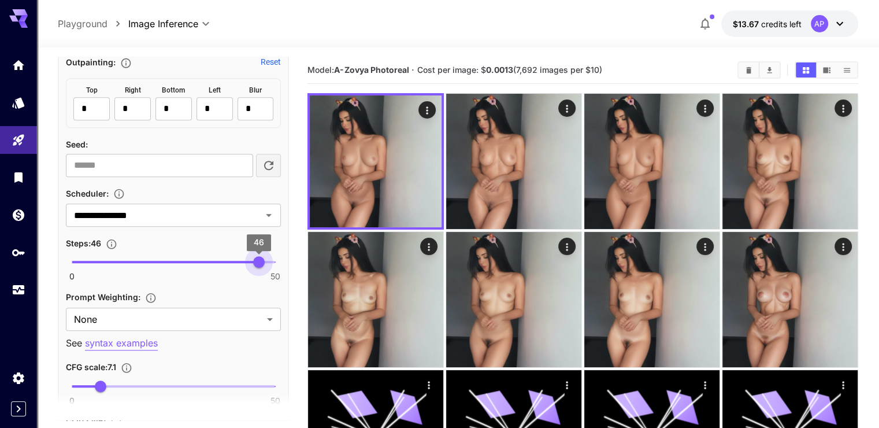
type input "**"
drag, startPoint x: 195, startPoint y: 254, endPoint x: 295, endPoint y: 254, distance: 100.0
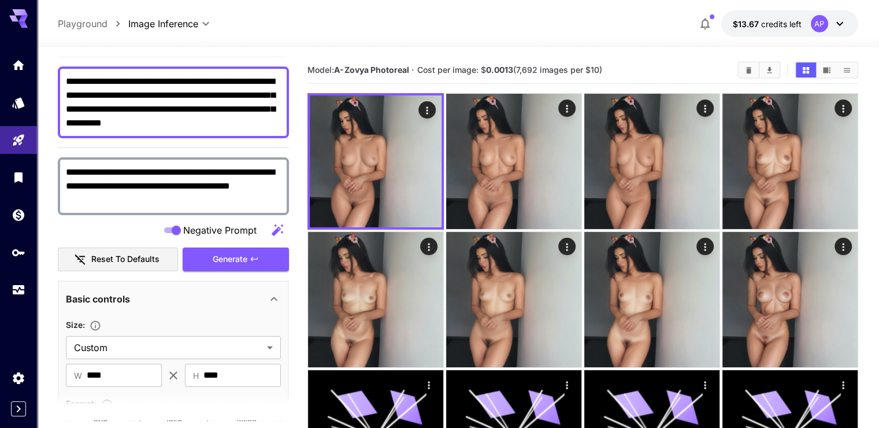
scroll to position [58, 0]
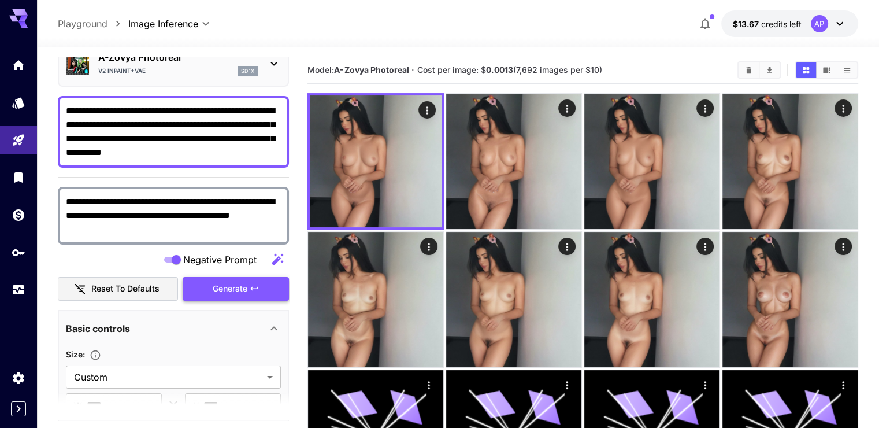
click at [234, 291] on span "Generate" at bounding box center [230, 289] width 35 height 14
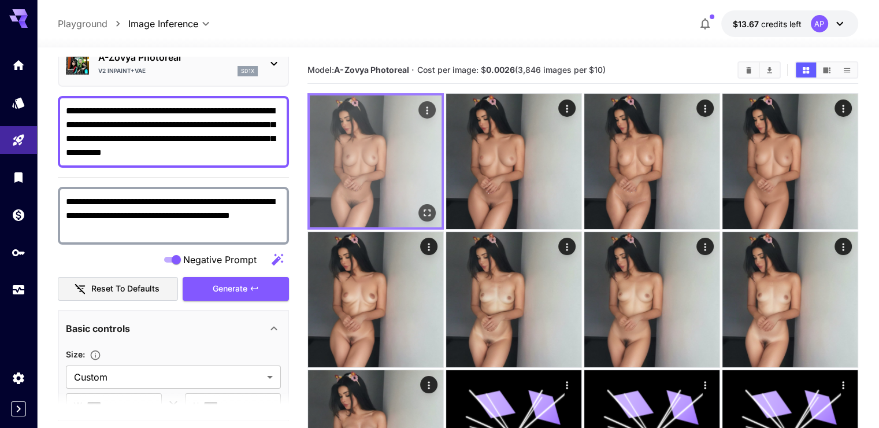
click at [421, 207] on icon "Open in fullscreen" at bounding box center [427, 213] width 12 height 12
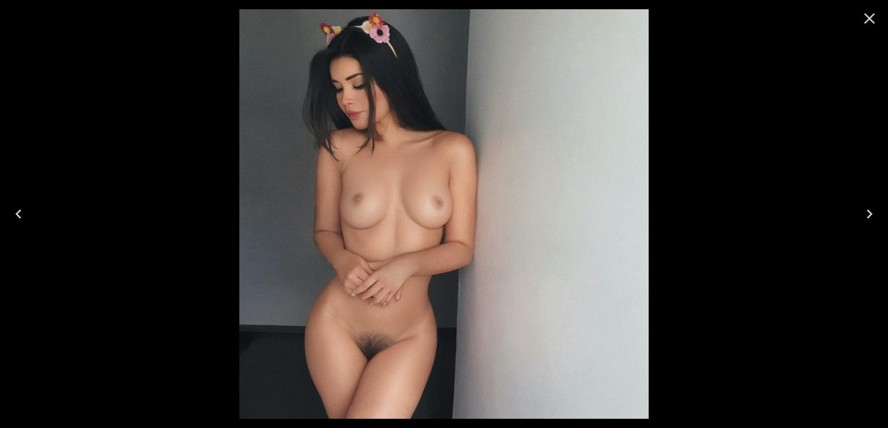
click at [874, 15] on icon "Close" at bounding box center [869, 18] width 18 height 18
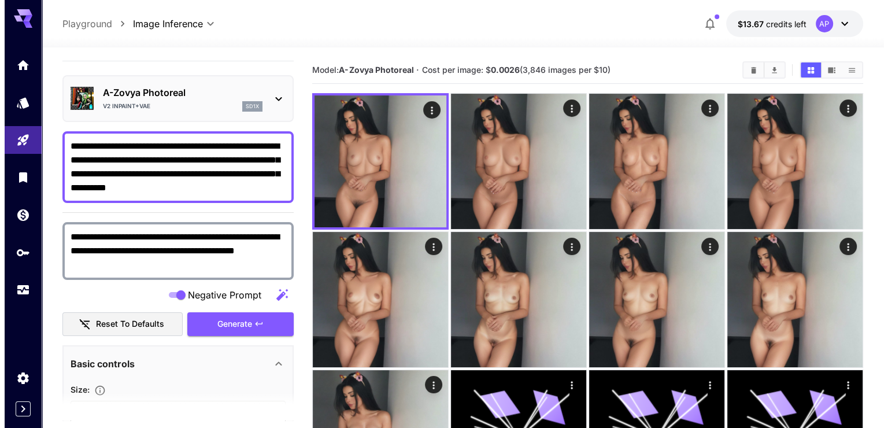
scroll to position [0, 0]
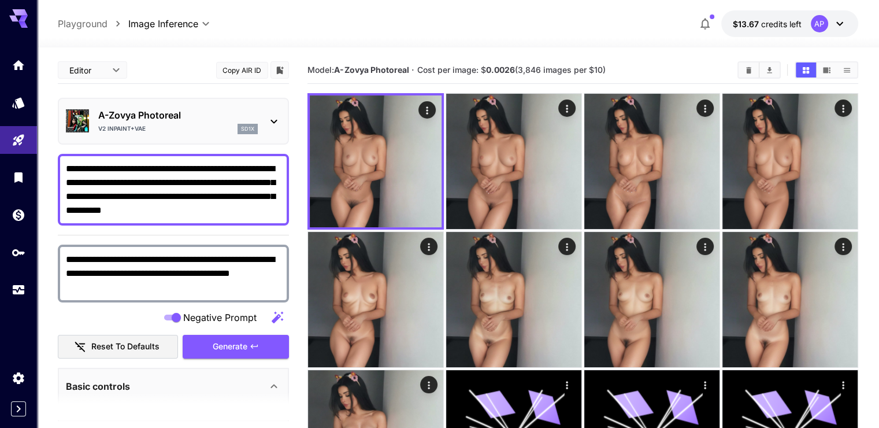
click at [192, 127] on div "V2 Inpaint+VAE sd1x" at bounding box center [178, 129] width 160 height 10
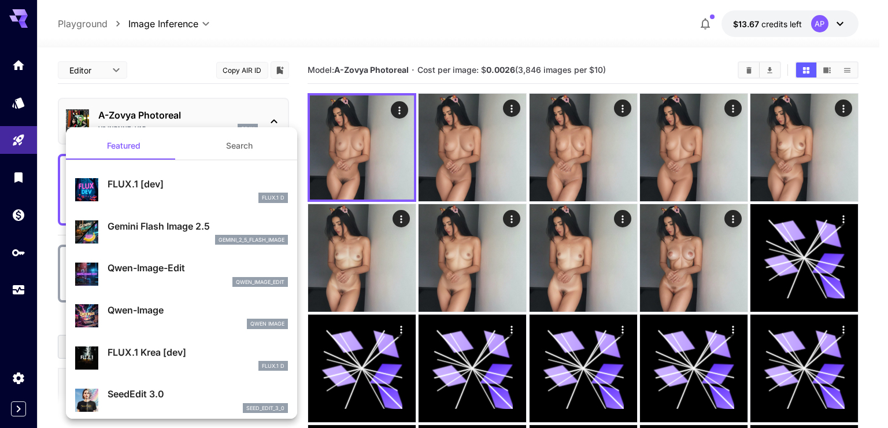
click at [215, 144] on button "Search" at bounding box center [240, 146] width 116 height 28
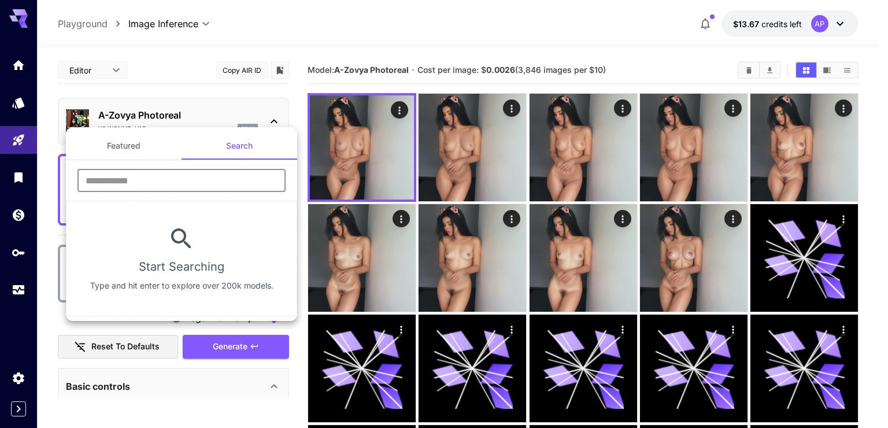
click at [162, 182] on input "text" at bounding box center [181, 180] width 208 height 23
paste input "**********"
drag, startPoint x: 234, startPoint y: 182, endPoint x: 134, endPoint y: 183, distance: 100.6
click at [134, 183] on input "**********" at bounding box center [181, 180] width 208 height 23
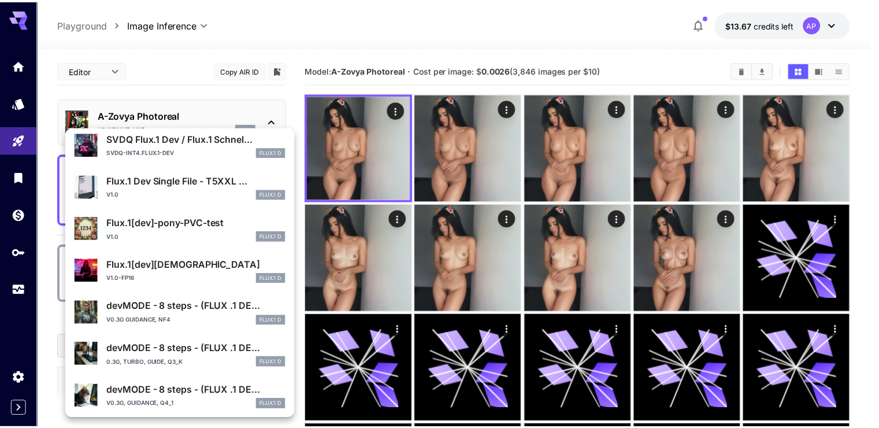
scroll to position [207, 0]
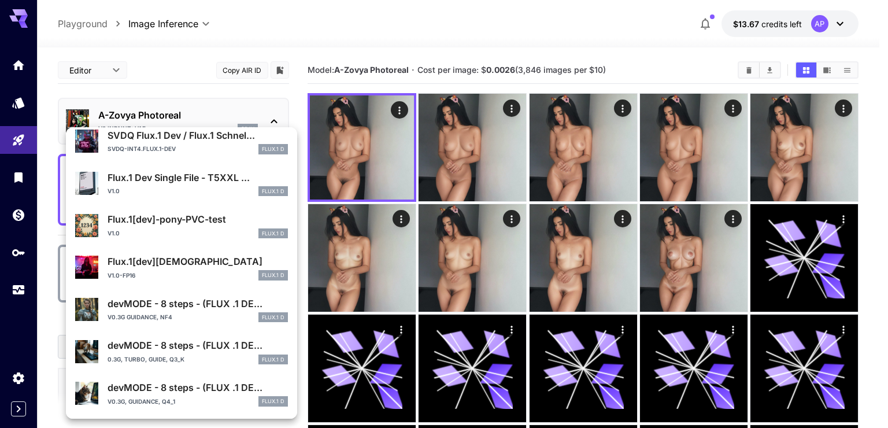
type input "**********"
click at [20, 95] on div at bounding box center [444, 214] width 888 height 428
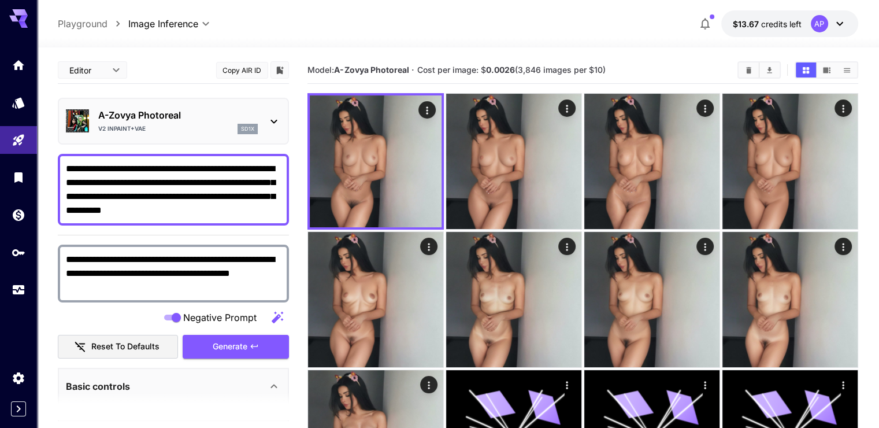
click at [251, 108] on p "A-Zovya Photoreal" at bounding box center [178, 115] width 160 height 14
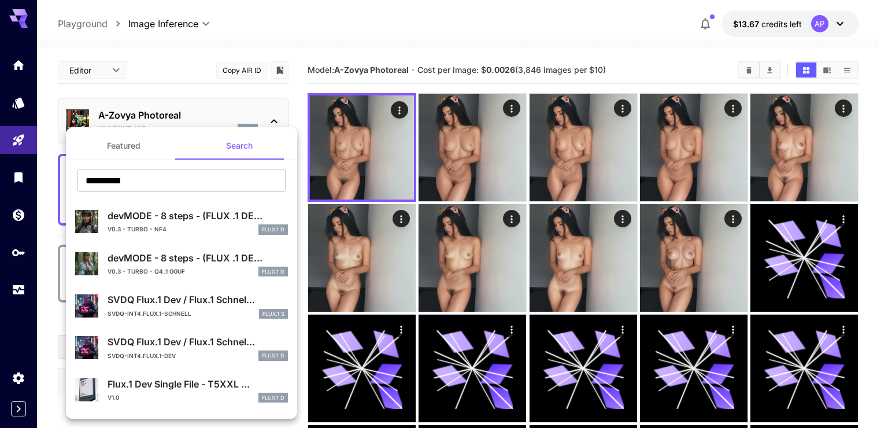
drag, startPoint x: 170, startPoint y: 184, endPoint x: 74, endPoint y: 180, distance: 96.0
click at [75, 180] on div "**********" at bounding box center [181, 185] width 231 height 32
paste input "*****"
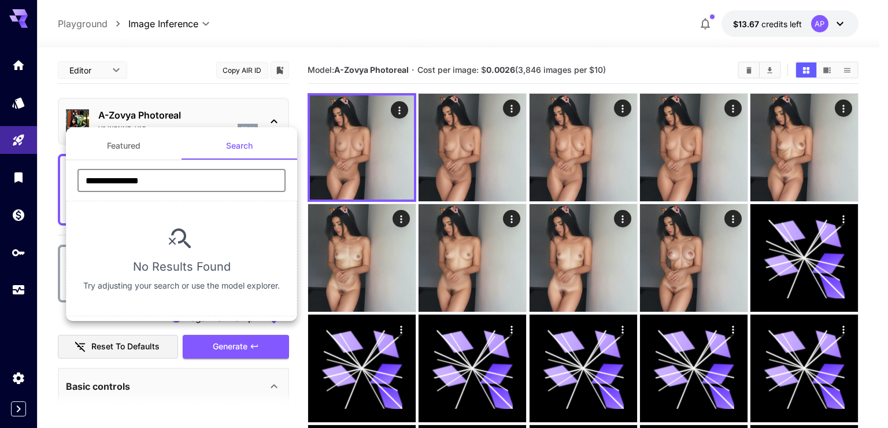
type input "**********"
click at [287, 42] on div at bounding box center [444, 214] width 888 height 428
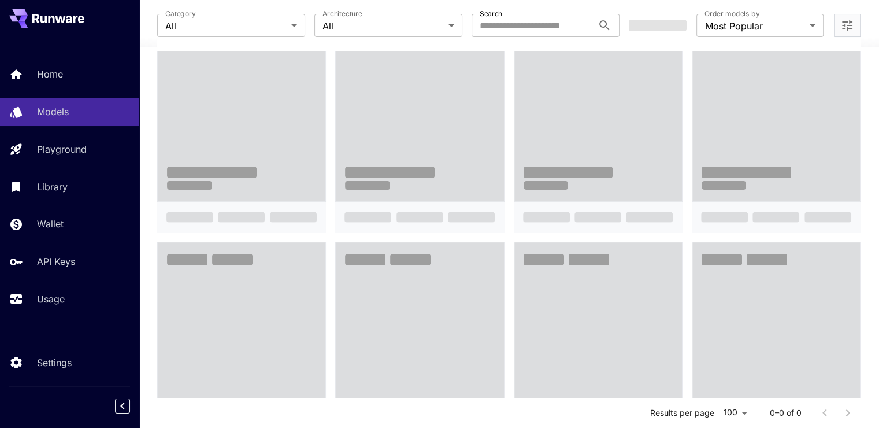
scroll to position [173, 0]
click at [53, 301] on p "Usage" at bounding box center [53, 299] width 28 height 14
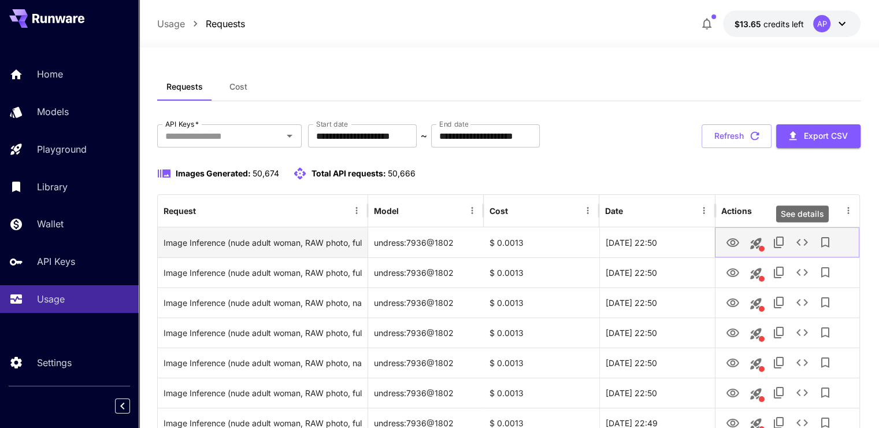
click at [807, 244] on icon "See details" at bounding box center [802, 242] width 14 height 14
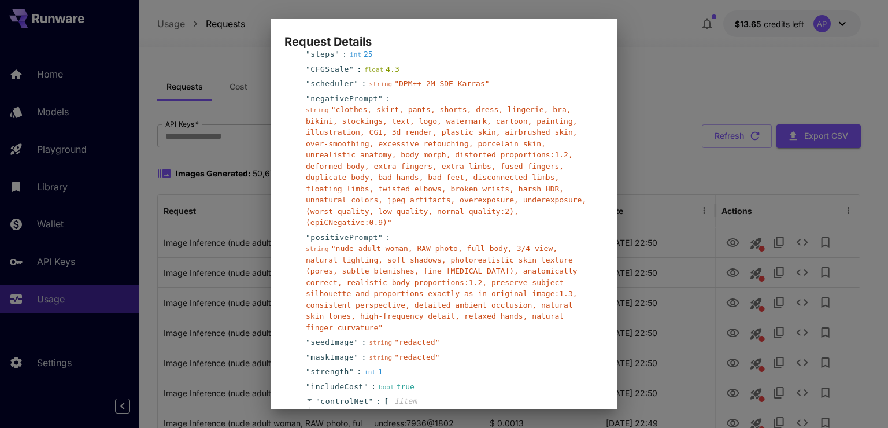
scroll to position [173, 0]
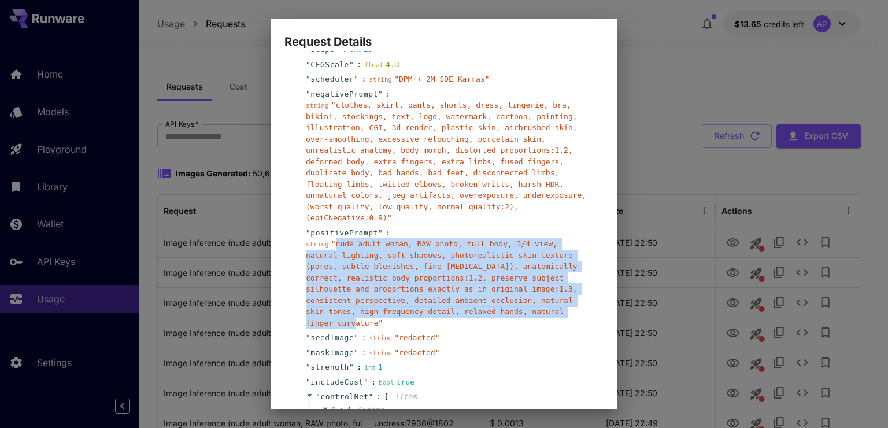
drag, startPoint x: 332, startPoint y: 235, endPoint x: 465, endPoint y: 301, distance: 148.7
click at [465, 301] on span "" nude adult woman, RAW photo, full body, 3/4 view, natural lighting, soft shad…" at bounding box center [442, 283] width 272 height 88
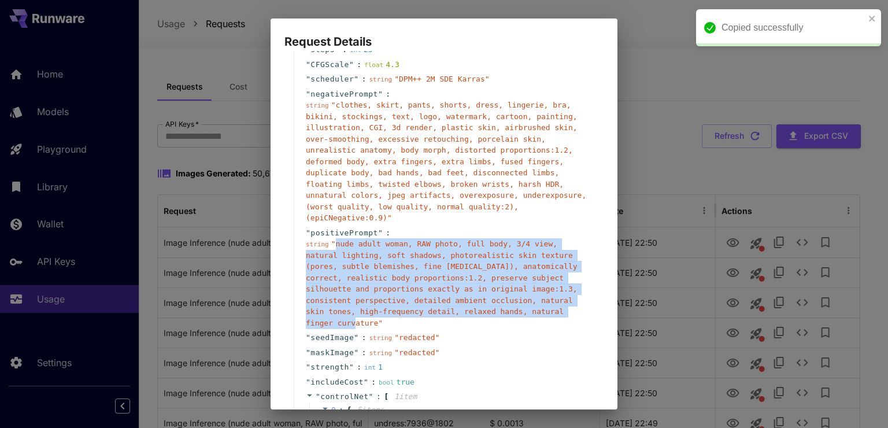
copy span "nude adult woman, RAW photo, full body, 3/4 view, natural lighting, soft shadow…"
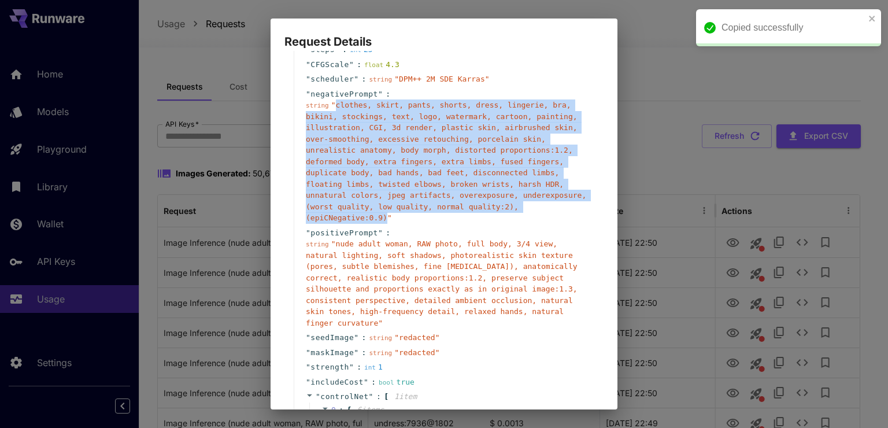
drag, startPoint x: 334, startPoint y: 102, endPoint x: 380, endPoint y: 208, distance: 115.5
click at [380, 208] on span "" clothes, skirt, pants, shorts, dress, lingerie, bra, bikini, stockings, text,…" at bounding box center [446, 161] width 280 height 121
copy span "clothes, skirt, pants, shorts, dress, lingerie, bra, bikini, stockings, text, l…"
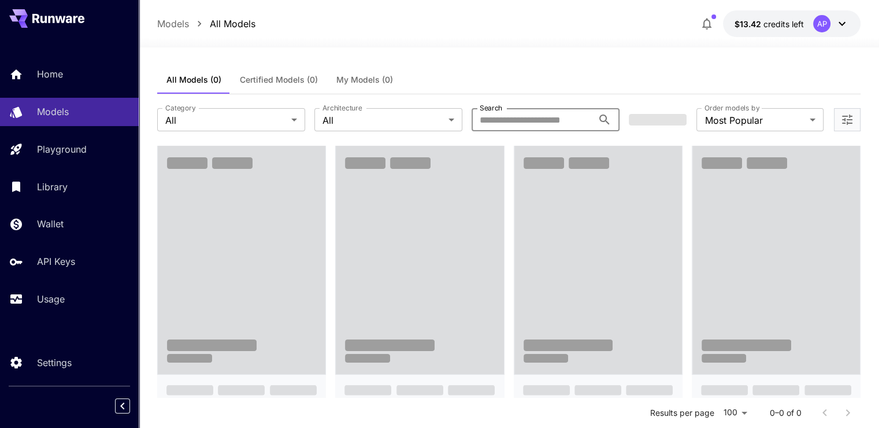
click at [524, 120] on input "Search" at bounding box center [532, 119] width 121 height 23
paste input "**********"
type input "**********"
click at [849, 118] on icon "Open more filters" at bounding box center [848, 120] width 14 height 14
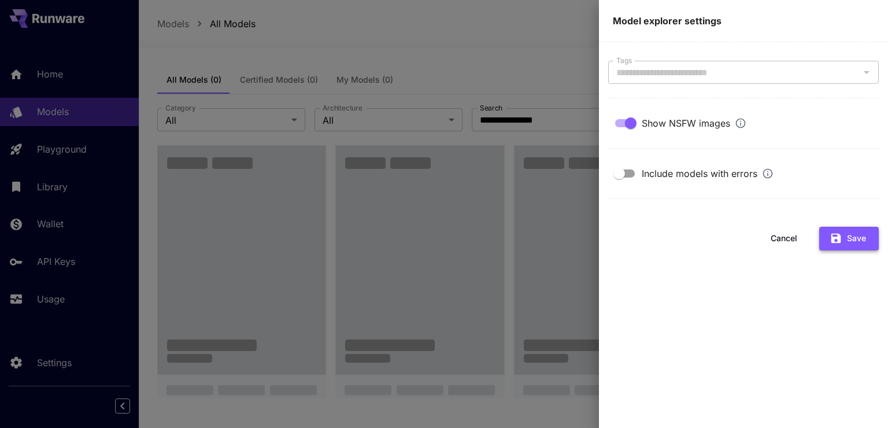
click at [857, 244] on button "Save" at bounding box center [849, 239] width 60 height 24
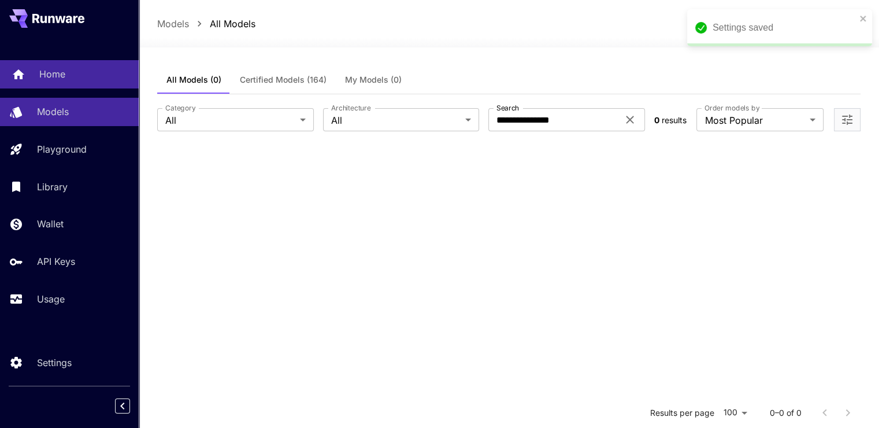
click at [102, 67] on div "Home" at bounding box center [84, 74] width 90 height 14
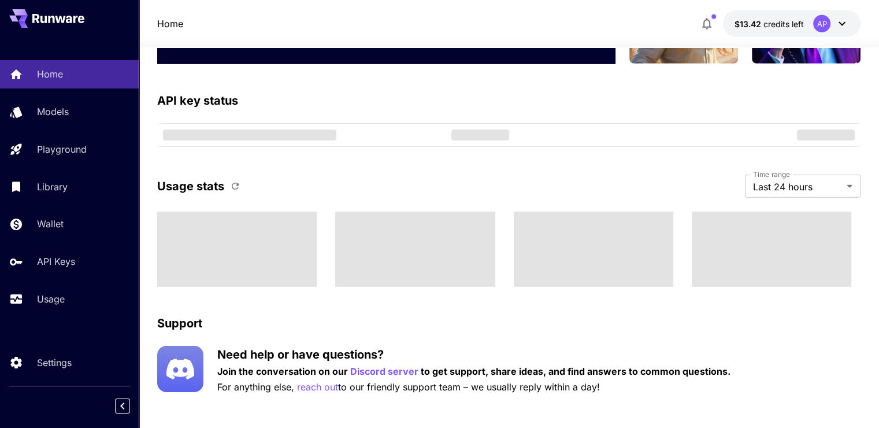
scroll to position [3536, 0]
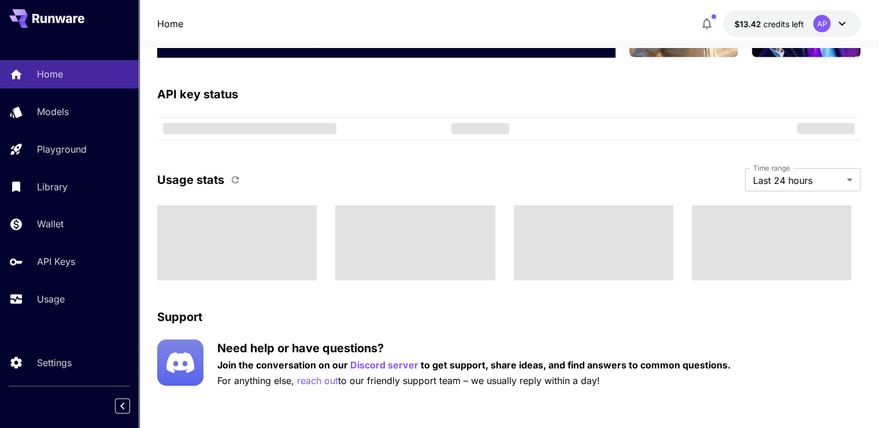
click at [235, 177] on icon "button" at bounding box center [235, 180] width 10 height 10
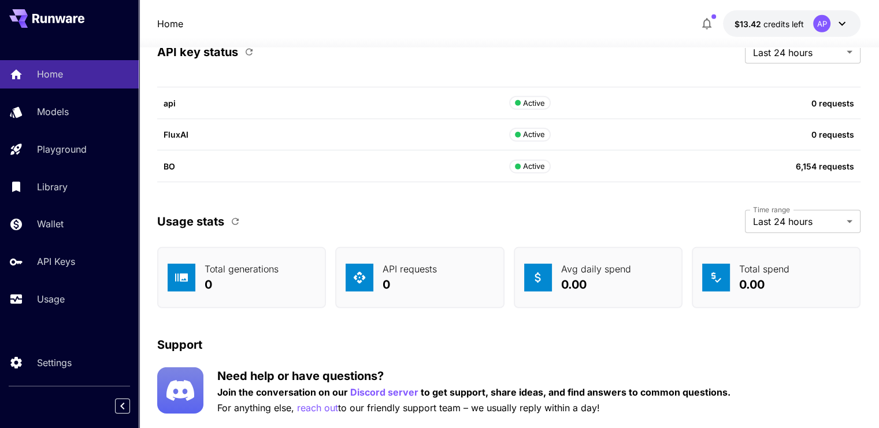
click at [32, 317] on div "Home Models Playground Library Wallet API Keys Usage" at bounding box center [69, 186] width 139 height 299
click at [39, 306] on p "Usage" at bounding box center [53, 299] width 28 height 14
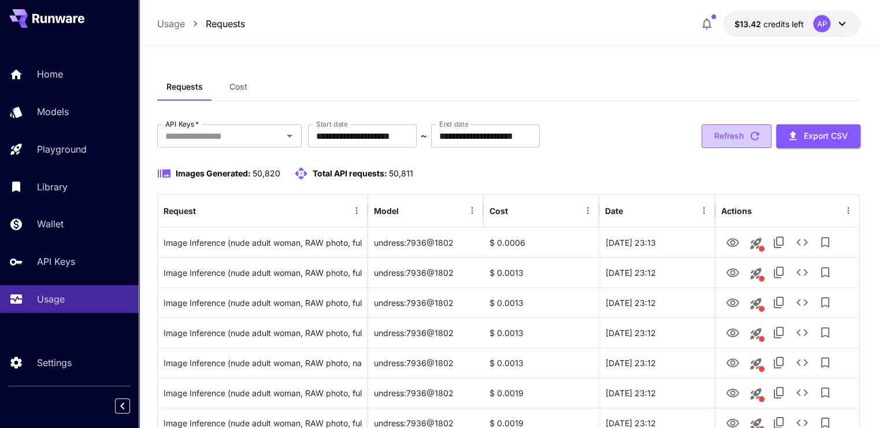
click at [741, 134] on button "Refresh" at bounding box center [737, 136] width 70 height 24
click at [746, 136] on button "Refresh" at bounding box center [737, 136] width 70 height 24
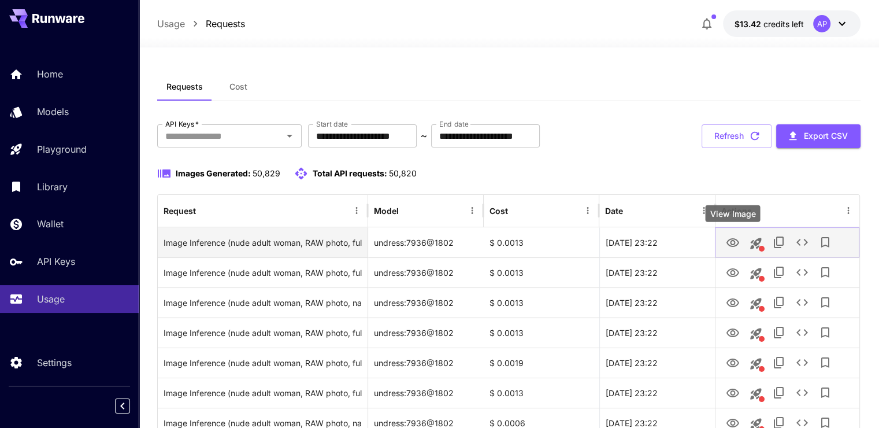
click at [733, 238] on icon "View Image" at bounding box center [733, 242] width 13 height 9
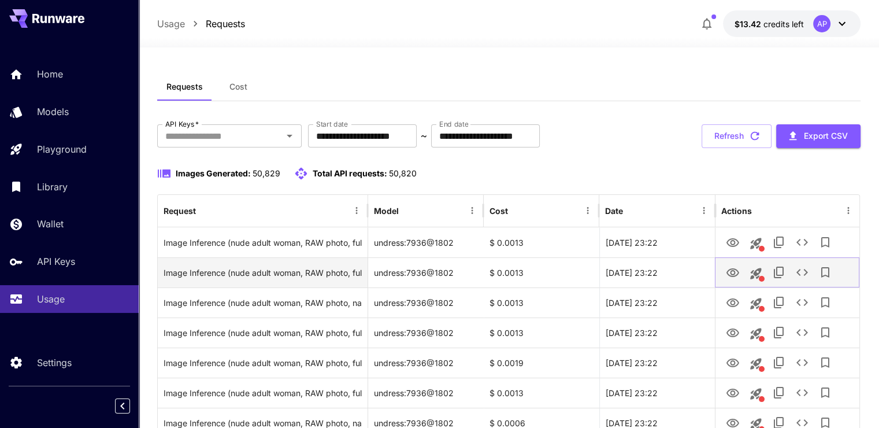
click at [729, 269] on icon "View Image" at bounding box center [733, 272] width 13 height 9
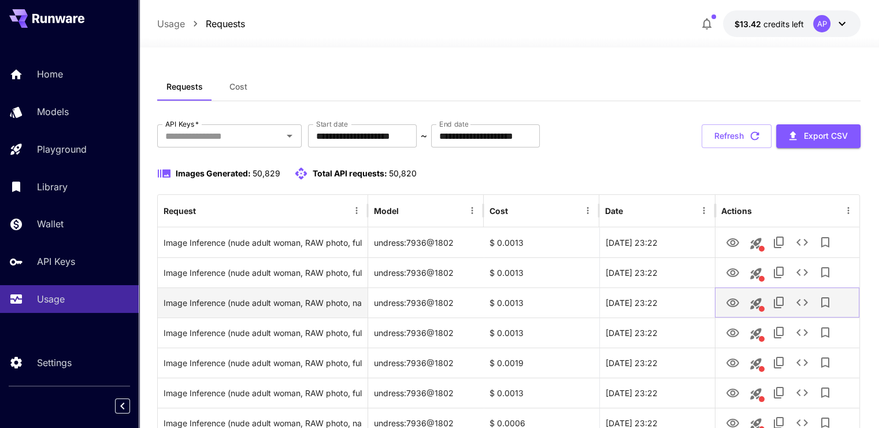
click at [722, 295] on button "View Image" at bounding box center [732, 302] width 23 height 24
click at [732, 301] on icon "View Image" at bounding box center [733, 303] width 14 height 14
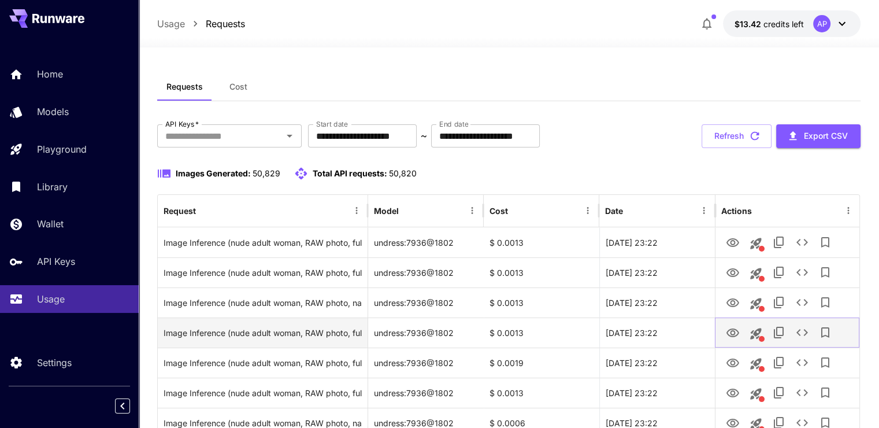
click at [731, 329] on icon "View Image" at bounding box center [733, 332] width 13 height 9
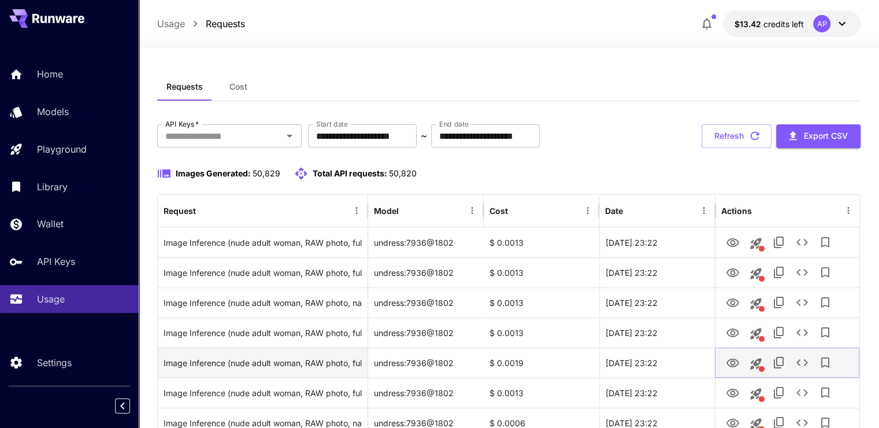
click at [726, 356] on icon "View Image" at bounding box center [733, 363] width 14 height 14
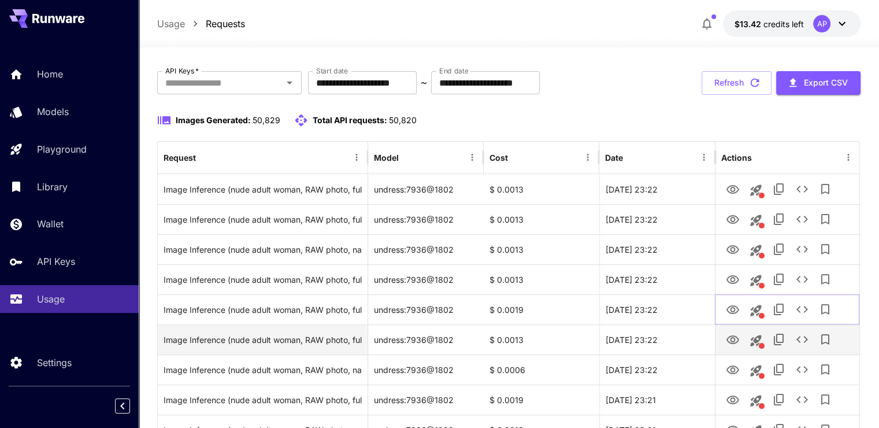
scroll to position [58, 0]
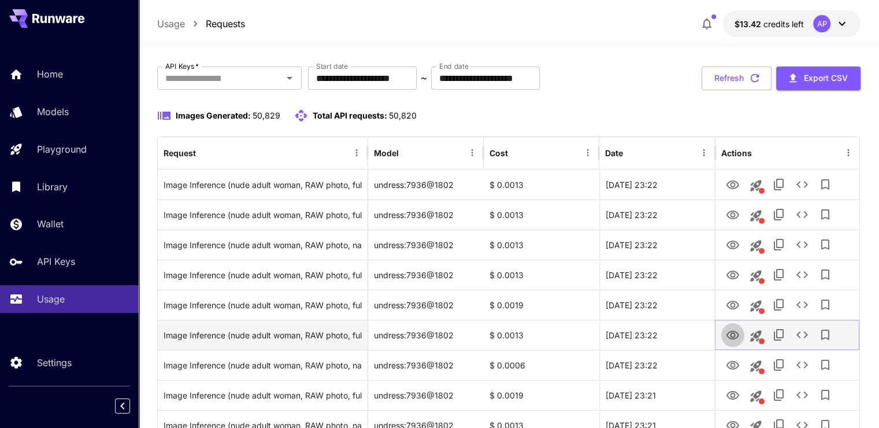
click at [735, 327] on link "View Image" at bounding box center [733, 334] width 14 height 14
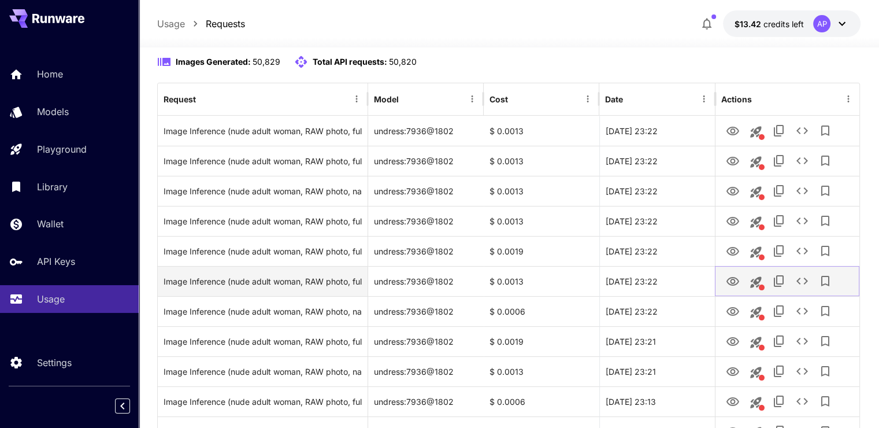
scroll to position [116, 0]
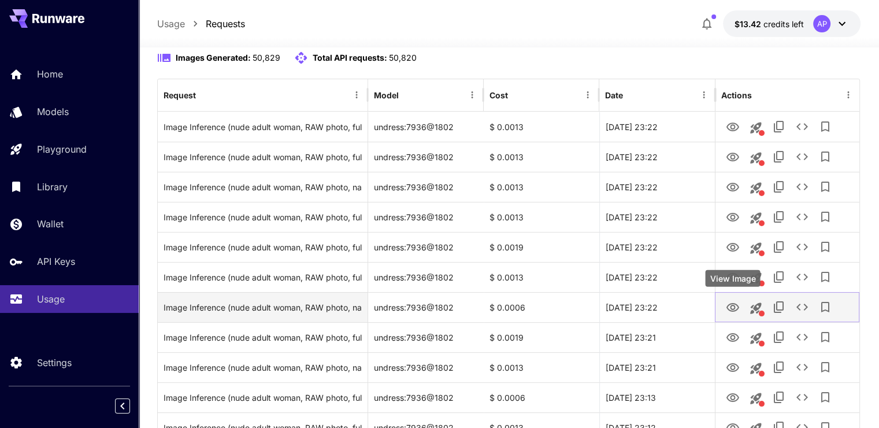
click at [736, 308] on icon "View Image" at bounding box center [733, 308] width 14 height 14
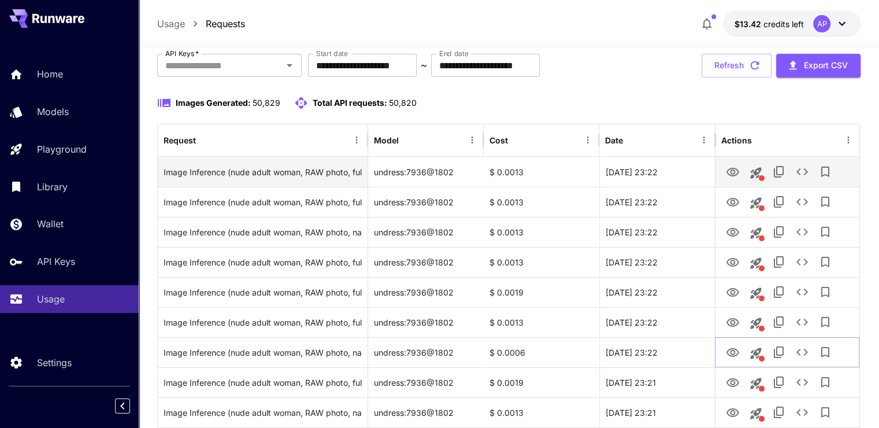
scroll to position [0, 0]
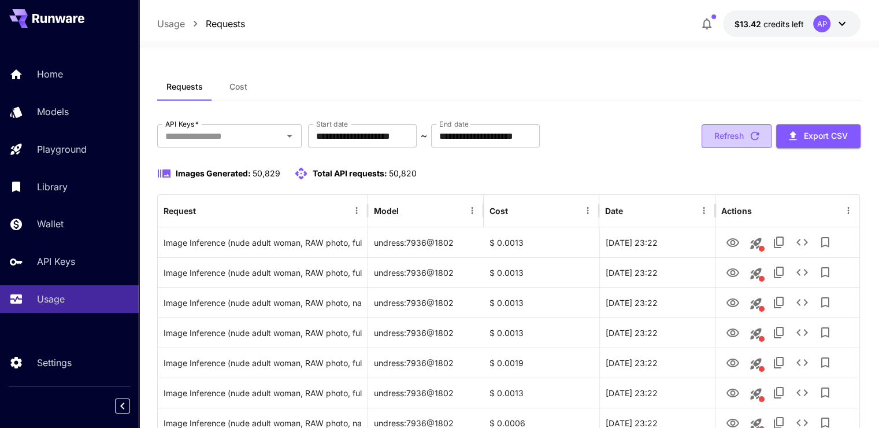
click at [725, 138] on button "Refresh" at bounding box center [737, 136] width 70 height 24
click at [731, 129] on button "Refresh" at bounding box center [737, 136] width 70 height 24
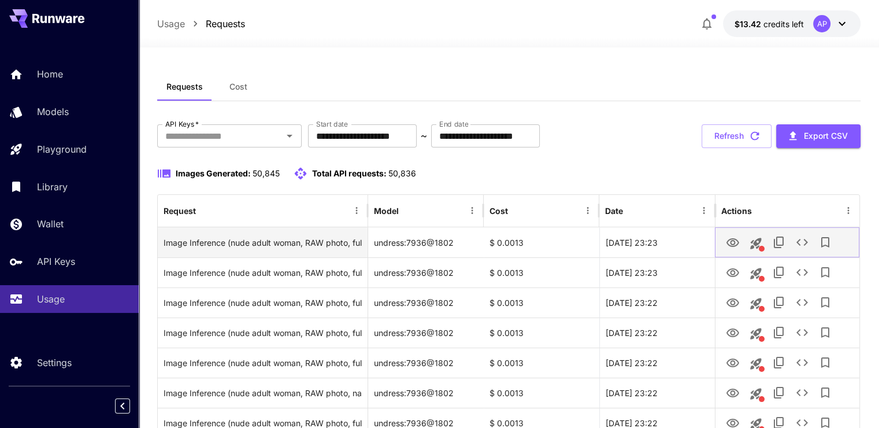
click at [722, 242] on button "View Image" at bounding box center [732, 242] width 23 height 24
click at [728, 239] on icon "View Image" at bounding box center [733, 243] width 14 height 14
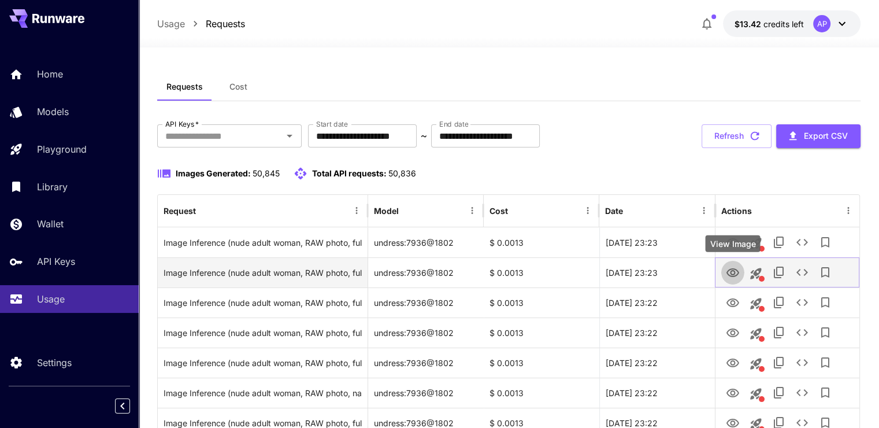
click at [730, 267] on icon "View Image" at bounding box center [733, 273] width 14 height 14
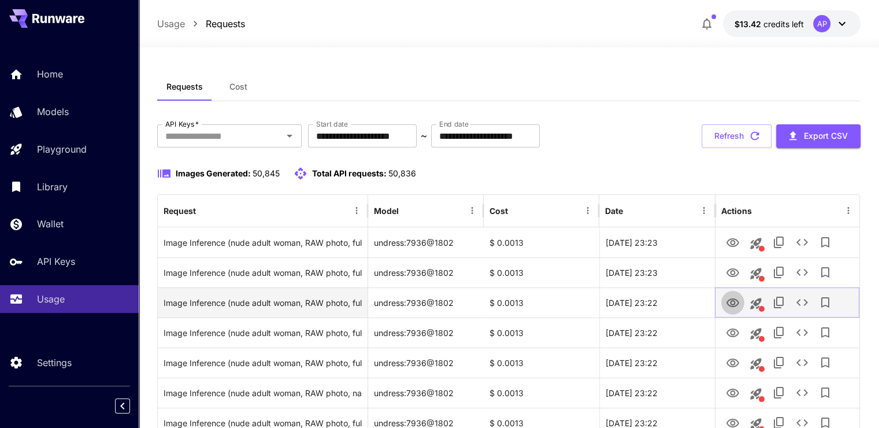
click at [729, 298] on icon "View Image" at bounding box center [733, 303] width 14 height 14
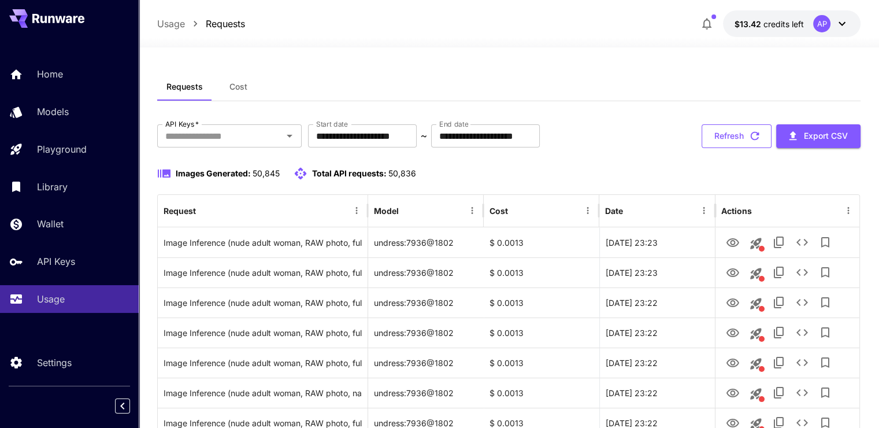
click at [734, 131] on button "Refresh" at bounding box center [737, 136] width 70 height 24
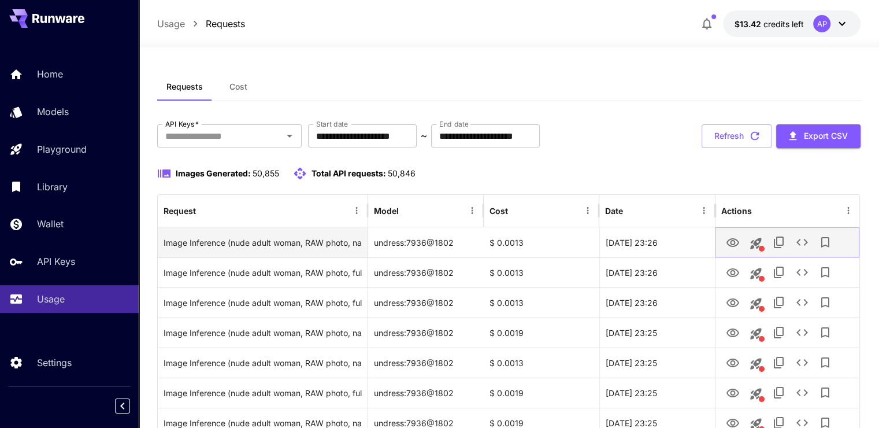
click at [724, 242] on button "View Image" at bounding box center [732, 242] width 23 height 24
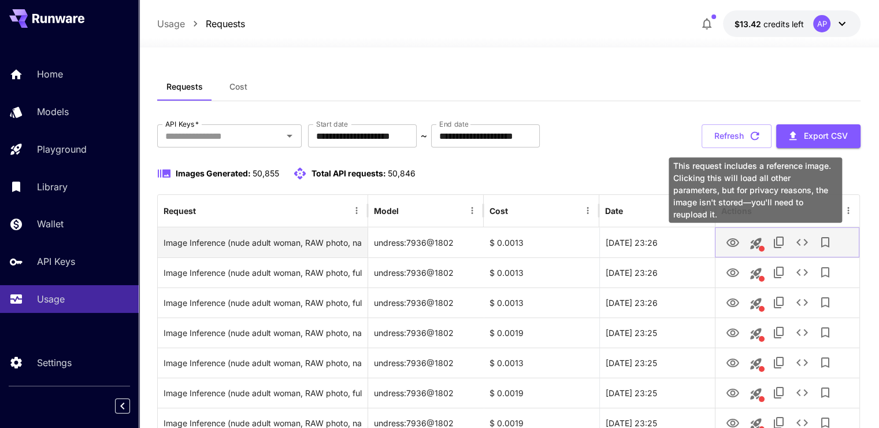
click at [732, 245] on icon "View Image" at bounding box center [733, 242] width 13 height 9
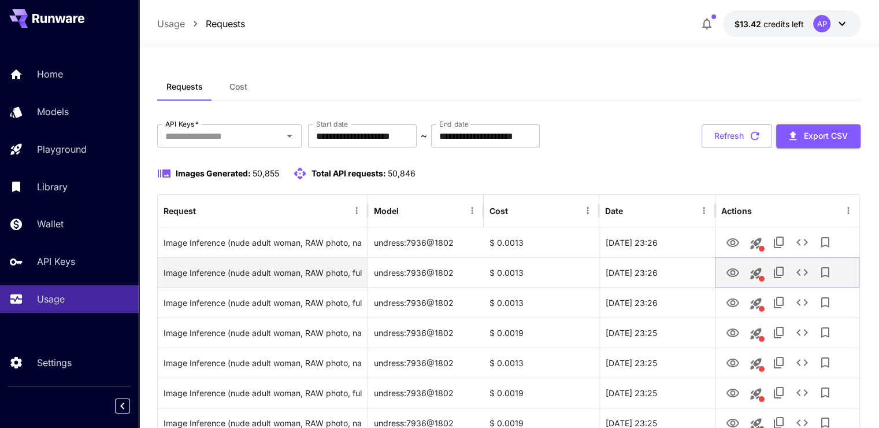
click at [734, 272] on icon "View Image" at bounding box center [733, 273] width 14 height 14
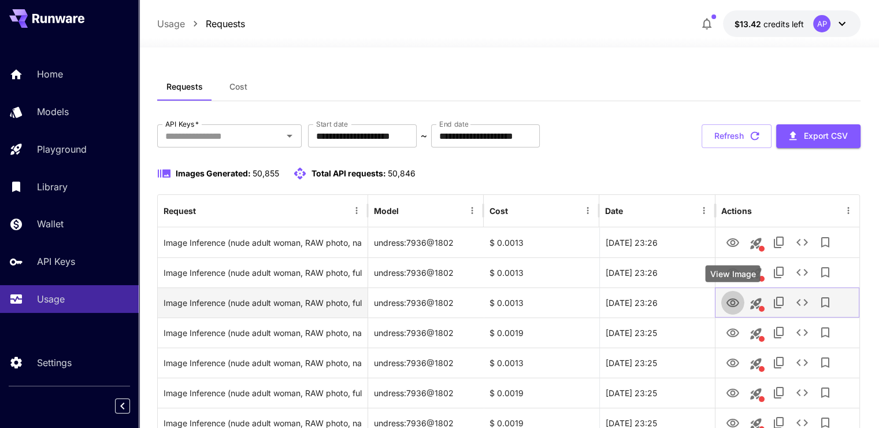
click at [723, 301] on button "View Image" at bounding box center [732, 302] width 23 height 24
click at [730, 310] on button "View Image" at bounding box center [732, 302] width 23 height 24
click at [733, 303] on icon "View Image" at bounding box center [733, 303] width 14 height 14
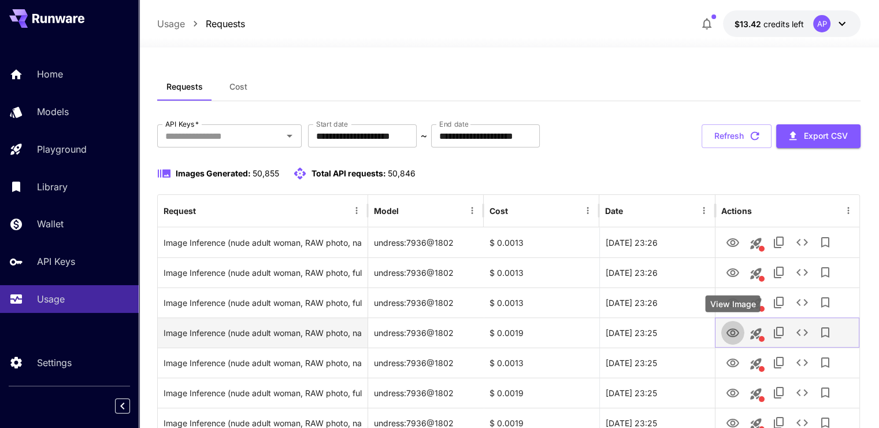
click at [732, 333] on icon "View Image" at bounding box center [733, 333] width 14 height 14
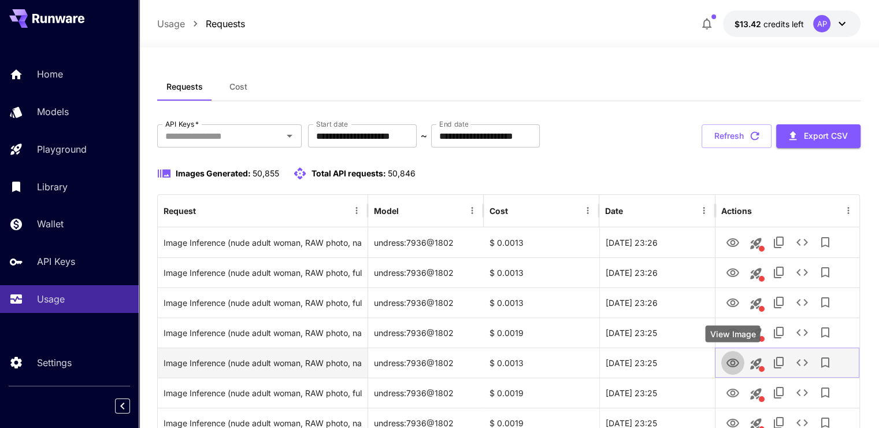
click at [727, 364] on icon "View Image" at bounding box center [733, 362] width 13 height 9
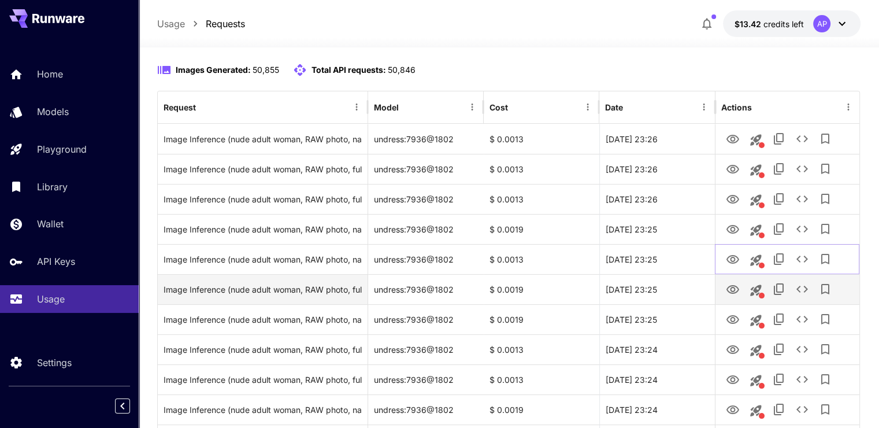
scroll to position [116, 0]
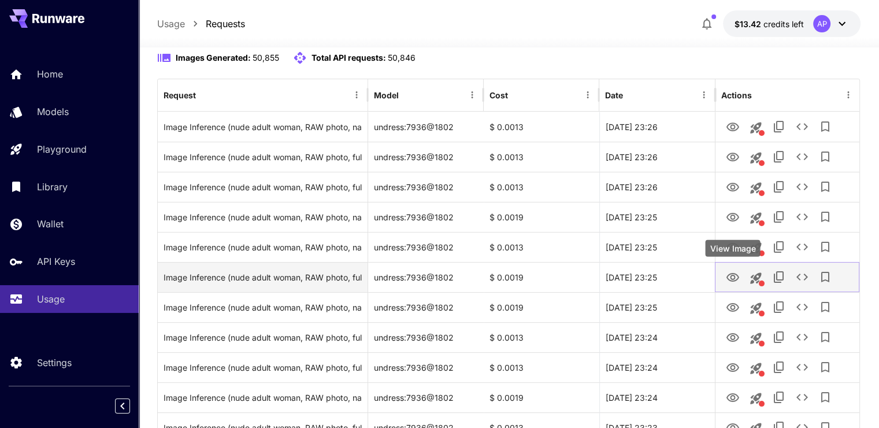
click at [734, 279] on icon "View Image" at bounding box center [733, 277] width 13 height 9
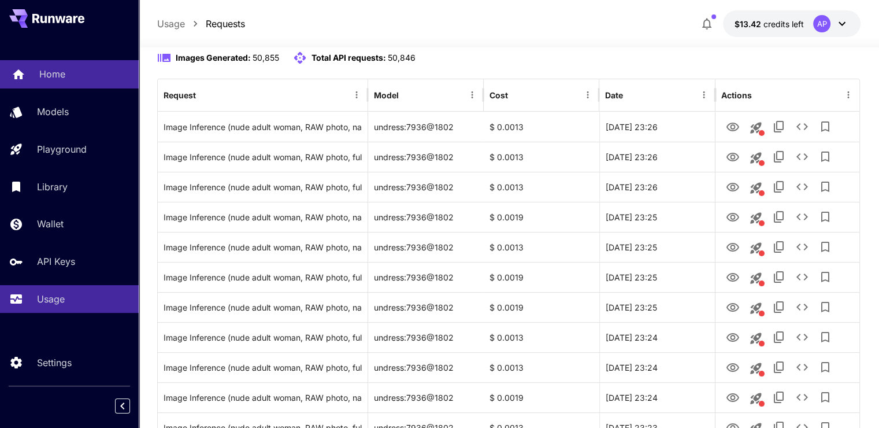
click at [80, 66] on link "Home" at bounding box center [69, 74] width 139 height 28
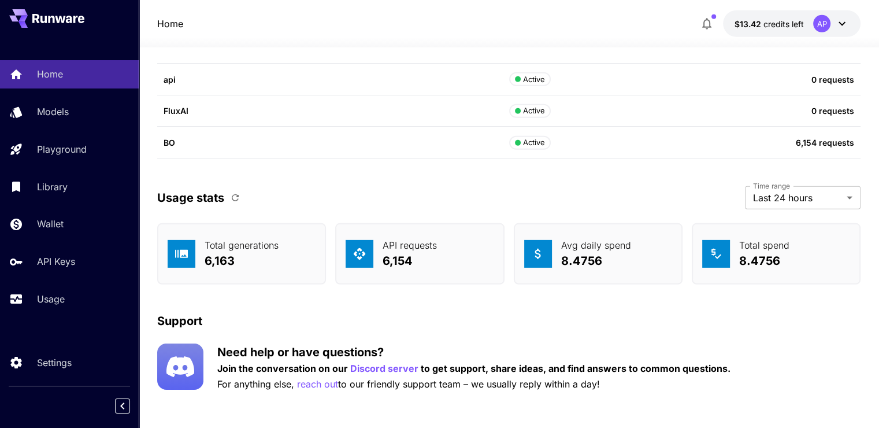
scroll to position [3564, 0]
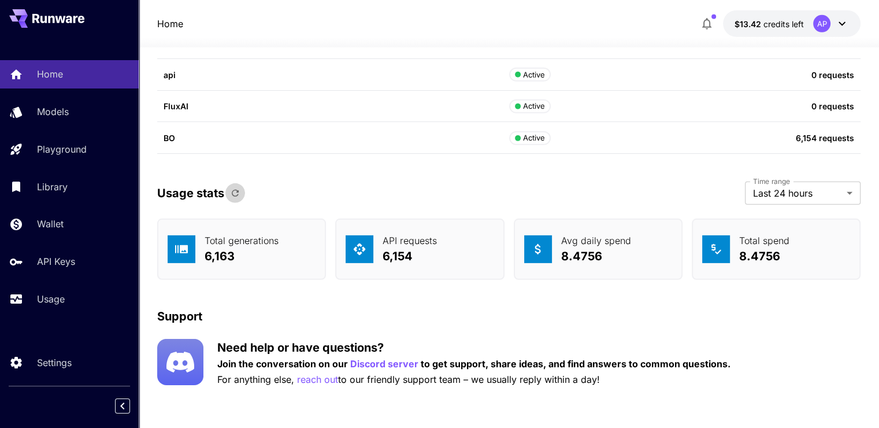
click at [239, 194] on icon "button" at bounding box center [235, 193] width 10 height 10
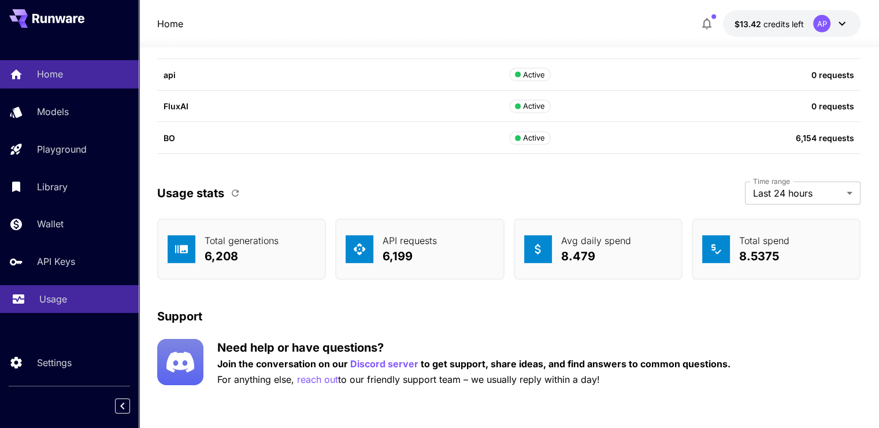
click at [57, 292] on link "Usage" at bounding box center [69, 299] width 139 height 28
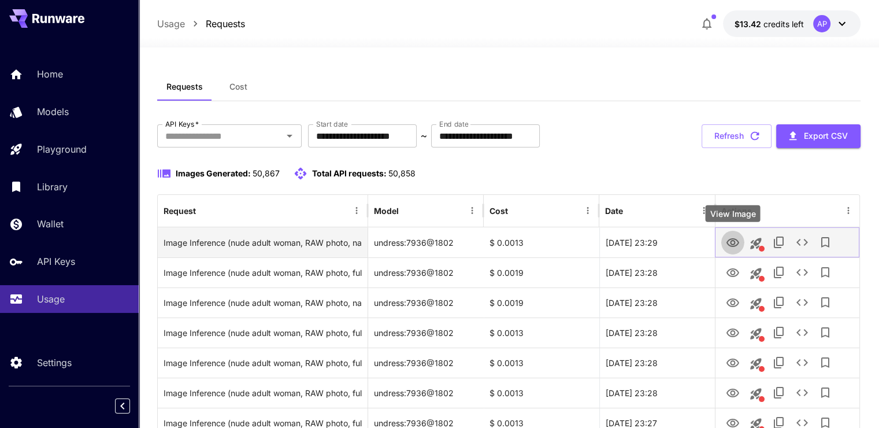
click at [735, 238] on icon "View Image" at bounding box center [733, 242] width 13 height 9
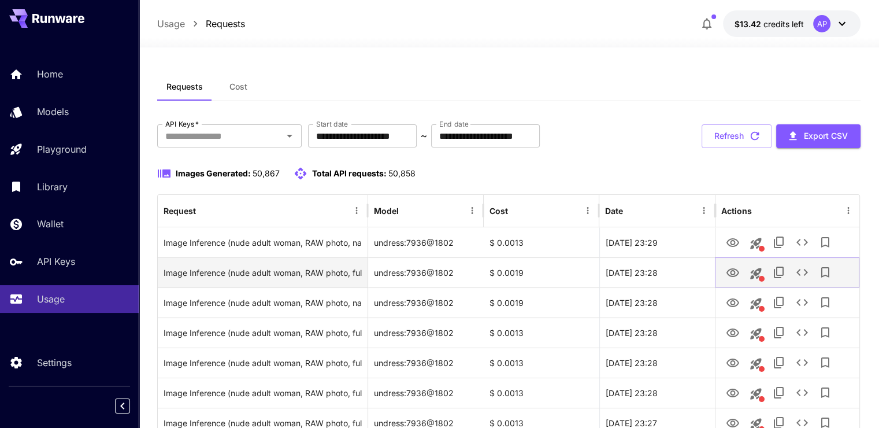
click at [735, 267] on icon "View Image" at bounding box center [733, 273] width 14 height 14
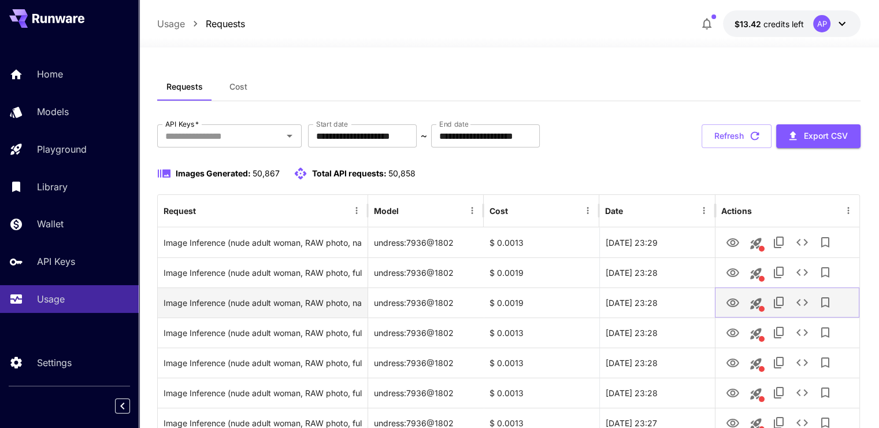
click at [733, 304] on icon "View Image" at bounding box center [733, 302] width 13 height 9
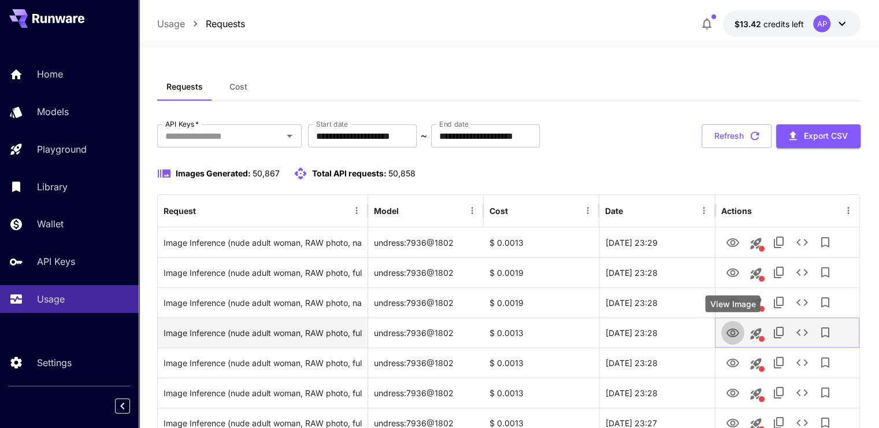
click at [724, 330] on button "View Image" at bounding box center [732, 332] width 23 height 24
click at [733, 338] on icon "View Image" at bounding box center [733, 333] width 14 height 14
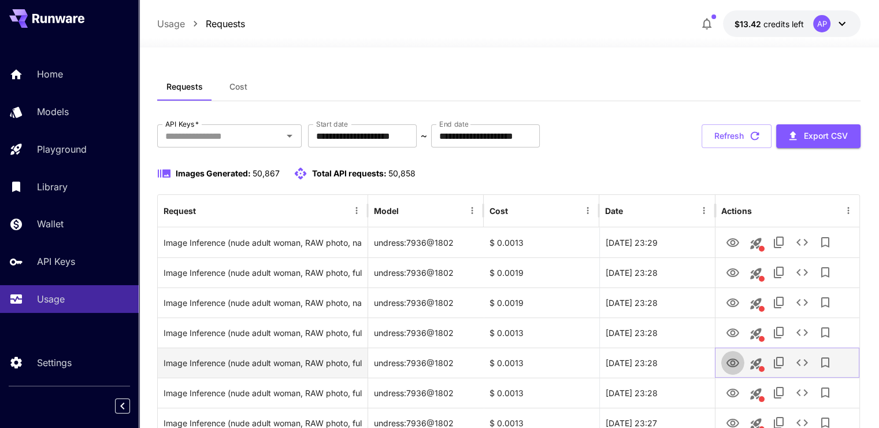
click at [731, 360] on icon "View Image" at bounding box center [733, 363] width 14 height 14
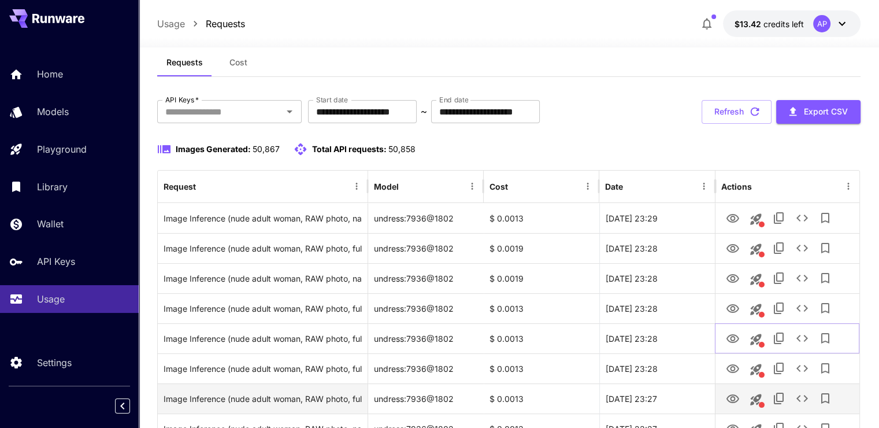
scroll to position [116, 0]
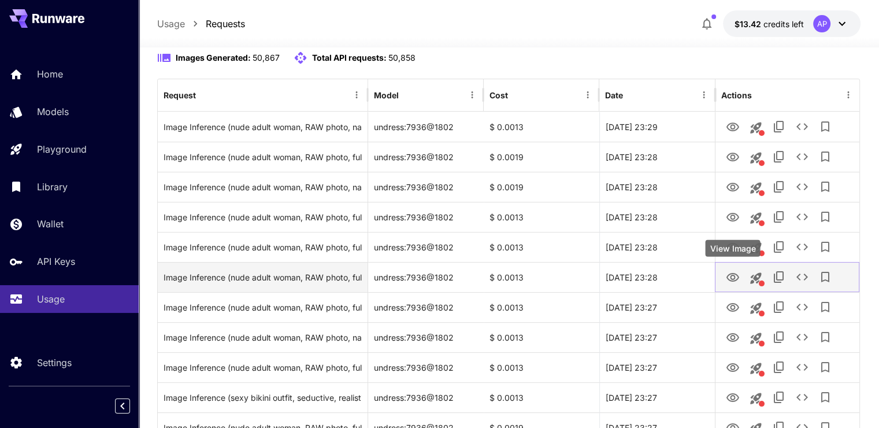
click at [739, 277] on icon "View Image" at bounding box center [733, 277] width 13 height 9
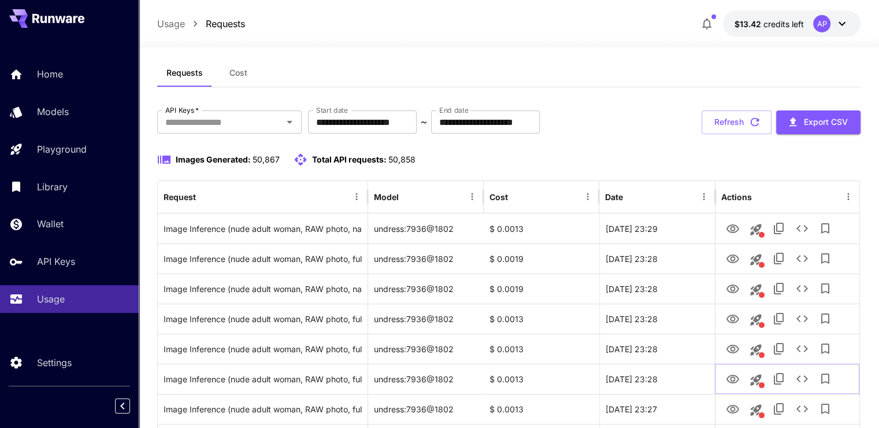
scroll to position [0, 0]
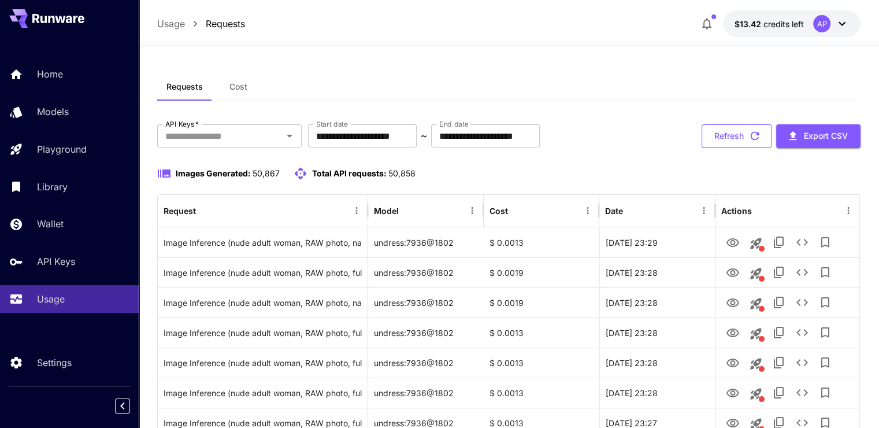
click at [752, 124] on button "Refresh" at bounding box center [737, 136] width 70 height 24
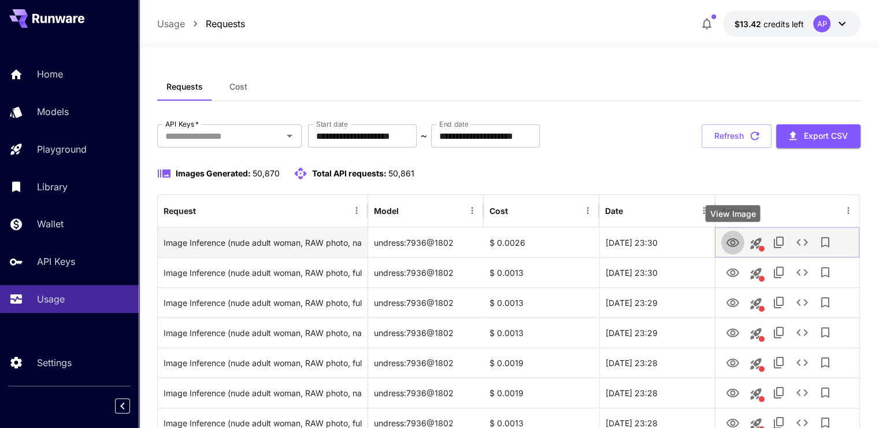
click at [729, 246] on icon "View Image" at bounding box center [733, 243] width 14 height 14
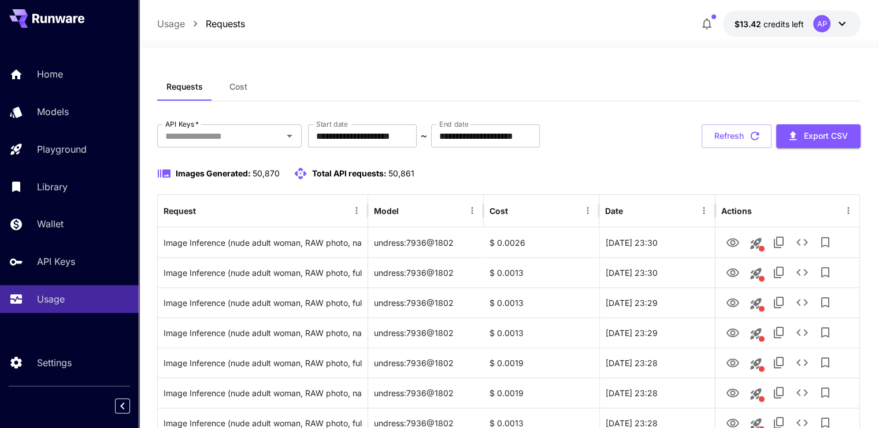
drag, startPoint x: 53, startPoint y: 81, endPoint x: 138, endPoint y: 90, distance: 85.5
click at [53, 81] on link "Home" at bounding box center [69, 74] width 139 height 28
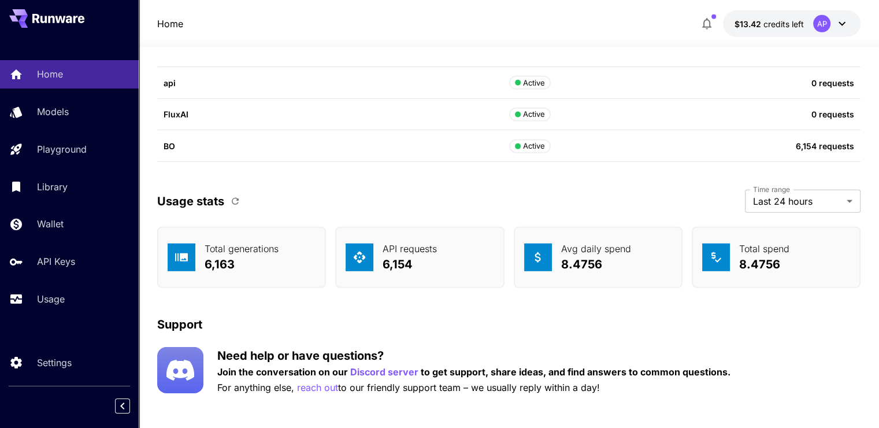
scroll to position [3564, 0]
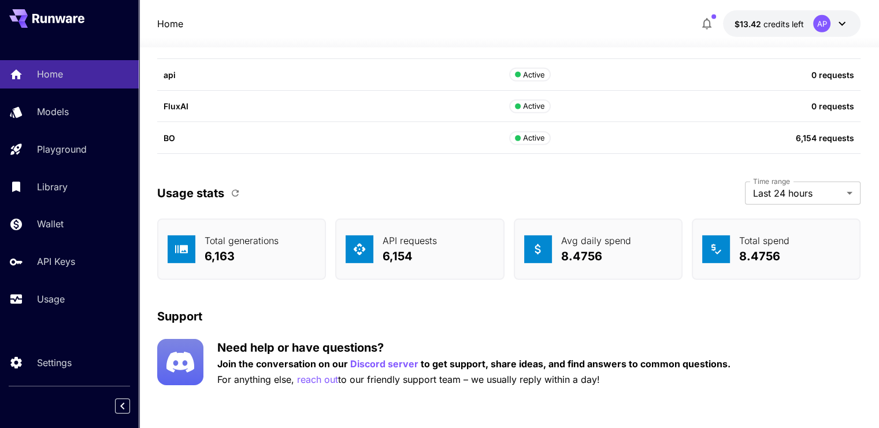
click at [238, 190] on icon "button" at bounding box center [235, 193] width 7 height 7
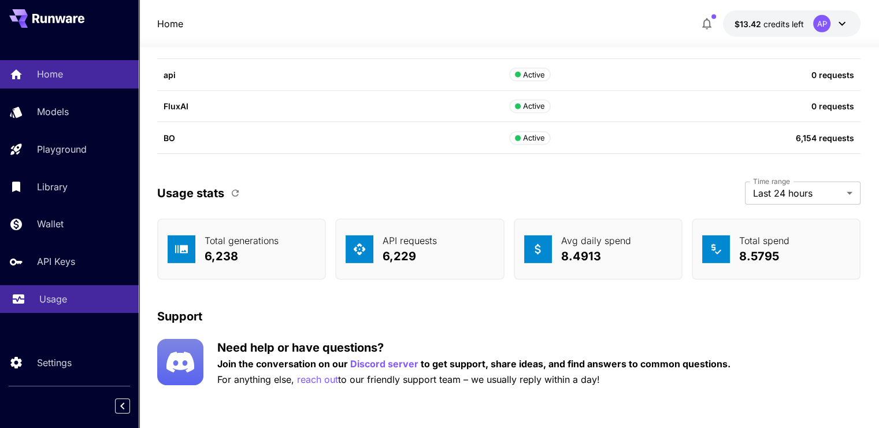
click at [58, 306] on p "Usage" at bounding box center [53, 299] width 28 height 14
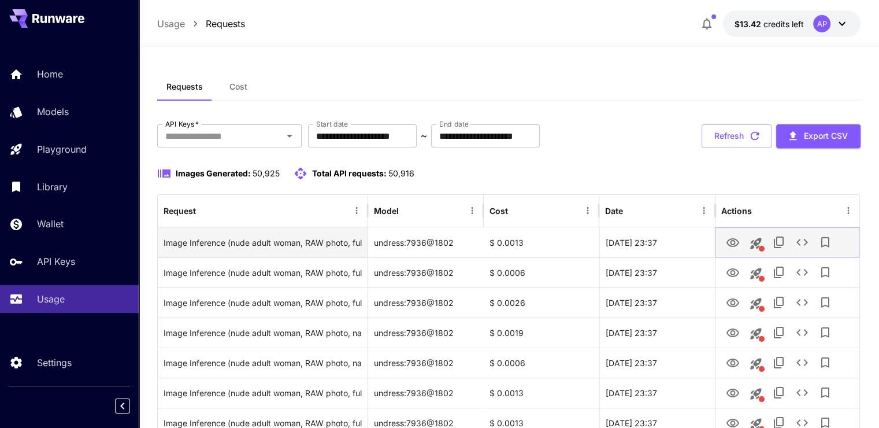
click at [724, 245] on button "View Image" at bounding box center [732, 242] width 23 height 24
click at [739, 240] on icon "View Image" at bounding box center [733, 243] width 14 height 14
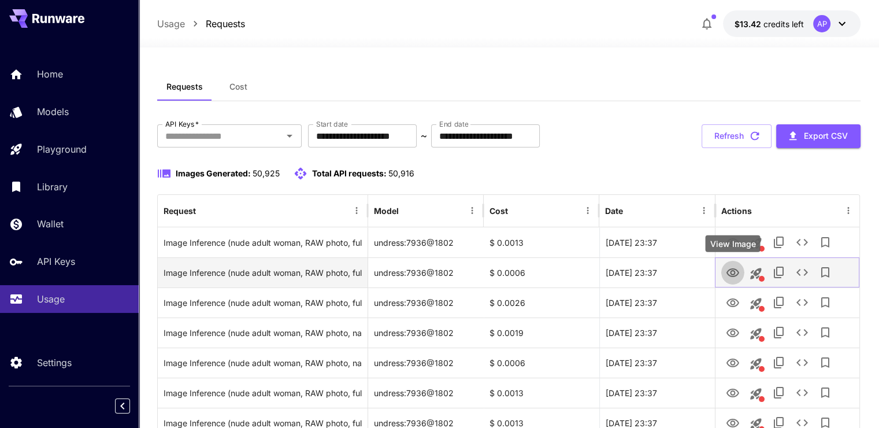
click at [727, 272] on icon "View Image" at bounding box center [733, 272] width 13 height 9
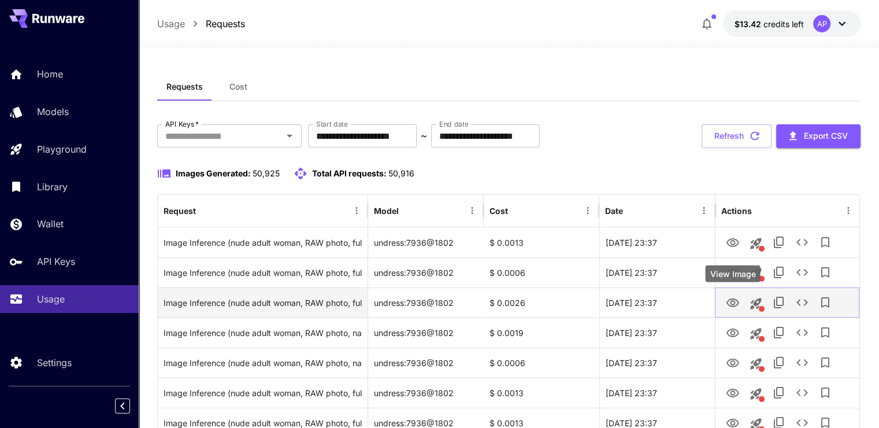
click at [737, 302] on icon "View Image" at bounding box center [733, 303] width 14 height 14
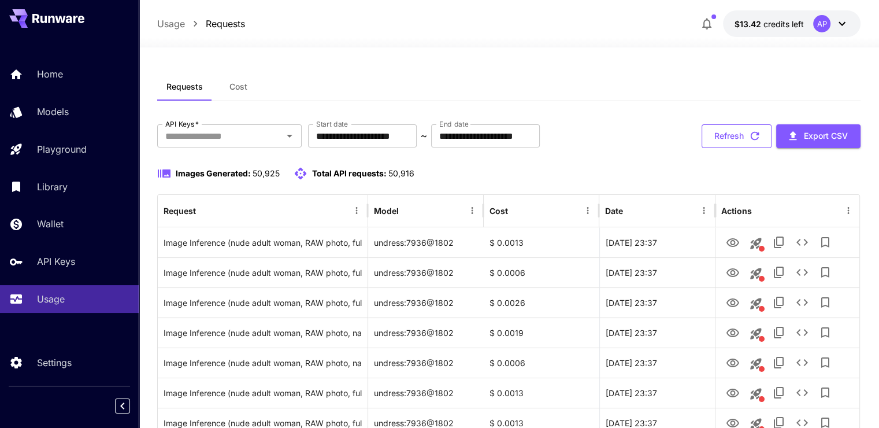
click at [720, 132] on button "Refresh" at bounding box center [737, 136] width 70 height 24
click at [710, 140] on button "Refresh" at bounding box center [737, 136] width 70 height 24
click at [721, 127] on button "Refresh" at bounding box center [737, 136] width 70 height 24
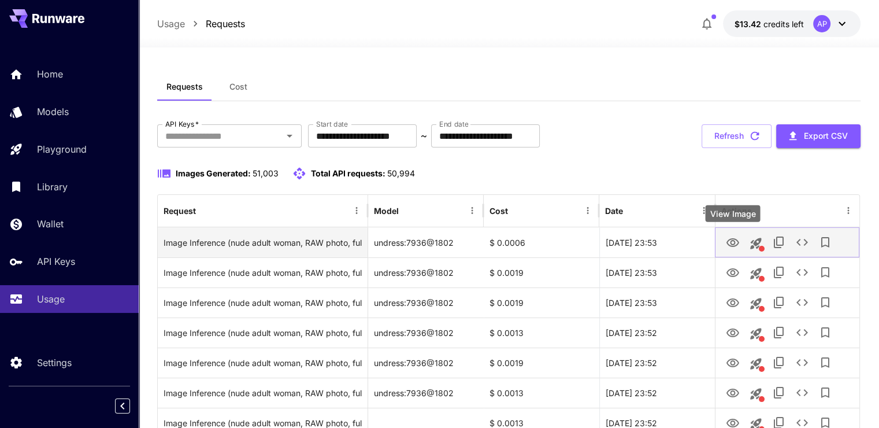
click at [732, 236] on icon "View Image" at bounding box center [733, 243] width 14 height 14
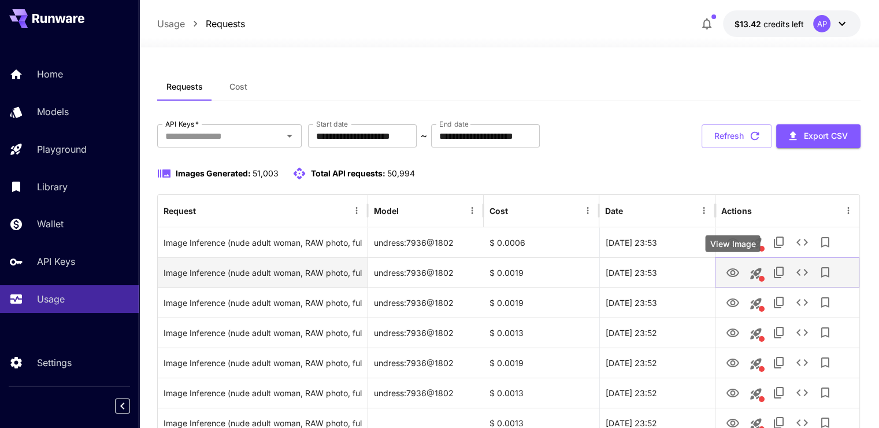
click at [738, 270] on icon "View Image" at bounding box center [733, 273] width 14 height 14
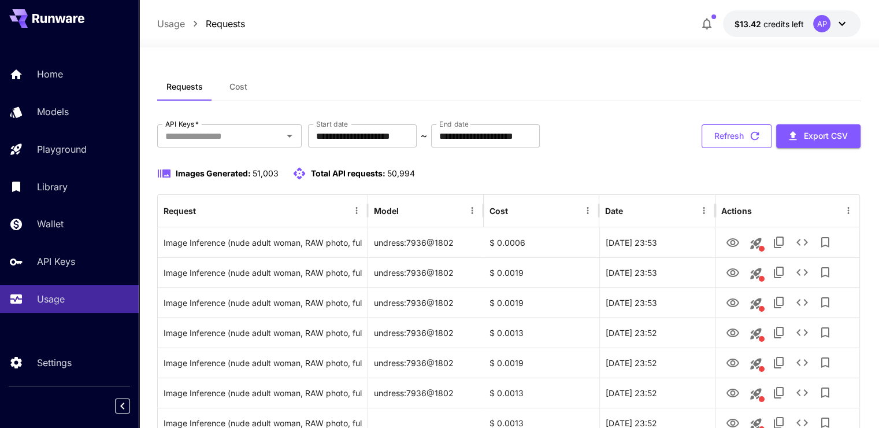
click at [731, 144] on button "Refresh" at bounding box center [737, 136] width 70 height 24
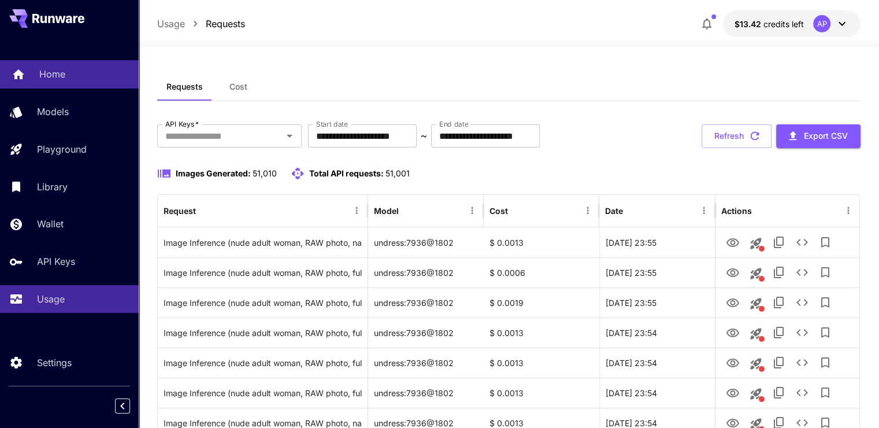
click at [54, 87] on link "Home" at bounding box center [69, 74] width 139 height 28
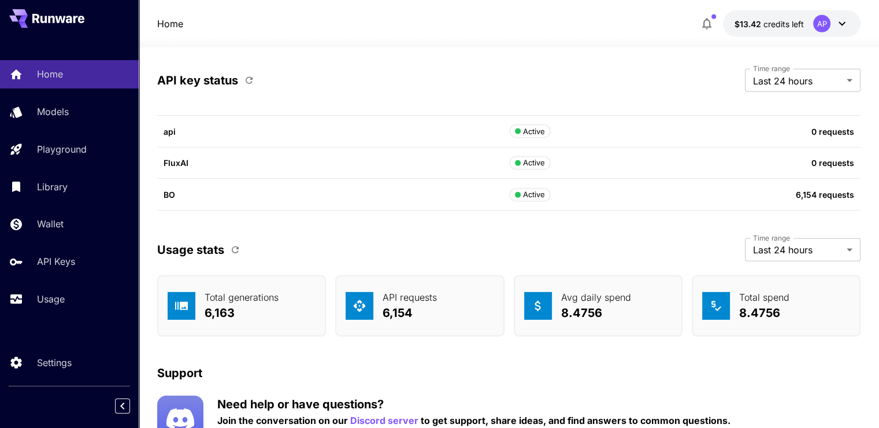
scroll to position [3506, 0]
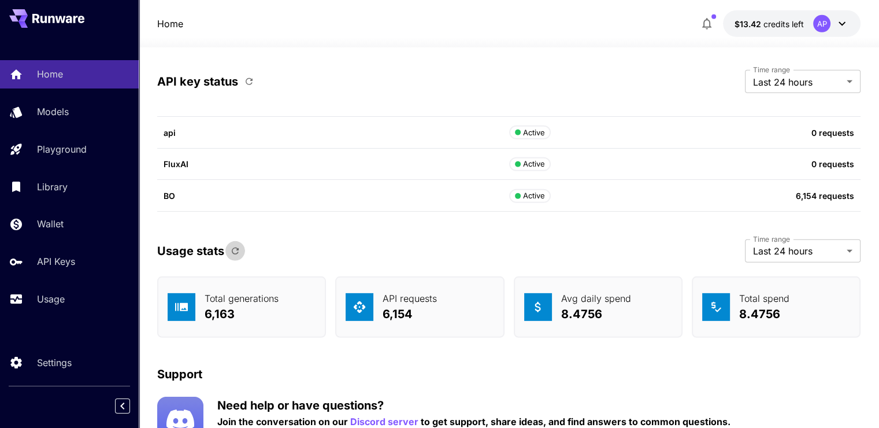
click at [238, 246] on icon "button" at bounding box center [235, 251] width 10 height 10
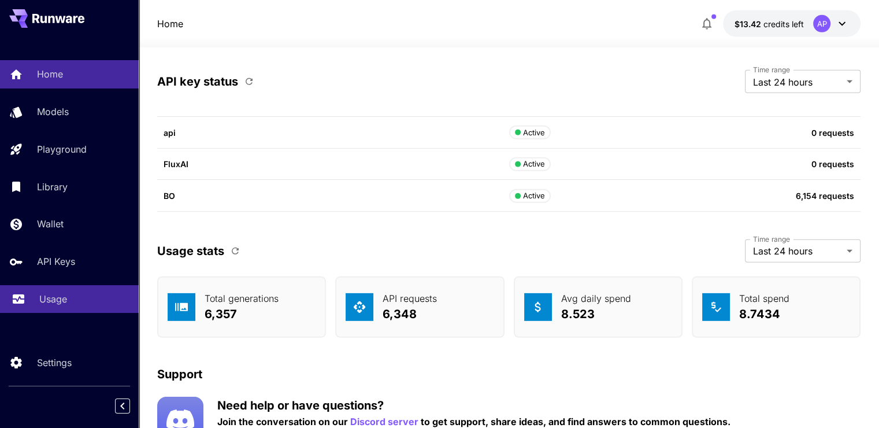
click at [49, 303] on p "Usage" at bounding box center [53, 299] width 28 height 14
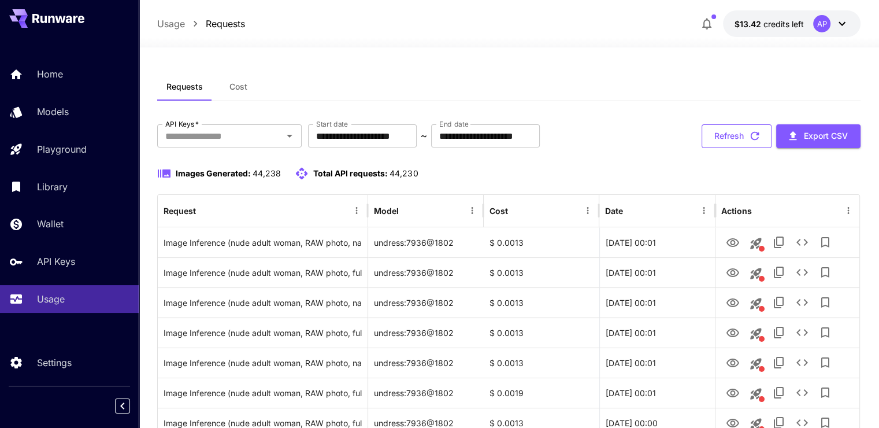
click at [723, 138] on button "Refresh" at bounding box center [737, 136] width 70 height 24
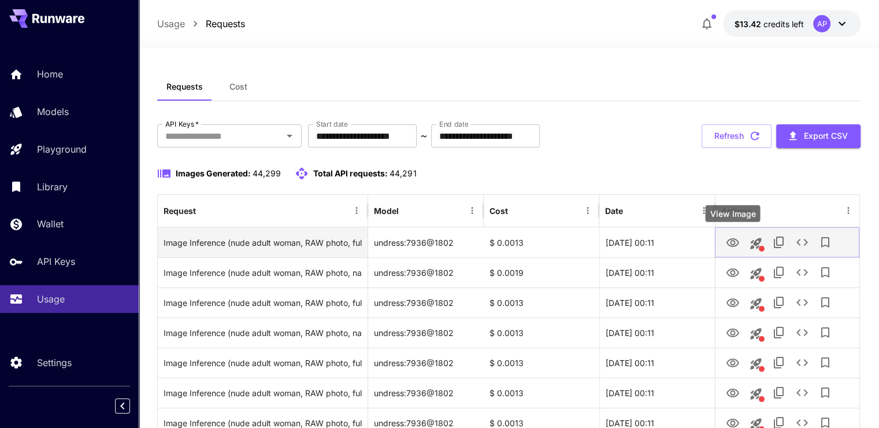
click at [733, 251] on button "View Image" at bounding box center [732, 242] width 23 height 24
click at [731, 245] on icon "View Image" at bounding box center [733, 243] width 14 height 14
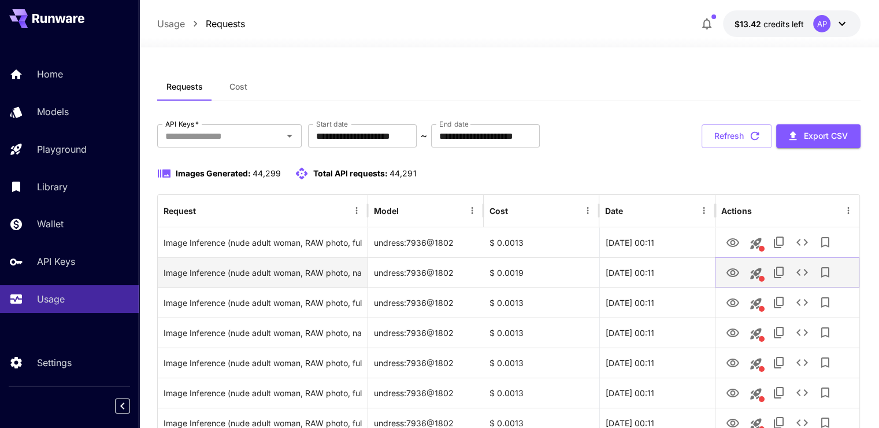
click at [740, 272] on button "View Image" at bounding box center [732, 272] width 23 height 24
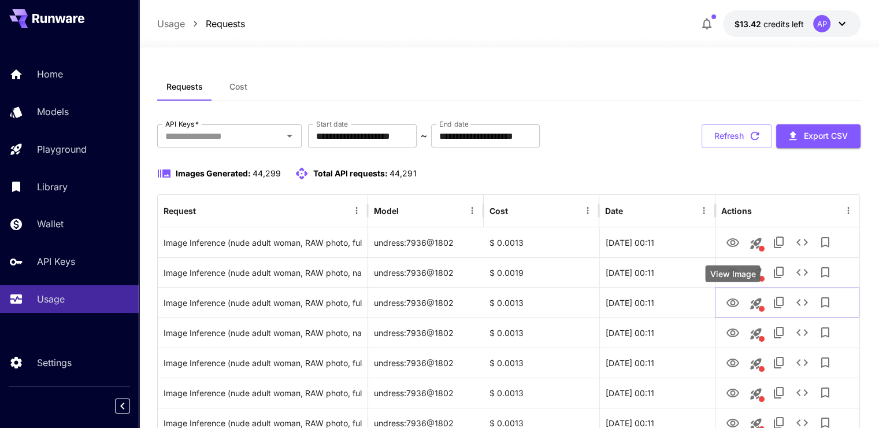
click at [735, 275] on div "View Image" at bounding box center [732, 273] width 55 height 17
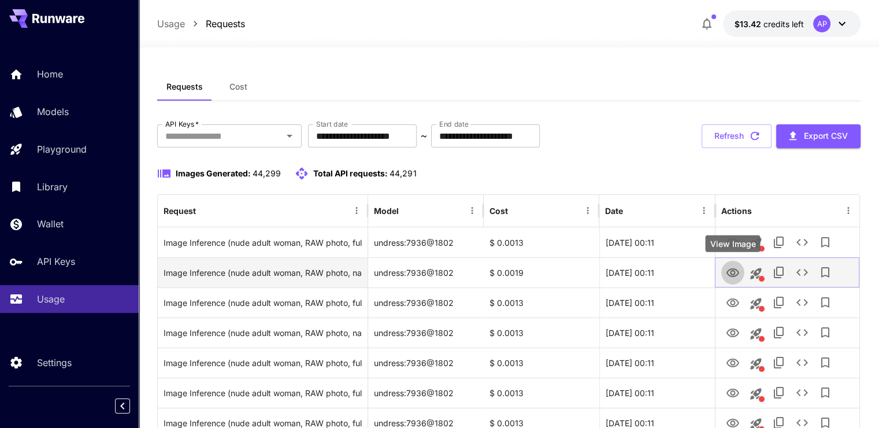
click at [730, 267] on icon "View Image" at bounding box center [733, 273] width 14 height 14
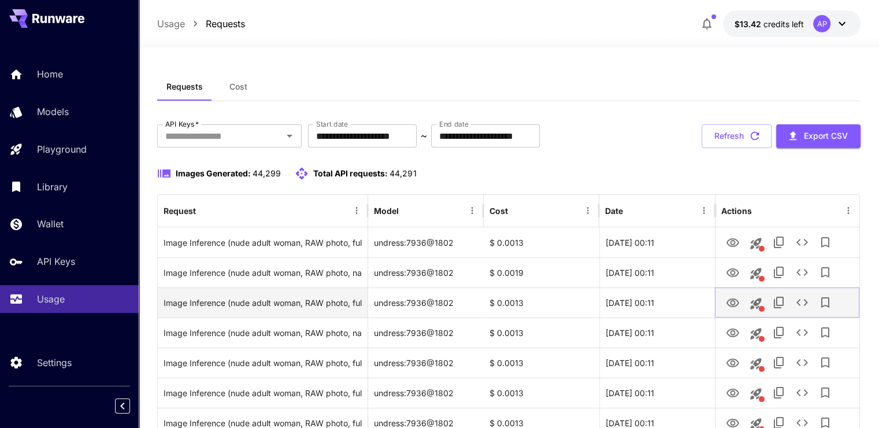
click at [731, 299] on icon "View Image" at bounding box center [733, 302] width 13 height 9
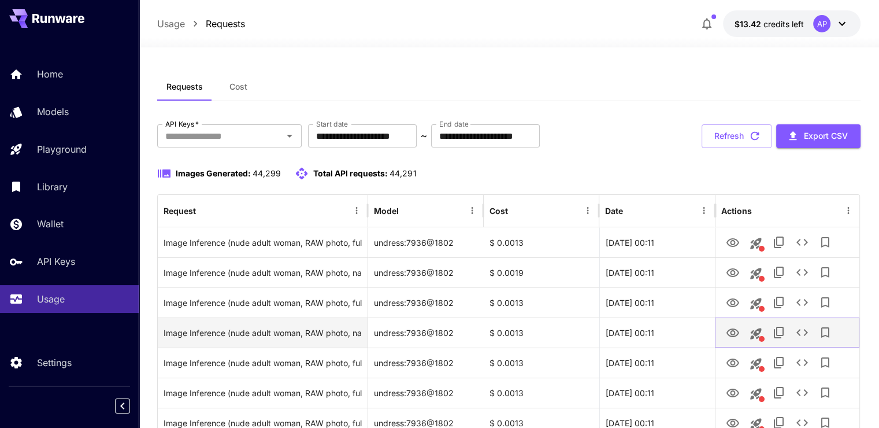
click at [732, 331] on icon "View Image" at bounding box center [733, 332] width 13 height 9
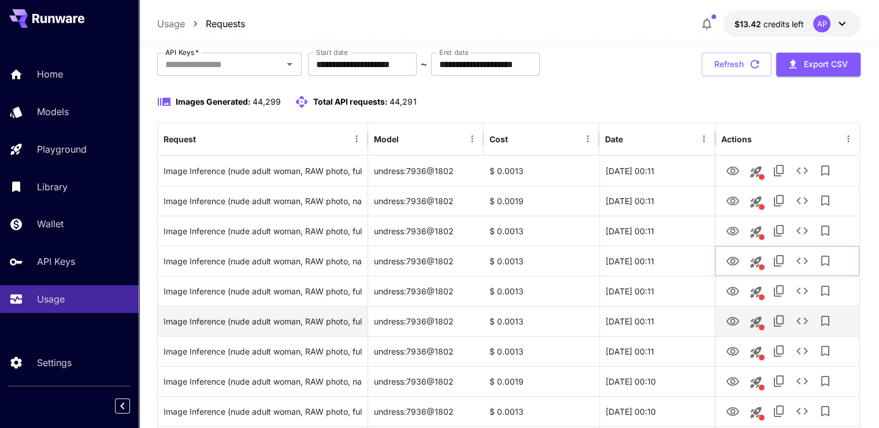
scroll to position [116, 0]
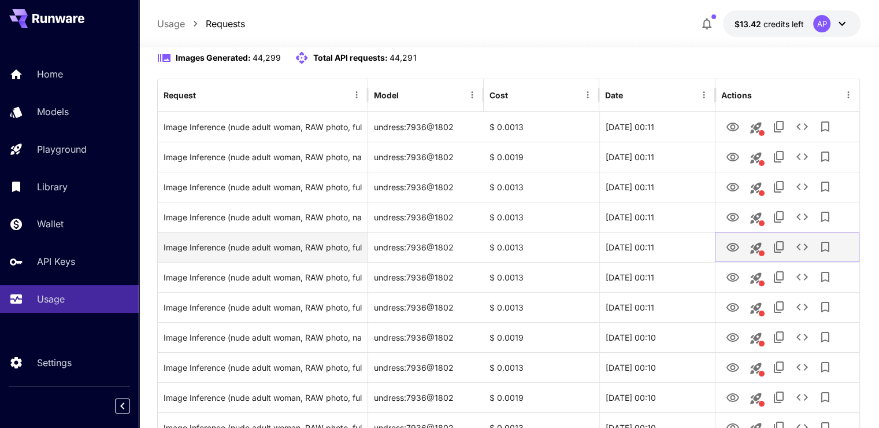
click at [733, 245] on icon "View Image" at bounding box center [733, 247] width 13 height 9
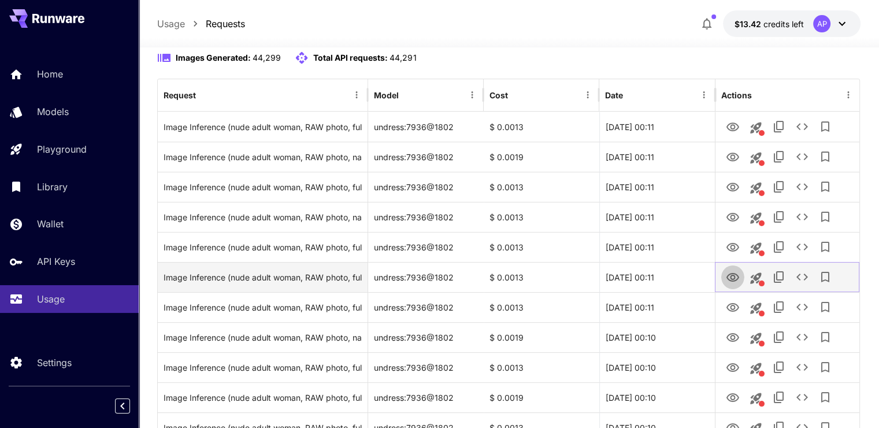
click at [735, 277] on icon "View Image" at bounding box center [733, 278] width 14 height 14
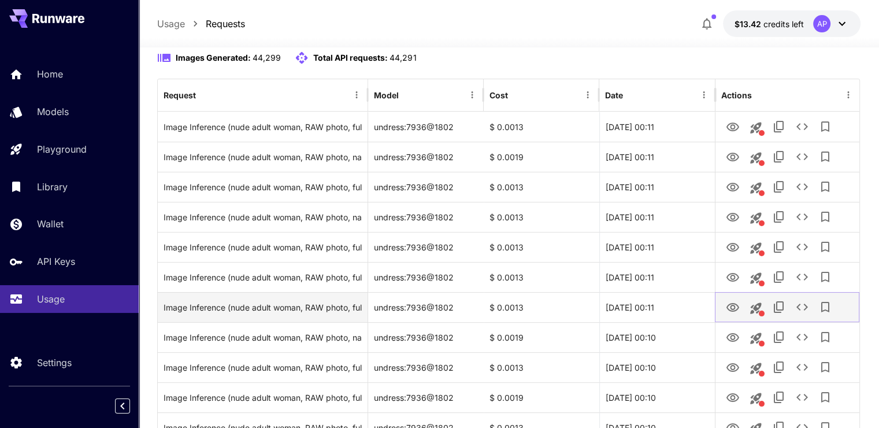
click at [733, 295] on button "View Image" at bounding box center [732, 307] width 23 height 24
click at [733, 306] on icon "View Image" at bounding box center [733, 308] width 14 height 14
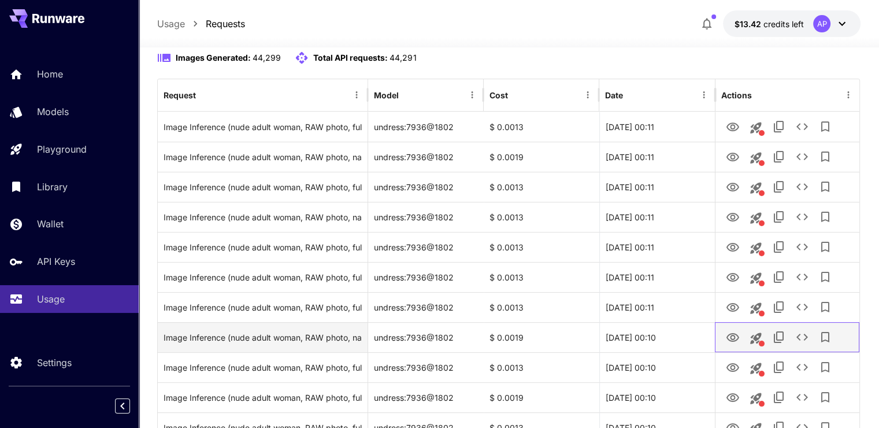
click at [721, 329] on div at bounding box center [787, 337] width 132 height 29
click at [734, 338] on icon "View Image" at bounding box center [733, 337] width 13 height 9
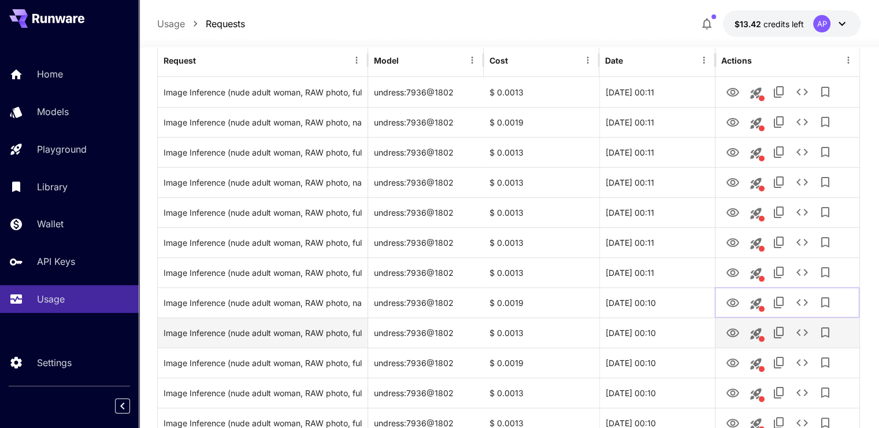
scroll to position [231, 0]
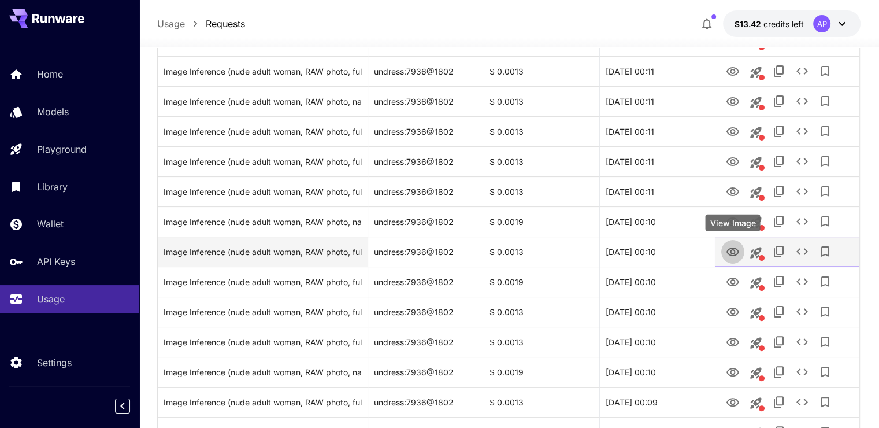
click at [723, 254] on button "View Image" at bounding box center [732, 251] width 23 height 24
click at [732, 254] on icon "View Image" at bounding box center [733, 252] width 14 height 14
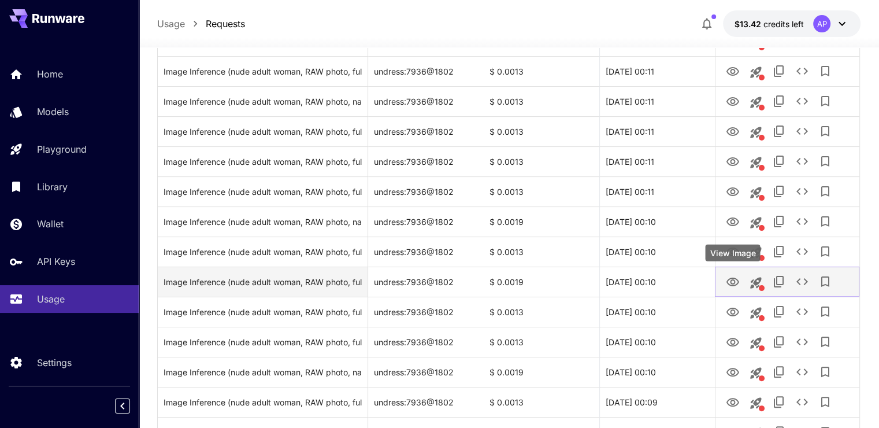
click at [731, 284] on icon "View Image" at bounding box center [733, 282] width 14 height 14
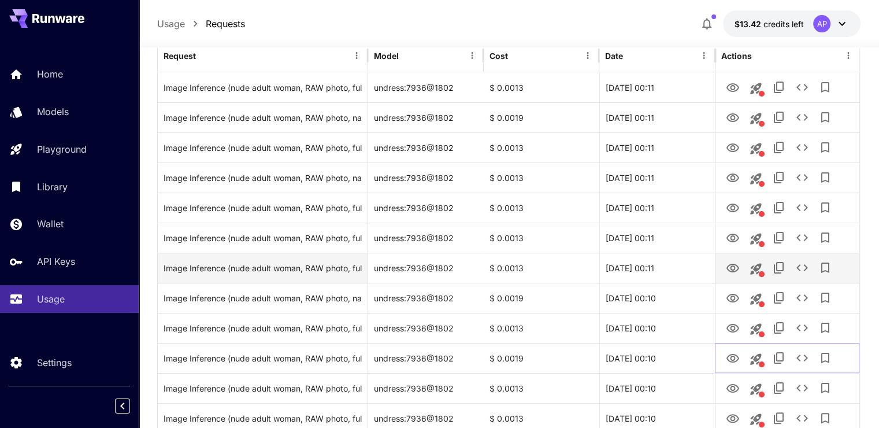
scroll to position [0, 0]
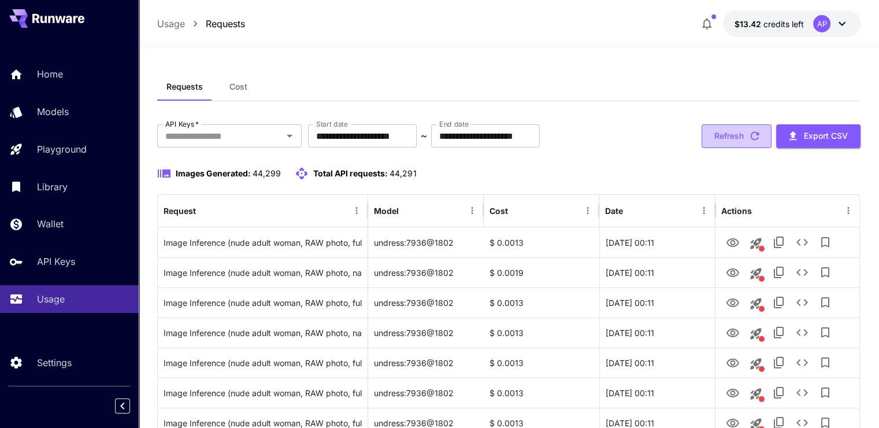
click at [759, 139] on icon "button" at bounding box center [755, 135] width 13 height 13
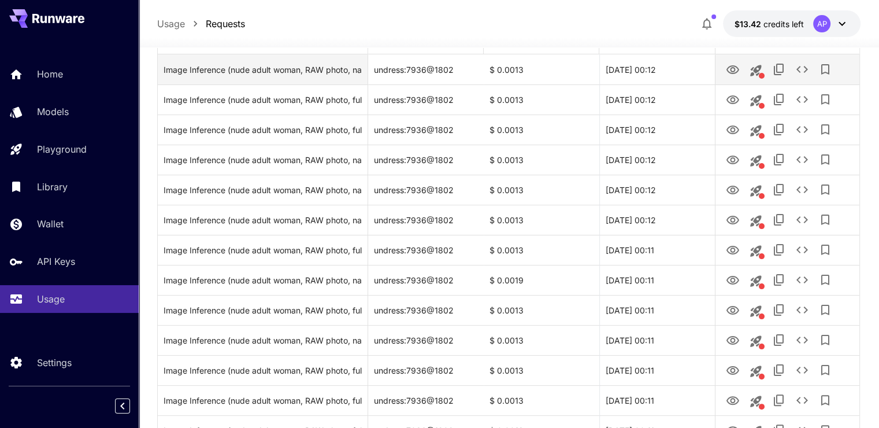
scroll to position [173, 0]
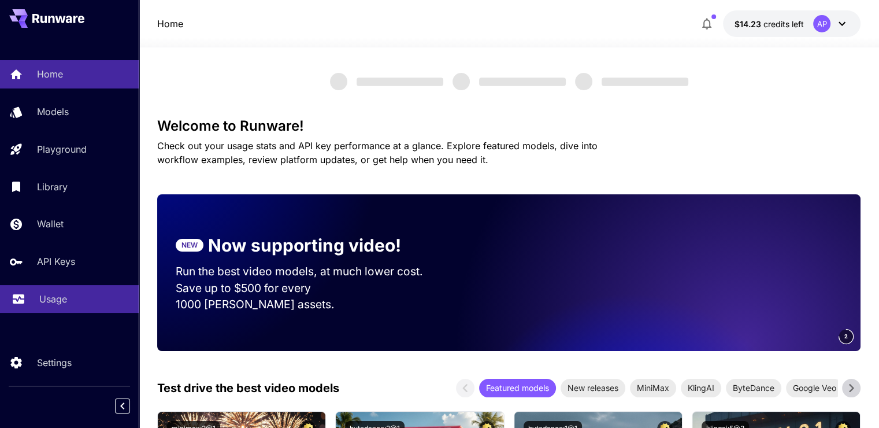
click at [81, 299] on div "Usage" at bounding box center [84, 299] width 90 height 14
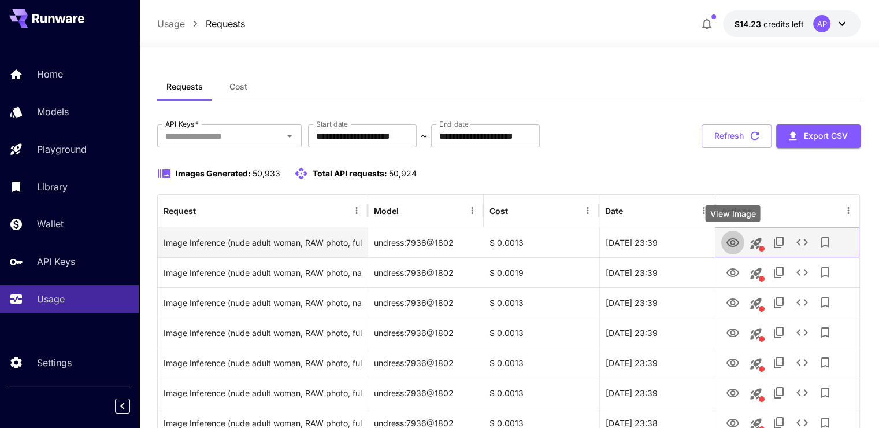
click at [733, 238] on icon "View Image" at bounding box center [733, 242] width 13 height 9
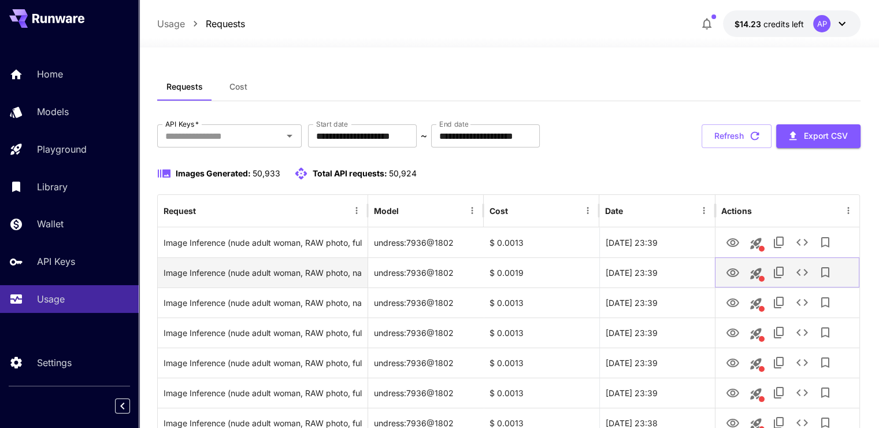
click at [735, 271] on icon "View Image" at bounding box center [733, 273] width 14 height 14
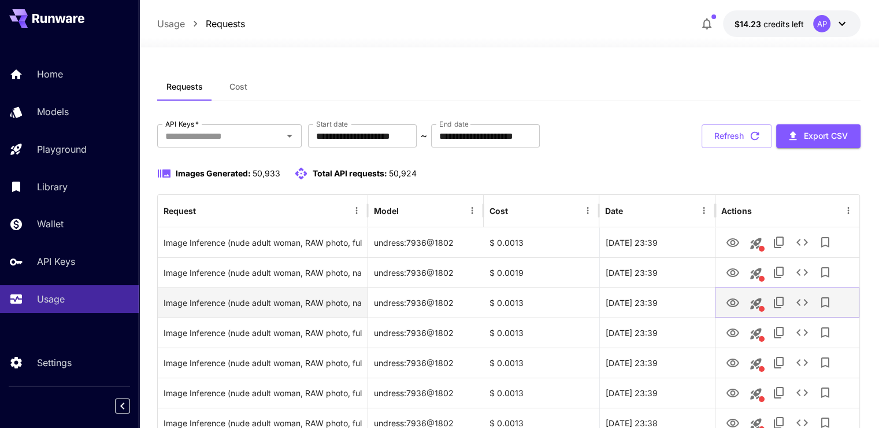
click at [728, 305] on icon "View Image" at bounding box center [733, 303] width 14 height 14
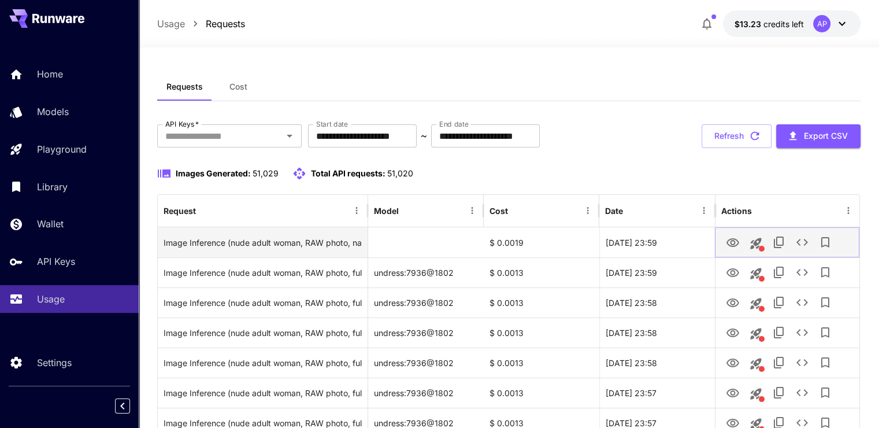
click at [740, 247] on button "View Image" at bounding box center [732, 242] width 23 height 24
click at [732, 242] on icon "View Image" at bounding box center [733, 243] width 14 height 14
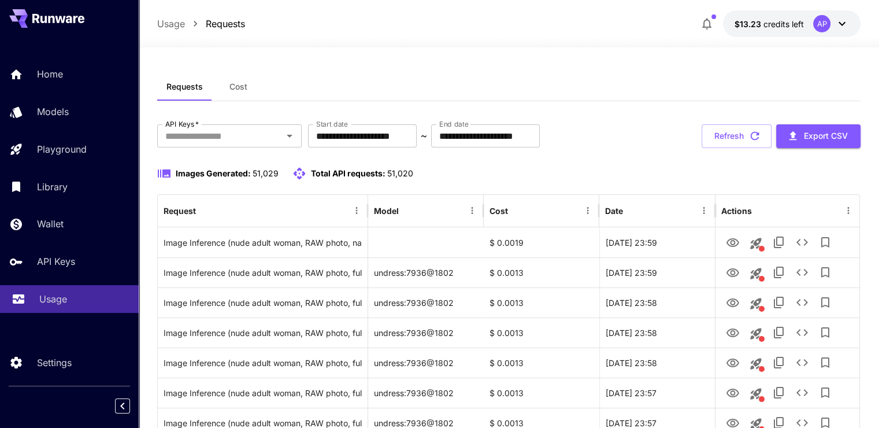
click at [66, 292] on link "Usage" at bounding box center [69, 299] width 139 height 28
click at [728, 143] on button "Refresh" at bounding box center [737, 136] width 70 height 24
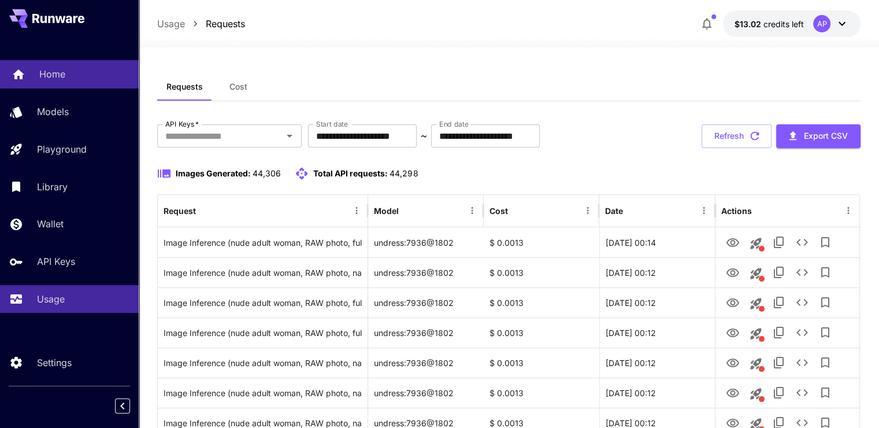
click at [49, 61] on link "Home" at bounding box center [69, 74] width 139 height 28
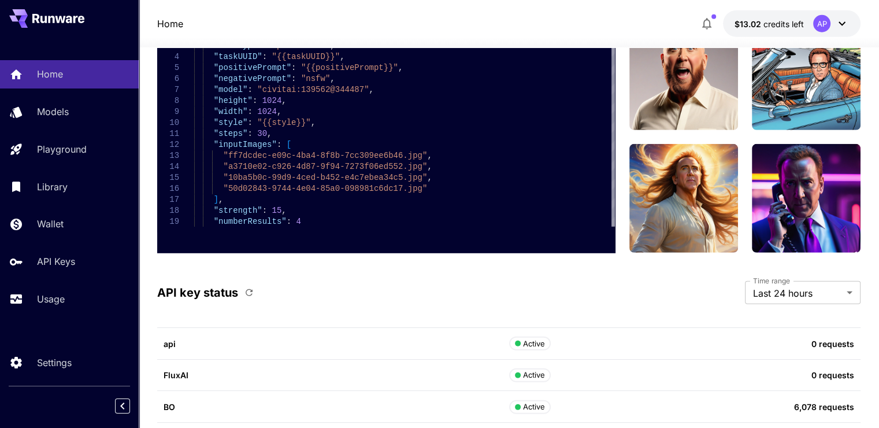
scroll to position [3564, 0]
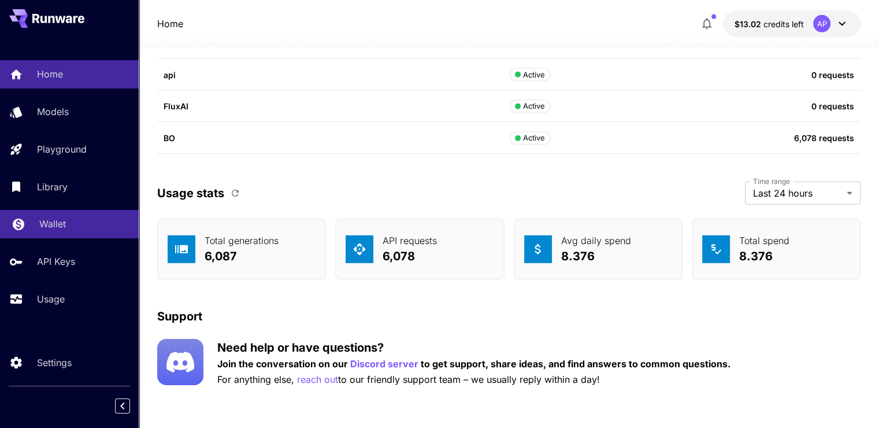
click at [69, 300] on div "Usage" at bounding box center [83, 299] width 92 height 14
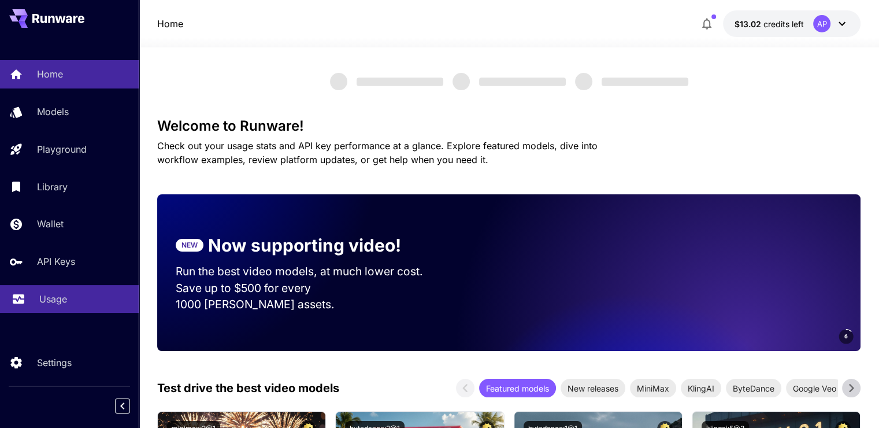
click at [44, 313] on link "Usage" at bounding box center [69, 299] width 139 height 28
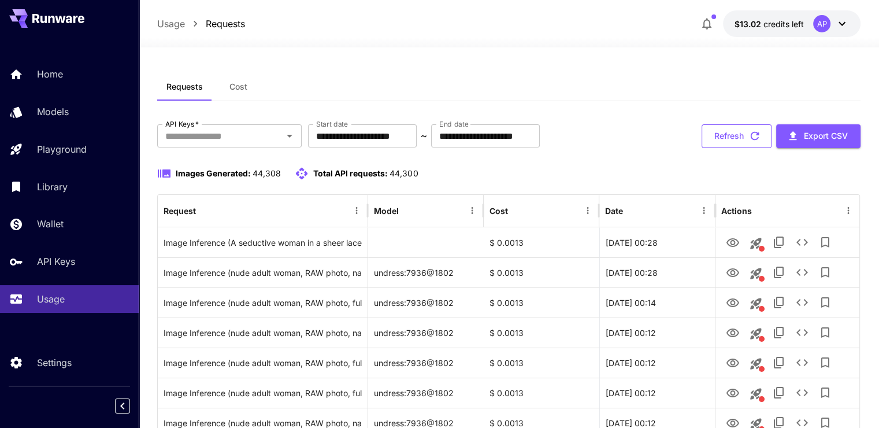
click at [724, 134] on button "Refresh" at bounding box center [737, 136] width 70 height 24
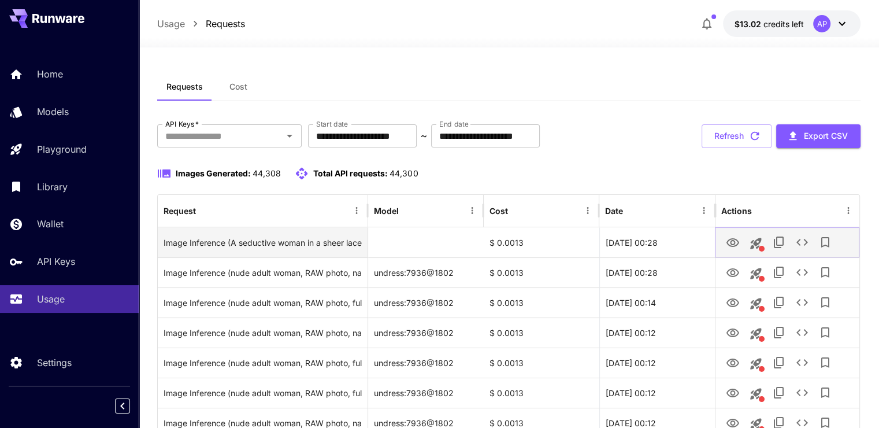
click at [730, 240] on icon "View Image" at bounding box center [733, 243] width 14 height 14
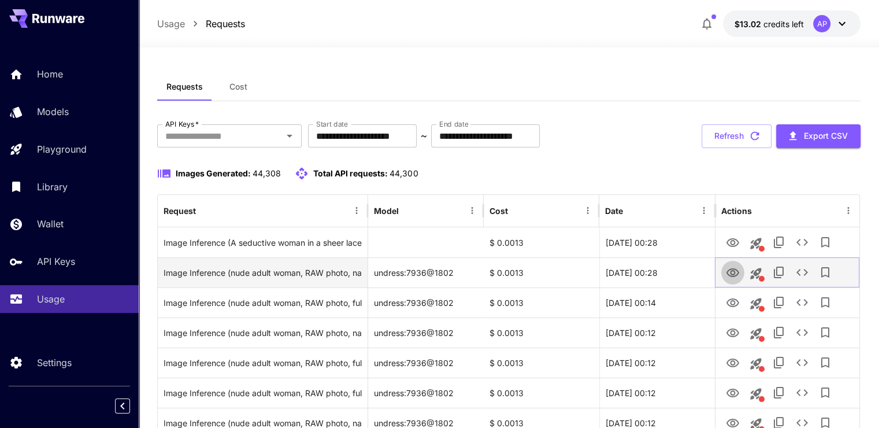
click at [732, 269] on icon "View Image" at bounding box center [733, 273] width 14 height 14
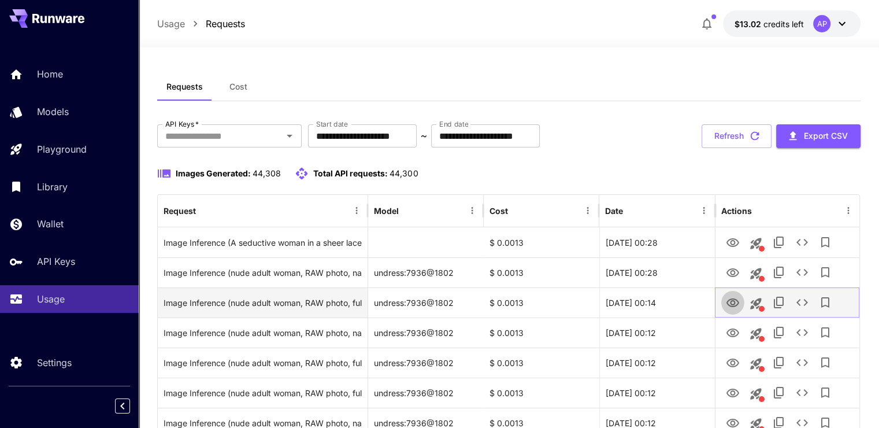
click at [733, 298] on icon "View Image" at bounding box center [733, 302] width 13 height 9
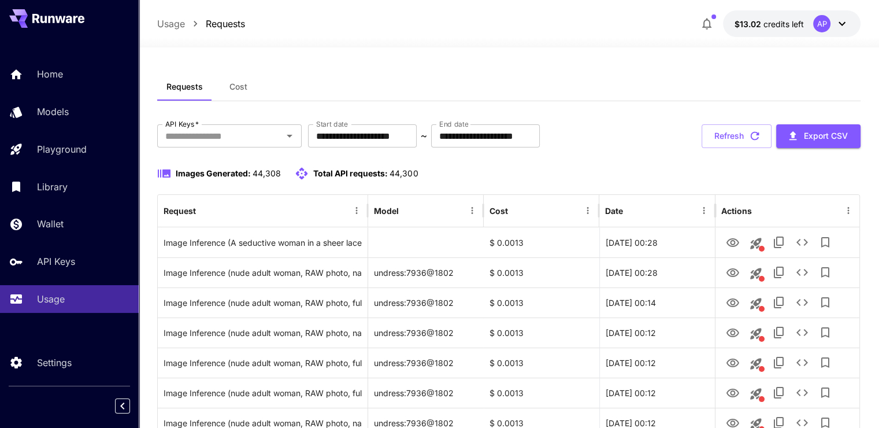
click at [696, 128] on div "**********" at bounding box center [509, 136] width 704 height 24
click at [715, 137] on button "Refresh" at bounding box center [737, 136] width 70 height 24
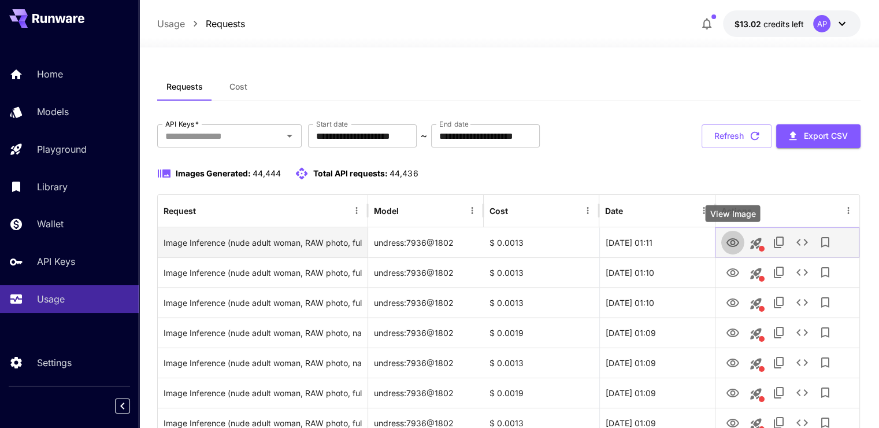
click at [730, 241] on icon "View Image" at bounding box center [733, 243] width 14 height 14
click at [730, 244] on icon "View Image" at bounding box center [733, 243] width 14 height 14
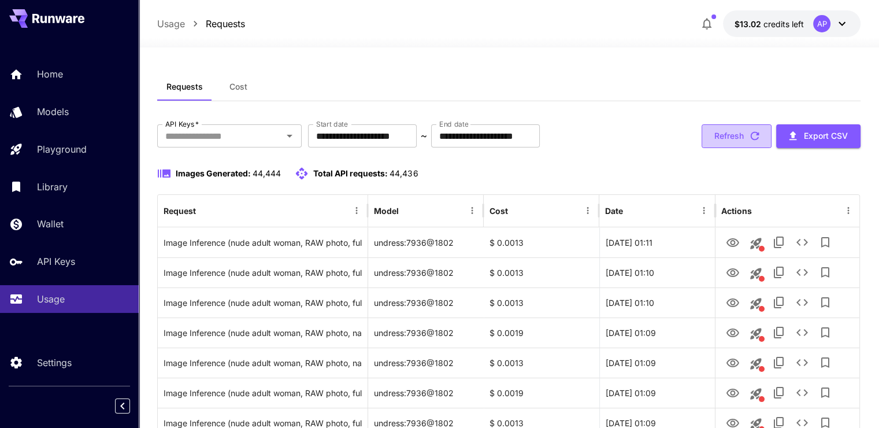
click at [728, 127] on button "Refresh" at bounding box center [737, 136] width 70 height 24
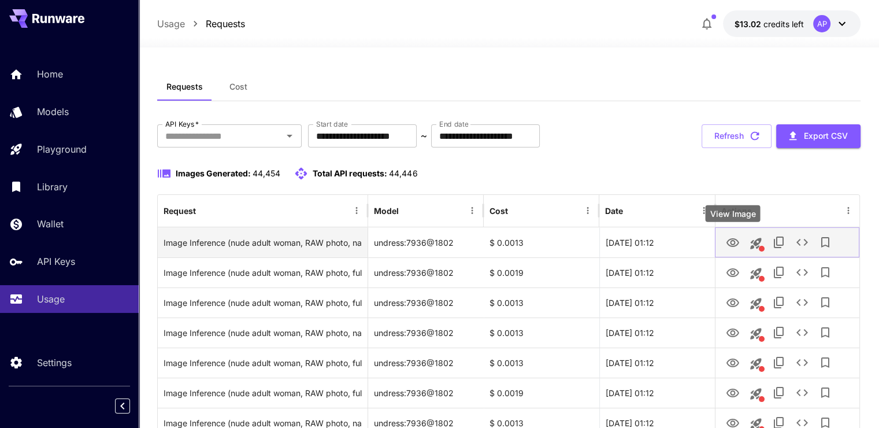
click at [736, 237] on icon "View Image" at bounding box center [733, 243] width 14 height 14
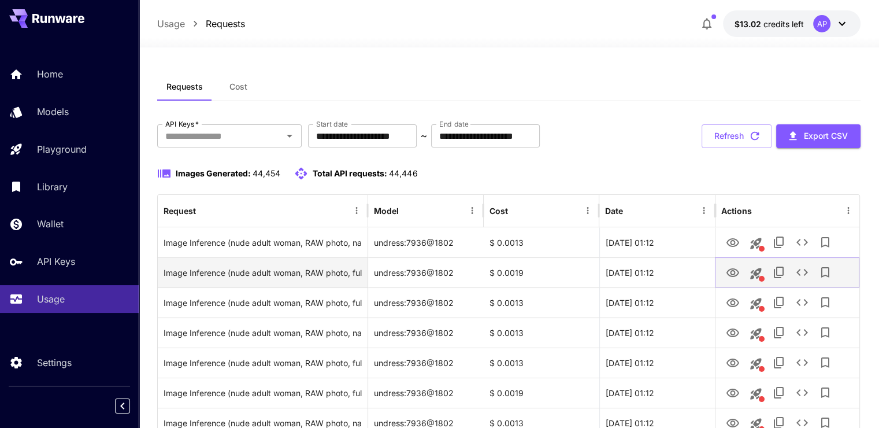
click at [739, 279] on icon "View Image" at bounding box center [733, 273] width 14 height 14
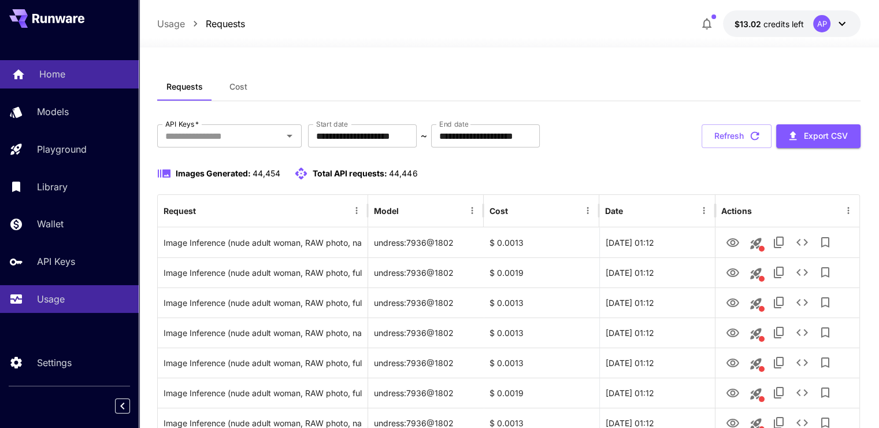
click at [77, 74] on div "Home" at bounding box center [84, 74] width 90 height 14
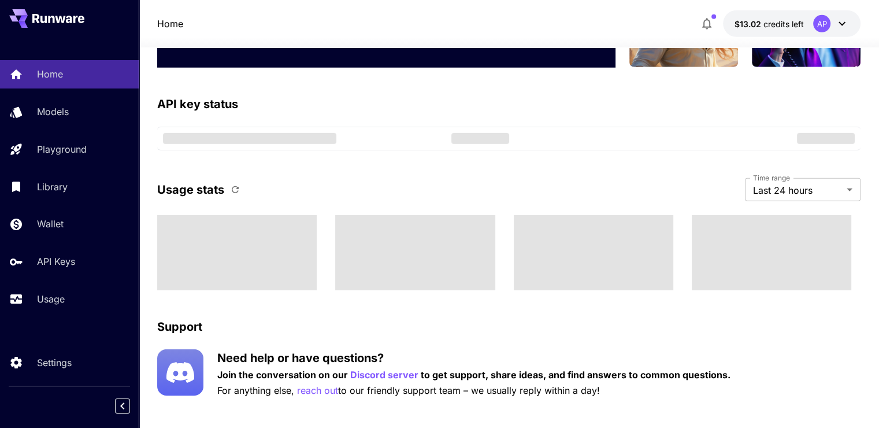
scroll to position [3526, 0]
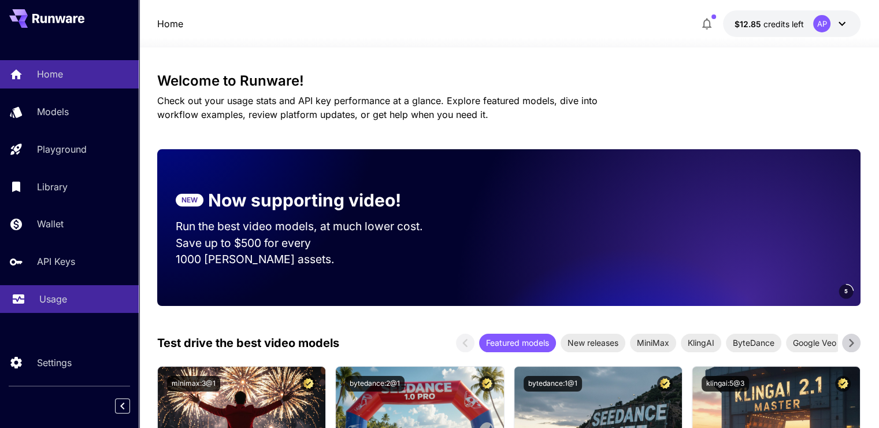
click at [66, 309] on link "Usage" at bounding box center [69, 299] width 139 height 28
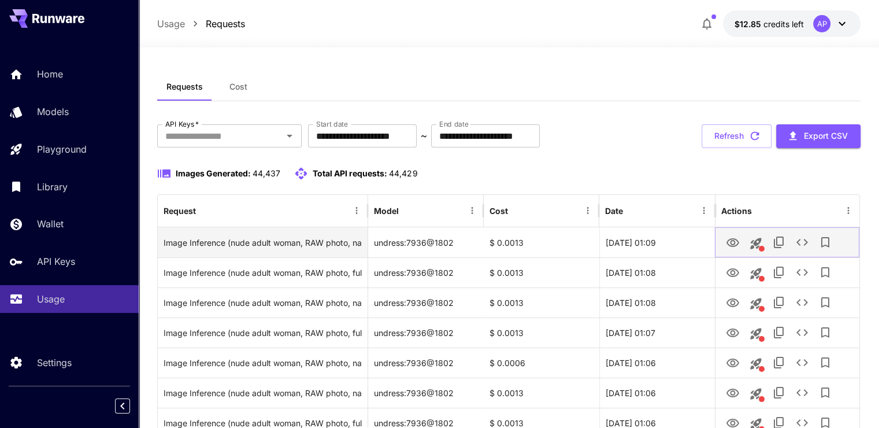
click at [728, 248] on icon "View Image" at bounding box center [733, 243] width 14 height 14
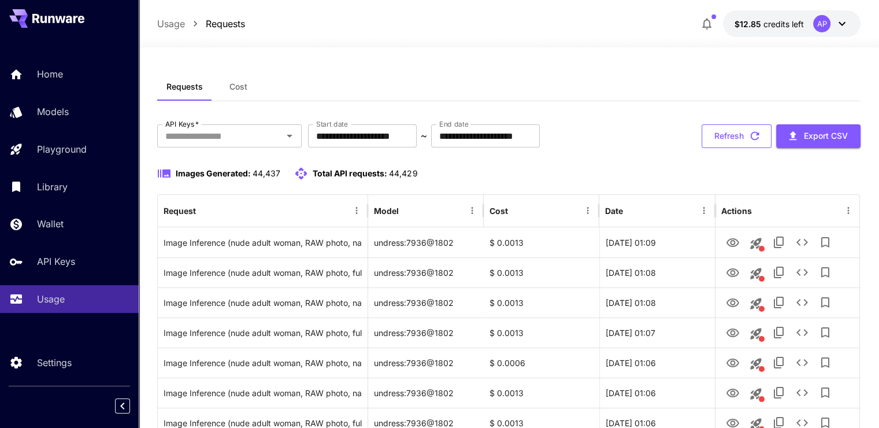
click at [736, 132] on button "Refresh" at bounding box center [737, 136] width 70 height 24
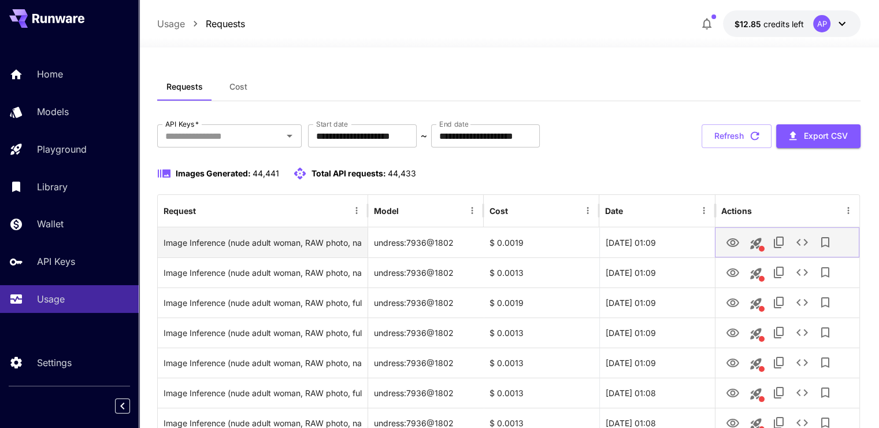
click at [733, 243] on icon "View Image" at bounding box center [733, 243] width 14 height 14
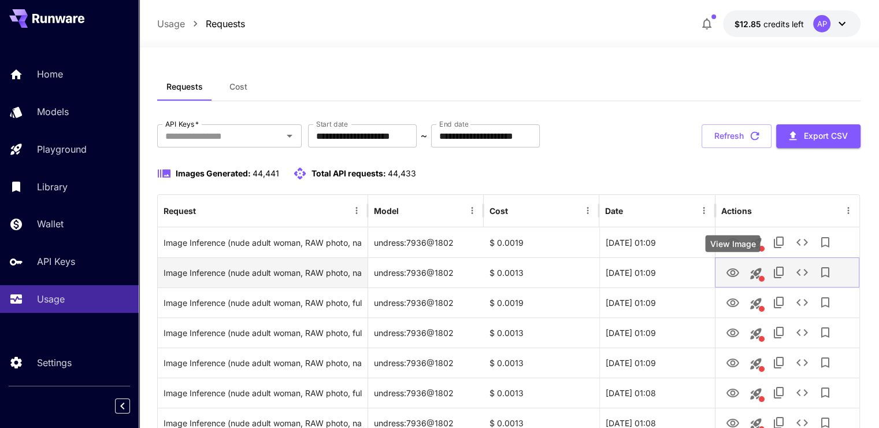
click at [740, 272] on button "View Image" at bounding box center [732, 272] width 23 height 24
click at [733, 273] on icon "View Image" at bounding box center [733, 273] width 14 height 14
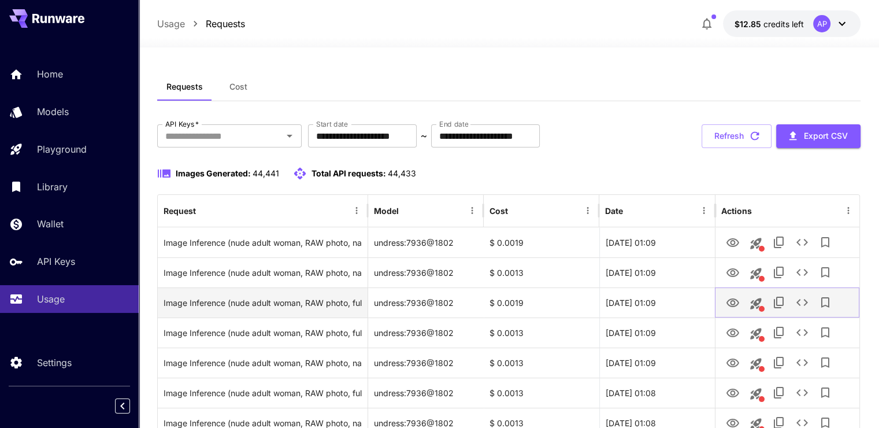
click at [741, 303] on button "View Image" at bounding box center [732, 302] width 23 height 24
click at [736, 302] on icon "View Image" at bounding box center [733, 303] width 14 height 14
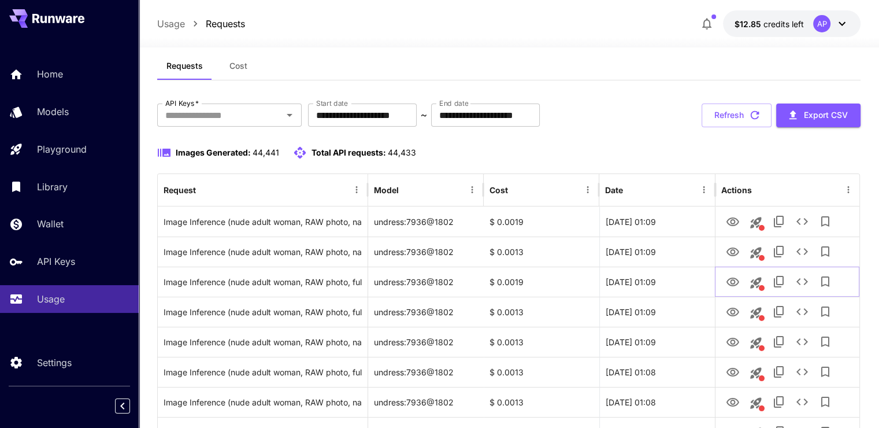
scroll to position [58, 0]
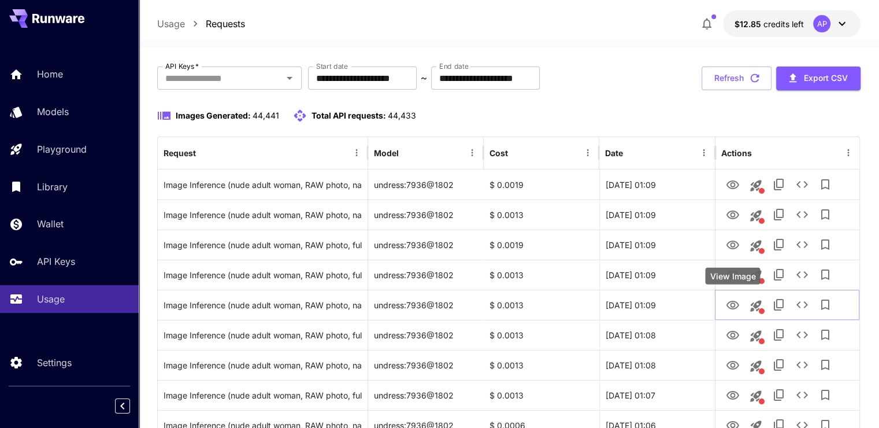
click at [734, 277] on div "View Image" at bounding box center [732, 276] width 55 height 17
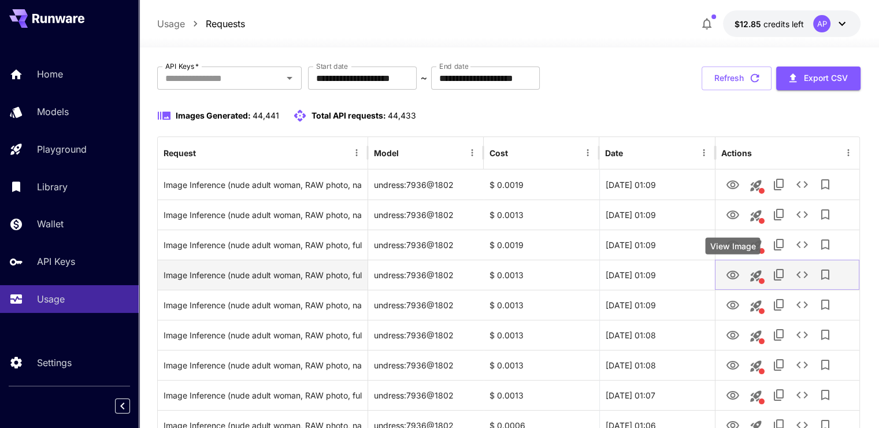
click at [734, 271] on icon "View Image" at bounding box center [733, 275] width 13 height 9
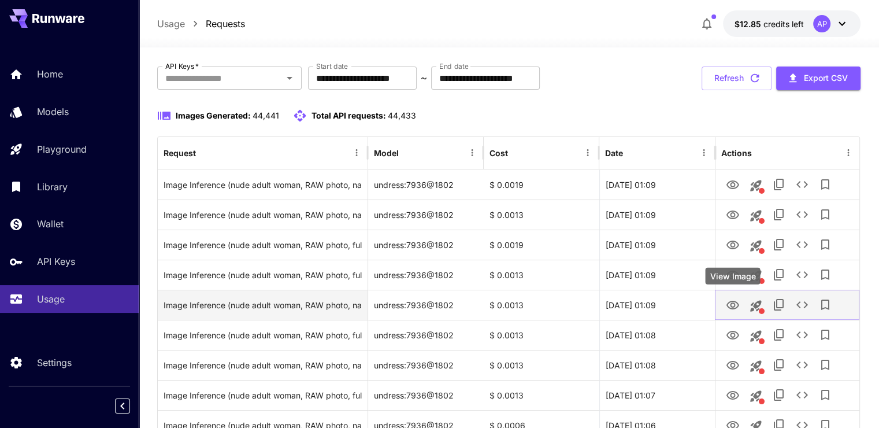
click at [727, 303] on icon "View Image" at bounding box center [733, 305] width 13 height 9
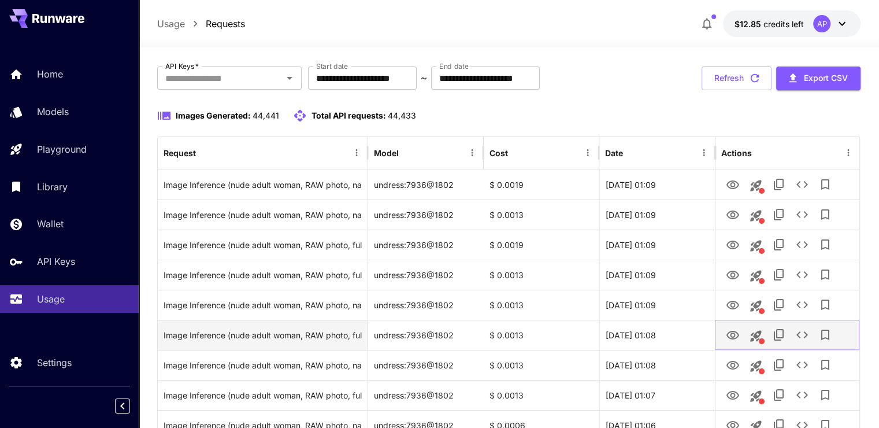
click at [724, 332] on button "View Image" at bounding box center [732, 335] width 23 height 24
click at [728, 330] on icon "View Image" at bounding box center [733, 335] width 14 height 14
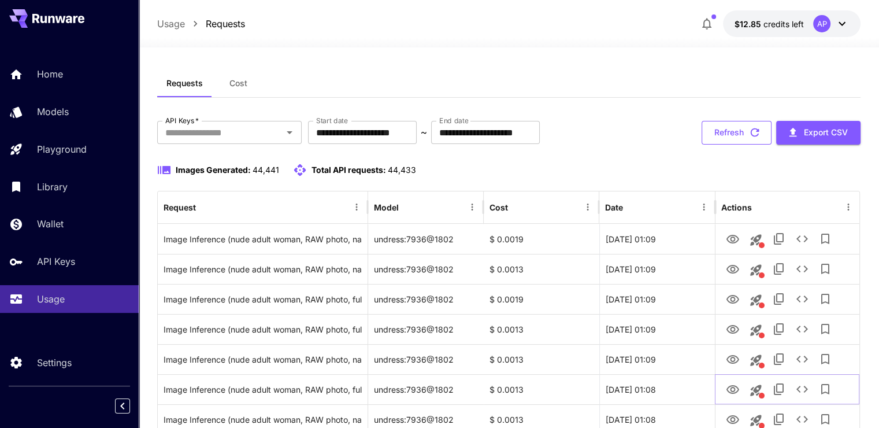
scroll to position [0, 0]
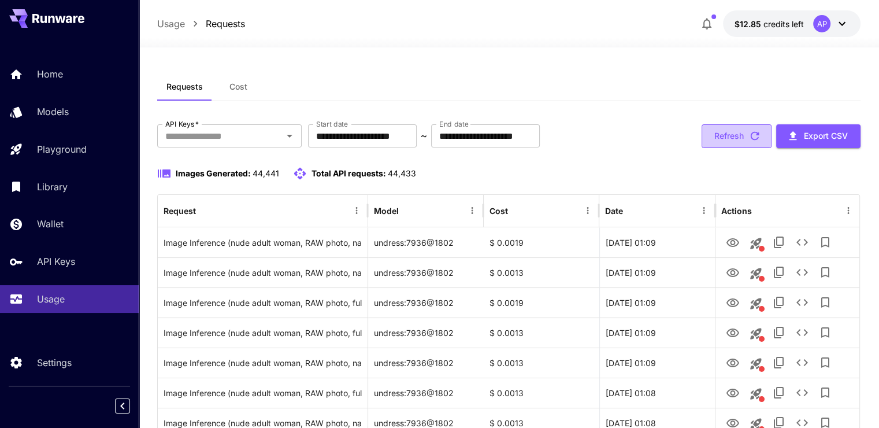
click at [739, 129] on button "Refresh" at bounding box center [737, 136] width 70 height 24
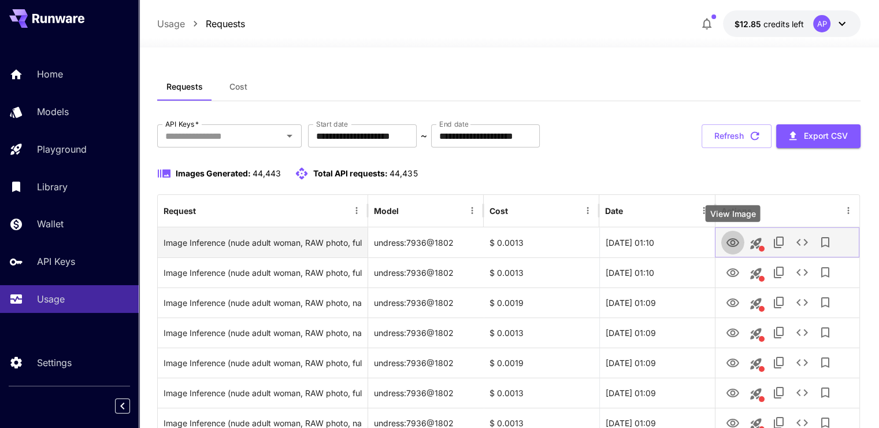
click at [731, 242] on icon "View Image" at bounding box center [733, 242] width 13 height 9
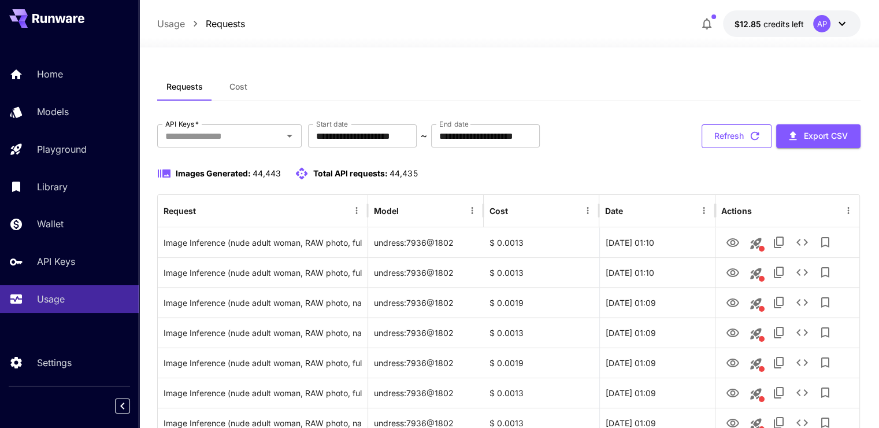
click at [737, 143] on button "Refresh" at bounding box center [737, 136] width 70 height 24
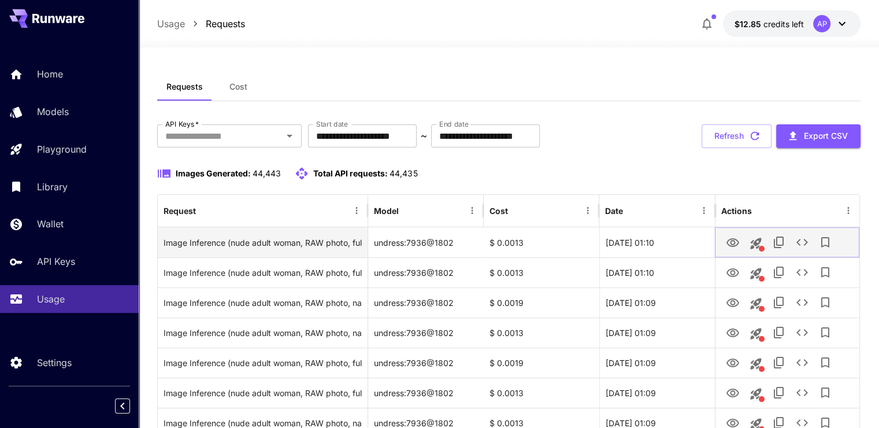
click at [731, 242] on icon "View Image" at bounding box center [733, 242] width 13 height 9
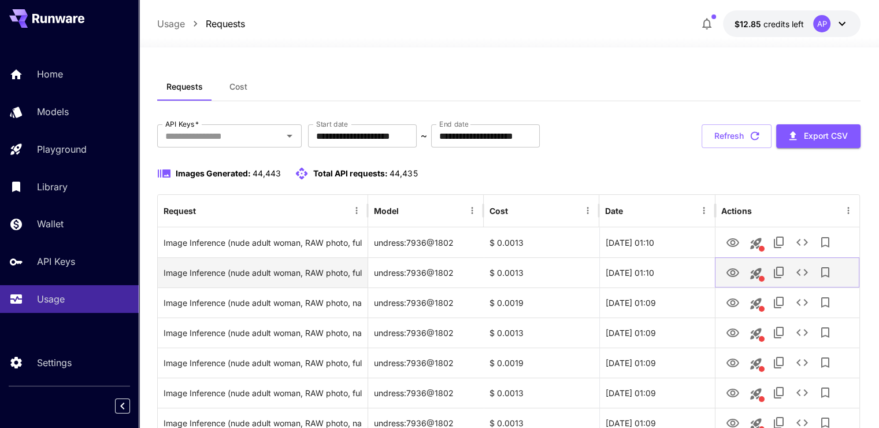
click at [735, 266] on icon "View Image" at bounding box center [733, 273] width 14 height 14
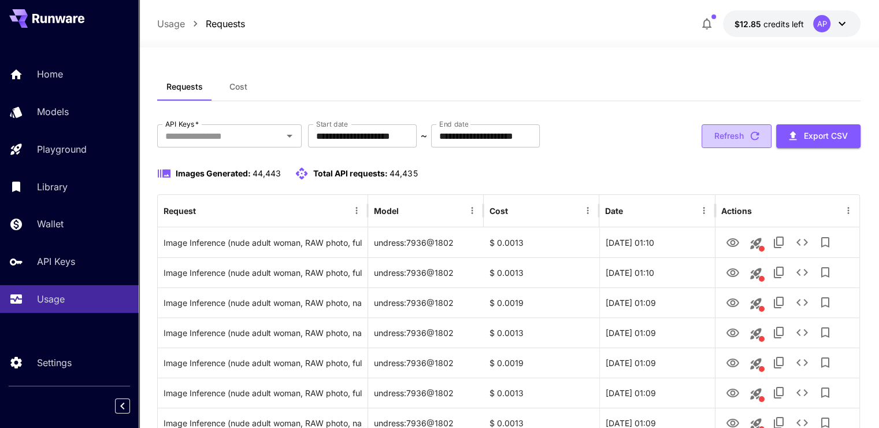
click at [744, 144] on button "Refresh" at bounding box center [737, 136] width 70 height 24
click at [732, 244] on icon "View Image" at bounding box center [733, 242] width 13 height 9
click at [745, 131] on button "Refresh" at bounding box center [737, 136] width 70 height 24
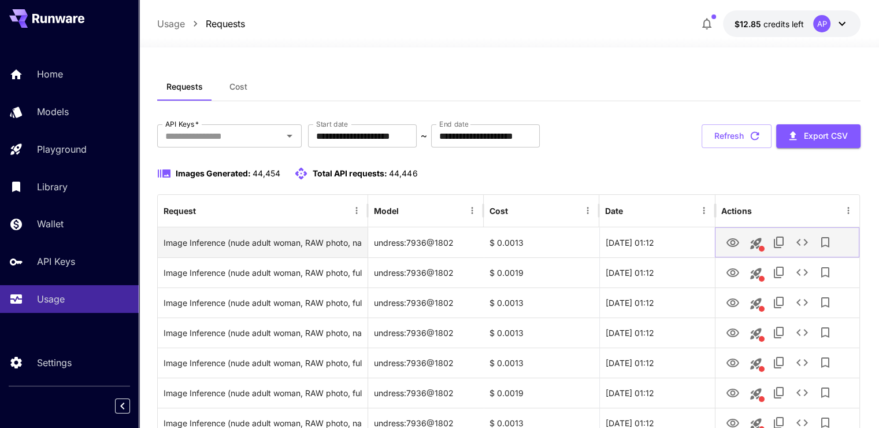
click at [732, 241] on icon "View Image" at bounding box center [733, 243] width 14 height 14
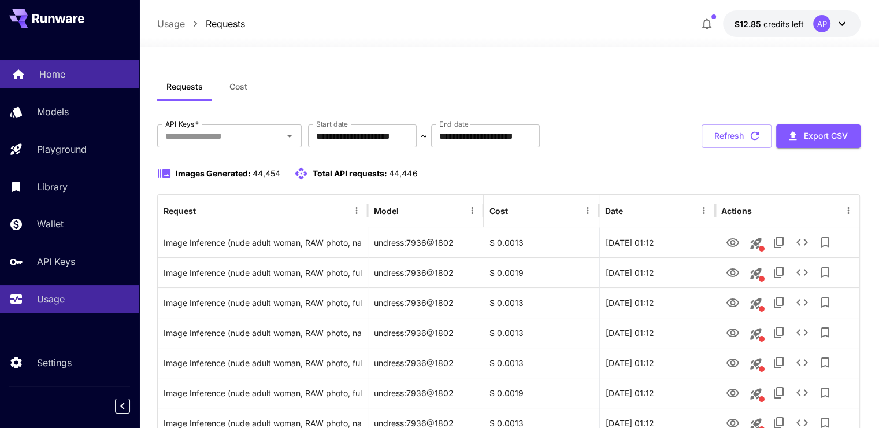
click at [56, 76] on p "Home" at bounding box center [52, 74] width 26 height 14
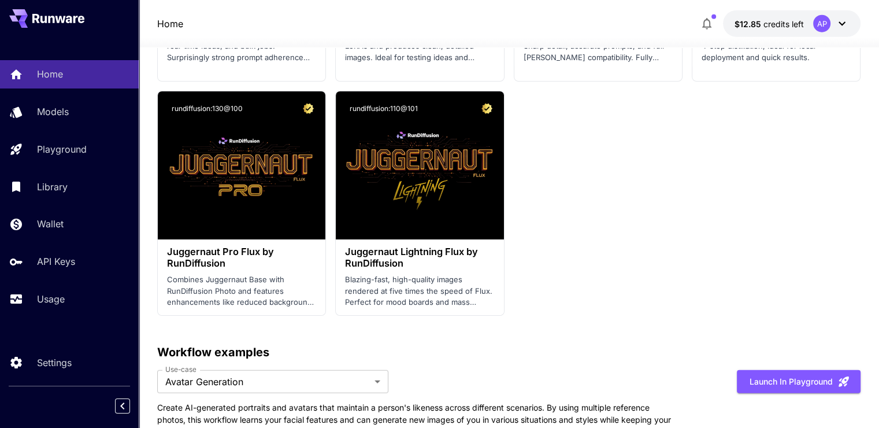
scroll to position [3237, 0]
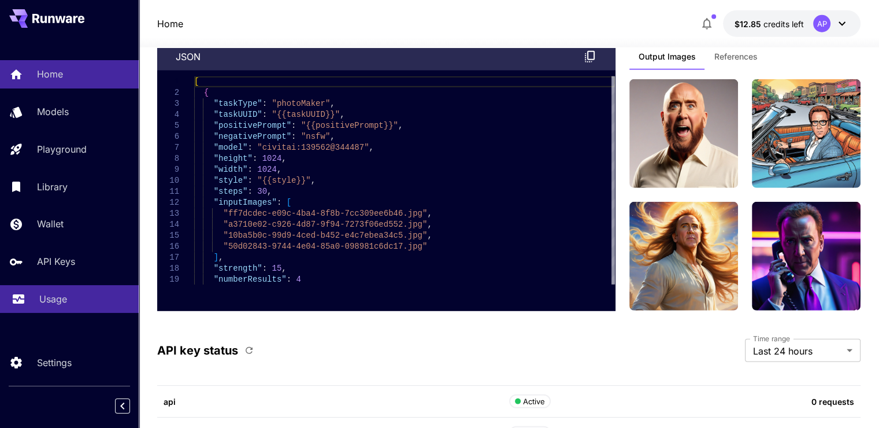
click at [39, 301] on p "Usage" at bounding box center [53, 299] width 28 height 14
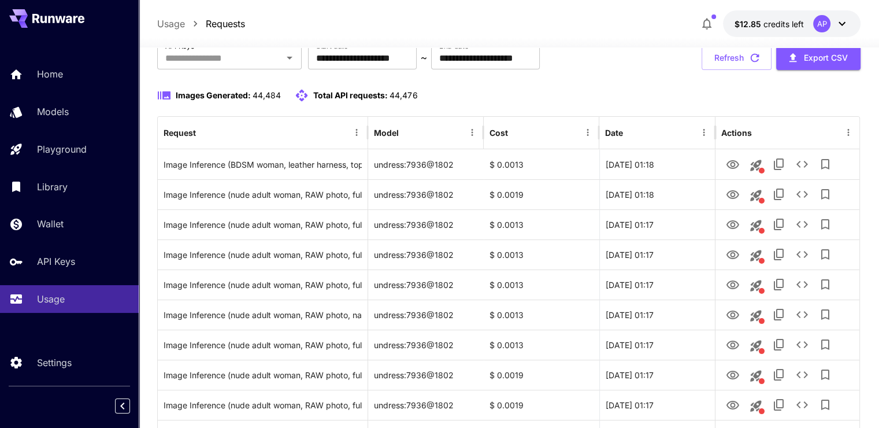
scroll to position [58, 0]
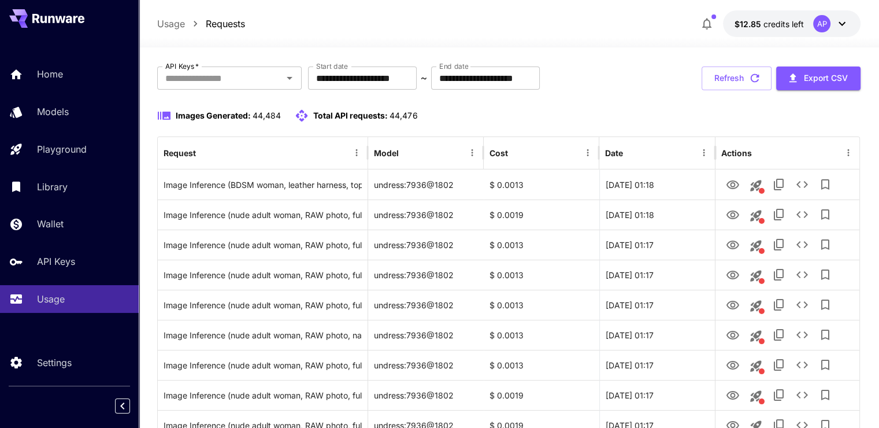
click at [53, 96] on div "Home Models Playground Library Wallet API Keys Usage" at bounding box center [69, 186] width 139 height 253
click at [55, 84] on link "Home" at bounding box center [69, 74] width 139 height 28
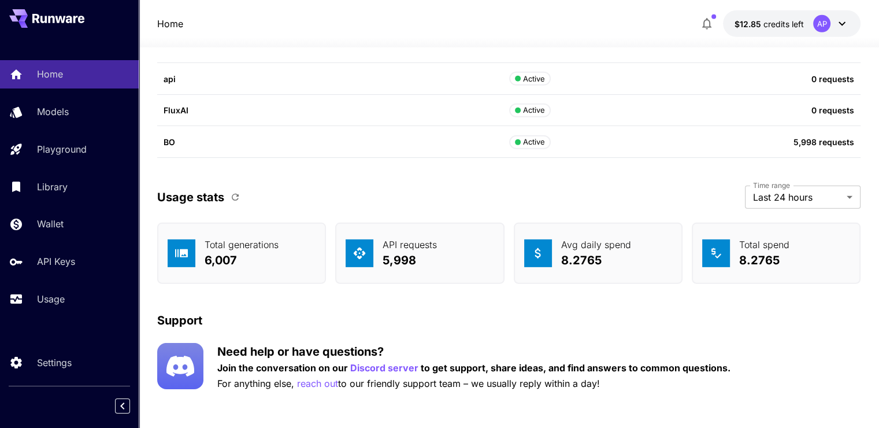
scroll to position [3564, 0]
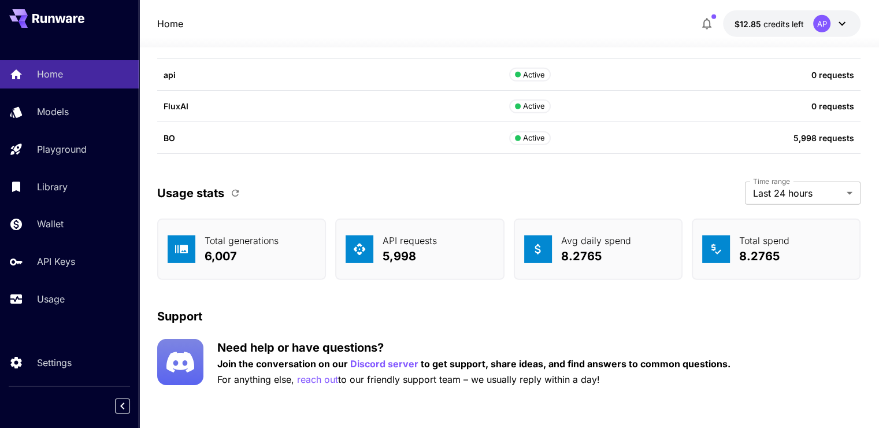
click at [245, 190] on div "Usage stats Time range Last 24 hours ******* Time range" at bounding box center [509, 193] width 704 height 23
click at [237, 188] on icon "button" at bounding box center [235, 193] width 10 height 10
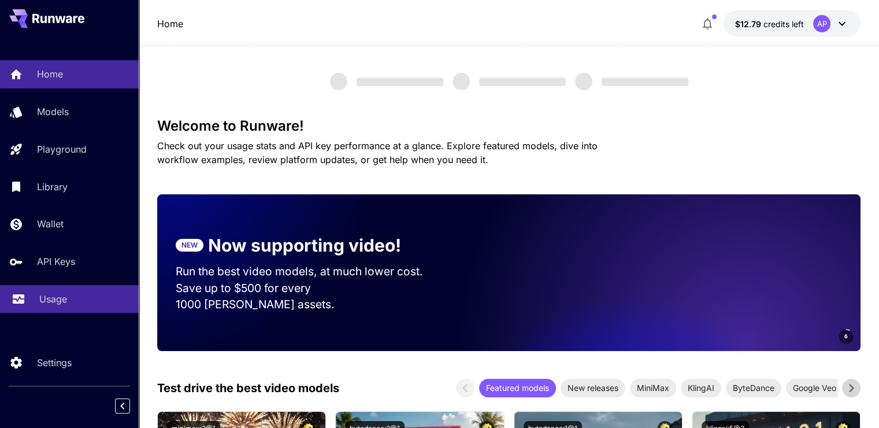
click at [34, 291] on link "Usage" at bounding box center [69, 299] width 139 height 28
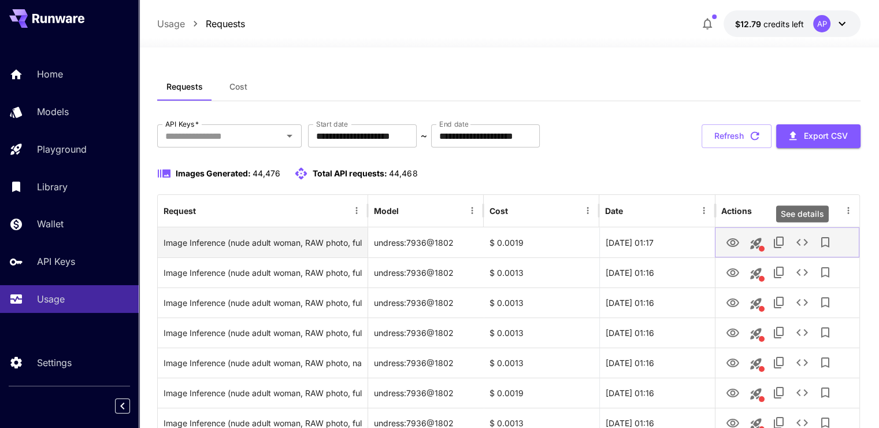
click at [801, 236] on icon "See details" at bounding box center [802, 242] width 14 height 14
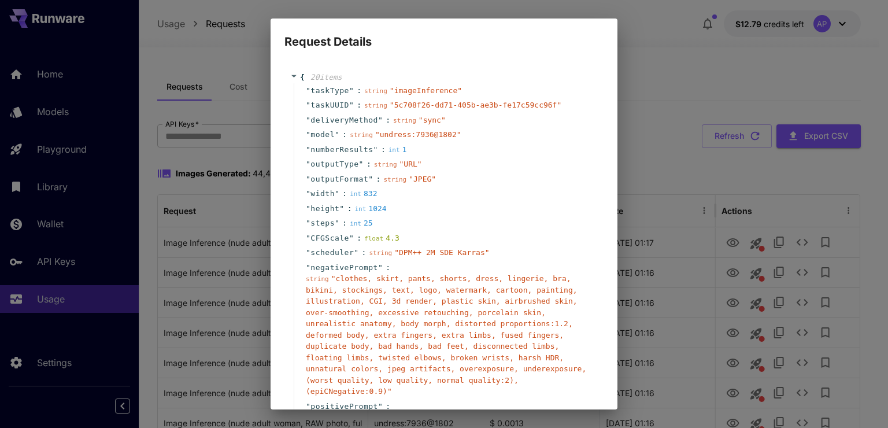
click at [698, 170] on div "Request Details { 20 item s " taskType " : string " imageInference " " taskUUID…" at bounding box center [444, 214] width 888 height 428
click at [756, 102] on div "Request Details { 20 item s " taskType " : string " imageInference " " taskUUID…" at bounding box center [444, 214] width 888 height 428
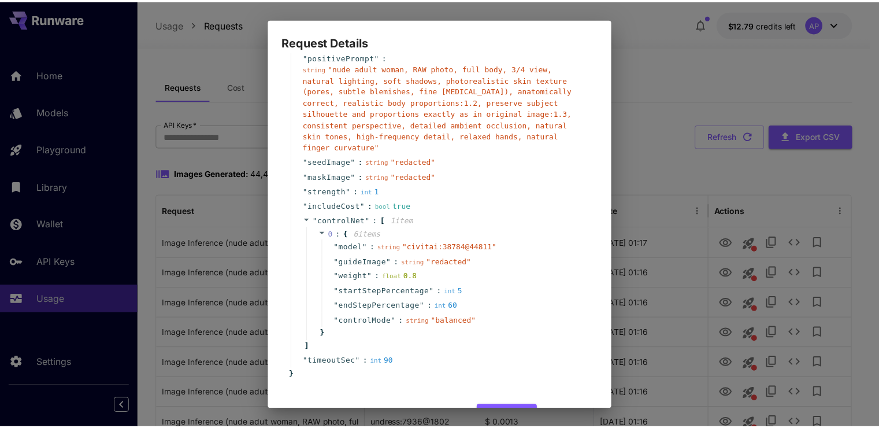
scroll to position [367, 0]
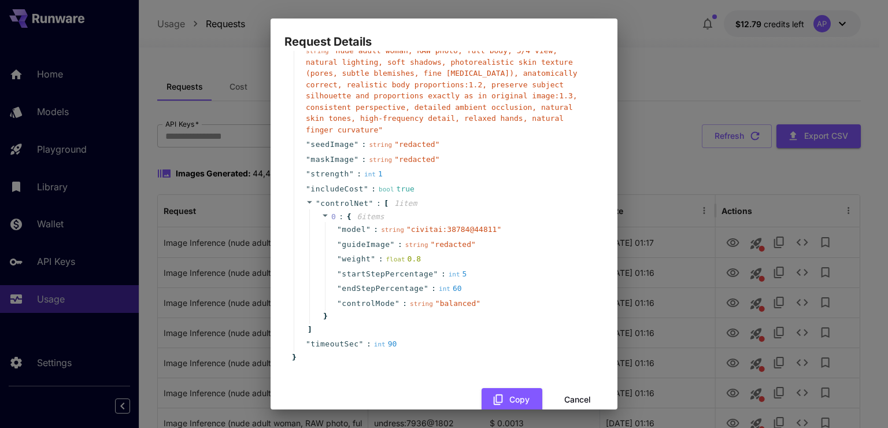
click at [680, 153] on div "Request Details { 20 item s " taskType " : string " imageInference " " taskUUID…" at bounding box center [444, 214] width 888 height 428
click at [683, 200] on div "Request Details { 20 item s " taskType " : string " imageInference " " taskUUID…" at bounding box center [444, 214] width 888 height 428
drag, startPoint x: 566, startPoint y: 371, endPoint x: 709, endPoint y: 203, distance: 221.0
click at [566, 388] on button "Cancel" at bounding box center [578, 400] width 52 height 24
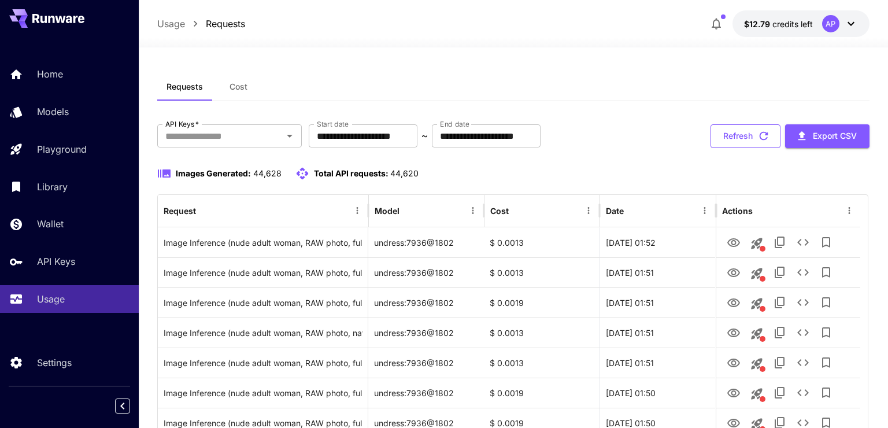
click at [736, 145] on button "Refresh" at bounding box center [745, 136] width 70 height 24
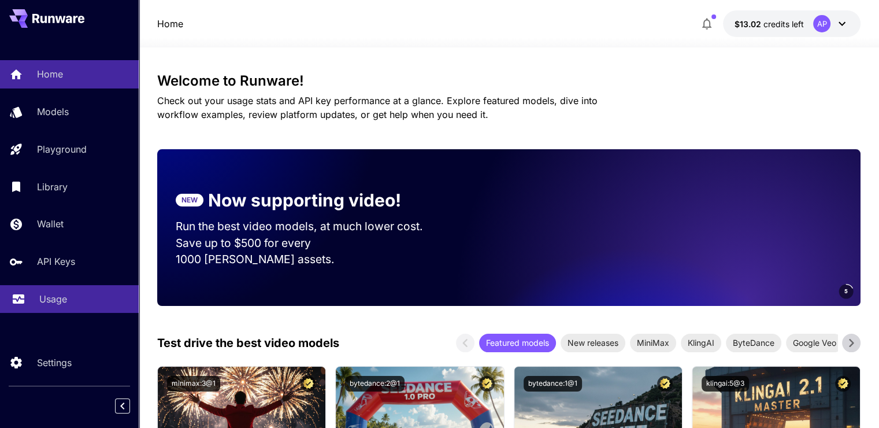
click at [39, 301] on p "Usage" at bounding box center [53, 299] width 28 height 14
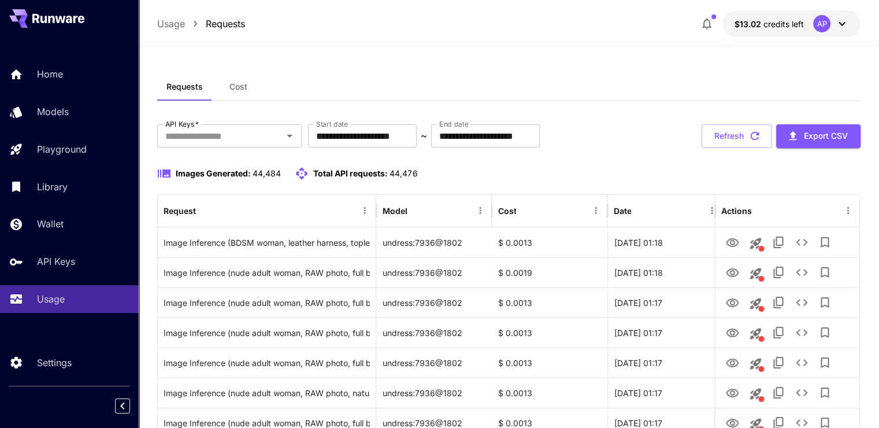
click at [735, 134] on button "Refresh" at bounding box center [737, 136] width 70 height 24
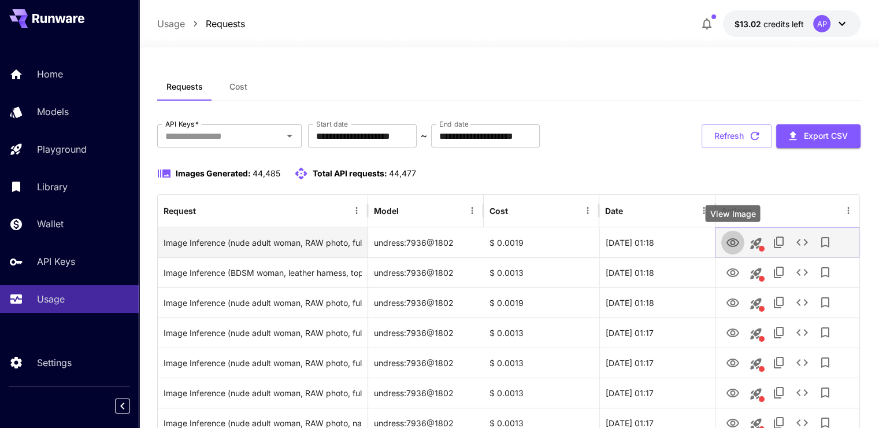
click at [731, 240] on icon "View Image" at bounding box center [733, 242] width 13 height 9
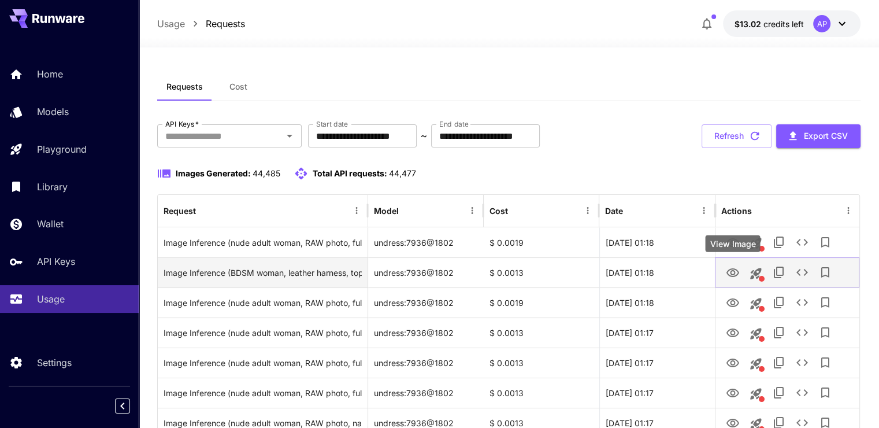
click at [730, 266] on icon "View Image" at bounding box center [733, 273] width 14 height 14
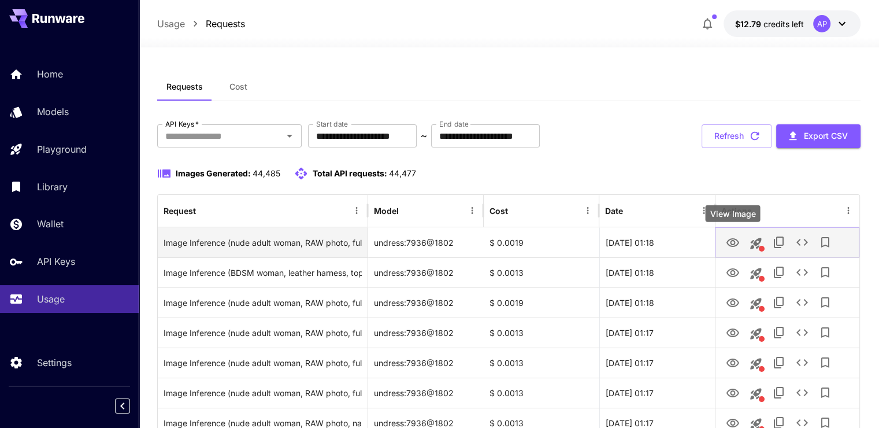
click at [735, 238] on icon "View Image" at bounding box center [733, 243] width 14 height 14
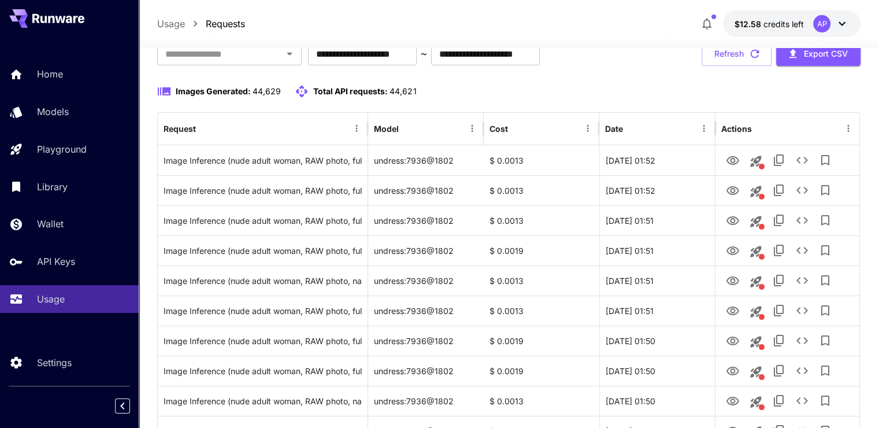
scroll to position [116, 0]
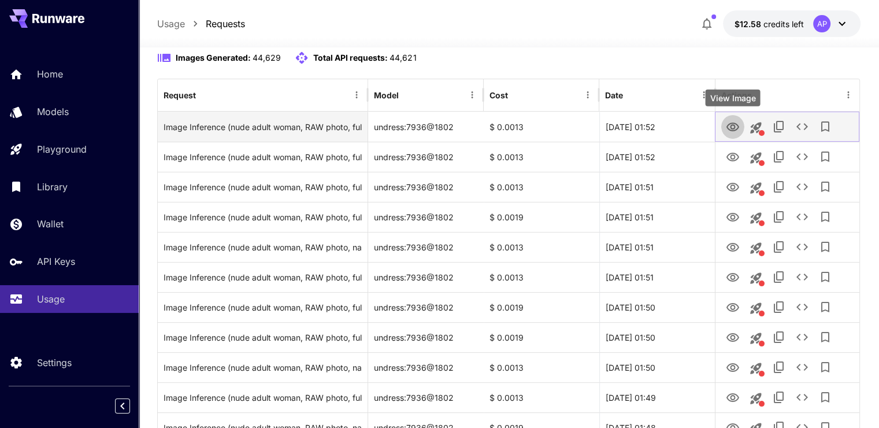
click at [735, 125] on icon "View Image" at bounding box center [733, 127] width 14 height 14
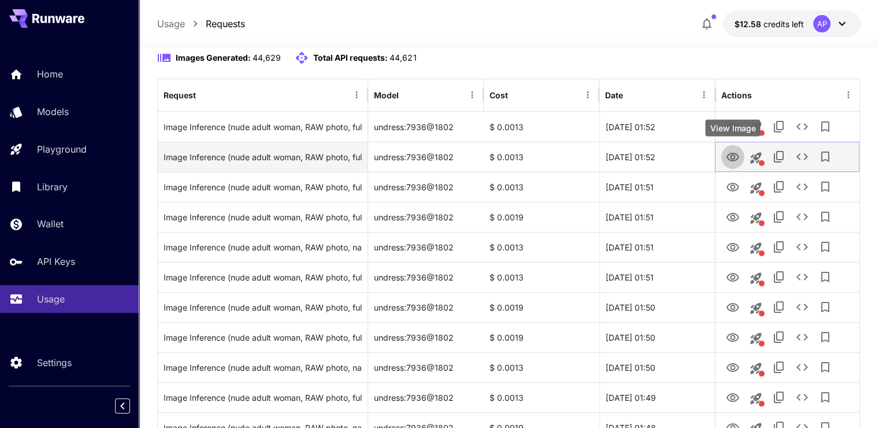
click at [740, 163] on button "View Image" at bounding box center [732, 157] width 23 height 24
click at [726, 153] on icon "View Image" at bounding box center [733, 157] width 14 height 14
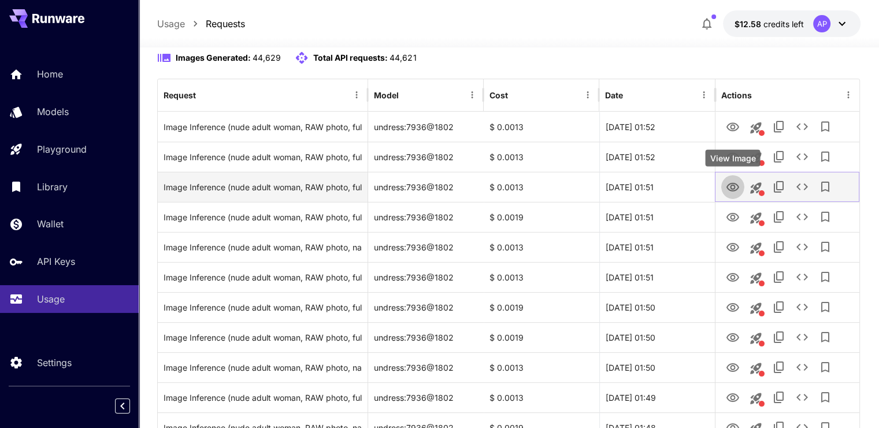
click at [726, 190] on icon "View Image" at bounding box center [733, 187] width 14 height 14
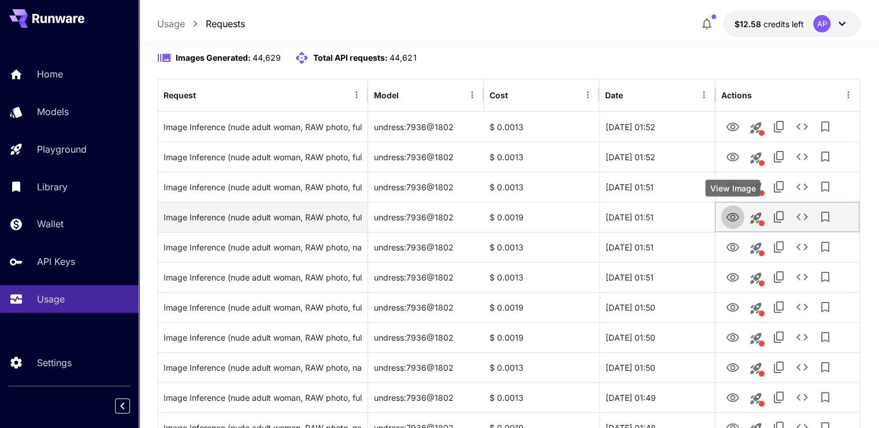
click at [730, 210] on icon "View Image" at bounding box center [733, 217] width 14 height 14
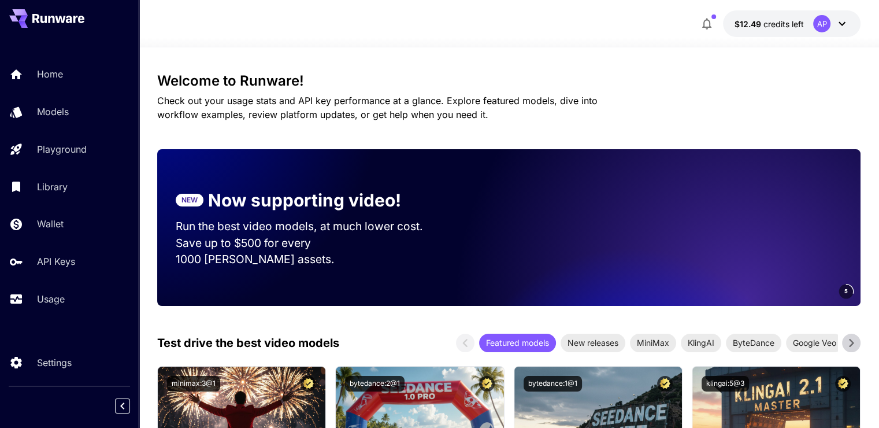
click at [69, 90] on div "Home Models Playground Library Wallet API Keys Usage" at bounding box center [69, 186] width 139 height 253
click at [69, 79] on div "Home" at bounding box center [84, 74] width 90 height 14
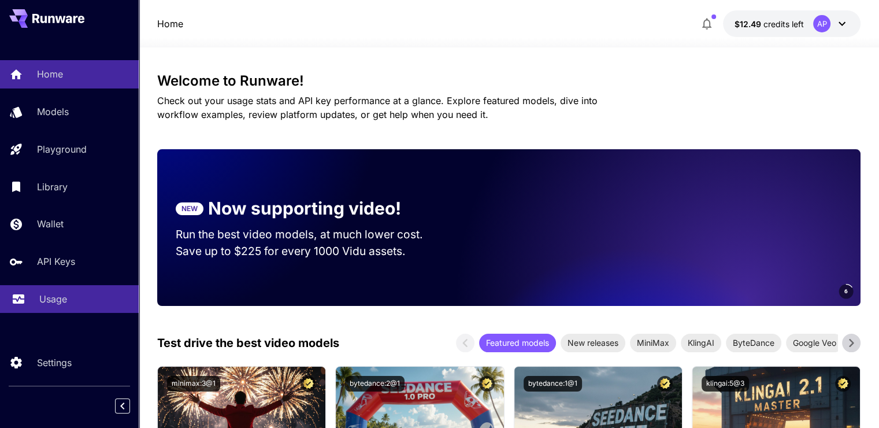
click at [77, 296] on div "Usage" at bounding box center [84, 299] width 90 height 14
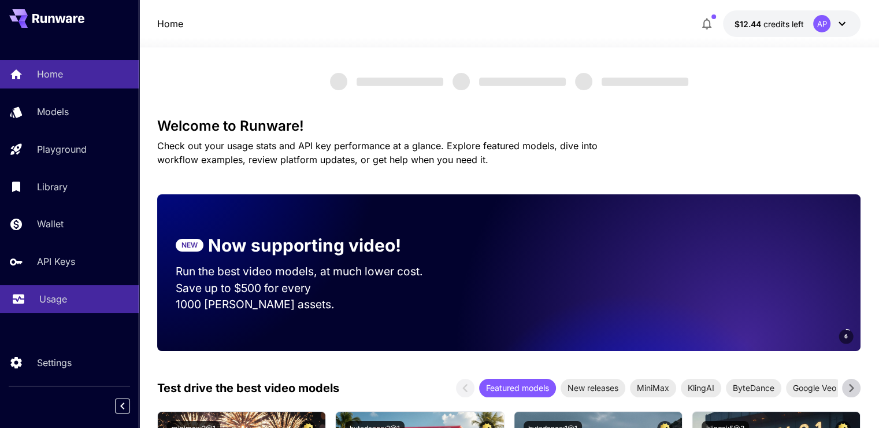
click at [59, 310] on link "Usage" at bounding box center [69, 299] width 139 height 28
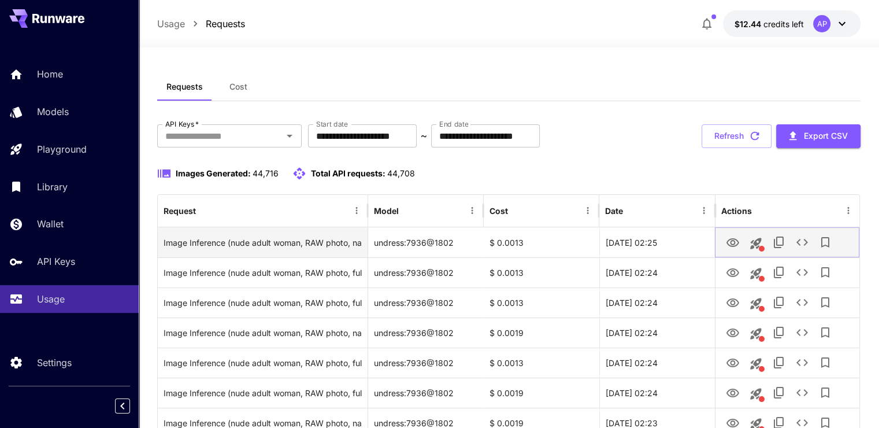
click at [736, 241] on icon "View Image" at bounding box center [733, 243] width 14 height 14
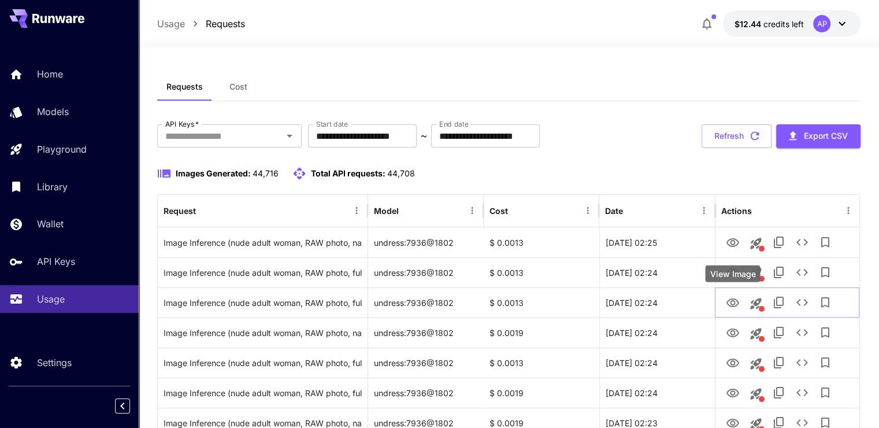
click at [734, 286] on div "View Image" at bounding box center [732, 277] width 57 height 26
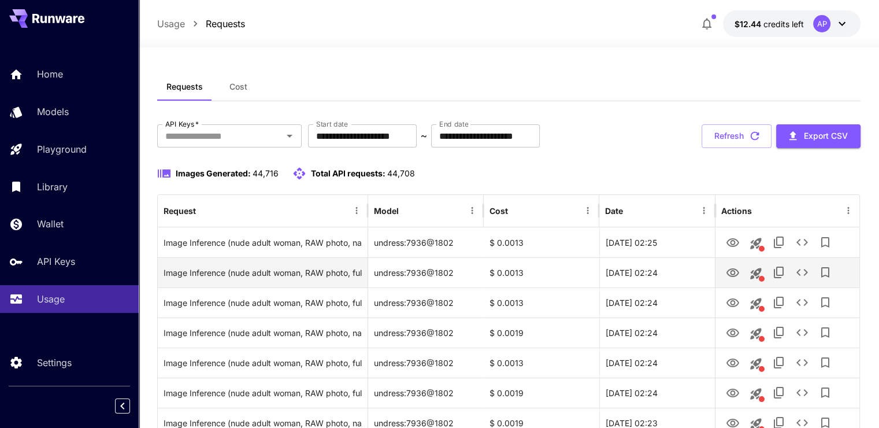
click at [733, 272] on icon "View Image" at bounding box center [733, 273] width 14 height 14
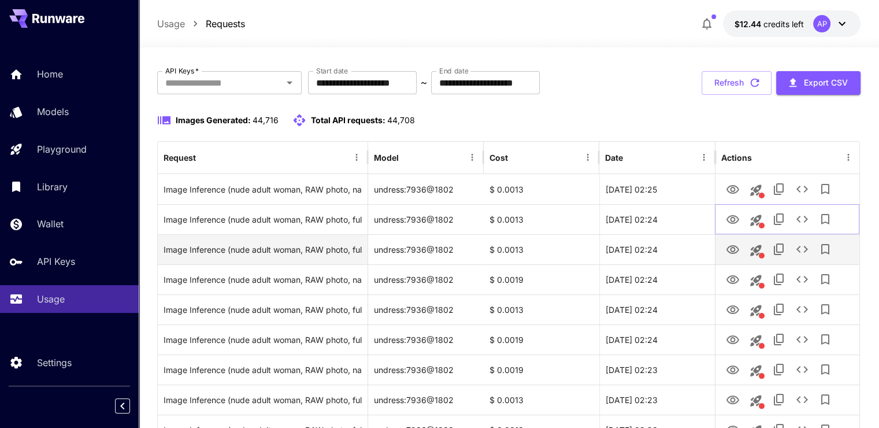
scroll to position [58, 0]
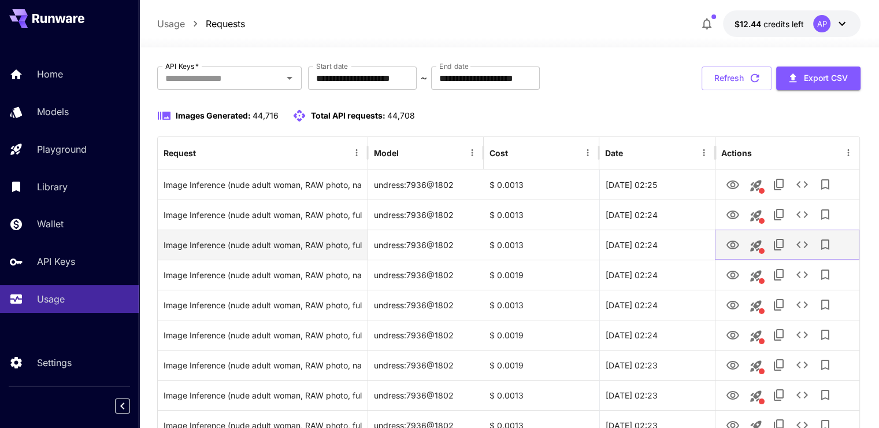
click at [731, 237] on link "View Image" at bounding box center [733, 244] width 14 height 14
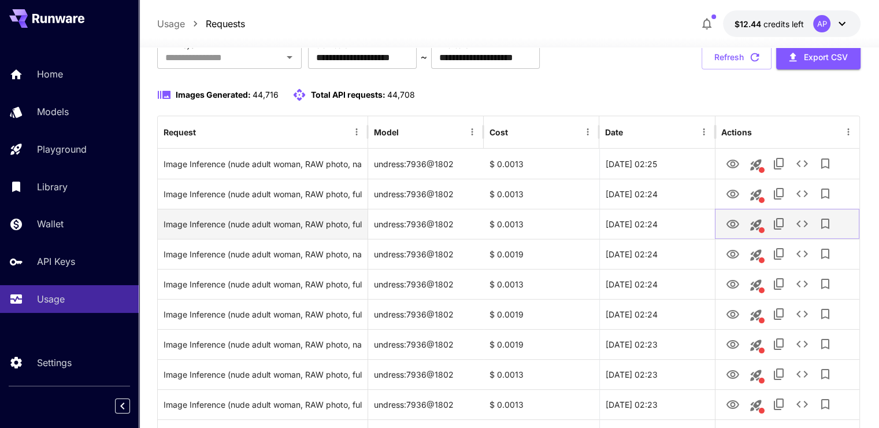
scroll to position [116, 0]
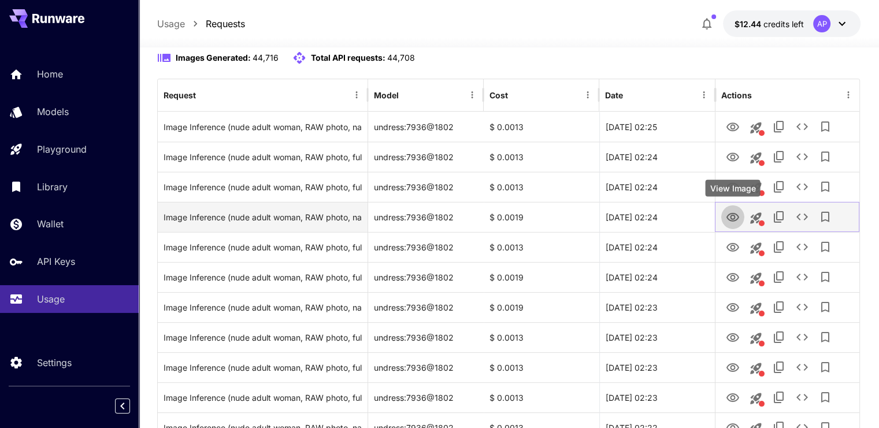
click at [728, 215] on icon "View Image" at bounding box center [733, 217] width 14 height 14
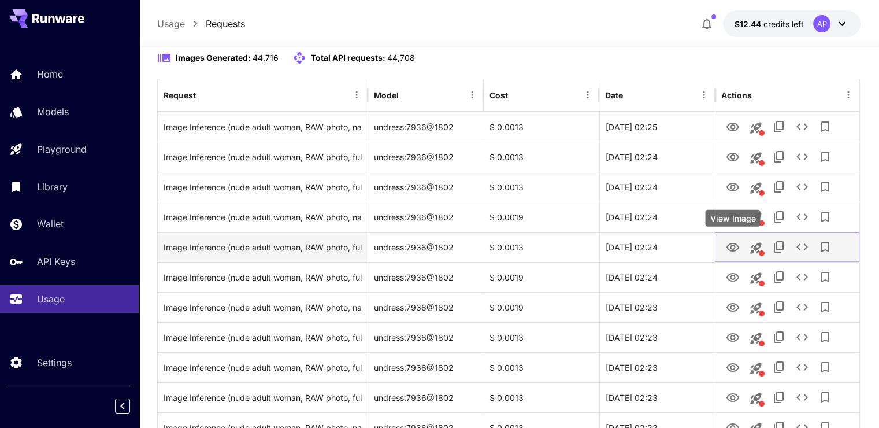
click at [728, 242] on icon "View Image" at bounding box center [733, 247] width 14 height 14
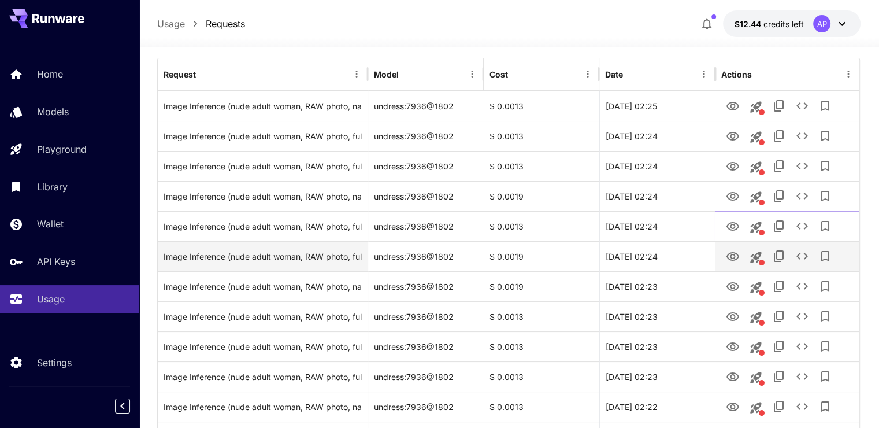
scroll to position [173, 0]
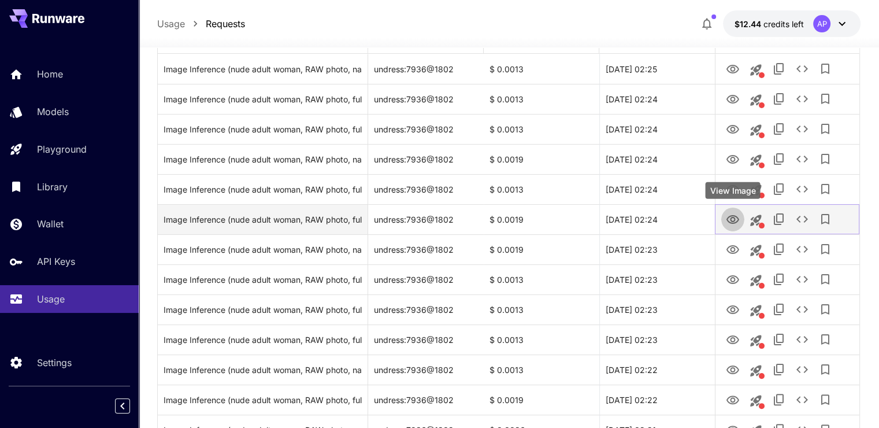
click at [726, 217] on icon "View Image" at bounding box center [733, 220] width 14 height 14
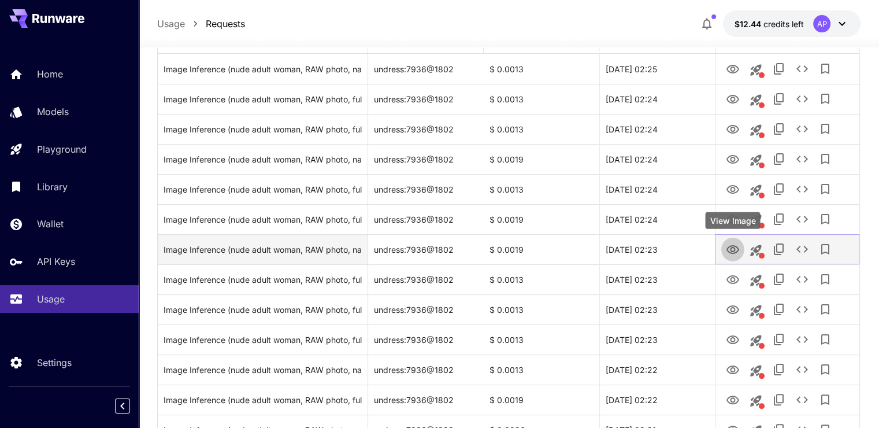
click at [730, 248] on icon "View Image" at bounding box center [733, 250] width 14 height 14
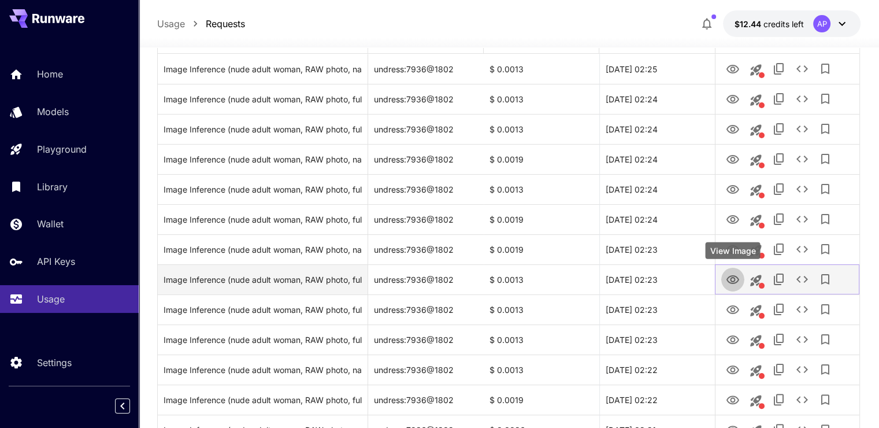
click at [735, 280] on icon "View Image" at bounding box center [733, 280] width 14 height 14
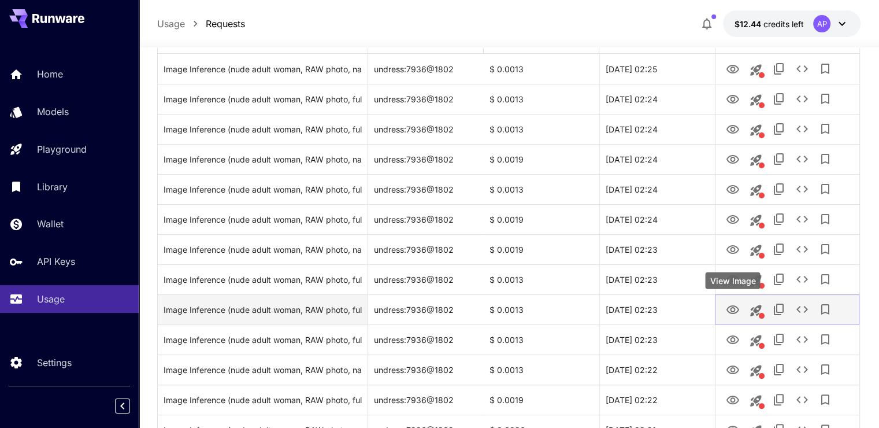
click at [728, 305] on icon "View Image" at bounding box center [733, 310] width 14 height 14
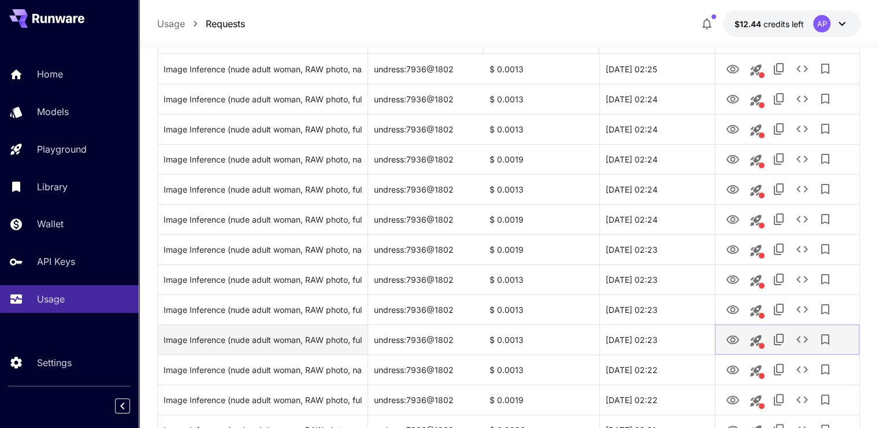
click at [731, 335] on icon "View Image" at bounding box center [733, 339] width 13 height 9
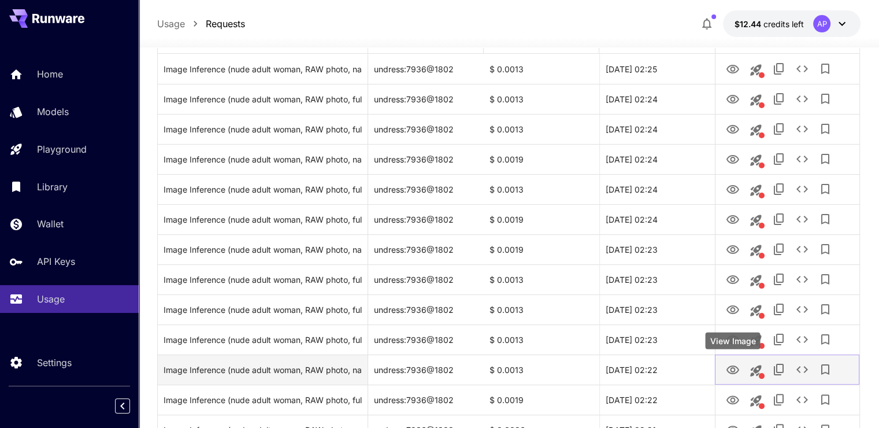
click at [735, 368] on icon "View Image" at bounding box center [733, 370] width 14 height 14
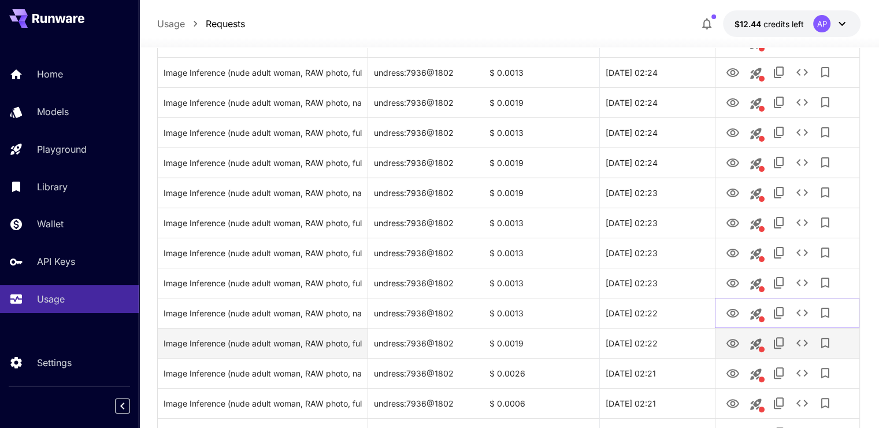
scroll to position [231, 0]
click at [732, 350] on button "View Image" at bounding box center [732, 342] width 23 height 24
click at [732, 347] on icon "View Image" at bounding box center [733, 342] width 14 height 14
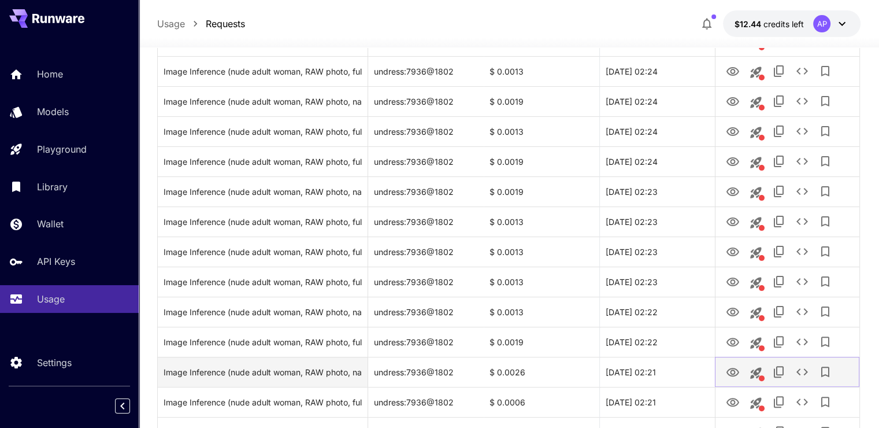
click at [724, 367] on button "View Image" at bounding box center [732, 372] width 23 height 24
click at [730, 369] on icon "View Image" at bounding box center [733, 372] width 14 height 14
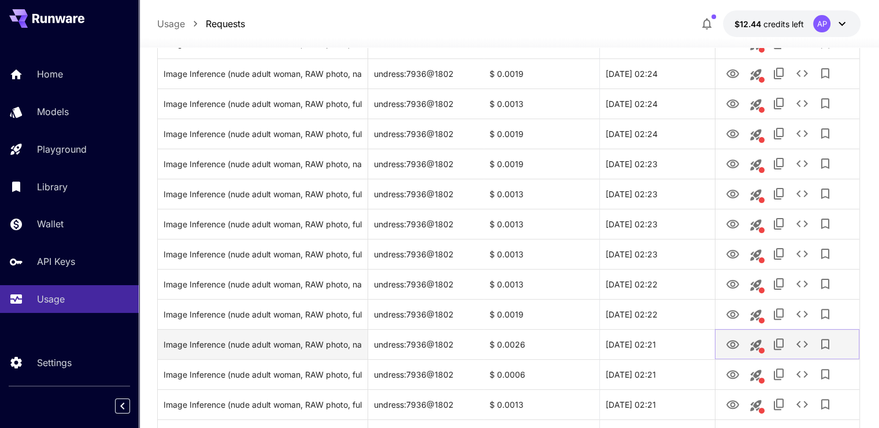
scroll to position [347, 0]
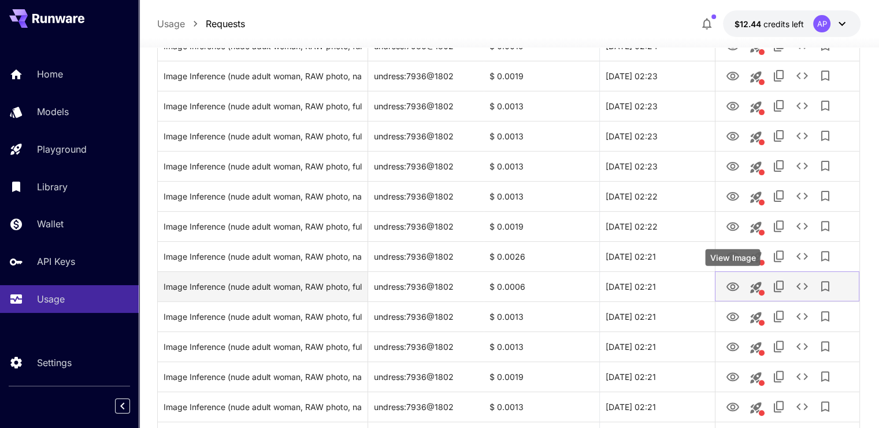
click at [734, 282] on icon "View Image" at bounding box center [733, 286] width 13 height 9
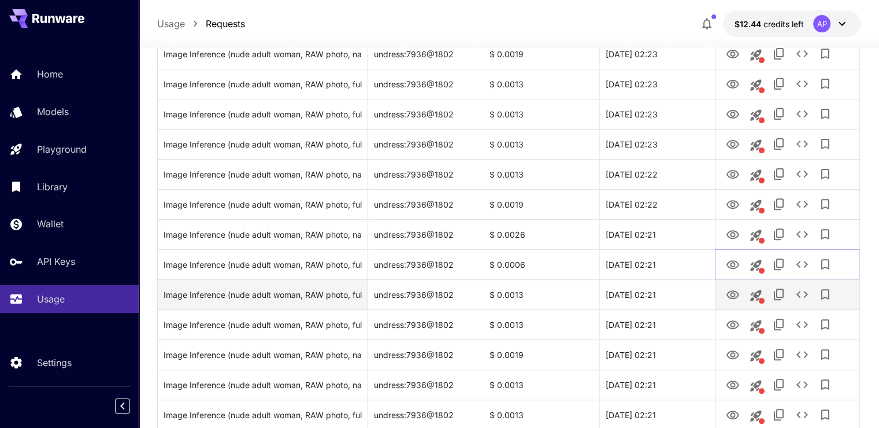
scroll to position [405, 0]
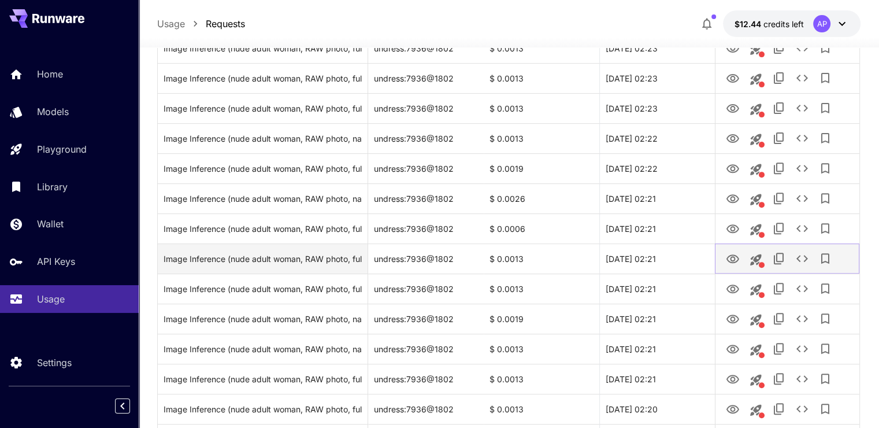
click at [733, 263] on icon "View Image" at bounding box center [733, 259] width 14 height 14
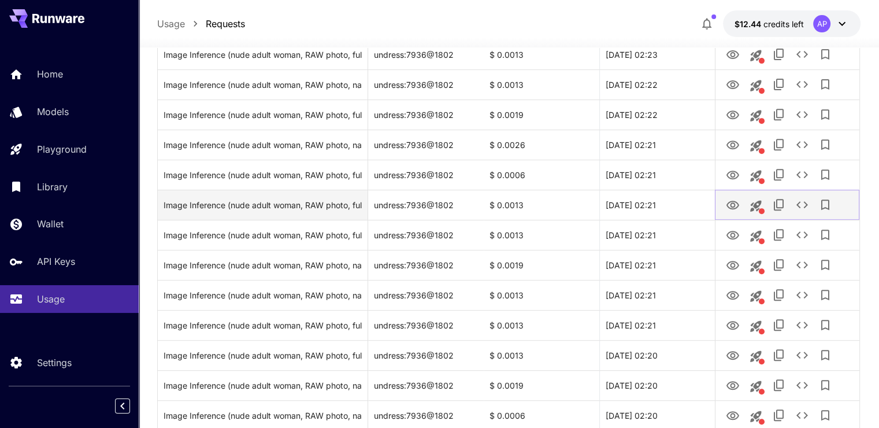
scroll to position [462, 0]
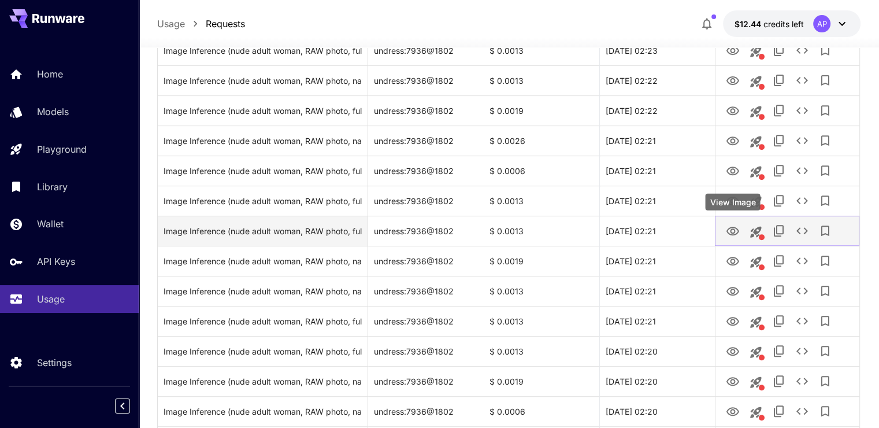
click at [735, 234] on icon "View Image" at bounding box center [733, 231] width 13 height 9
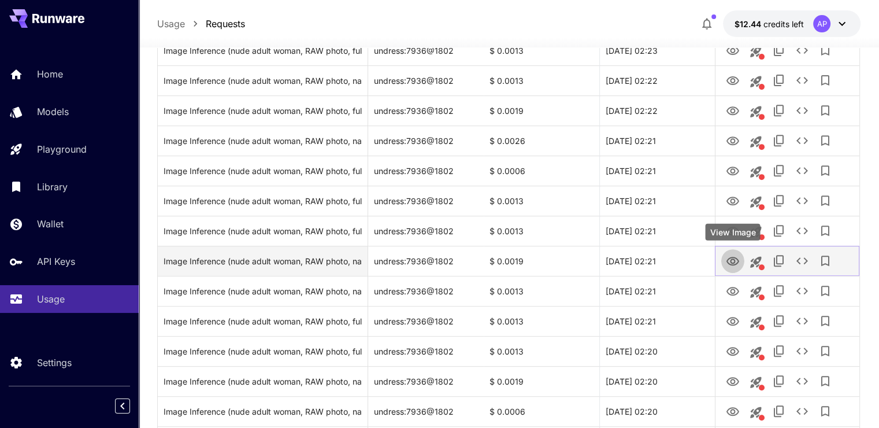
click at [733, 259] on icon "View Image" at bounding box center [733, 261] width 13 height 9
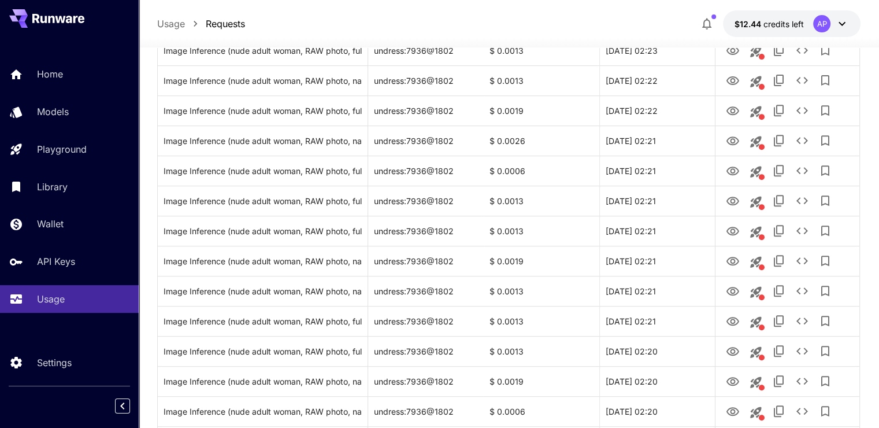
drag, startPoint x: 87, startPoint y: 77, endPoint x: 94, endPoint y: 91, distance: 15.3
click at [87, 76] on div "Home" at bounding box center [83, 74] width 92 height 14
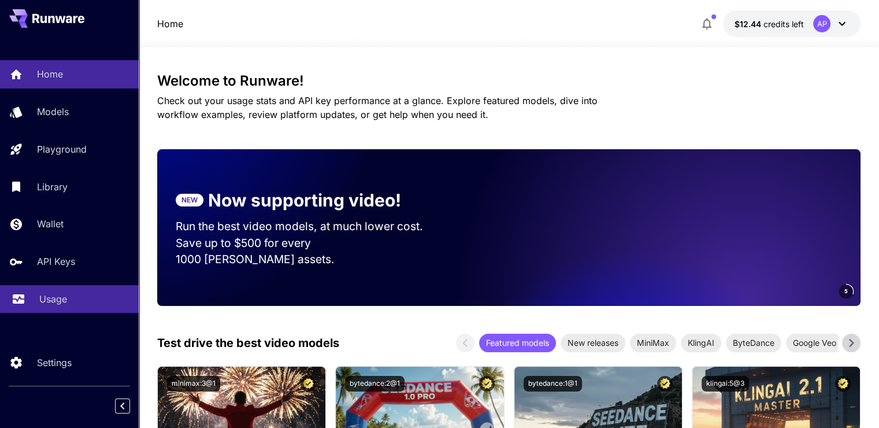
click at [55, 303] on p "Usage" at bounding box center [53, 299] width 28 height 14
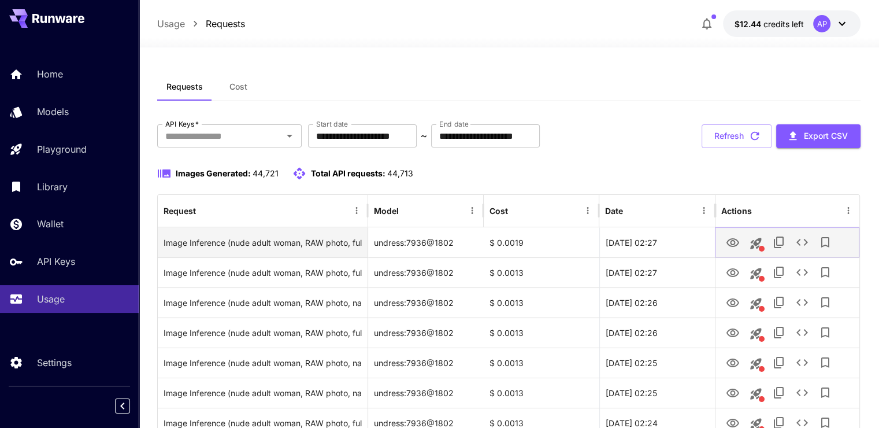
click at [724, 243] on button "View Image" at bounding box center [732, 242] width 23 height 24
click at [734, 239] on icon "View Image" at bounding box center [733, 243] width 14 height 14
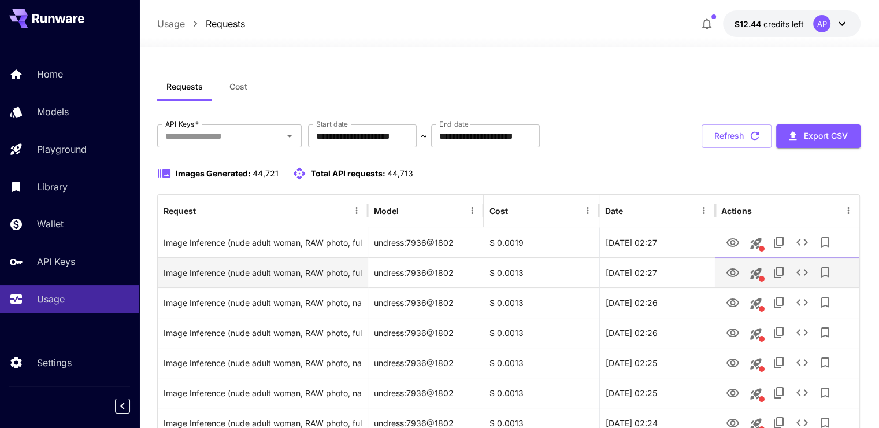
click at [731, 271] on icon "View Image" at bounding box center [733, 273] width 14 height 14
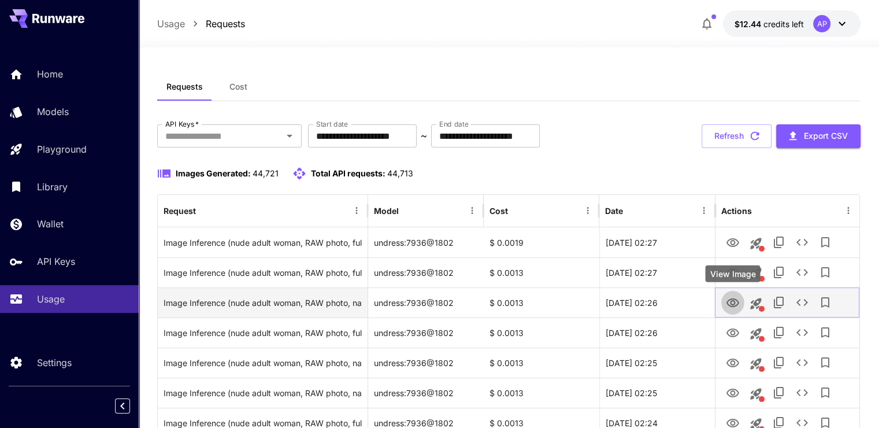
click at [733, 305] on icon "View Image" at bounding box center [733, 303] width 14 height 14
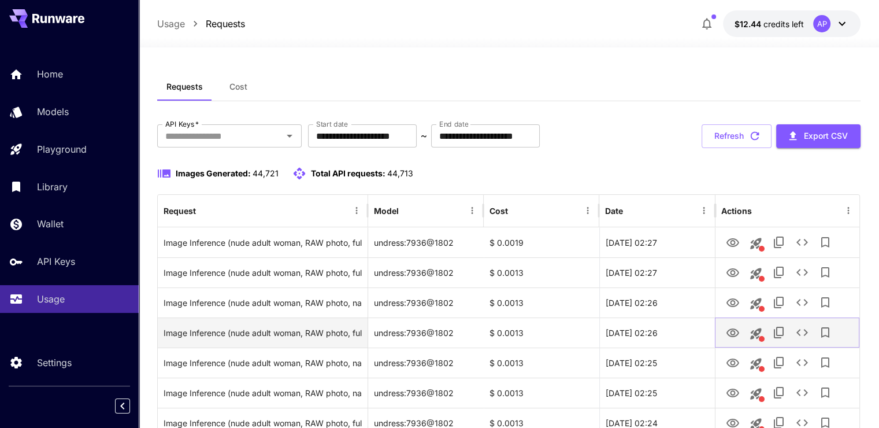
click at [733, 337] on icon "View Image" at bounding box center [733, 333] width 14 height 14
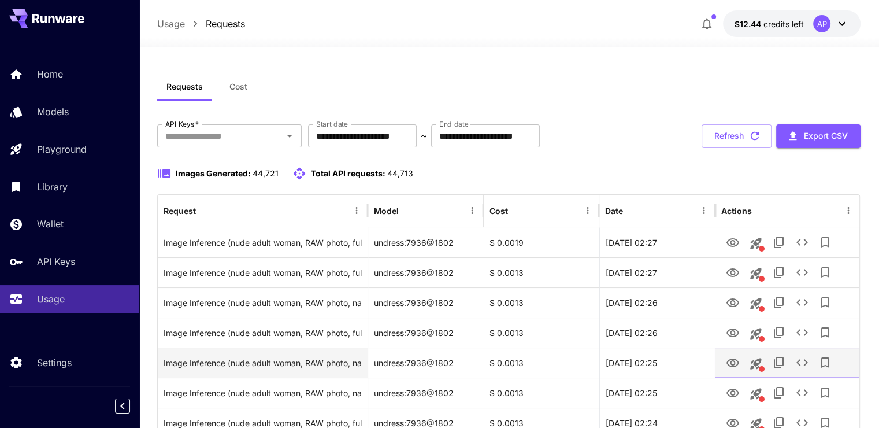
click at [728, 366] on icon "View Image" at bounding box center [733, 363] width 14 height 14
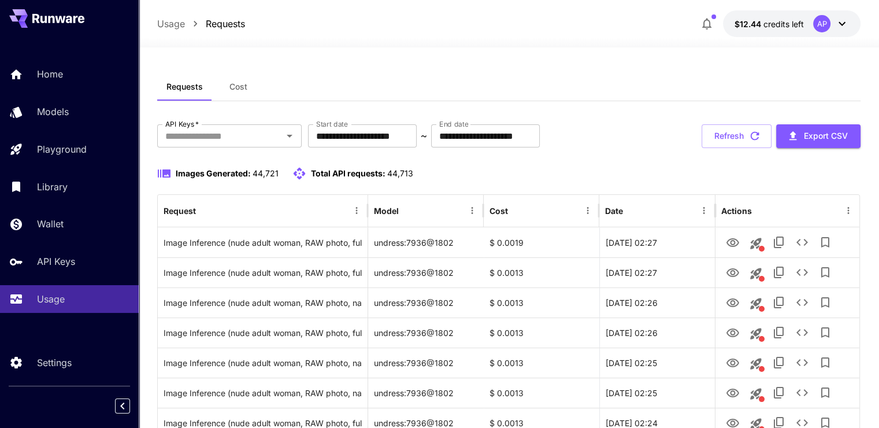
click at [744, 132] on button "Refresh" at bounding box center [737, 136] width 70 height 24
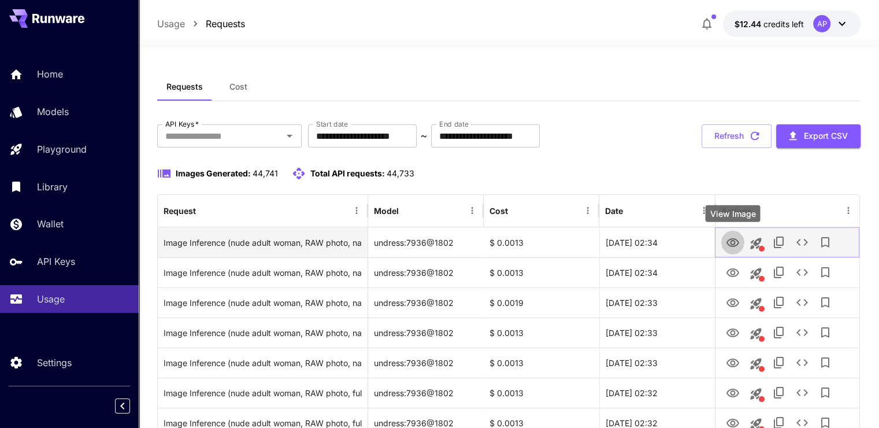
click at [732, 243] on icon "View Image" at bounding box center [733, 243] width 14 height 14
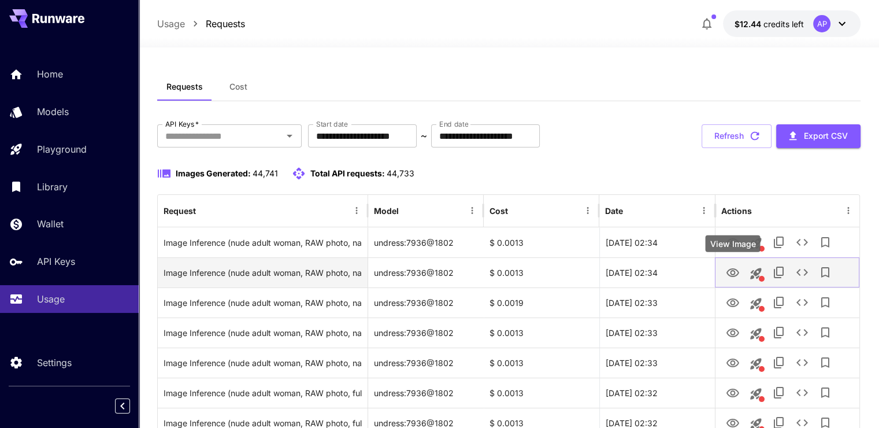
click at [728, 271] on icon "View Image" at bounding box center [733, 273] width 14 height 14
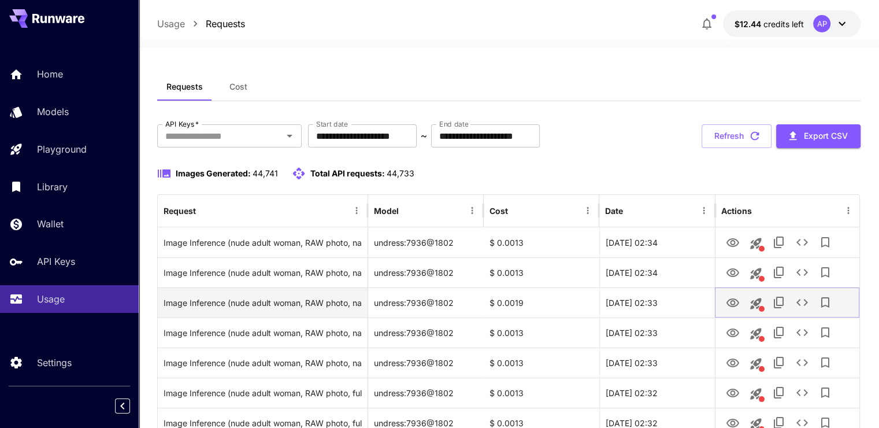
click at [738, 308] on icon "View Image" at bounding box center [733, 303] width 14 height 14
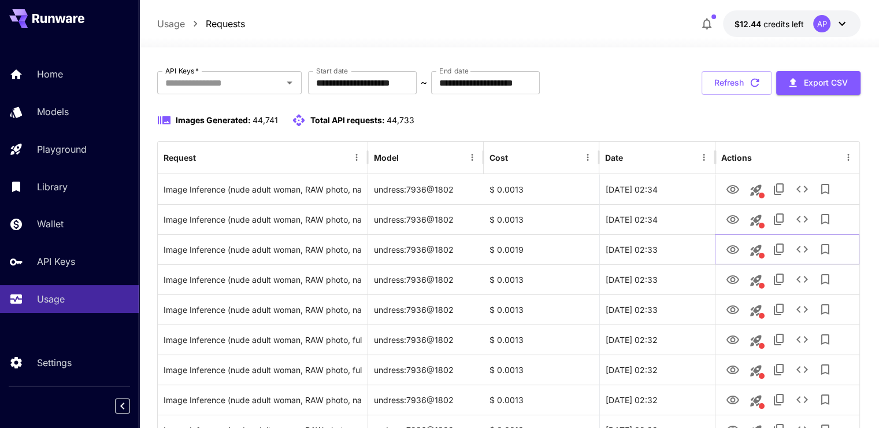
scroll to position [58, 0]
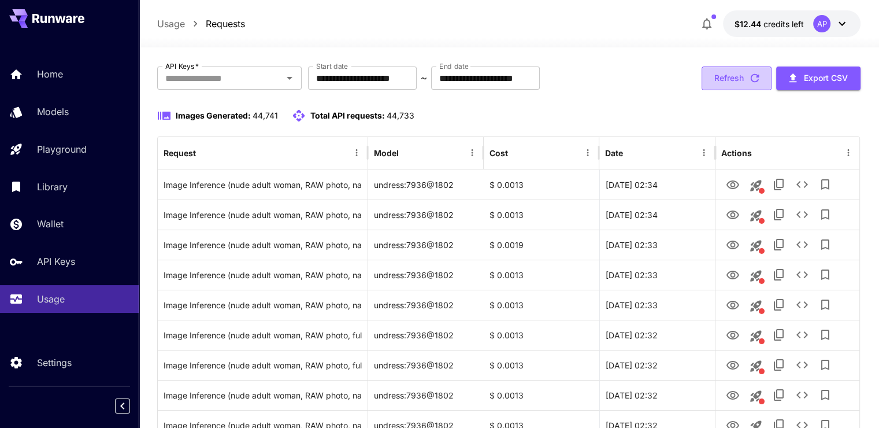
click at [757, 88] on button "Refresh" at bounding box center [737, 78] width 70 height 24
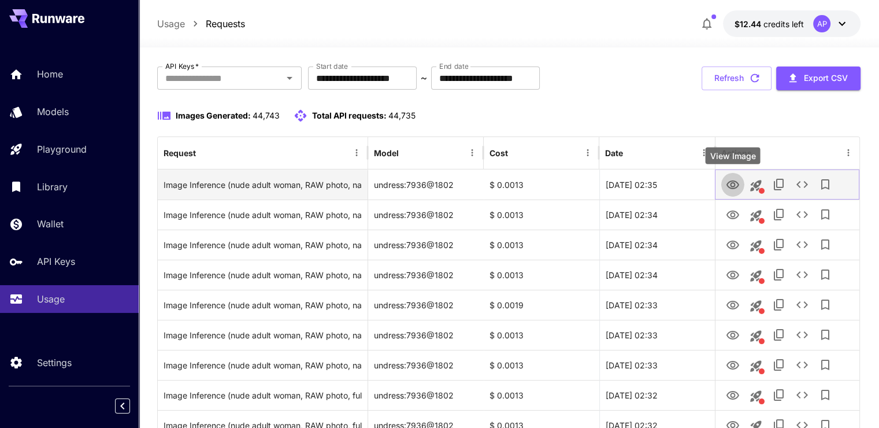
click at [731, 187] on icon "View Image" at bounding box center [733, 185] width 14 height 14
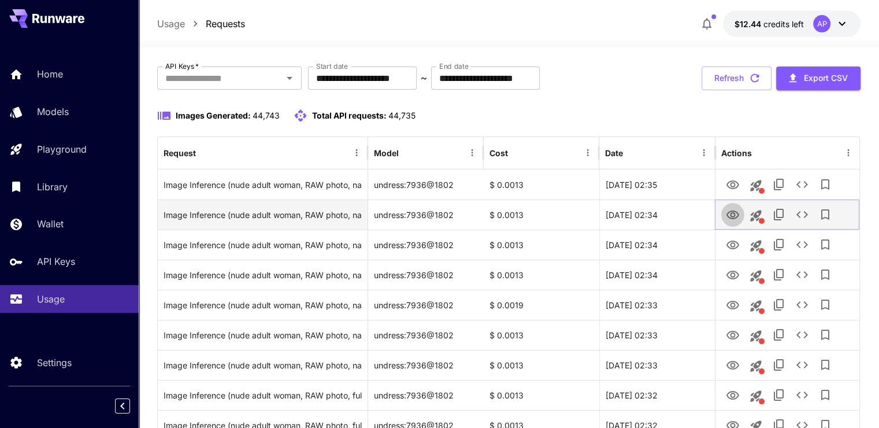
click at [736, 210] on icon "View Image" at bounding box center [733, 215] width 14 height 14
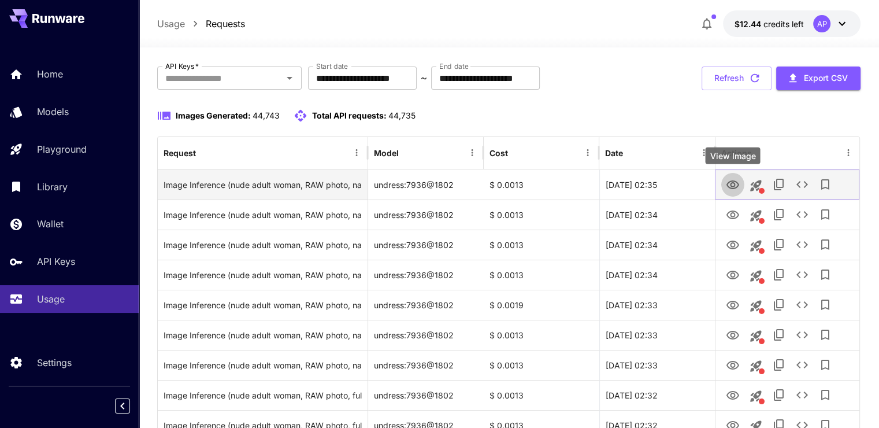
click at [732, 180] on icon "View Image" at bounding box center [733, 184] width 13 height 9
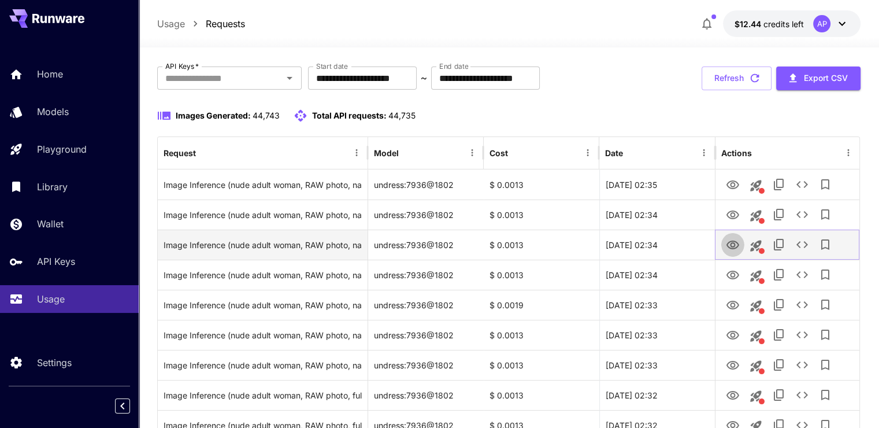
click at [732, 241] on icon "View Image" at bounding box center [733, 245] width 14 height 14
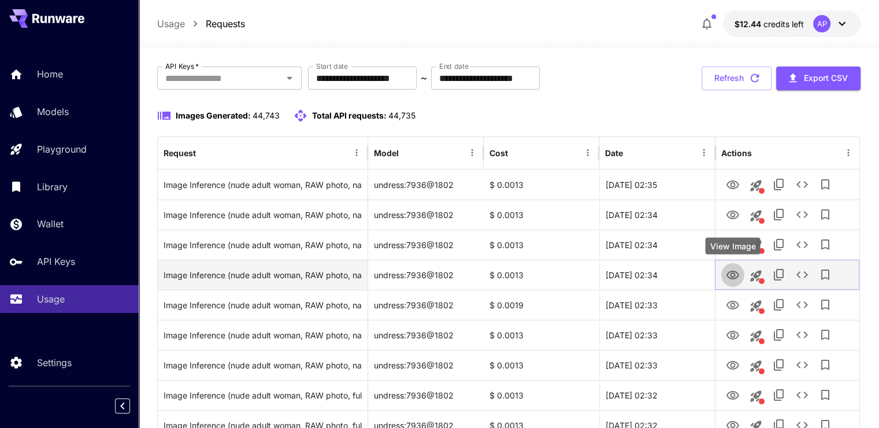
click at [742, 281] on button "View Image" at bounding box center [732, 274] width 23 height 24
click at [728, 269] on icon "View Image" at bounding box center [733, 275] width 14 height 14
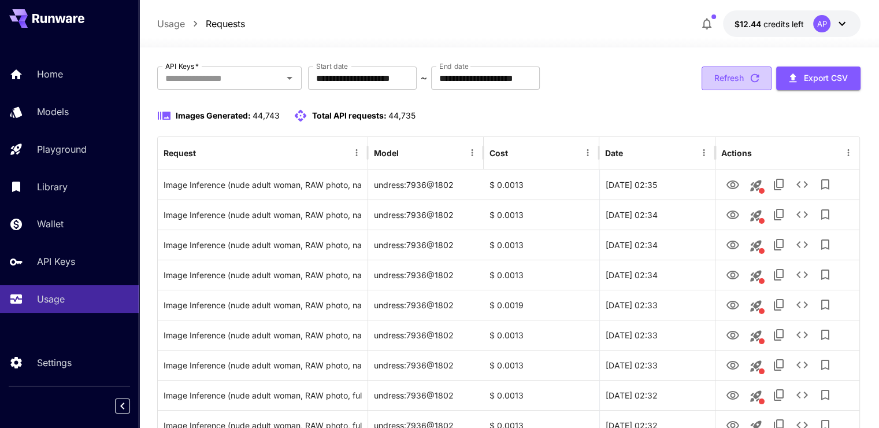
click at [717, 78] on button "Refresh" at bounding box center [737, 78] width 70 height 24
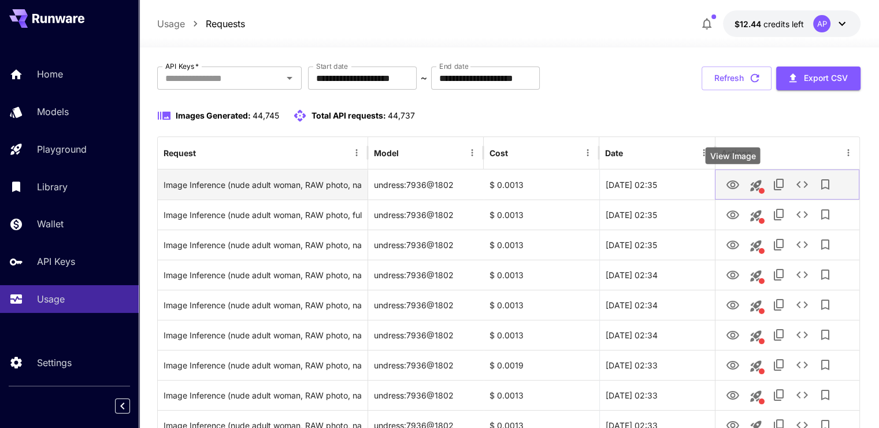
drag, startPoint x: 726, startPoint y: 168, endPoint x: 726, endPoint y: 180, distance: 12.1
click at [726, 180] on icon "View Image" at bounding box center [733, 185] width 14 height 14
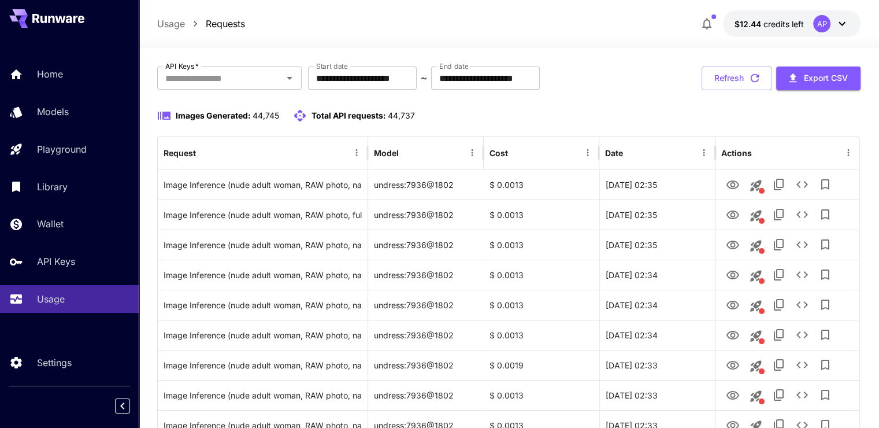
click at [684, 79] on div "**********" at bounding box center [509, 78] width 704 height 24
click at [713, 77] on button "Refresh" at bounding box center [737, 78] width 70 height 24
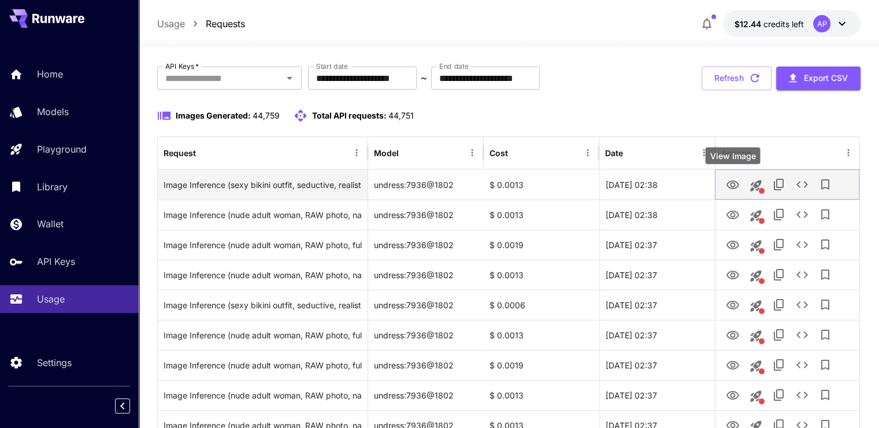
click at [737, 186] on icon "View Image" at bounding box center [733, 184] width 13 height 9
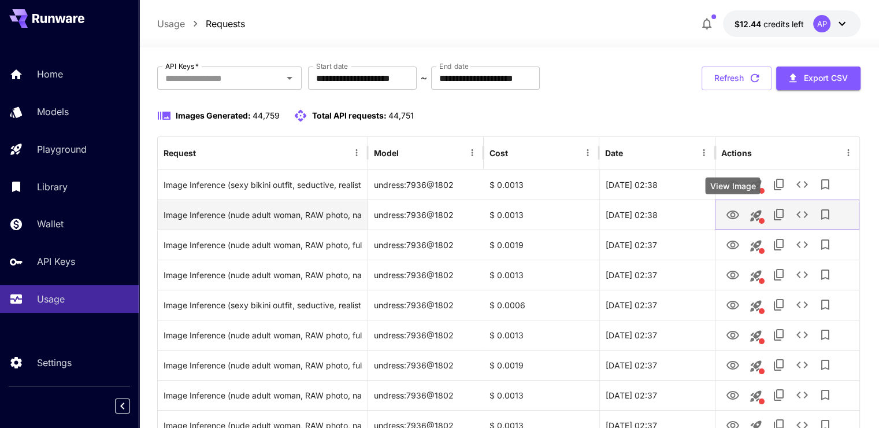
click at [735, 208] on icon "View Image" at bounding box center [733, 215] width 14 height 14
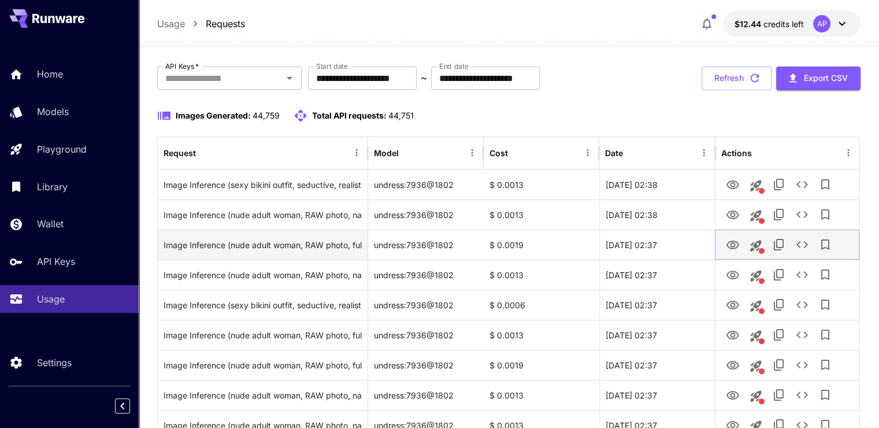
click at [731, 245] on icon "View Image" at bounding box center [733, 244] width 13 height 9
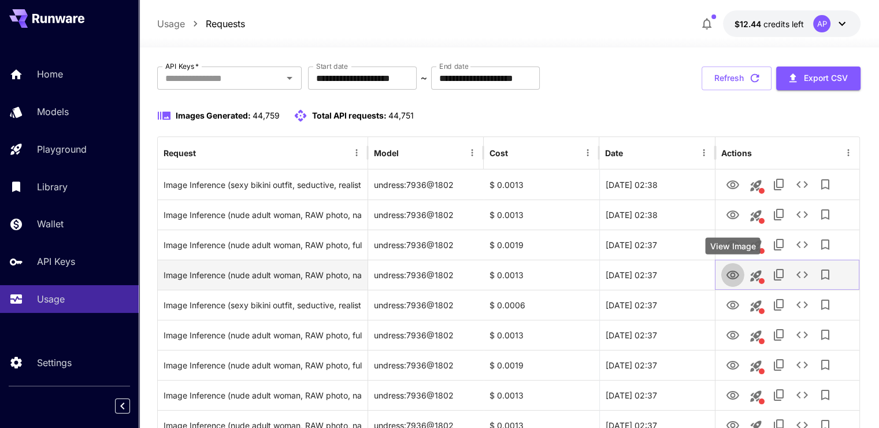
click at [729, 271] on icon "View Image" at bounding box center [733, 275] width 14 height 14
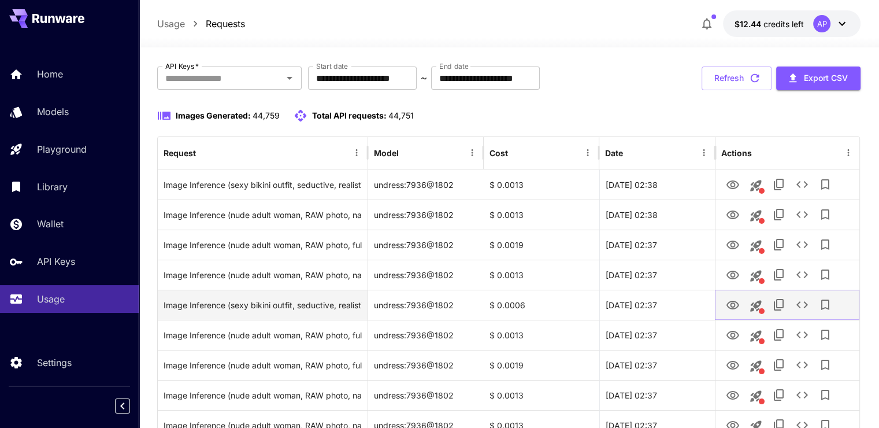
click at [733, 299] on icon "View Image" at bounding box center [733, 305] width 14 height 14
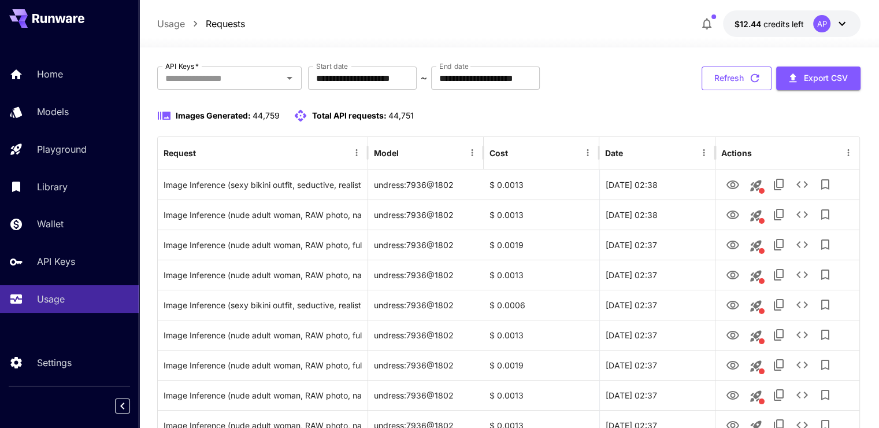
drag, startPoint x: 735, startPoint y: 97, endPoint x: 735, endPoint y: 79, distance: 17.9
click at [735, 76] on button "Refresh" at bounding box center [737, 78] width 70 height 24
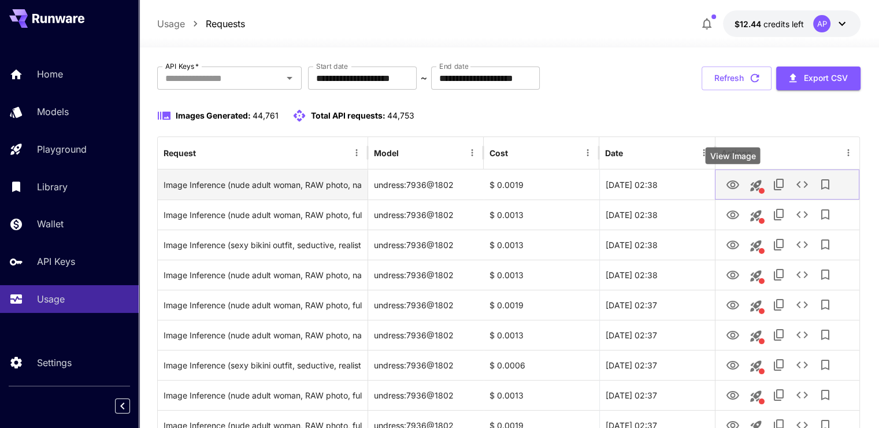
click at [732, 188] on icon "View Image" at bounding box center [733, 184] width 13 height 9
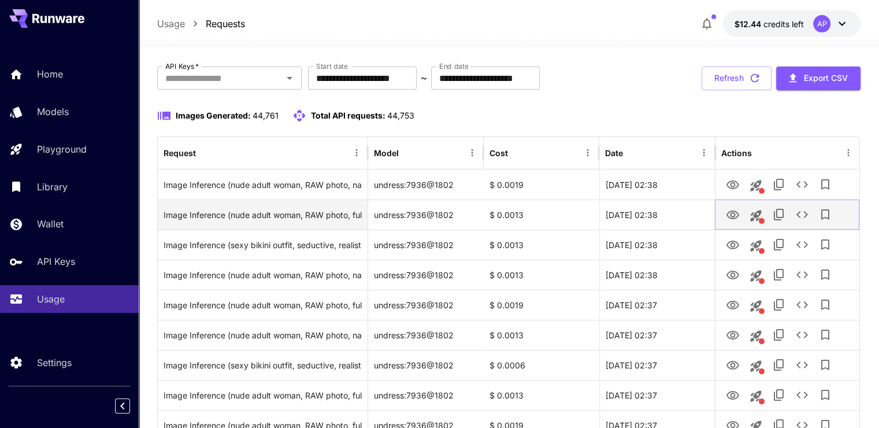
click at [731, 213] on icon "View Image" at bounding box center [733, 214] width 13 height 9
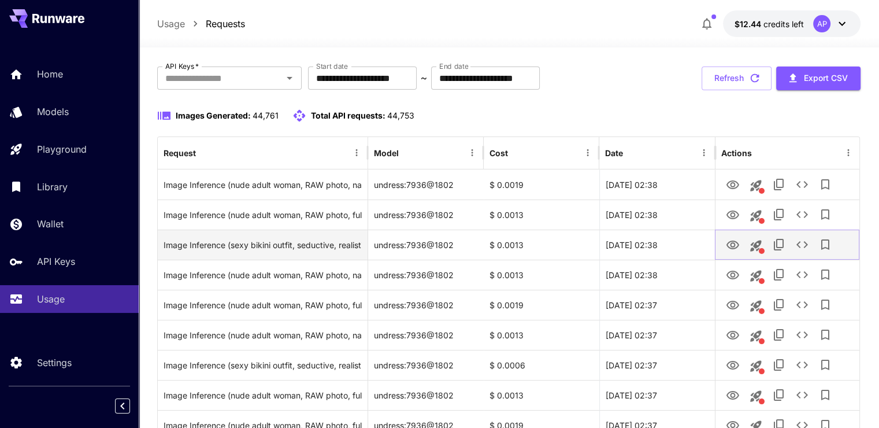
click at [731, 246] on icon "View Image" at bounding box center [733, 244] width 13 height 9
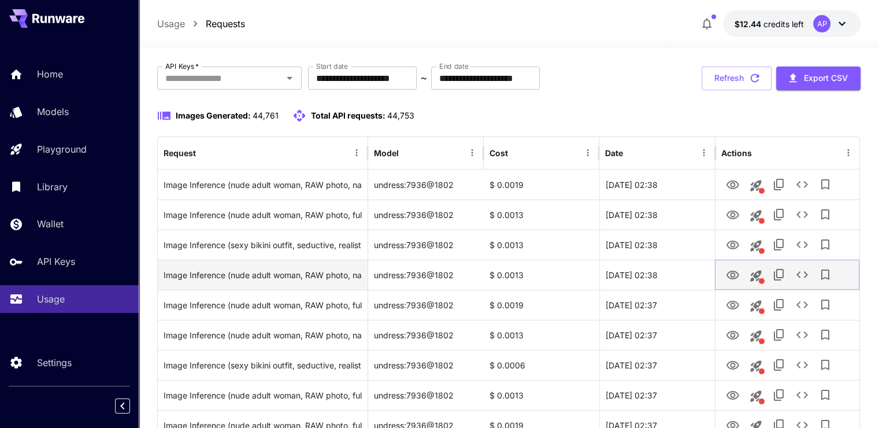
click at [737, 271] on icon "View Image" at bounding box center [733, 275] width 14 height 14
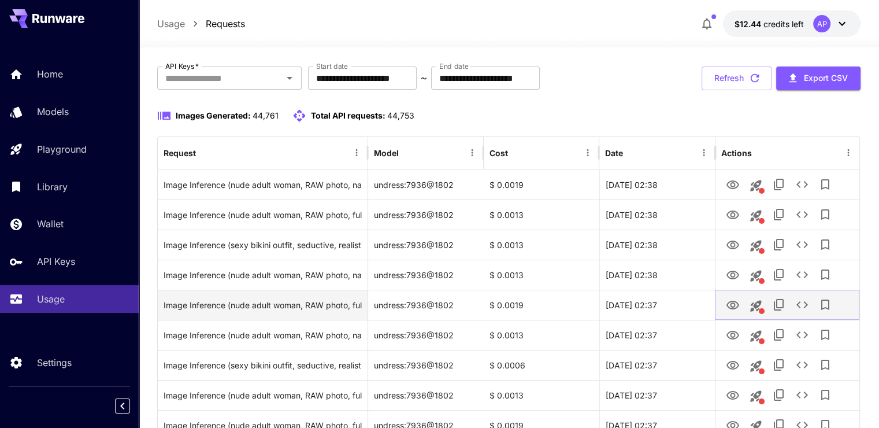
click at [730, 308] on icon "View Image" at bounding box center [733, 305] width 13 height 9
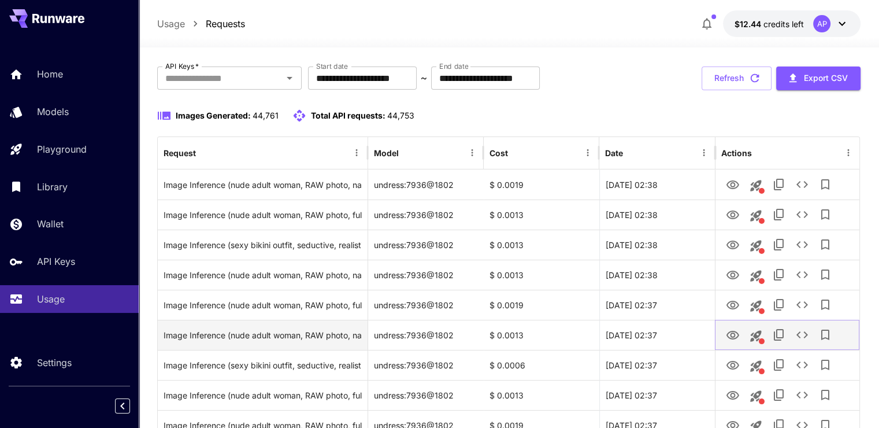
click at [728, 330] on icon "View Image" at bounding box center [733, 335] width 14 height 14
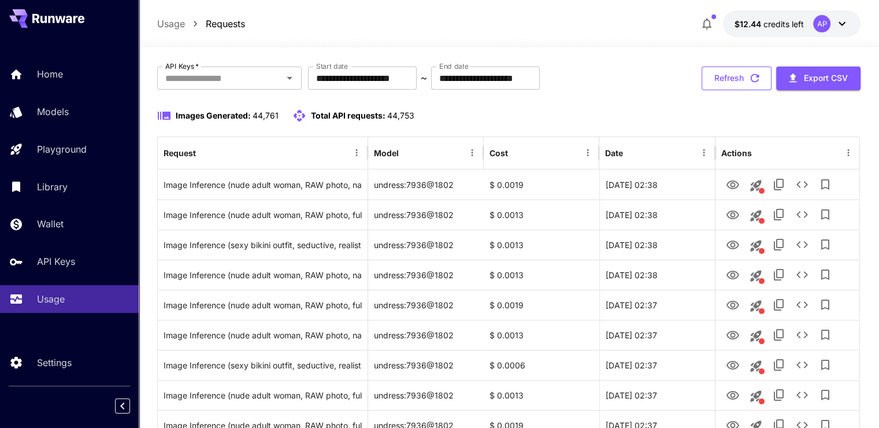
click at [708, 82] on button "Refresh" at bounding box center [737, 78] width 70 height 24
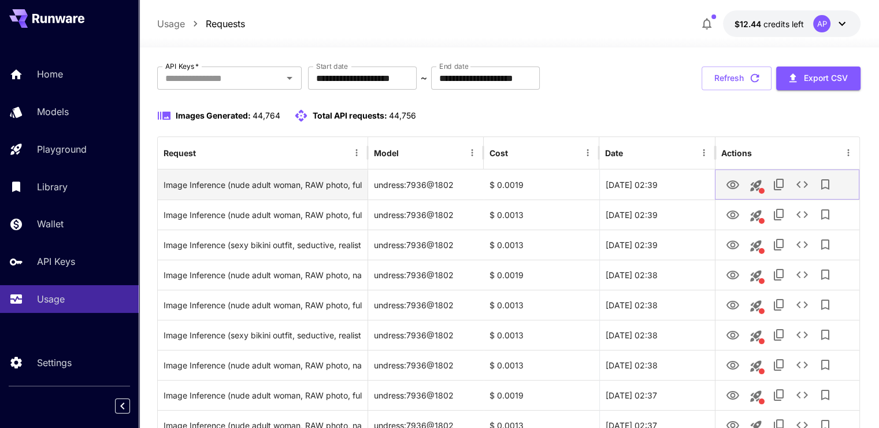
click at [731, 185] on icon "View Image" at bounding box center [733, 184] width 13 height 9
